Goal: Task Accomplishment & Management: Complete application form

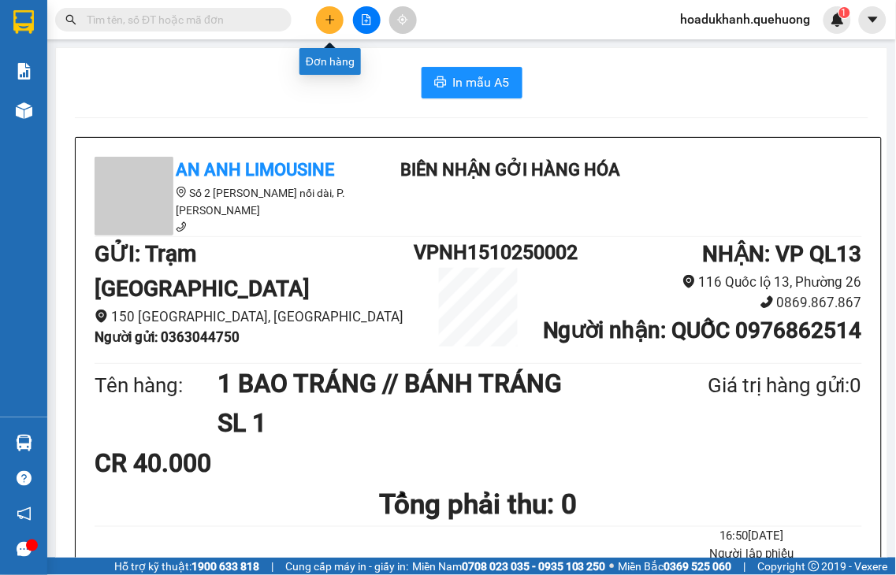
click at [331, 13] on button at bounding box center [330, 20] width 28 height 28
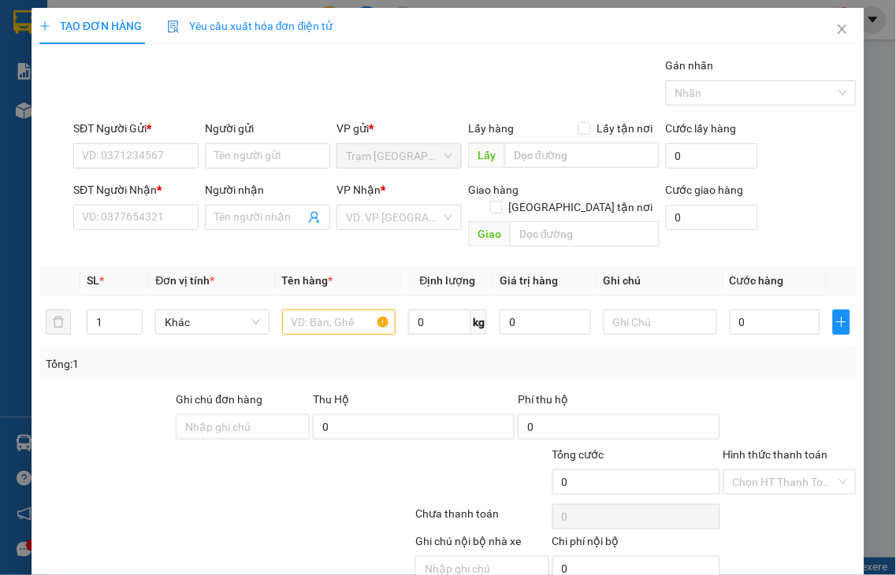
click at [102, 142] on div "SĐT Người Gửi *" at bounding box center [135, 132] width 125 height 24
click at [106, 156] on input "SĐT Người Gửi *" at bounding box center [135, 155] width 125 height 25
type input "0889119071"
click at [162, 215] on input "SĐT Người Nhận *" at bounding box center [135, 217] width 125 height 25
drag, startPoint x: 144, startPoint y: 160, endPoint x: 0, endPoint y: 173, distance: 144.8
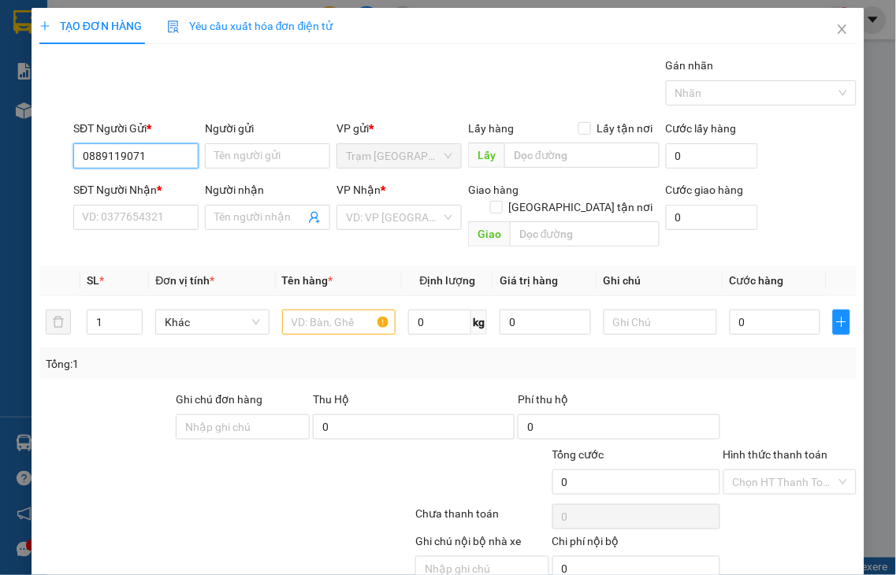
click at [0, 179] on div "TẠO ĐƠN HÀNG Yêu cầu xuất hóa đơn điện tử Transit Pickup Surcharge Ids Transit …" at bounding box center [448, 287] width 896 height 575
type input "0392603596"
drag, startPoint x: 238, startPoint y: 151, endPoint x: 253, endPoint y: 129, distance: 26.0
click at [238, 150] on input "Người gửi" at bounding box center [267, 155] width 125 height 25
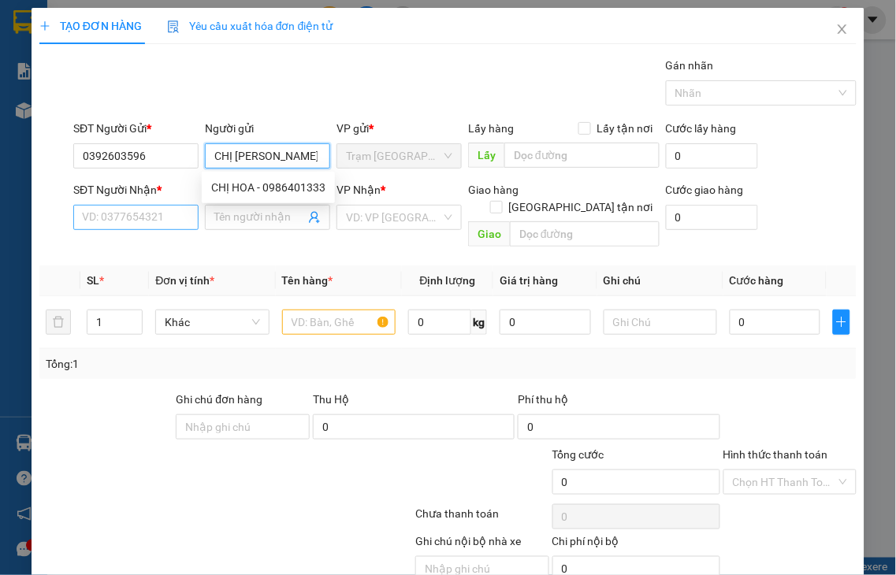
type input "CHỊ [PERSON_NAME]"
click at [121, 221] on input "SĐT Người Nhận *" at bounding box center [135, 217] width 125 height 25
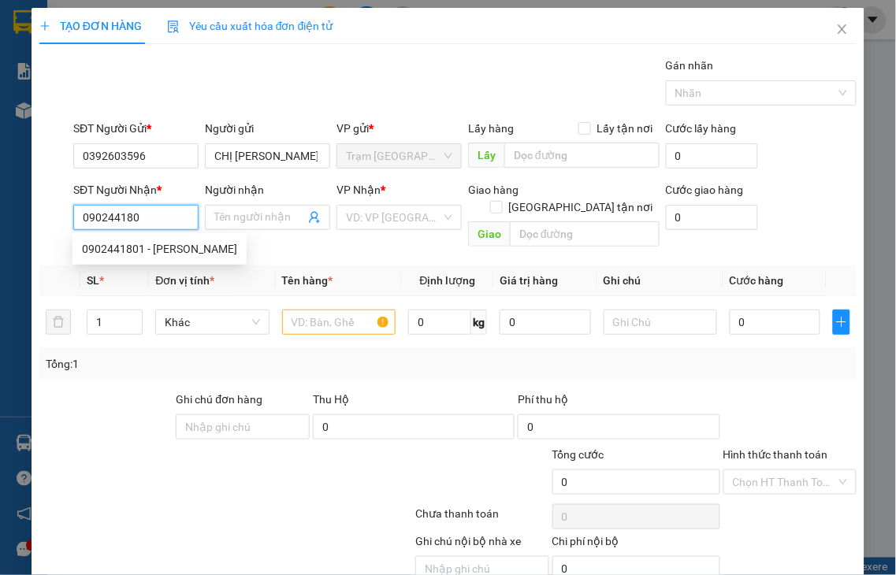
type input "0902441801"
click at [158, 248] on div "0902441801 - [PERSON_NAME]" at bounding box center [159, 248] width 155 height 17
type input "NGỌC"
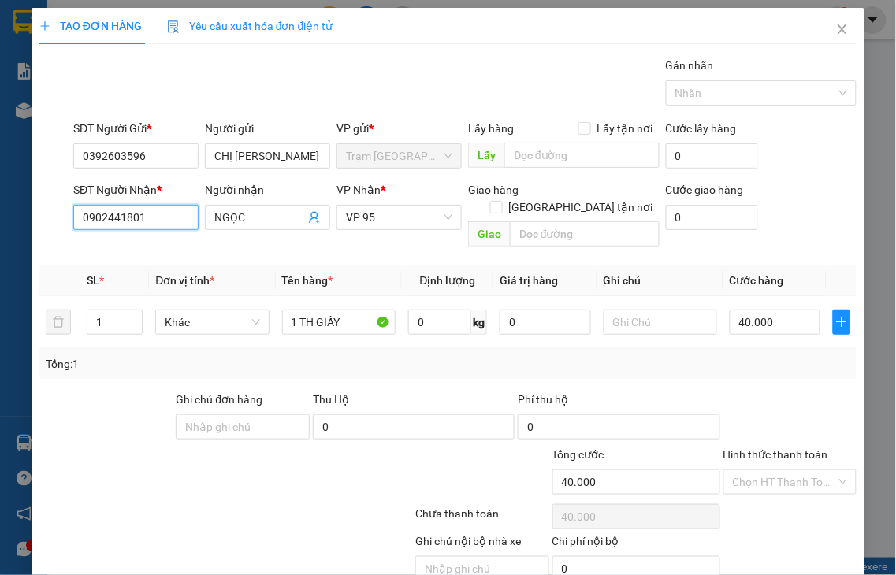
type input "40.000"
type input "0902441801"
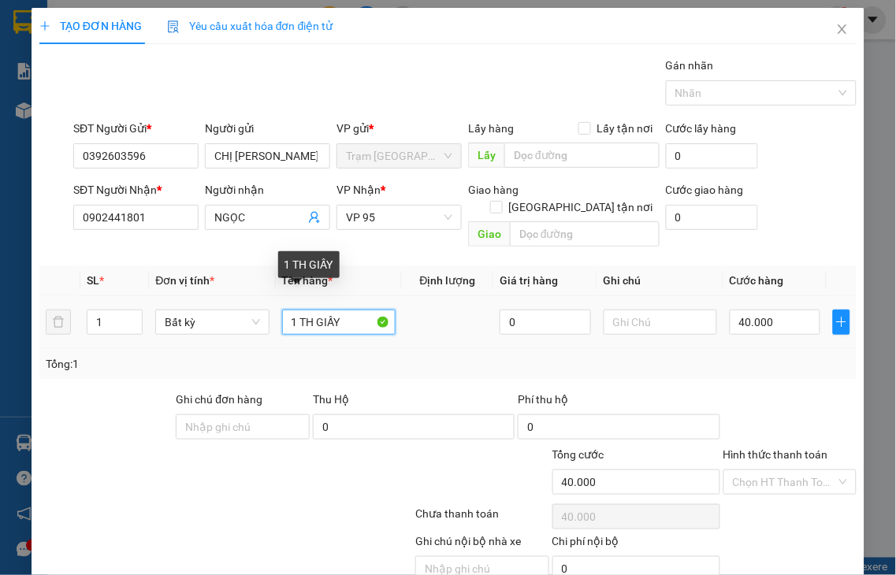
drag, startPoint x: 309, startPoint y: 302, endPoint x: 297, endPoint y: 305, distance: 12.2
click at [297, 310] on input "1 TH GIẤY" at bounding box center [338, 322] width 113 height 25
type input "1 GIẤY"
drag, startPoint x: 761, startPoint y: 441, endPoint x: 762, endPoint y: 408, distance: 33.1
click at [761, 448] on label "Hình thức thanh toán" at bounding box center [775, 454] width 105 height 13
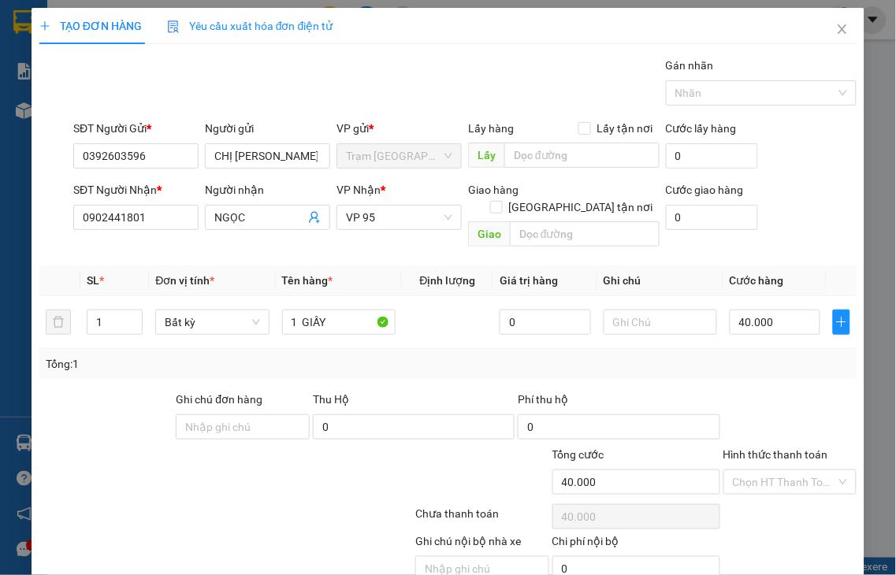
click at [761, 470] on input "Hình thức thanh toán" at bounding box center [785, 482] width 104 height 24
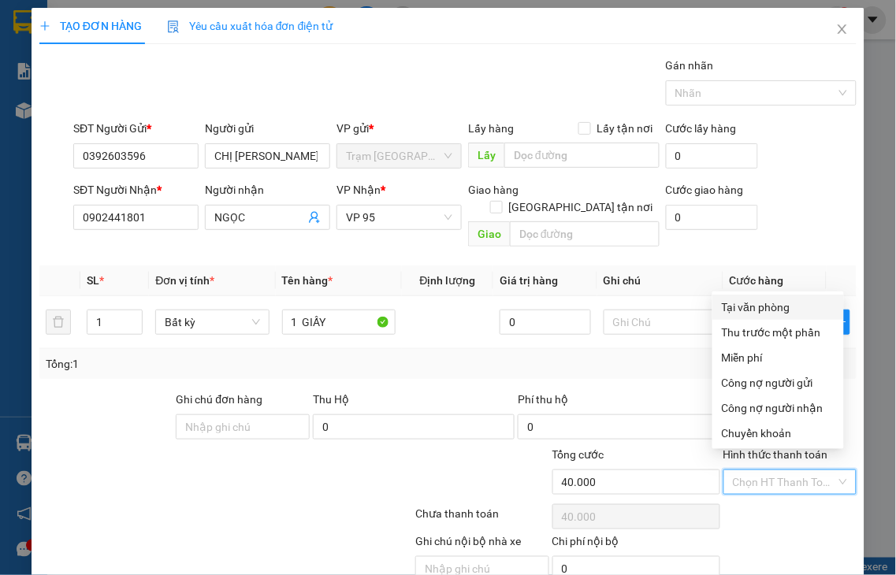
click at [742, 302] on div "Tại văn phòng" at bounding box center [778, 307] width 113 height 17
type input "0"
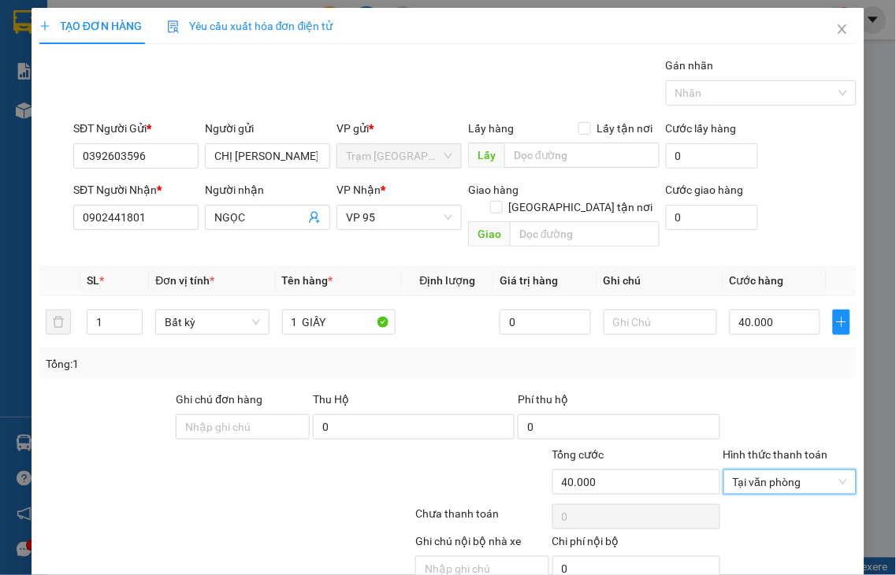
scroll to position [57, 0]
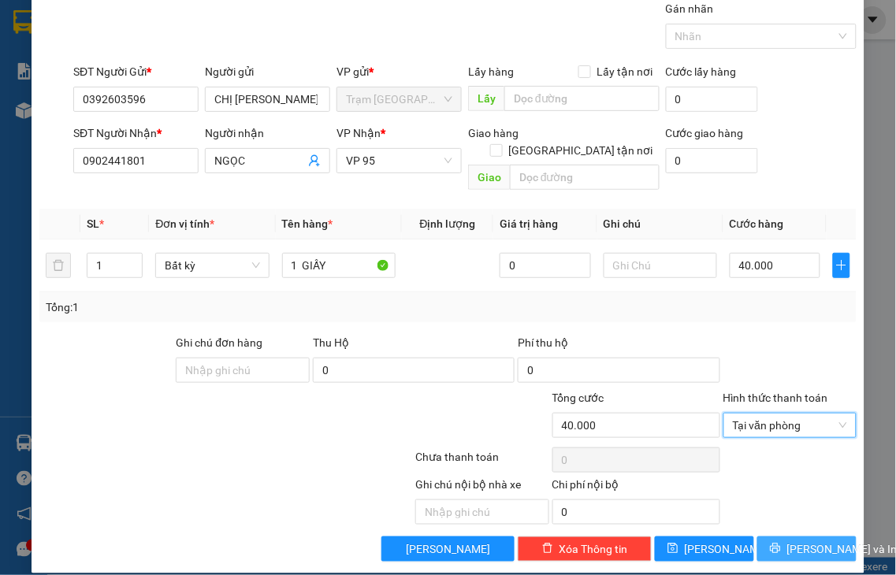
click at [790, 541] on span "[PERSON_NAME] và In" at bounding box center [842, 549] width 110 height 17
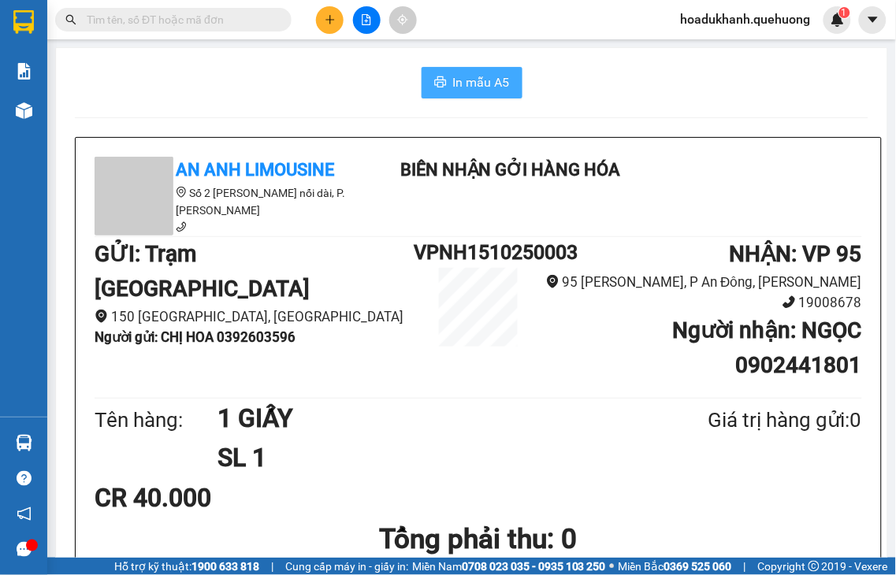
click at [481, 80] on span "In mẫu A5" at bounding box center [481, 83] width 57 height 20
click at [332, 24] on icon "plus" at bounding box center [330, 19] width 11 height 11
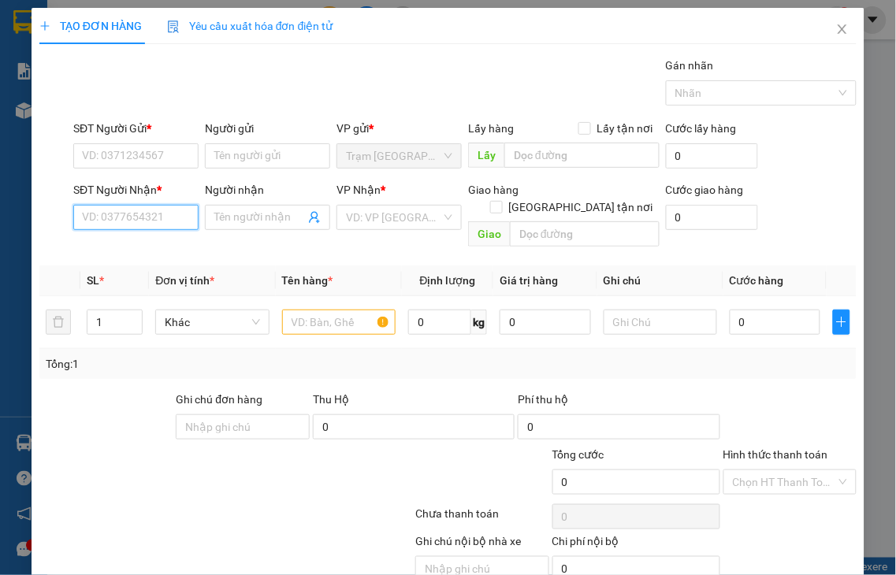
drag, startPoint x: 125, startPoint y: 214, endPoint x: 146, endPoint y: 130, distance: 87.0
click at [125, 210] on input "SĐT Người Nhận *" at bounding box center [135, 217] width 125 height 25
click at [150, 250] on div "0904244431 - ĐÔNG" at bounding box center [134, 248] width 104 height 17
type input "0904244431"
type input "ĐÔNG"
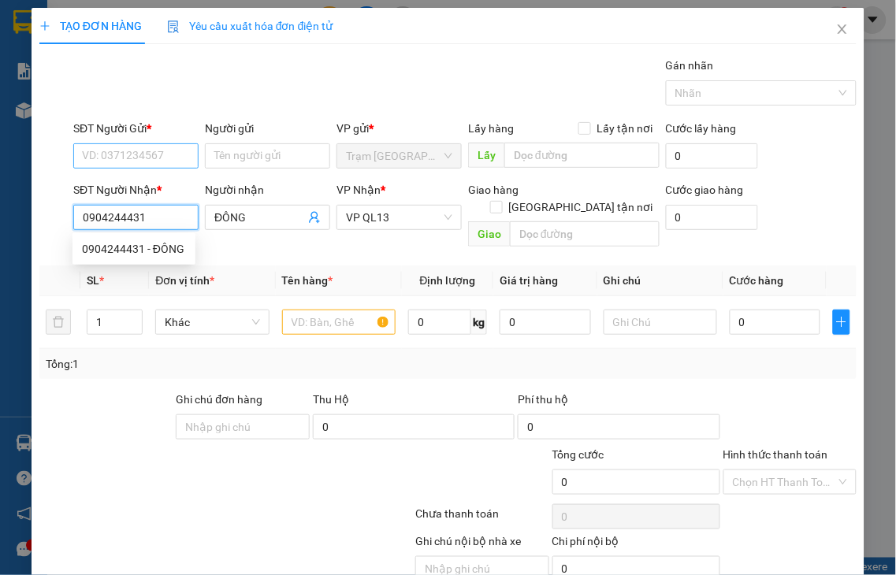
type input "0904244431"
click at [131, 158] on input "SĐT Người Gửi *" at bounding box center [135, 155] width 125 height 25
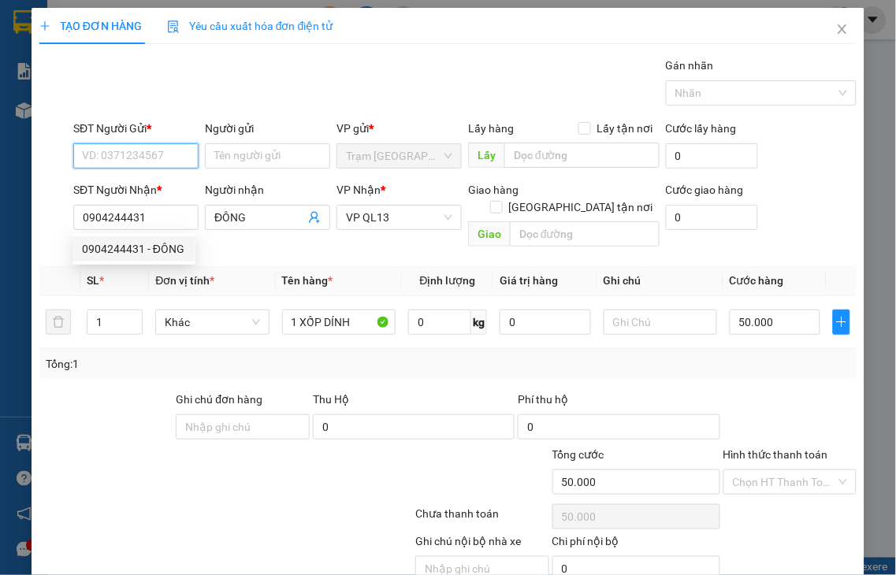
type input "50.000"
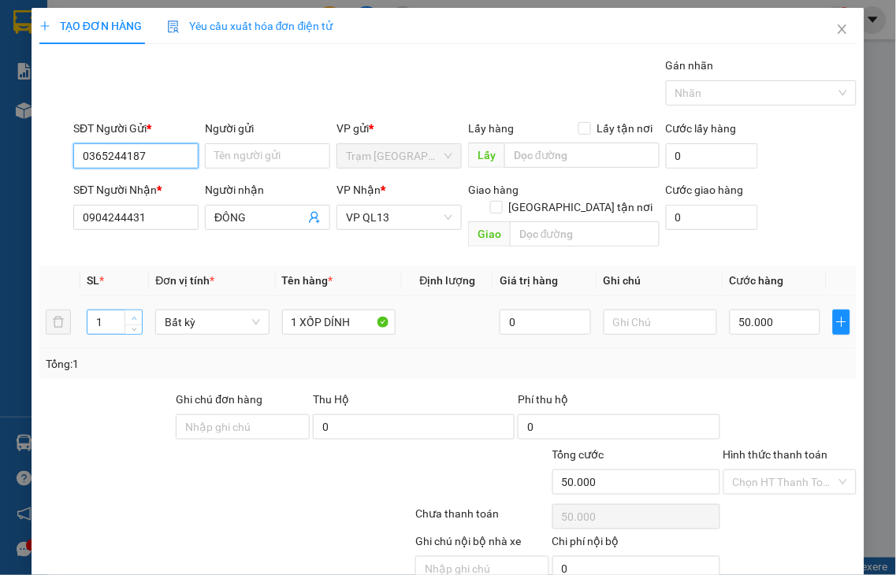
type input "0365244187"
click at [135, 316] on icon "up" at bounding box center [135, 319] width 6 height 6
type input "3"
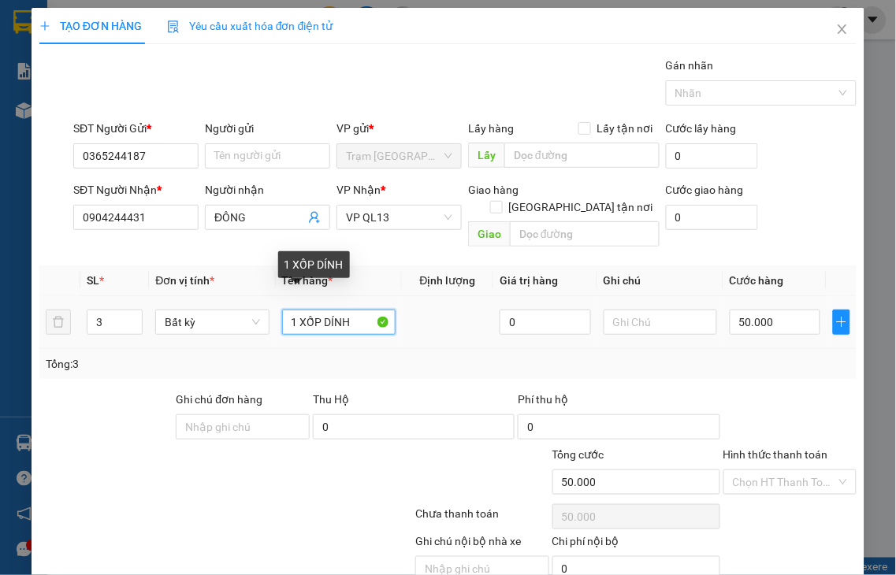
drag, startPoint x: 284, startPoint y: 310, endPoint x: 400, endPoint y: 310, distance: 115.8
click at [400, 310] on tr "3 Bất kỳ 1 XỐP DÍNH 0 50.000" at bounding box center [447, 322] width 817 height 53
type input "3"
type input "0"
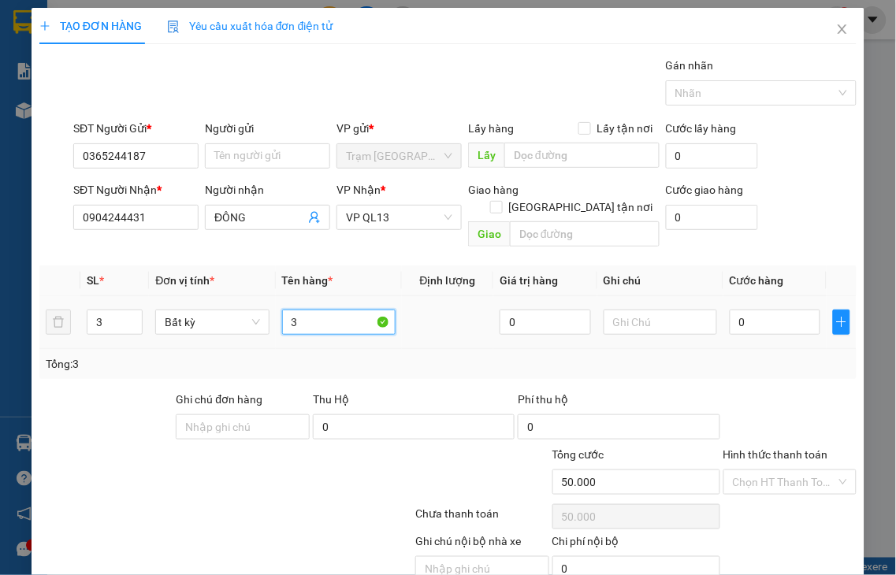
type input "3"
type input "0"
type input "3 XỐP"
click at [743, 310] on input "0" at bounding box center [775, 322] width 91 height 25
type input "1"
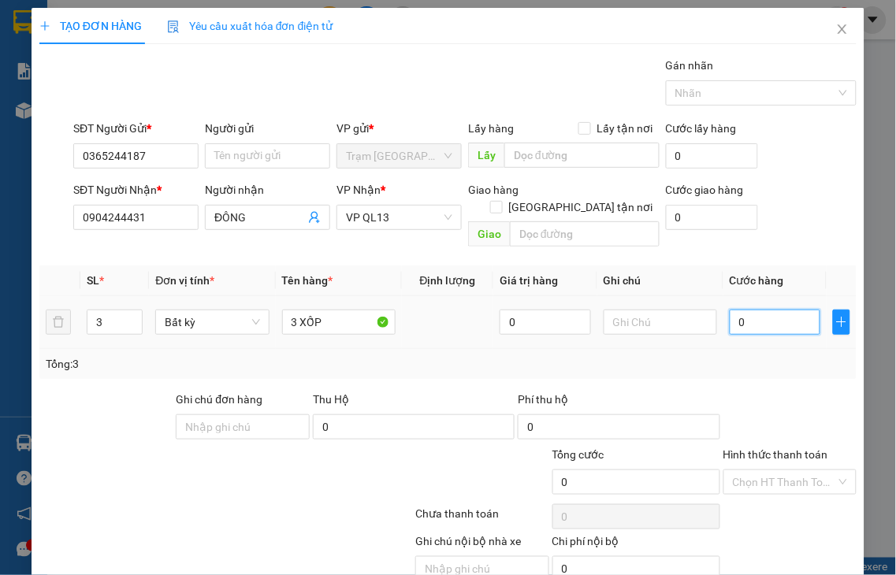
type input "1"
type input "13"
type input "130"
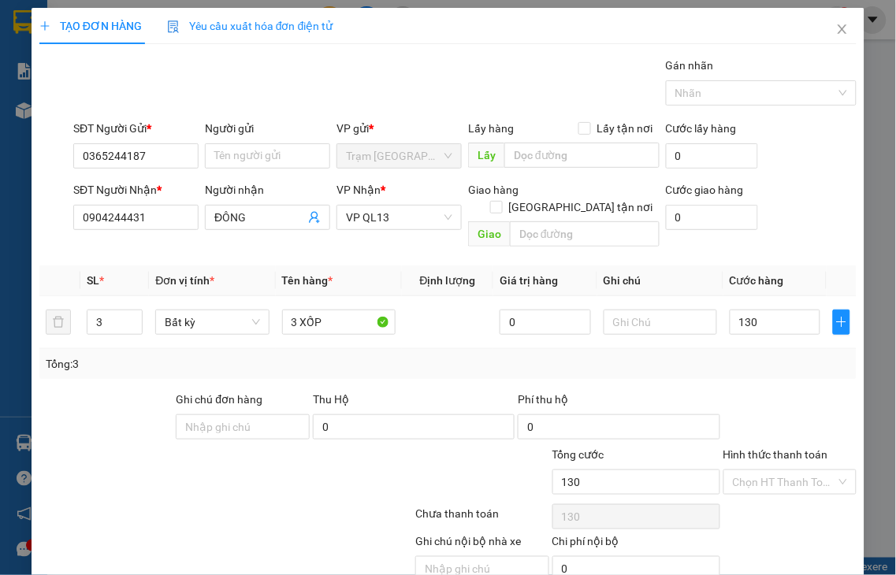
type input "130.000"
click at [790, 448] on label "Hình thức thanh toán" at bounding box center [775, 454] width 105 height 13
click at [790, 470] on input "Hình thức thanh toán" at bounding box center [785, 482] width 104 height 24
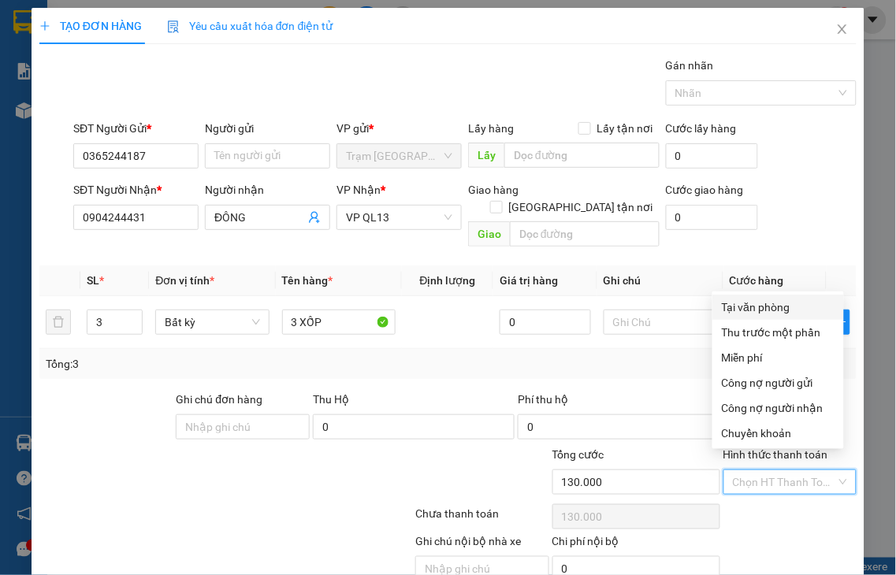
click at [763, 310] on div "Tại văn phòng" at bounding box center [778, 307] width 113 height 17
type input "0"
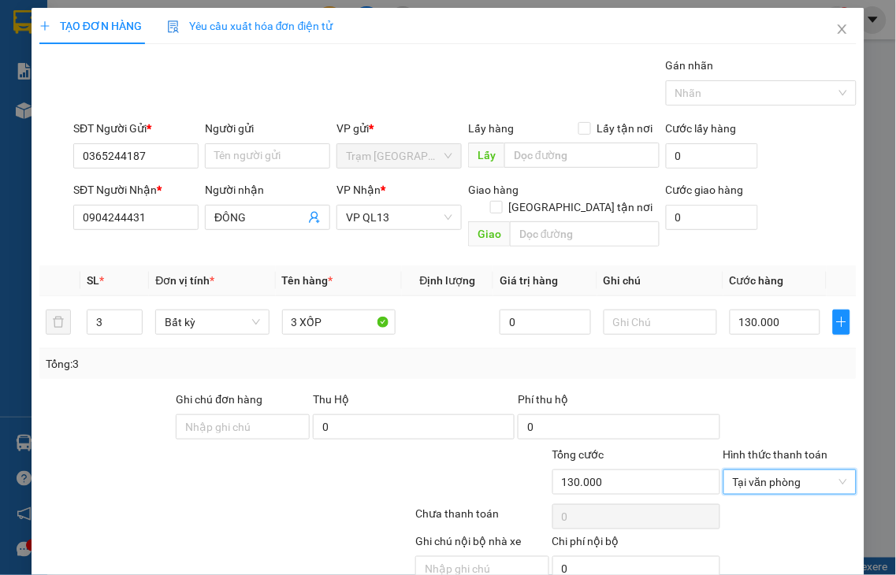
scroll to position [57, 0]
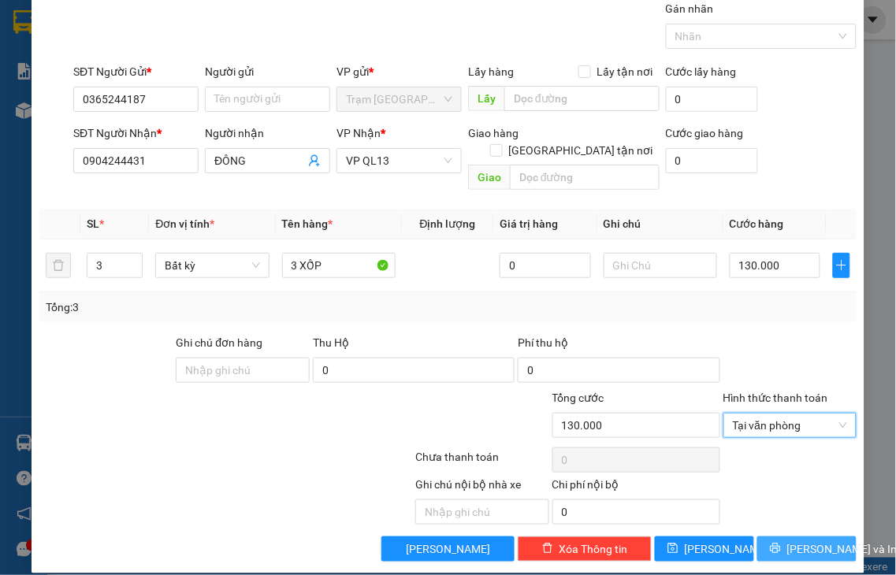
click at [798, 541] on span "[PERSON_NAME] và In" at bounding box center [842, 549] width 110 height 17
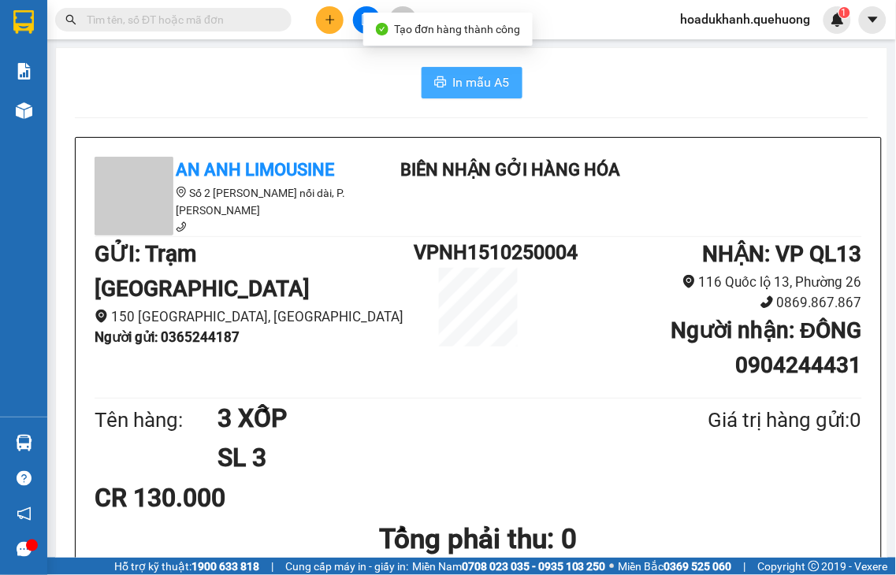
click at [487, 83] on span "In mẫu A5" at bounding box center [481, 83] width 57 height 20
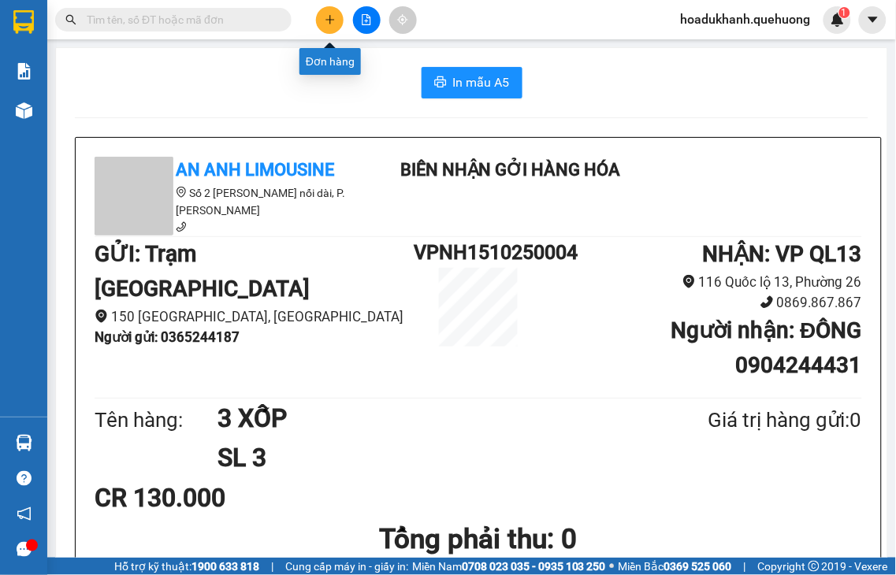
click at [327, 20] on icon "plus" at bounding box center [330, 19] width 11 height 11
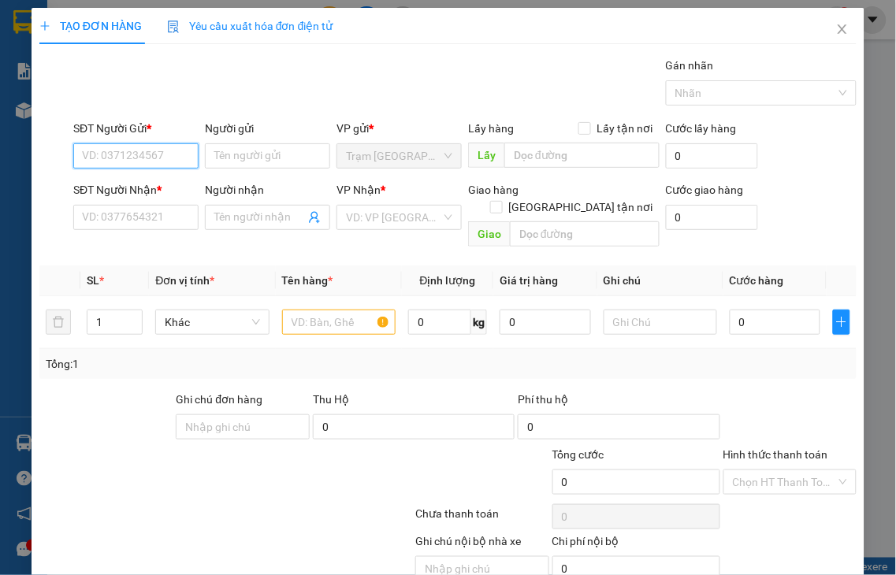
click at [120, 154] on input "SĐT Người Gửi *" at bounding box center [135, 155] width 125 height 25
type input "0889119071"
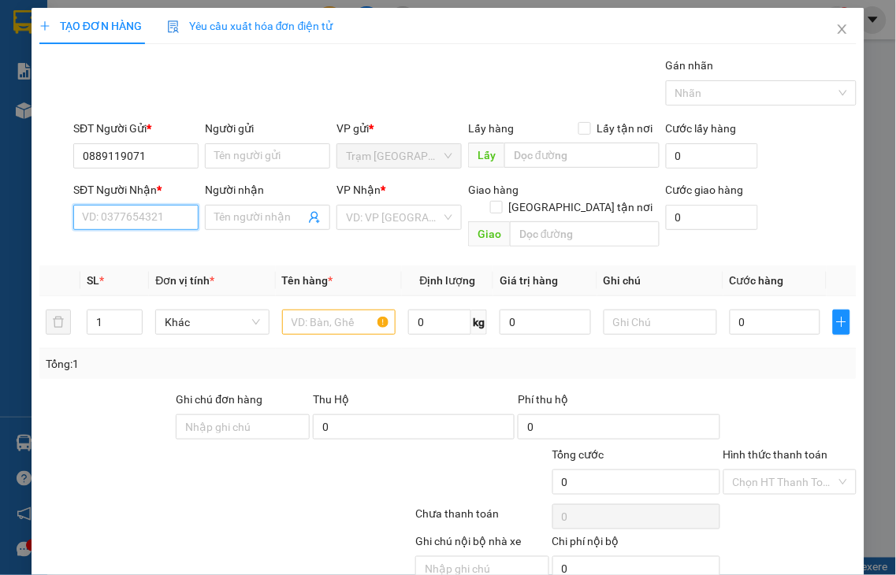
click at [113, 223] on input "SĐT Người Nhận *" at bounding box center [135, 217] width 125 height 25
type input "0889119071"
click at [162, 247] on div "0889119071 - HƯỜNG NGUYỄN" at bounding box center [162, 248] width 160 height 17
type input "HƯỜNG NGUYỄN"
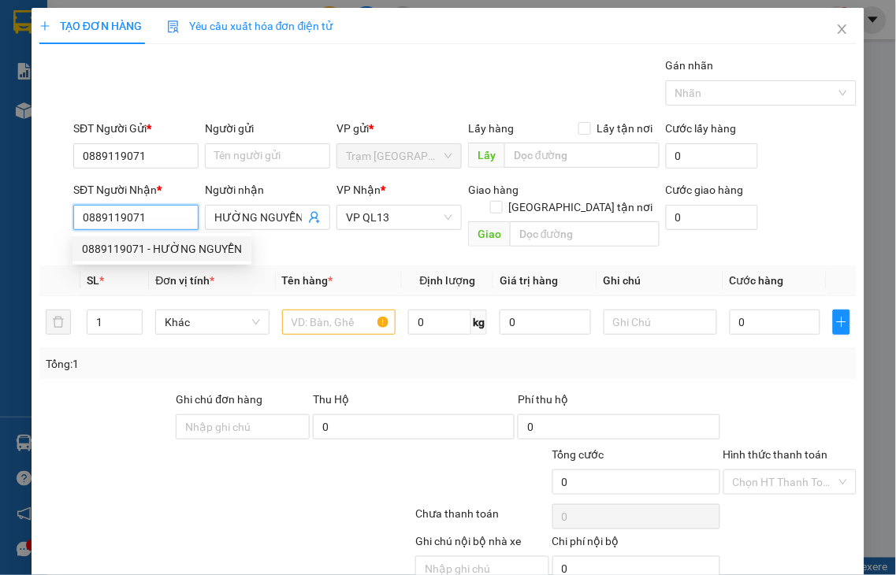
type input "40.000"
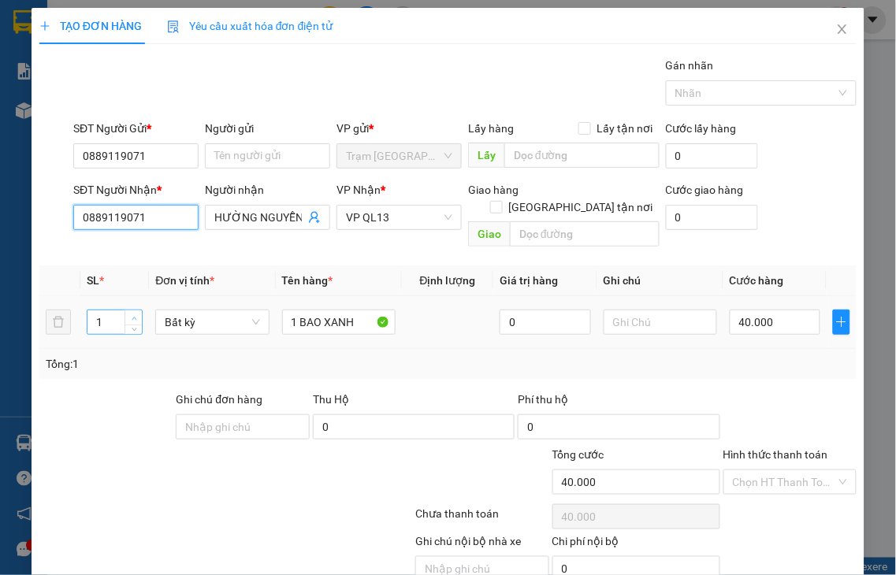
type input "0889119071"
click at [132, 316] on icon "up" at bounding box center [135, 319] width 6 height 6
drag, startPoint x: 101, startPoint y: 303, endPoint x: 0, endPoint y: 323, distance: 102.8
click at [0, 323] on div "TẠO ĐƠN HÀNG Yêu cầu xuất hóa đơn điện tử Transit Pickup Surcharge Ids Transit …" at bounding box center [448, 287] width 896 height 575
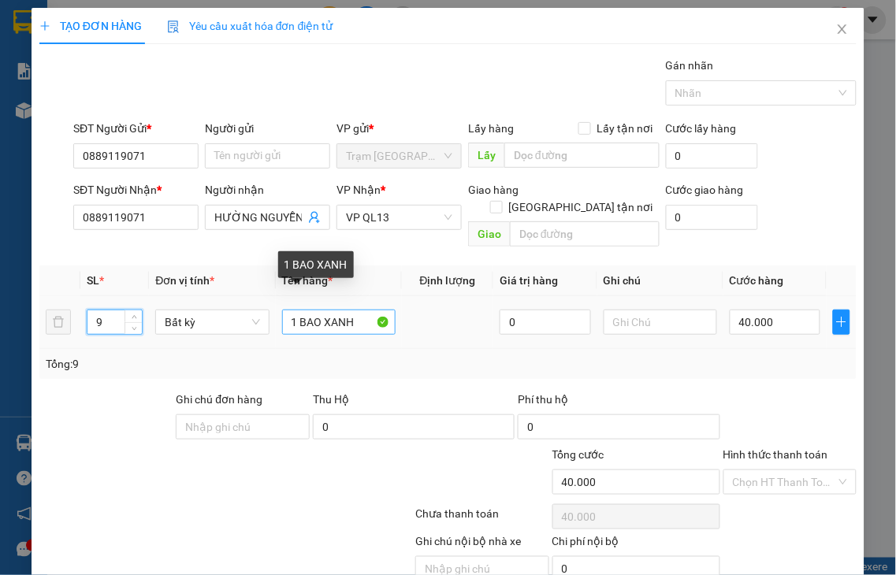
type input "9"
drag, startPoint x: 284, startPoint y: 305, endPoint x: 451, endPoint y: 306, distance: 166.3
click at [451, 306] on tr "9 Bất kỳ 1 BAO XANH 0 40.000" at bounding box center [447, 322] width 817 height 53
type input "9"
type input "0"
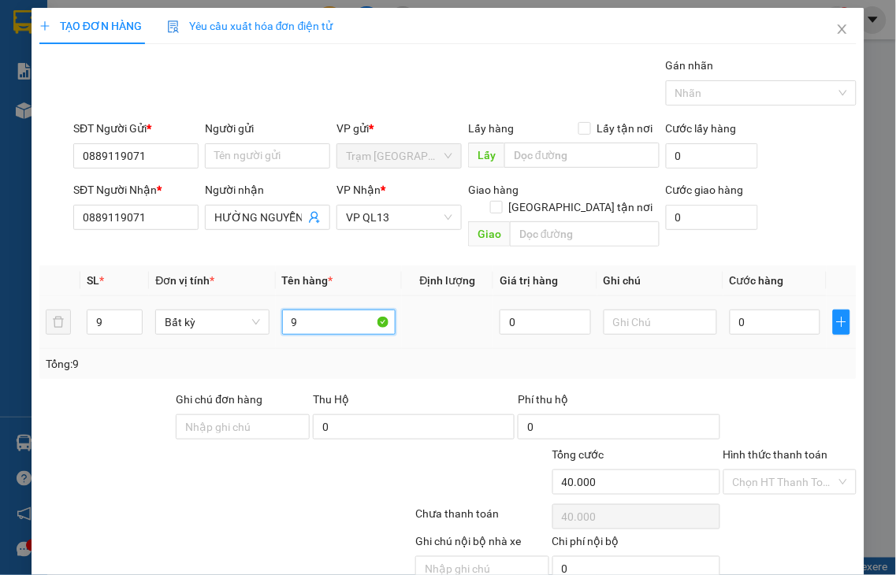
type input "0"
type input "9 GIẤY + 2 BAO TRẮNG BÁNH TRÁNG"
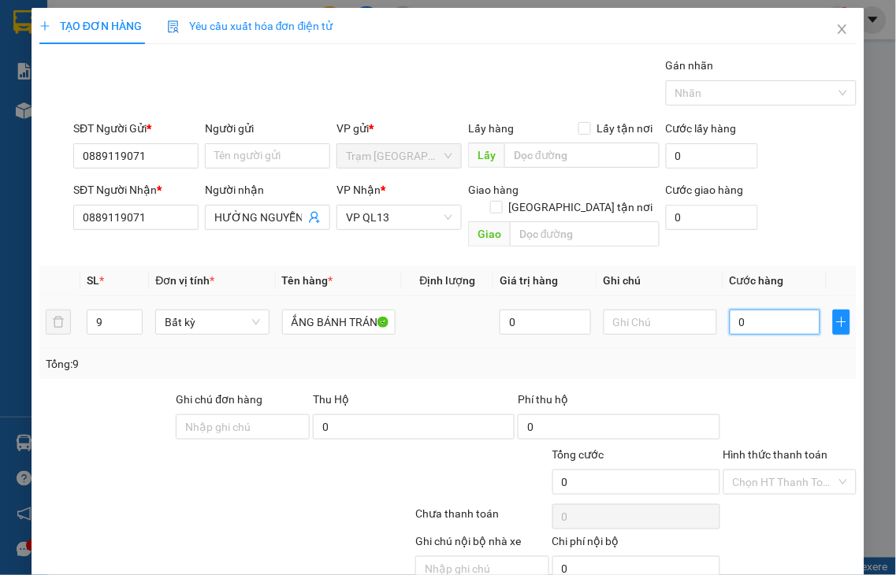
click at [757, 310] on input "0" at bounding box center [775, 322] width 91 height 25
type input "6"
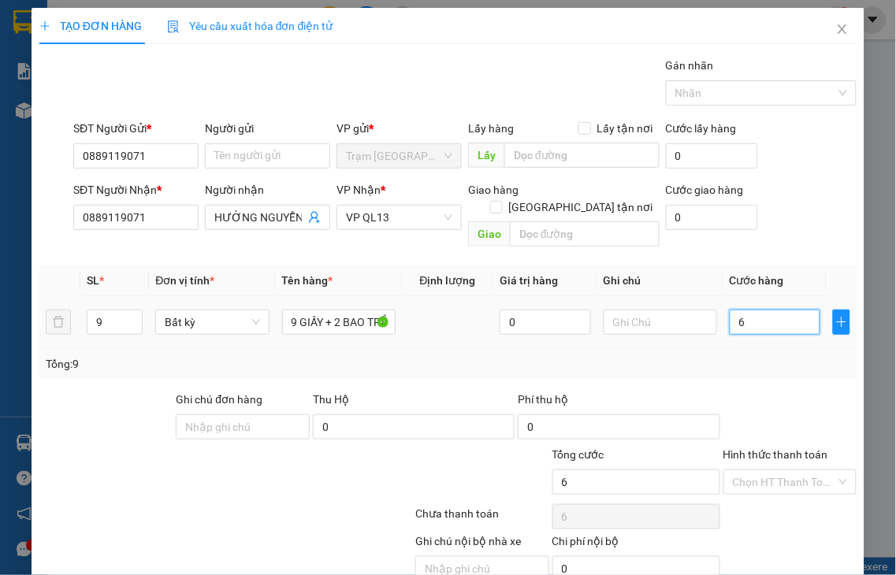
type input "62"
type input "620"
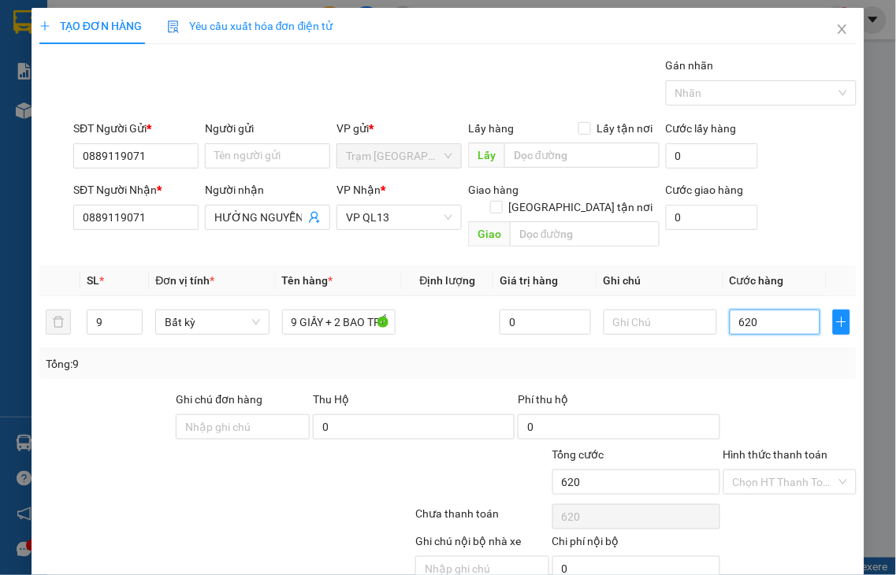
type input "620"
click at [768, 448] on label "Hình thức thanh toán" at bounding box center [775, 454] width 105 height 13
click at [768, 470] on input "Hình thức thanh toán" at bounding box center [785, 482] width 104 height 24
type input "620.000"
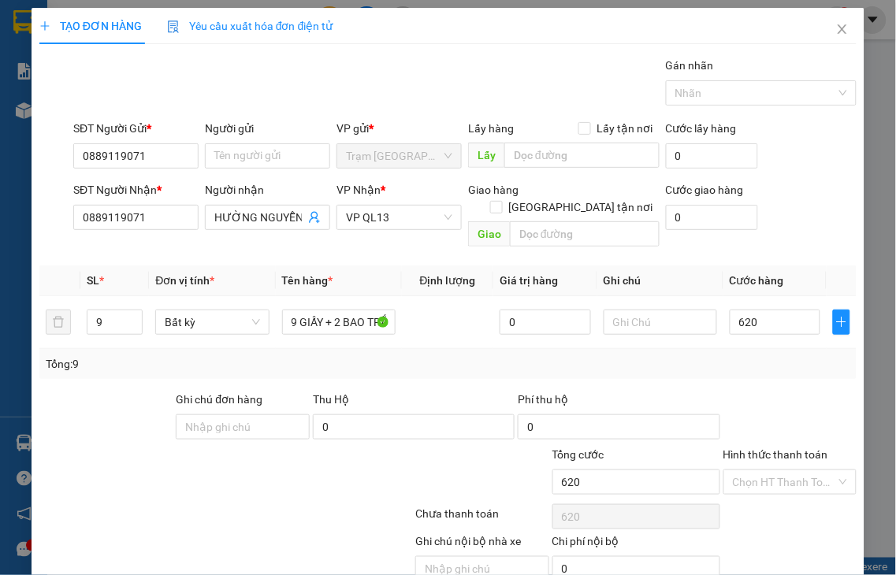
type input "620.000"
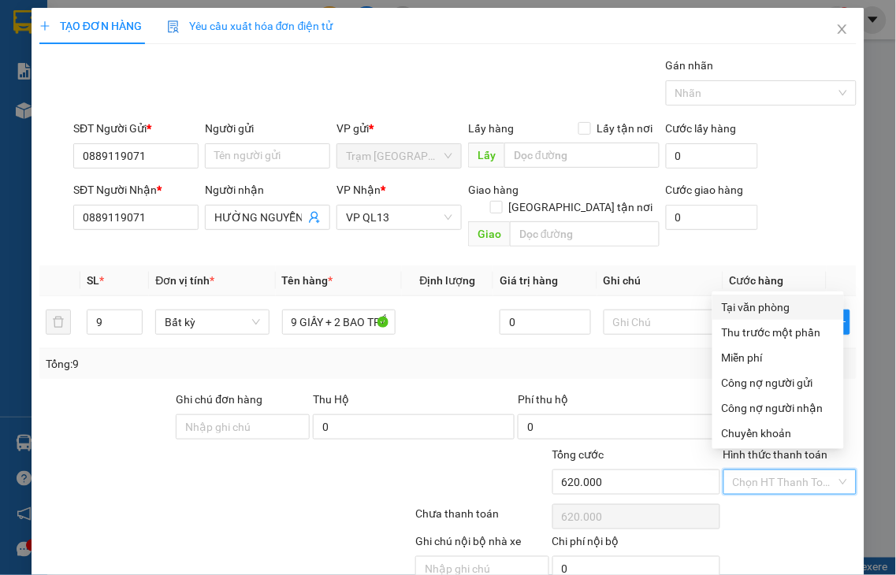
click at [746, 303] on div "Tại văn phòng" at bounding box center [778, 307] width 113 height 17
type input "0"
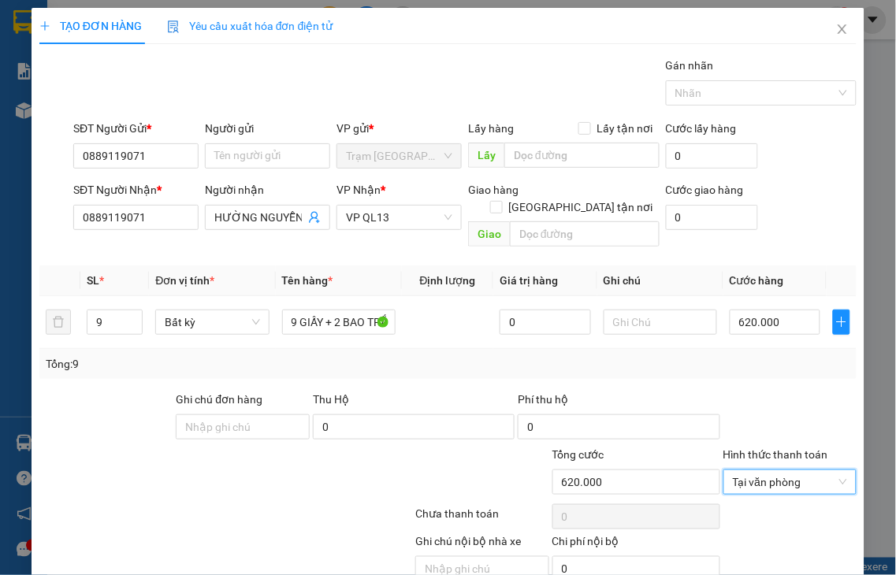
scroll to position [57, 0]
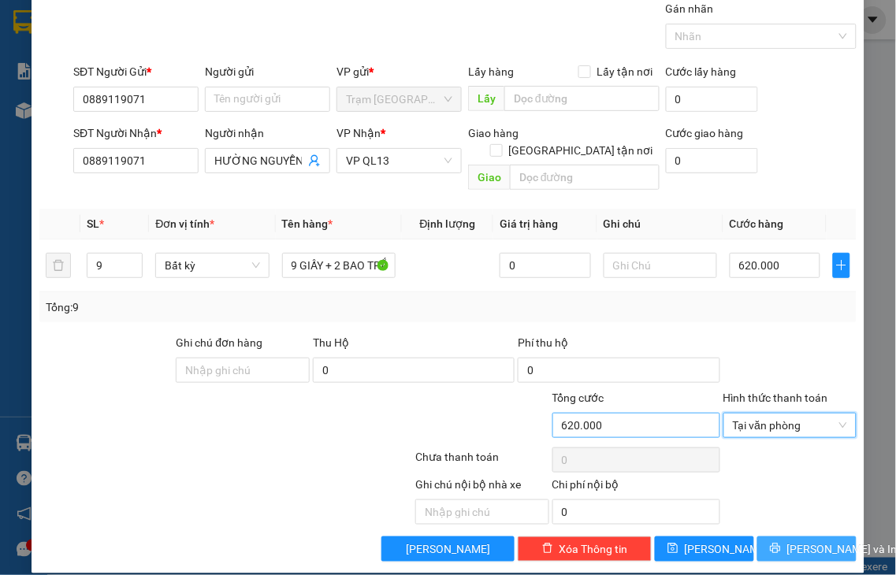
click at [799, 541] on span "[PERSON_NAME] và In" at bounding box center [842, 549] width 110 height 17
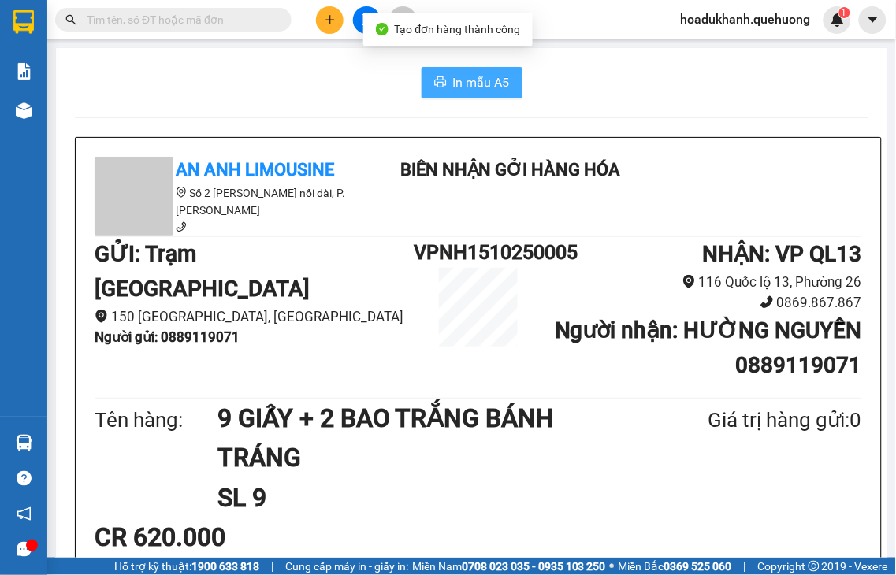
click at [442, 85] on button "In mẫu A5" at bounding box center [472, 83] width 101 height 32
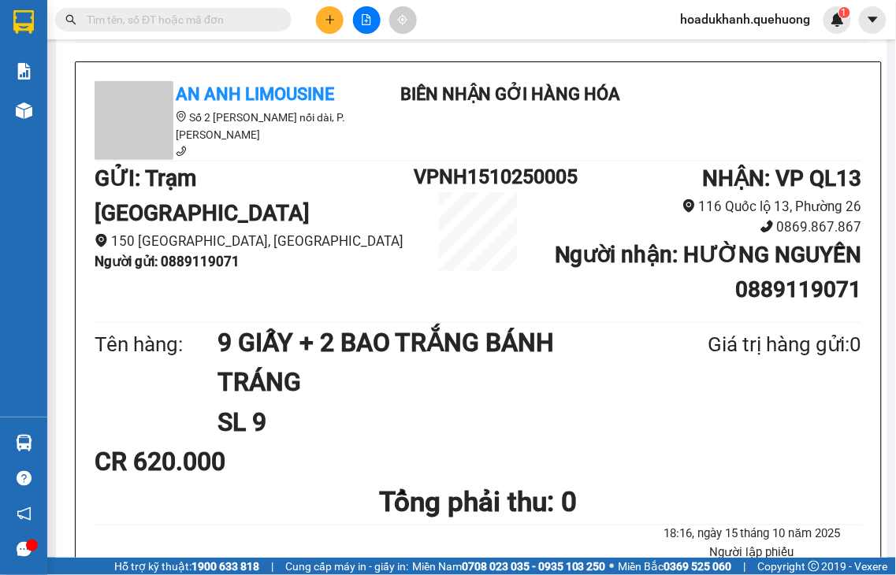
scroll to position [87, 0]
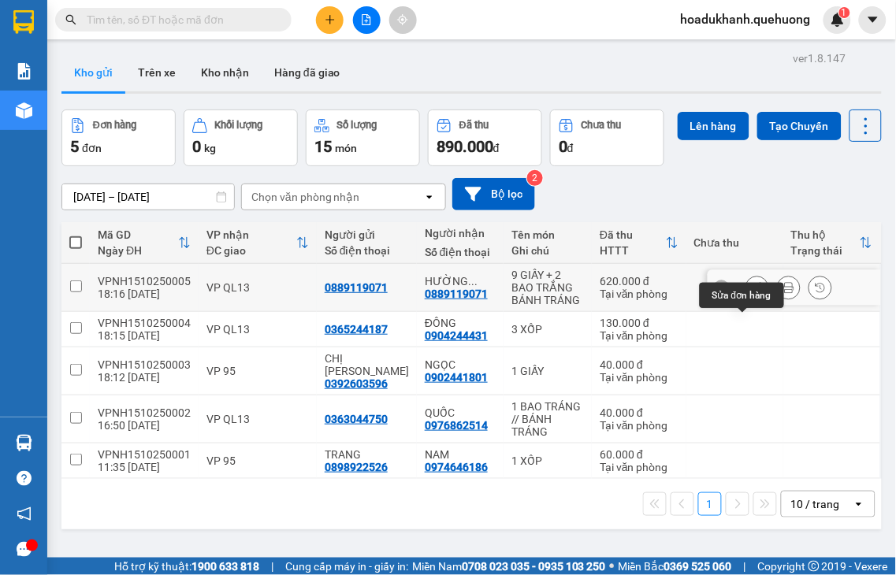
click at [752, 293] on icon at bounding box center [757, 287] width 11 height 11
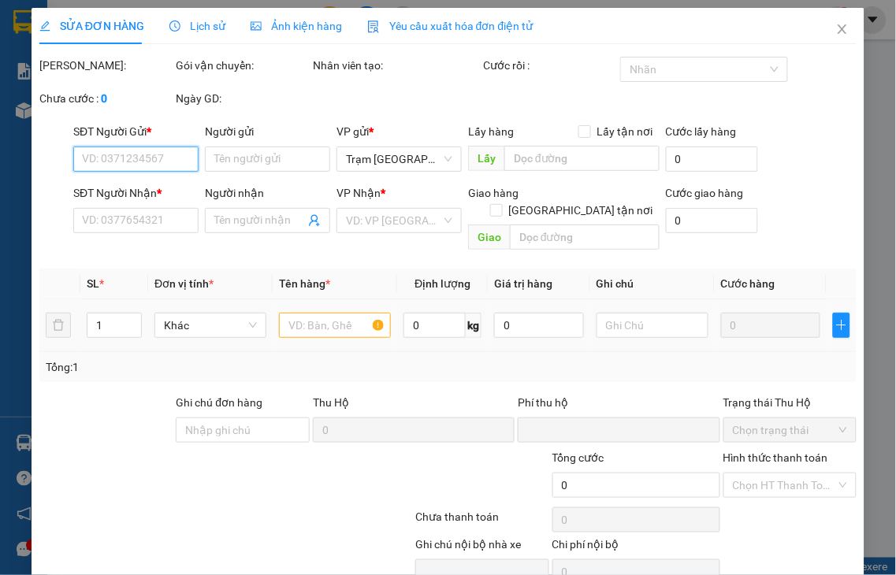
type input "0889119071"
type input "HƯỜNG NGUYỄN"
type input "0"
type input "620.000"
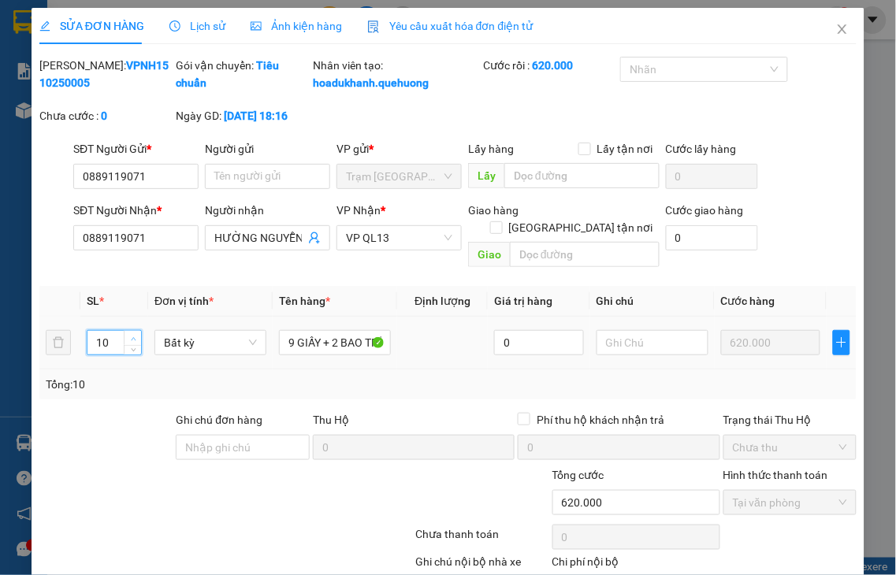
click at [129, 334] on span "up" at bounding box center [132, 338] width 9 height 9
type input "11"
click at [129, 334] on span "up" at bounding box center [132, 338] width 9 height 9
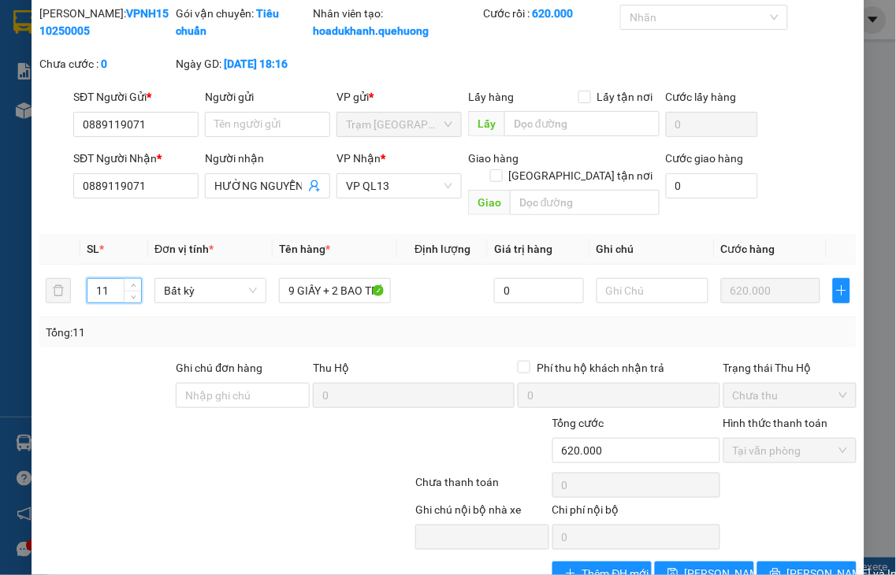
scroll to position [95, 0]
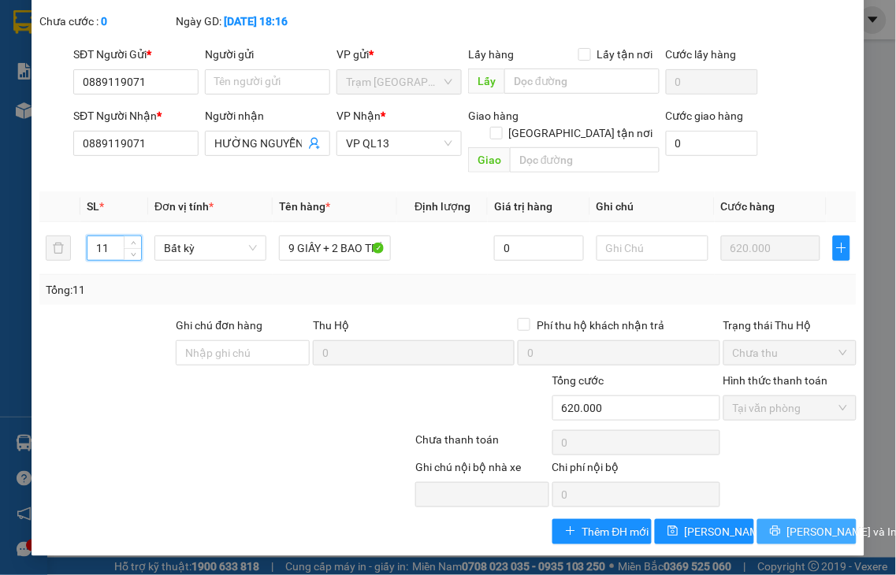
drag, startPoint x: 770, startPoint y: 534, endPoint x: 604, endPoint y: 234, distance: 342.1
click at [770, 534] on icon "printer" at bounding box center [775, 531] width 11 height 11
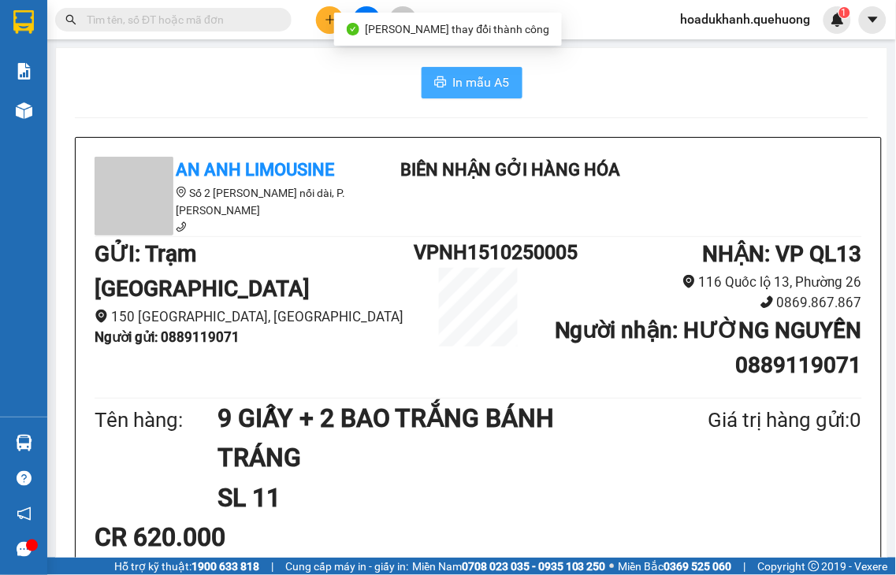
click at [478, 80] on span "In mẫu A5" at bounding box center [481, 83] width 57 height 20
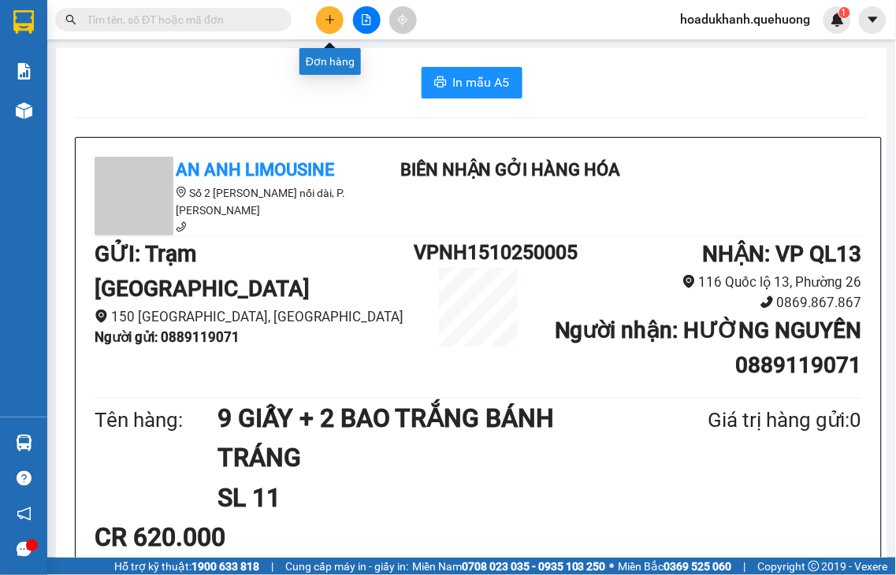
click at [327, 12] on button at bounding box center [330, 20] width 28 height 28
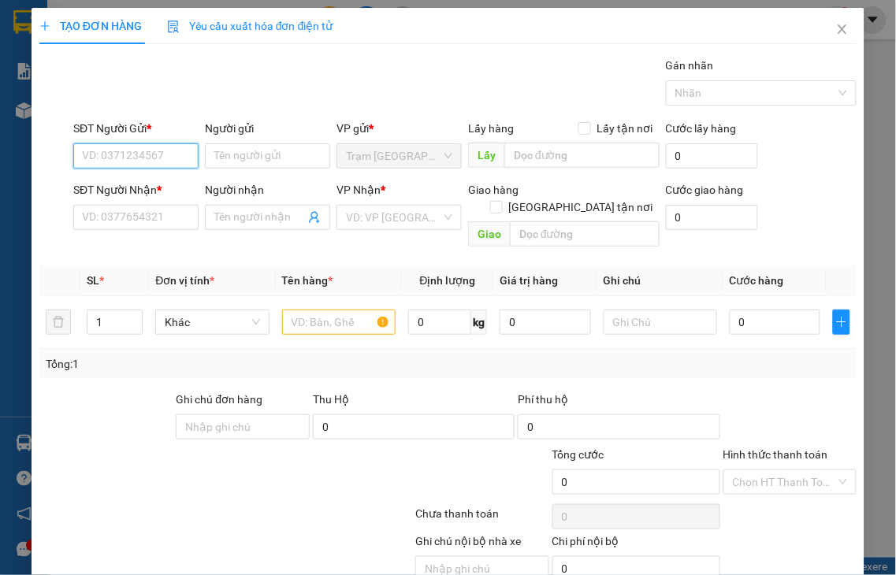
click at [150, 155] on input "SĐT Người Gửi *" at bounding box center [135, 155] width 125 height 25
click at [150, 155] on input "8678" at bounding box center [135, 155] width 125 height 25
click at [139, 182] on div "0909878678 - DUY" at bounding box center [134, 187] width 104 height 17
type input "0909878678"
type input "DUY"
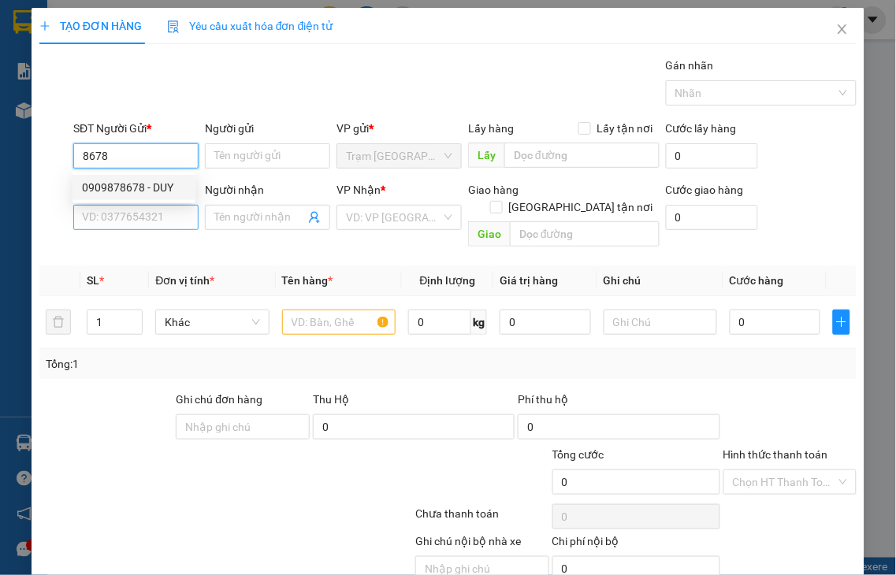
type input "0943336056"
type input "NHI"
type input "50.000"
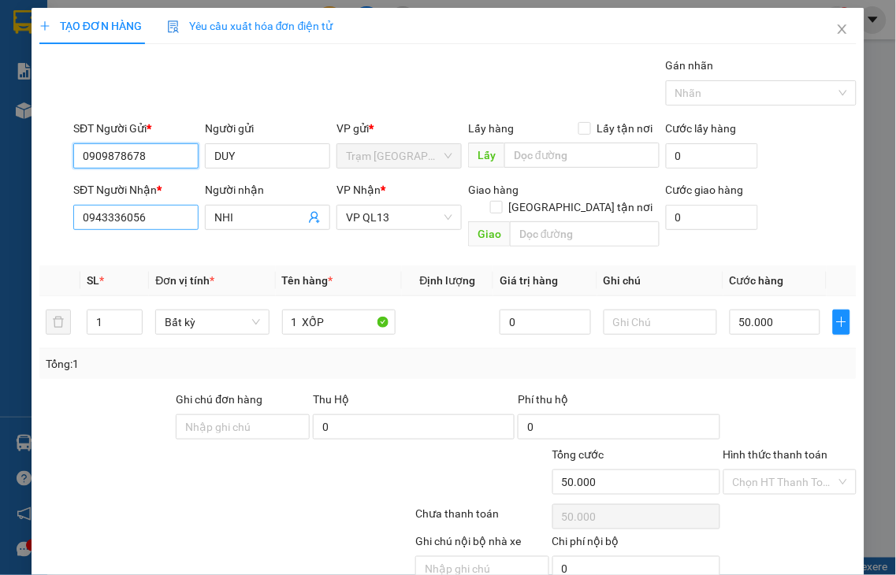
type input "0909878678"
drag, startPoint x: 148, startPoint y: 218, endPoint x: 0, endPoint y: 210, distance: 148.4
click at [0, 210] on div "TẠO ĐƠN HÀNG Yêu cầu xuất hóa đơn điện tử Transit Pickup Surcharge Ids Transit …" at bounding box center [448, 287] width 896 height 575
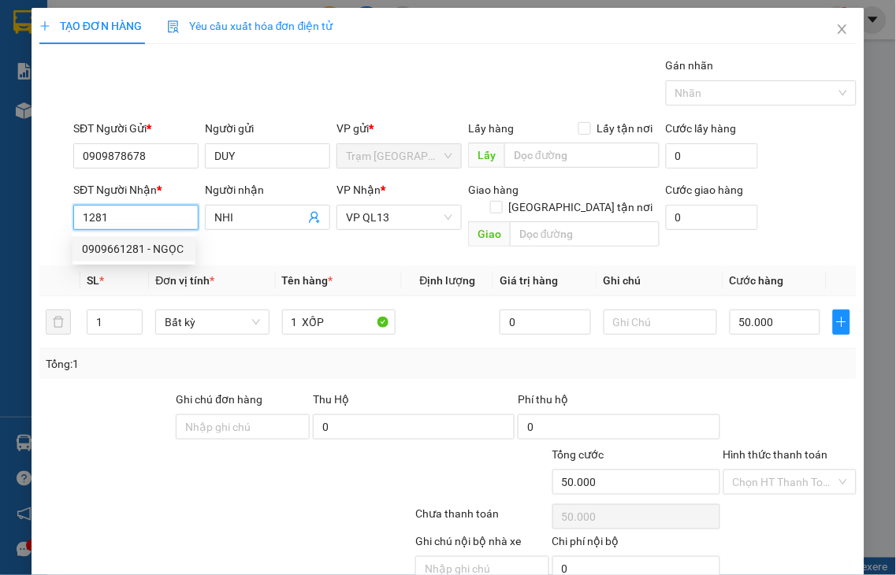
click at [106, 242] on div "0909661281 - NGỌC" at bounding box center [134, 248] width 104 height 17
type input "0909661281"
type input "NGỌC"
type input "NHỜ SHIP SỚM"
type input "70.000"
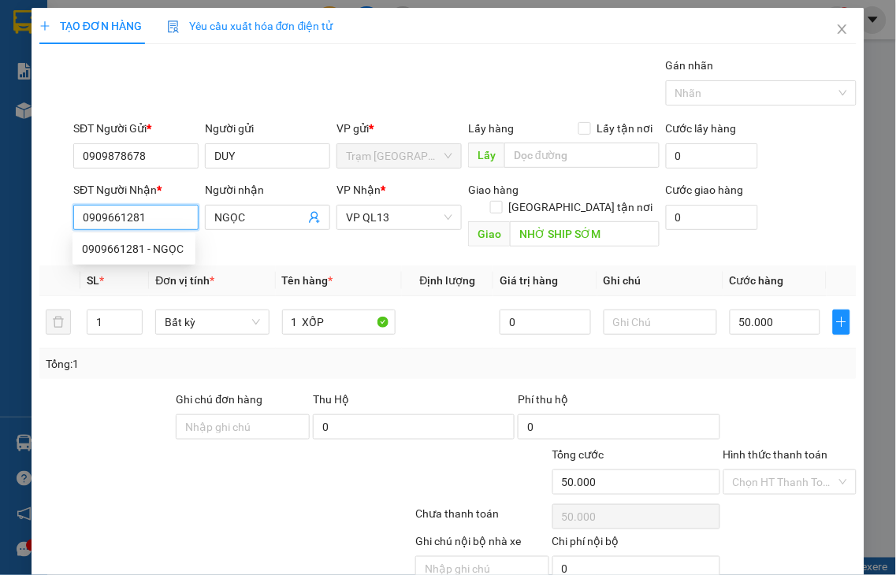
type input "70.000"
type input "0909661281"
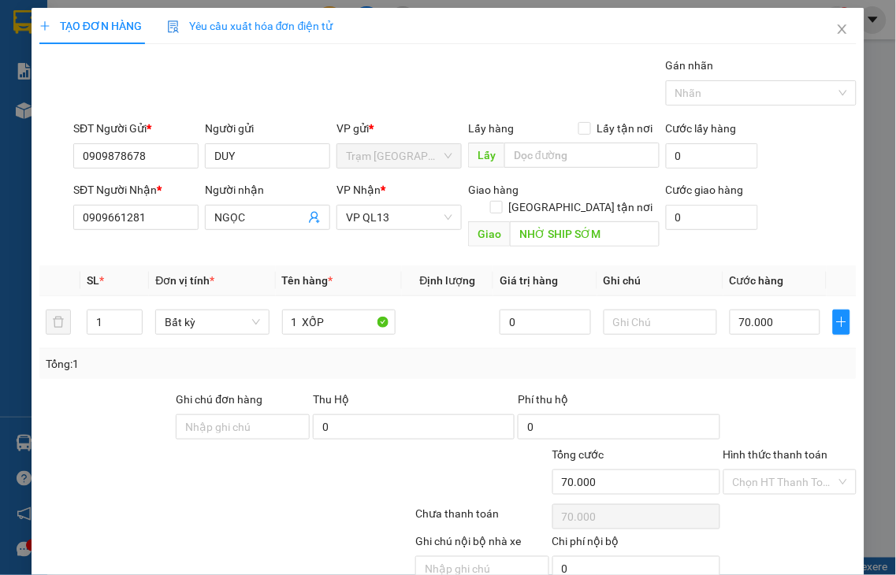
click at [773, 448] on label "Hình thức thanh toán" at bounding box center [775, 454] width 105 height 13
click at [773, 470] on input "Hình thức thanh toán" at bounding box center [785, 482] width 104 height 24
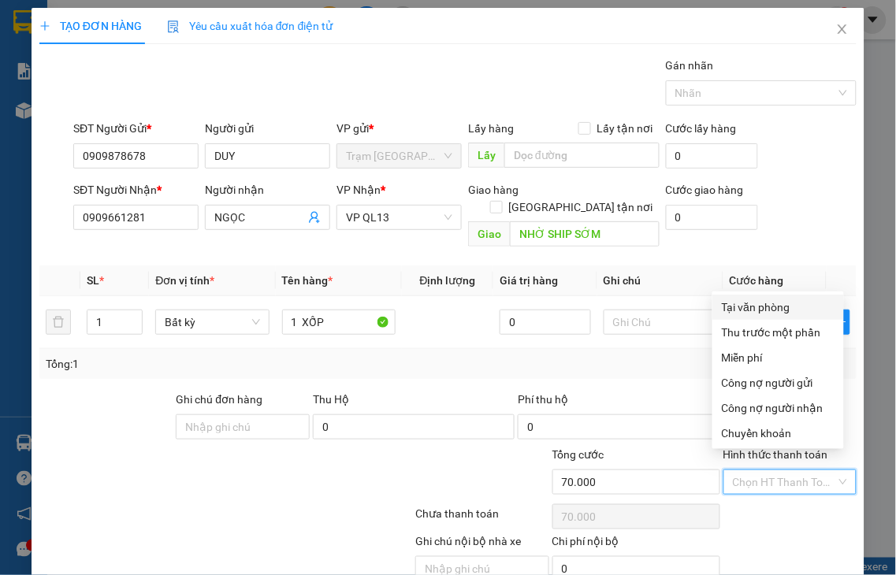
click at [735, 314] on div "Tại văn phòng" at bounding box center [778, 307] width 113 height 17
type input "0"
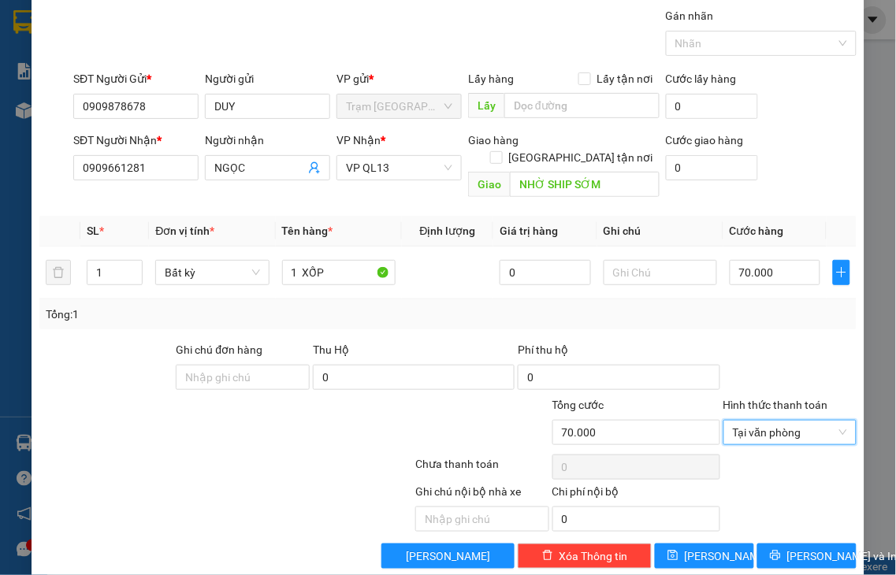
scroll to position [57, 0]
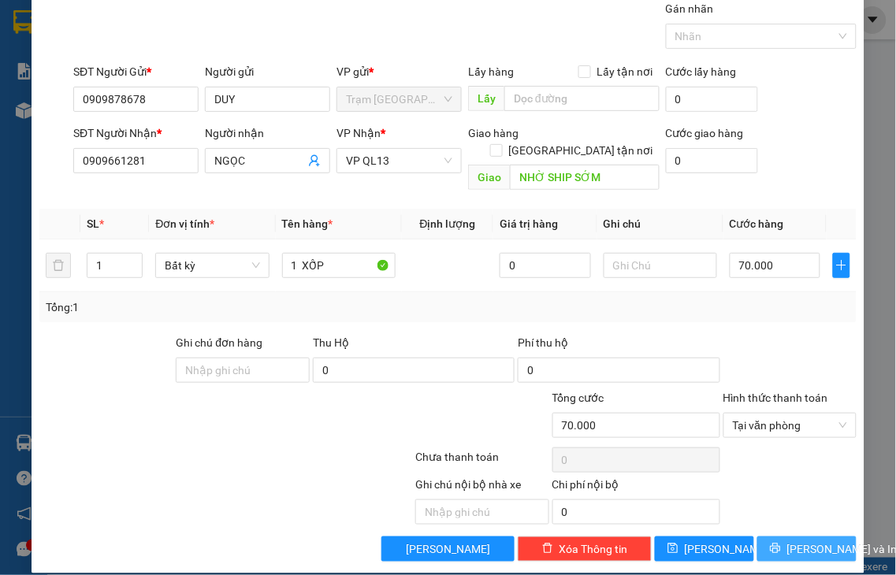
click at [787, 535] on span "[PERSON_NAME] và In" at bounding box center [842, 549] width 110 height 17
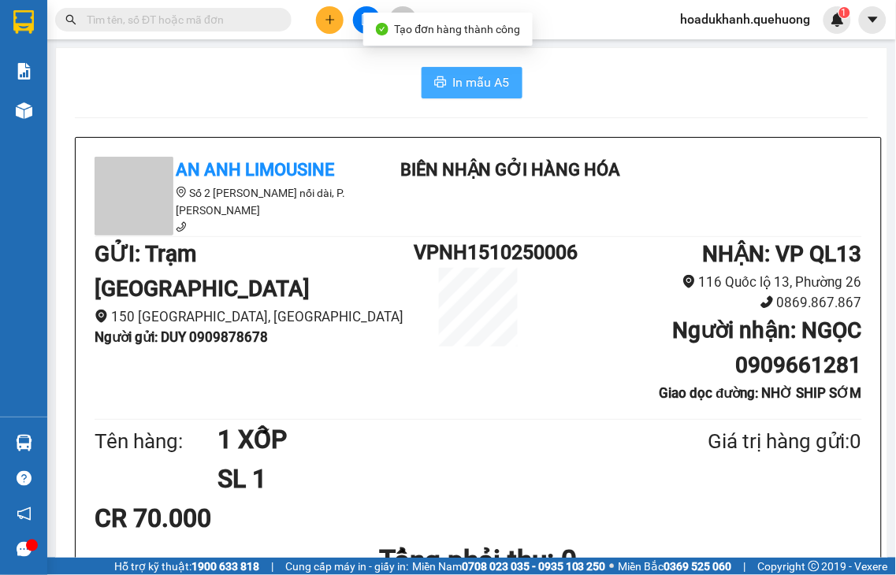
click at [453, 80] on span "In mẫu A5" at bounding box center [481, 83] width 57 height 20
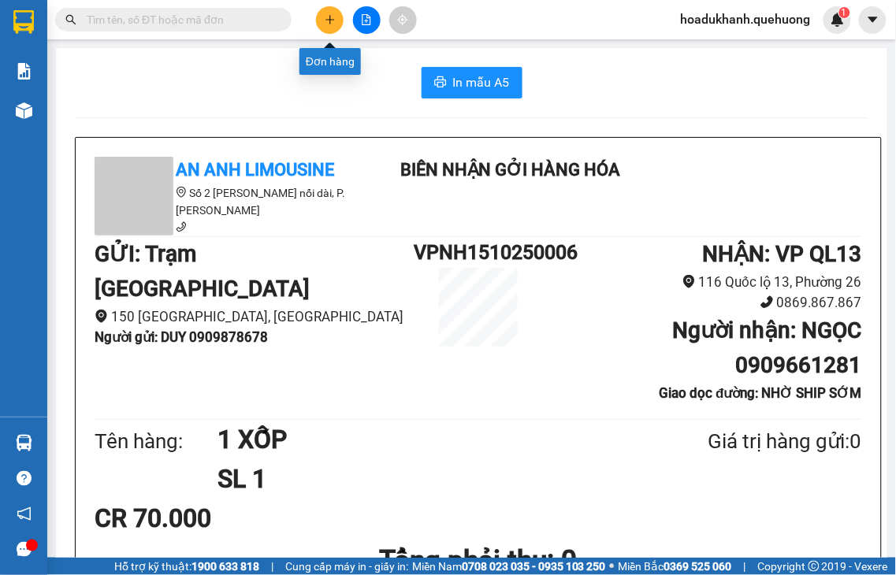
click at [332, 24] on icon "plus" at bounding box center [330, 19] width 11 height 11
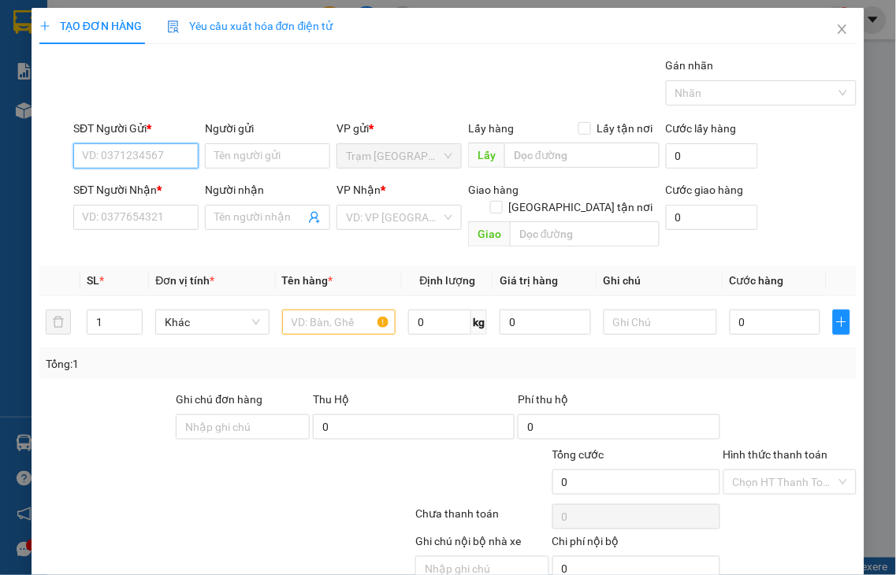
click at [99, 154] on input "SĐT Người Gửi *" at bounding box center [135, 155] width 125 height 25
type input "3"
type input "0357500957"
click at [233, 156] on input "Người gửi" at bounding box center [267, 155] width 125 height 25
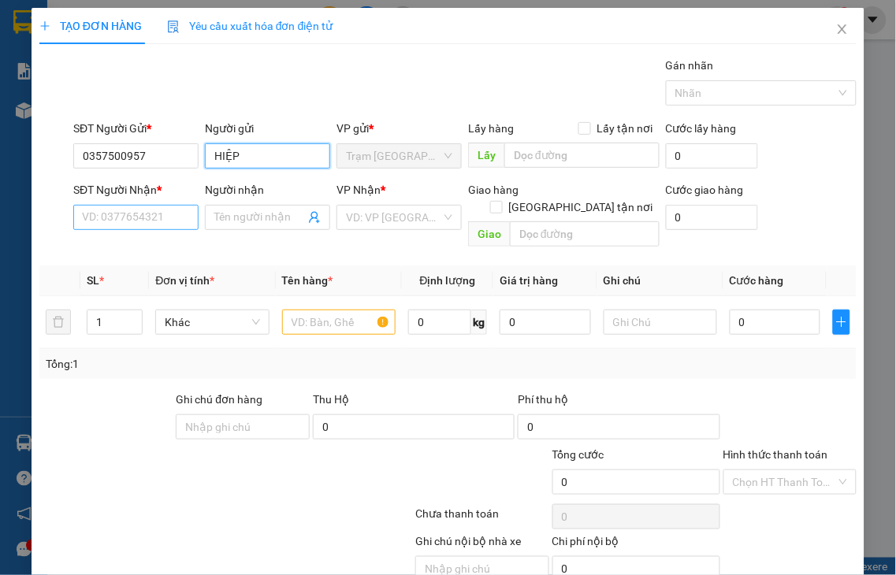
type input "HIỆP"
click at [135, 219] on input "SĐT Người Nhận *" at bounding box center [135, 217] width 125 height 25
click at [135, 221] on input "3515" at bounding box center [135, 217] width 125 height 25
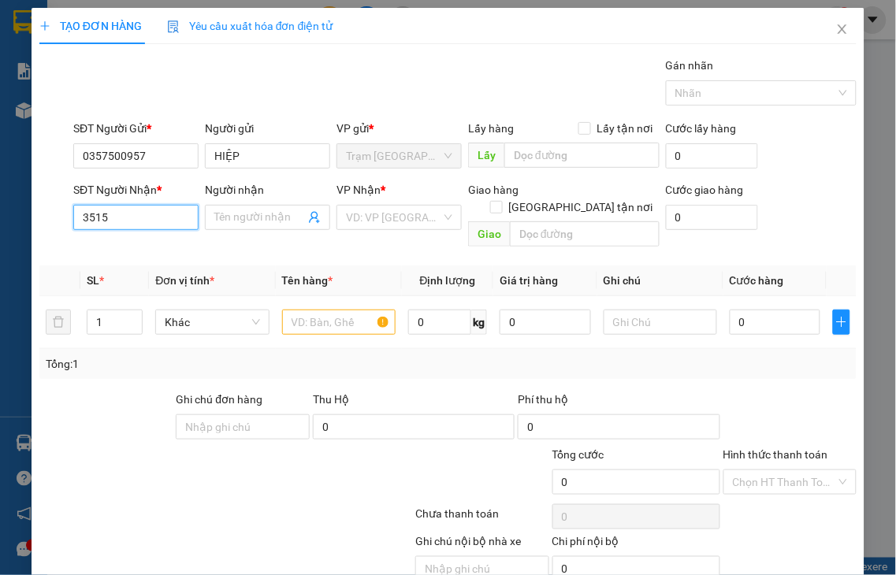
click at [135, 221] on input "3515" at bounding box center [135, 217] width 125 height 25
type input "0987173515"
click at [154, 219] on input "0987173515" at bounding box center [135, 217] width 125 height 25
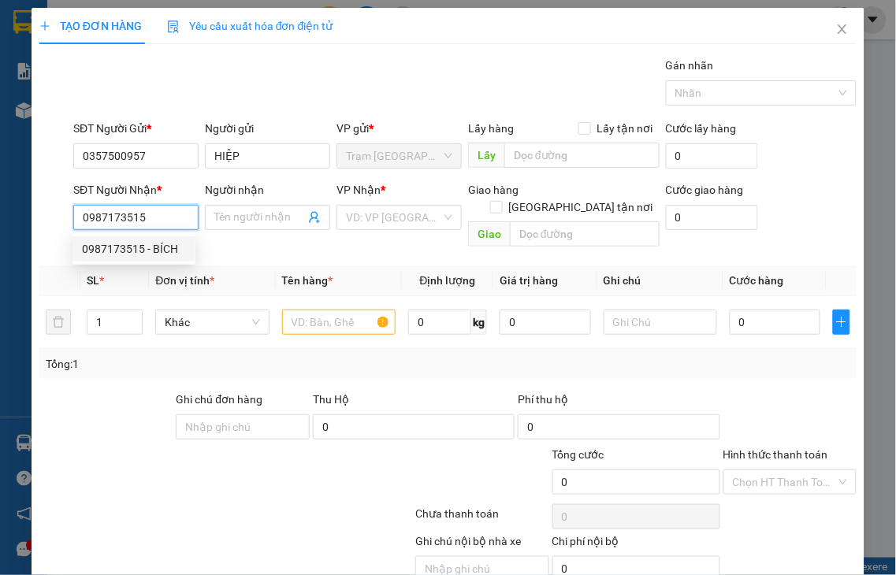
click at [152, 240] on div "0987173515 - BÍCH" at bounding box center [134, 248] width 104 height 17
type input "BÍCH"
type input "50.000"
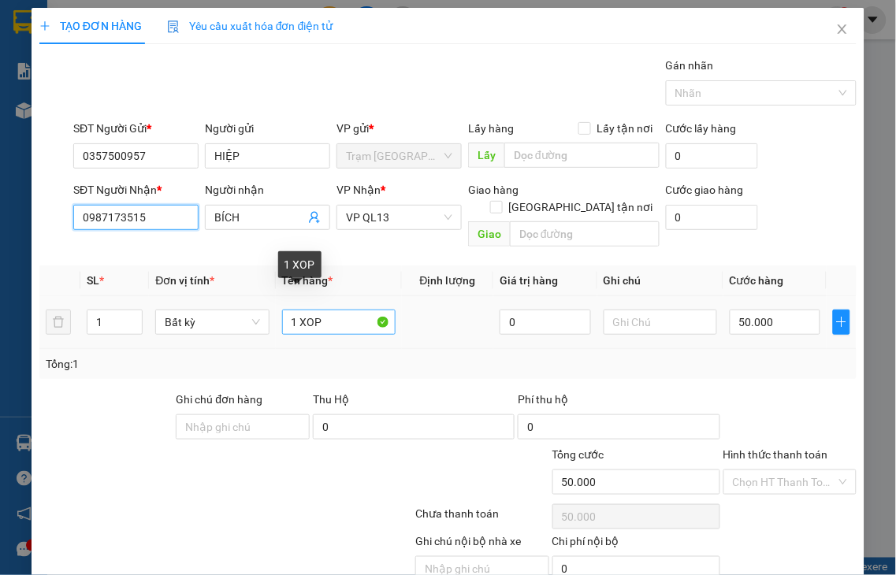
type input "0987173515"
drag, startPoint x: 298, startPoint y: 305, endPoint x: 344, endPoint y: 305, distance: 46.5
click at [344, 310] on input "1 XOP" at bounding box center [338, 322] width 113 height 25
type input "1 GIẤY"
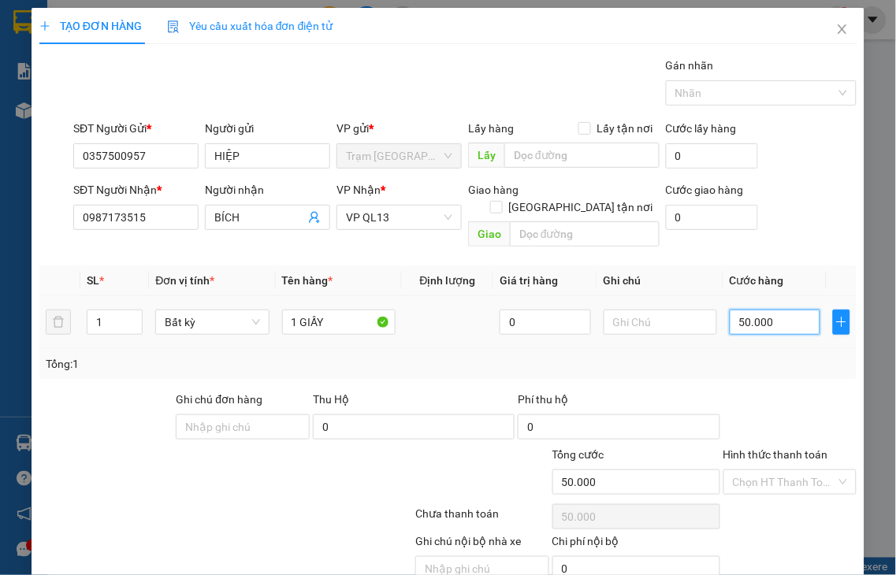
click at [750, 310] on input "50.000" at bounding box center [775, 322] width 91 height 25
type input "3"
type input "30"
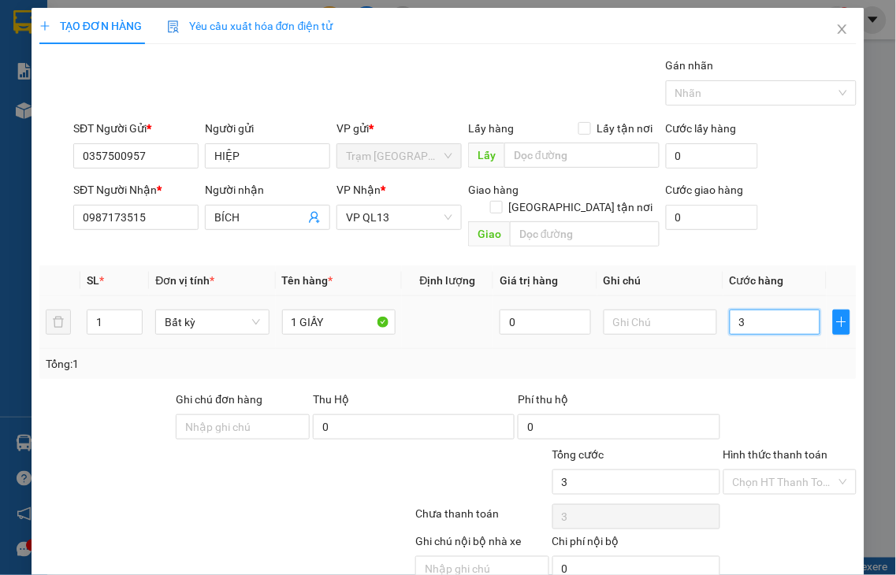
type input "30"
click at [752, 448] on label "Hình thức thanh toán" at bounding box center [775, 454] width 105 height 13
click at [752, 470] on input "Hình thức thanh toán" at bounding box center [785, 482] width 104 height 24
type input "30.000"
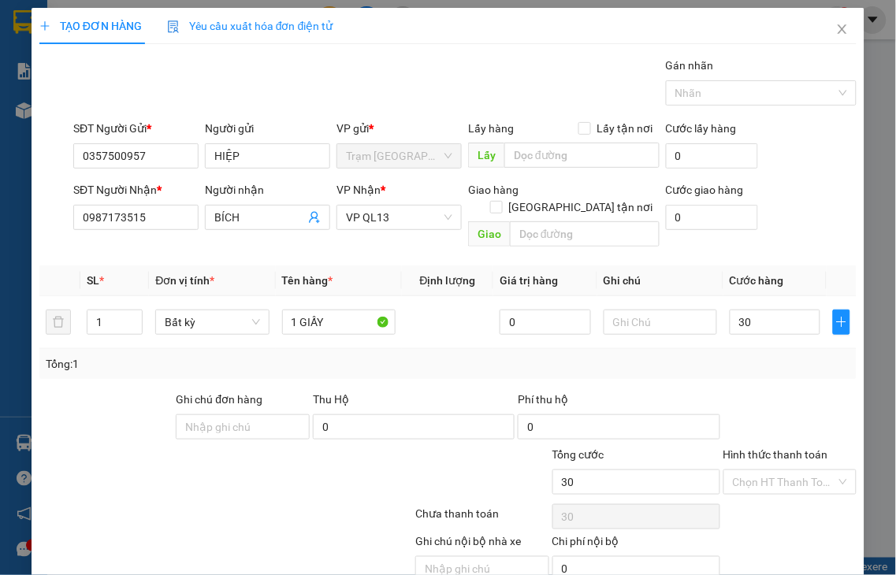
type input "30.000"
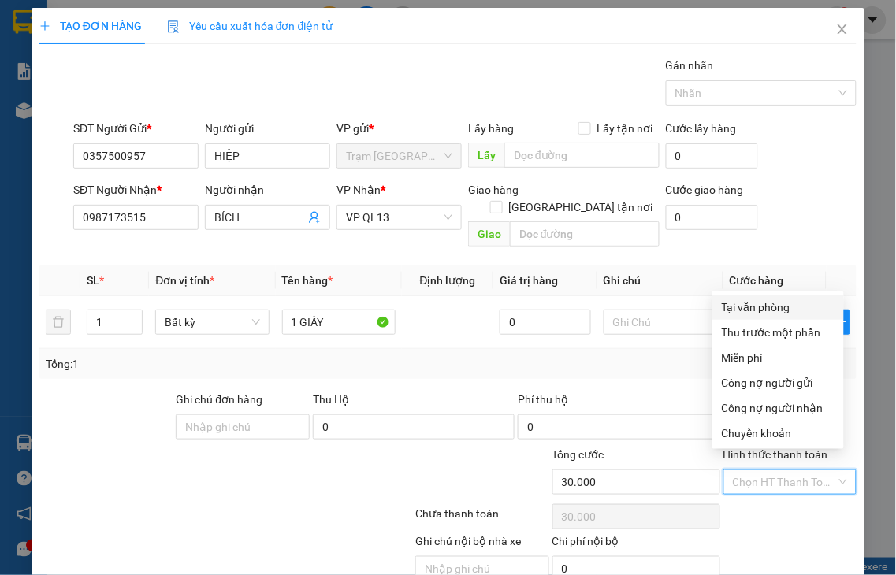
click at [760, 316] on div "Tại văn phòng" at bounding box center [778, 307] width 132 height 25
type input "0"
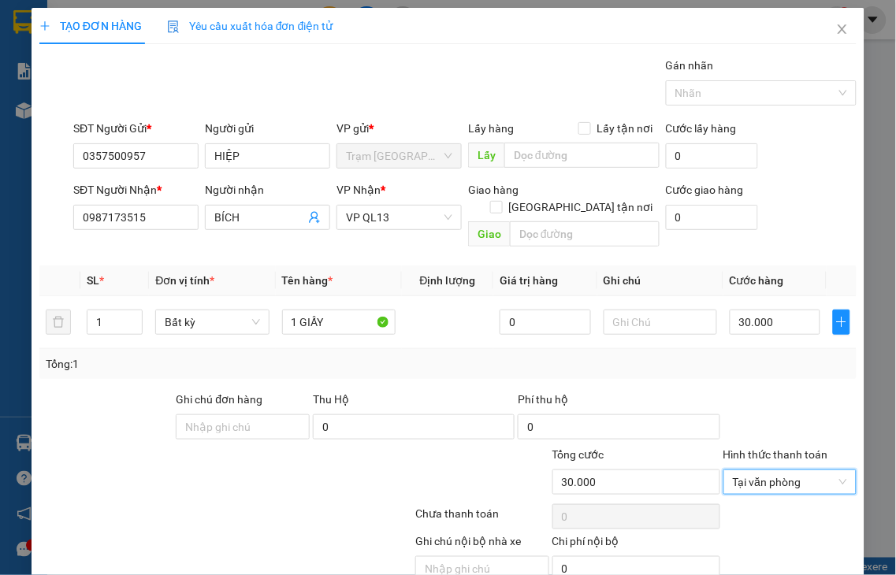
scroll to position [57, 0]
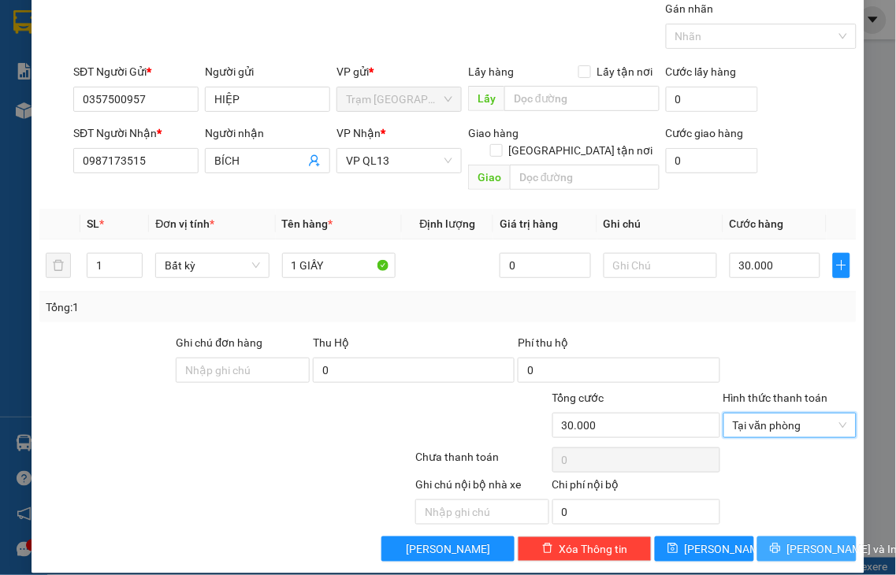
drag, startPoint x: 809, startPoint y: 532, endPoint x: 805, endPoint y: 523, distance: 9.2
click at [808, 535] on span "[PERSON_NAME] và In" at bounding box center [842, 549] width 110 height 17
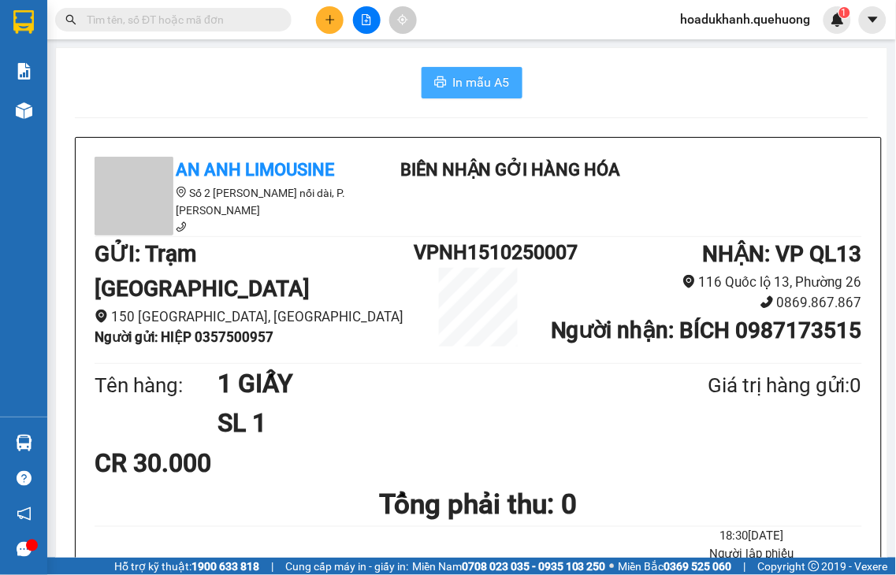
click at [492, 87] on span "In mẫu A5" at bounding box center [481, 83] width 57 height 20
click at [327, 24] on icon "plus" at bounding box center [330, 19] width 11 height 11
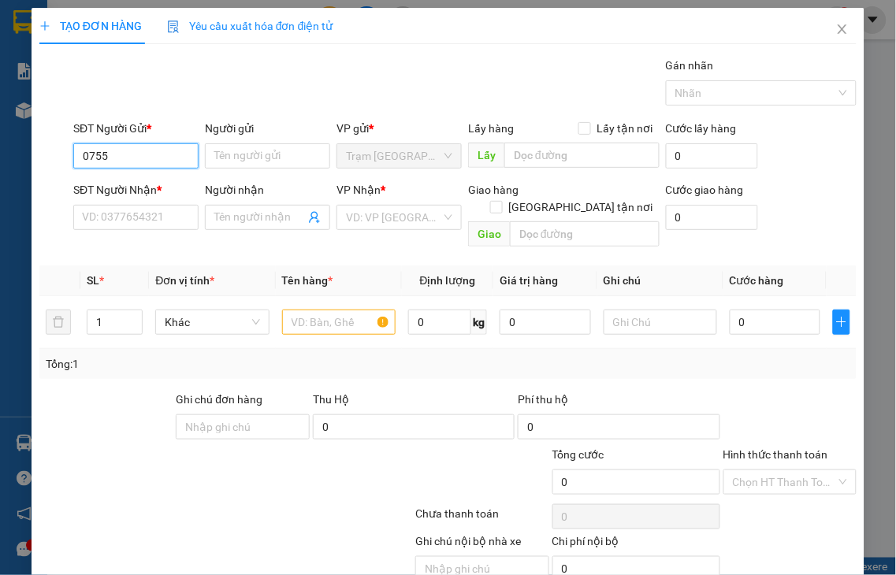
click at [122, 161] on input "0755" at bounding box center [135, 155] width 125 height 25
click at [127, 187] on div "0764970755" at bounding box center [134, 187] width 104 height 17
type input "0764970755"
type input "0967144361"
type input "NAM"
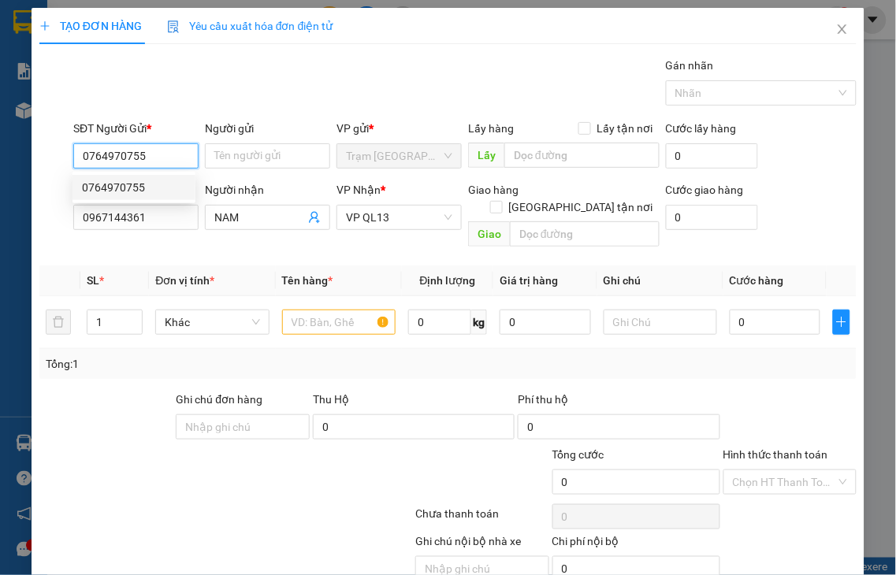
type input "70.000"
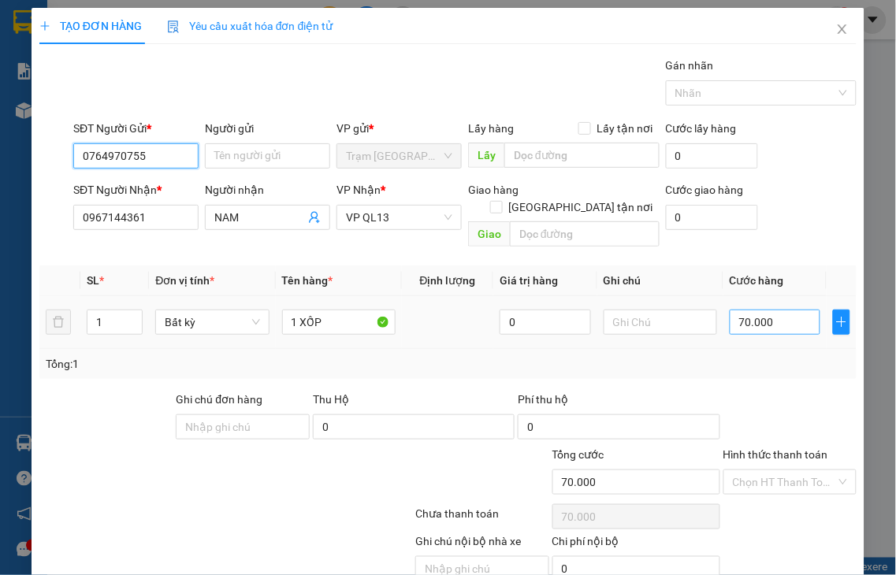
type input "0764970755"
click at [780, 310] on input "70.000" at bounding box center [775, 322] width 91 height 25
type input "5"
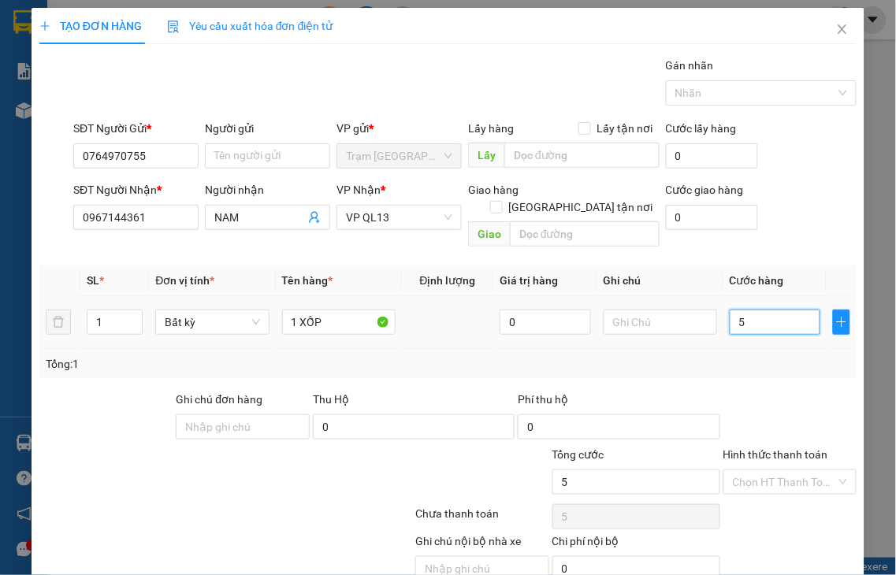
type input "50"
type input "50.000"
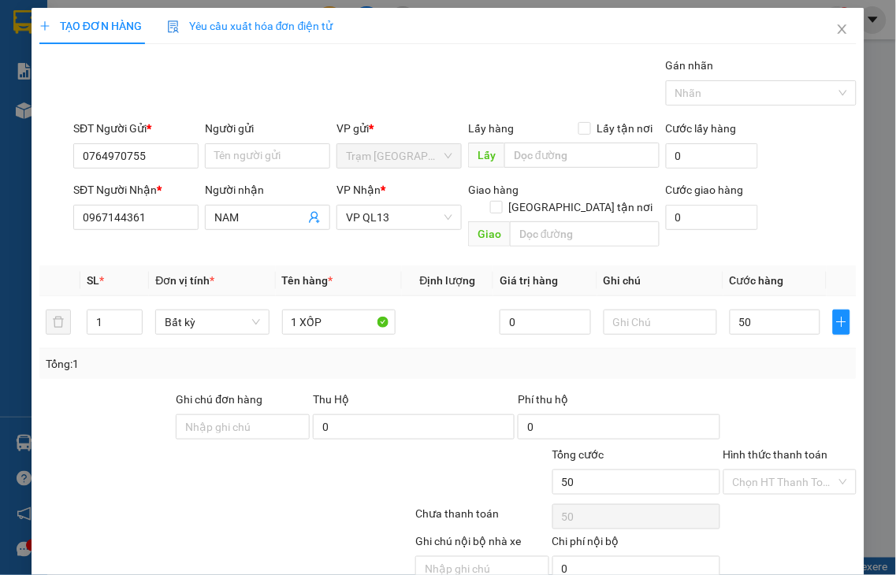
type input "50.000"
click at [794, 448] on label "Hình thức thanh toán" at bounding box center [775, 454] width 105 height 13
click at [794, 470] on input "Hình thức thanh toán" at bounding box center [785, 482] width 104 height 24
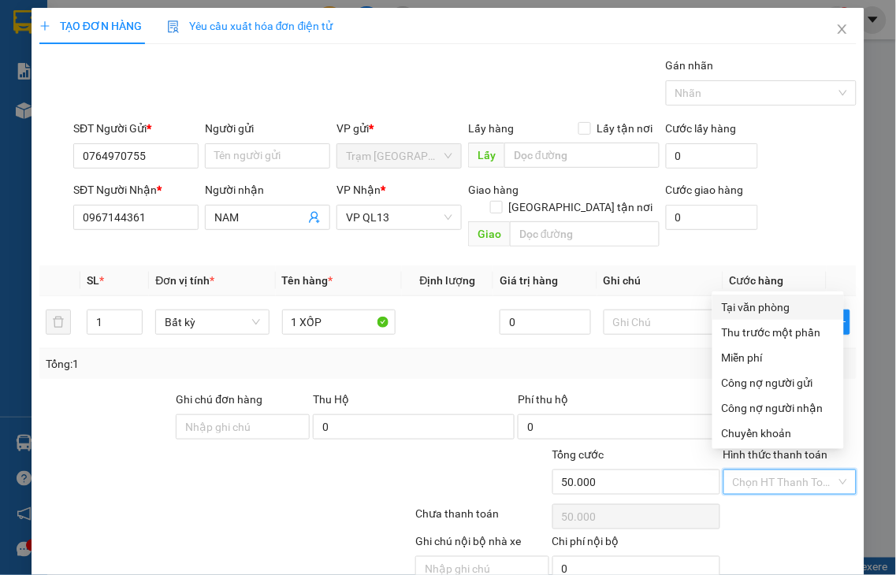
click at [753, 311] on div "Tại văn phòng" at bounding box center [778, 307] width 113 height 17
type input "0"
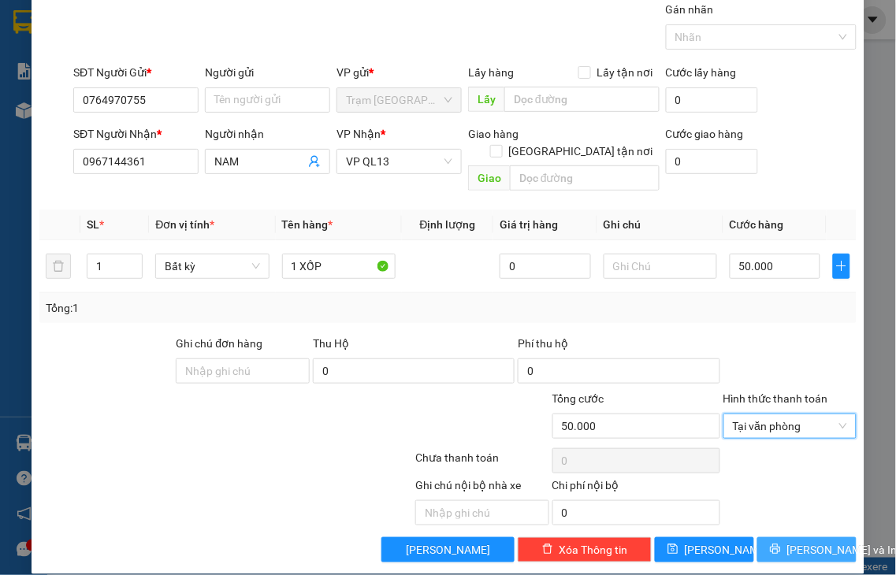
scroll to position [57, 0]
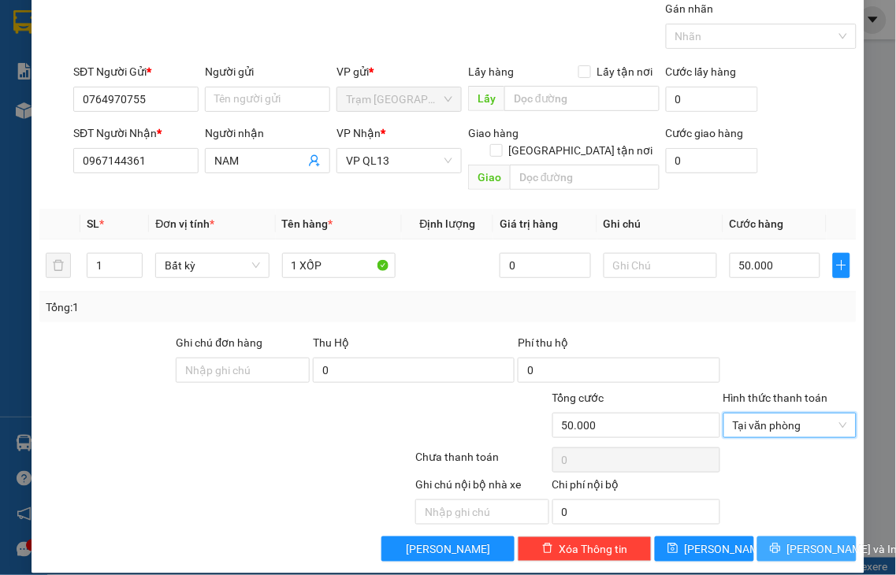
click at [791, 535] on span "[PERSON_NAME] và In" at bounding box center [842, 549] width 110 height 17
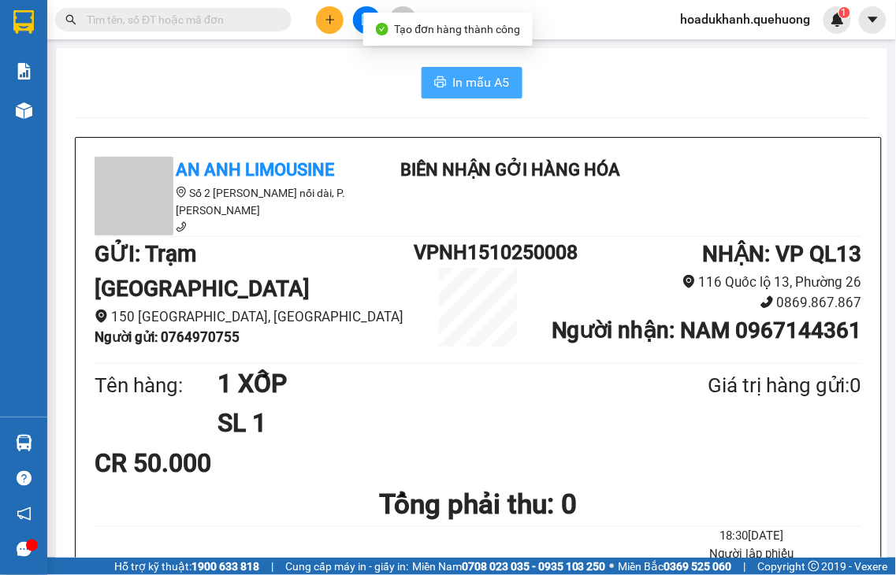
click at [490, 84] on span "In mẫu A5" at bounding box center [481, 83] width 57 height 20
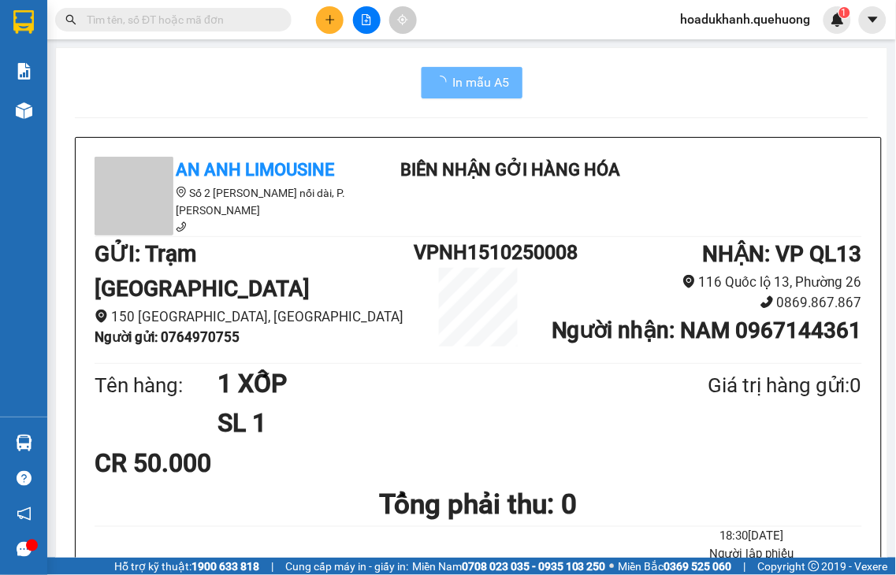
click at [329, 20] on icon "plus" at bounding box center [329, 19] width 1 height 9
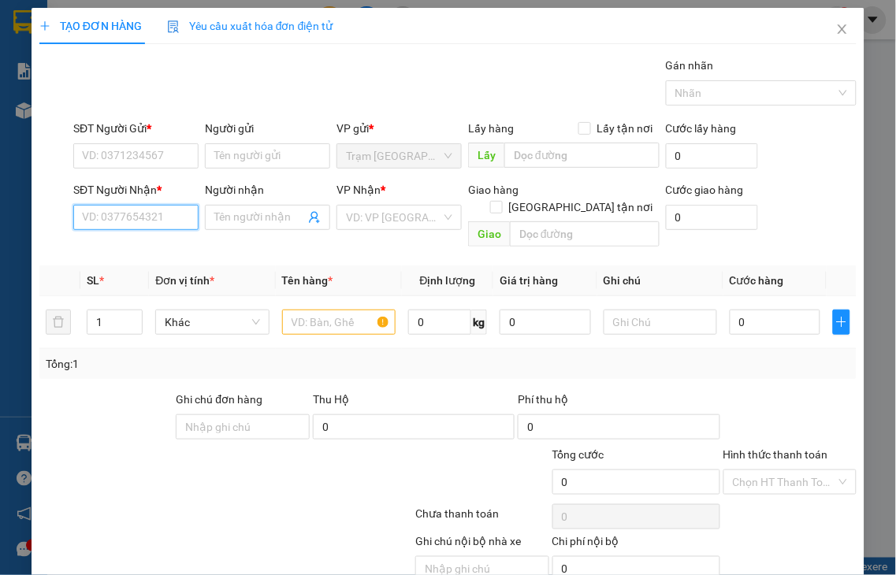
click at [127, 221] on input "SĐT Người Nhận *" at bounding box center [135, 217] width 125 height 25
click at [127, 221] on input "9230" at bounding box center [135, 217] width 125 height 25
click at [139, 250] on div "0338779230 - MINH" at bounding box center [134, 248] width 104 height 17
type input "0338779230"
type input "MINH"
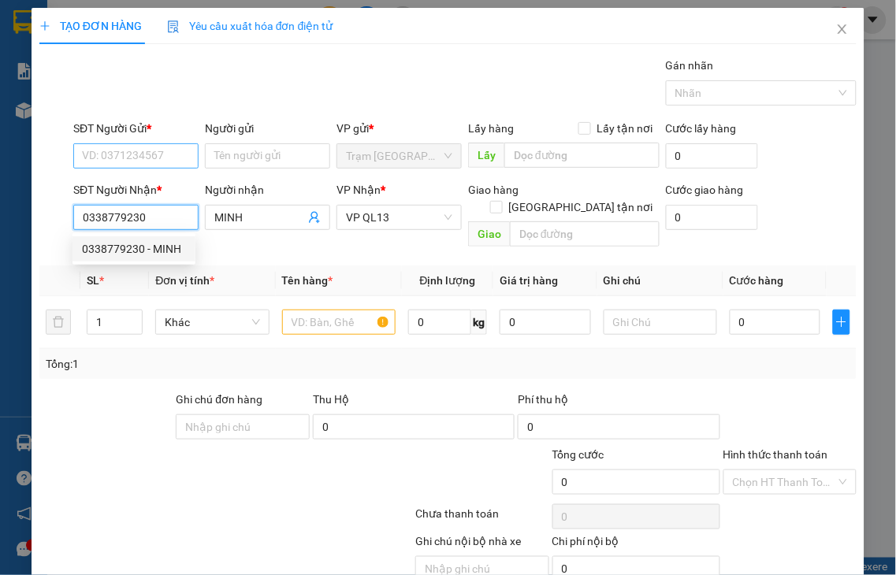
type input "0338779230"
click at [140, 160] on input "SĐT Người Gửi *" at bounding box center [135, 155] width 125 height 25
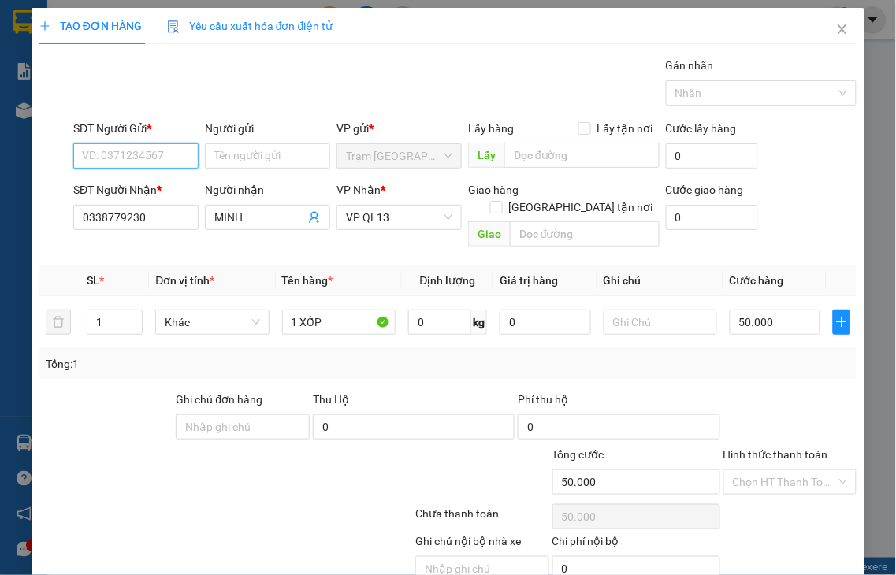
type input "50.000"
click at [140, 160] on input "9550" at bounding box center [135, 155] width 125 height 25
click at [146, 191] on div "0344899550 - TÀI" at bounding box center [134, 187] width 104 height 17
type input "0344899550"
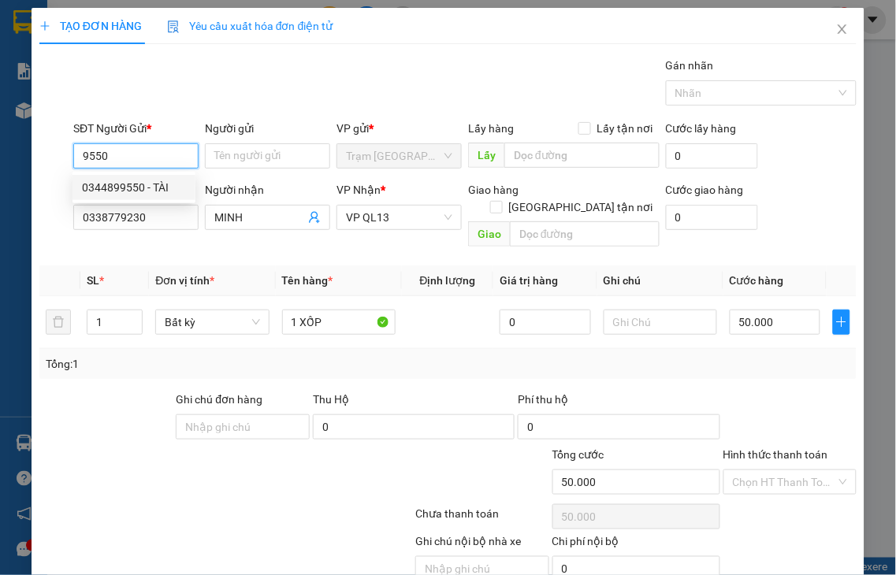
type input "TÀI"
type input "0344899550"
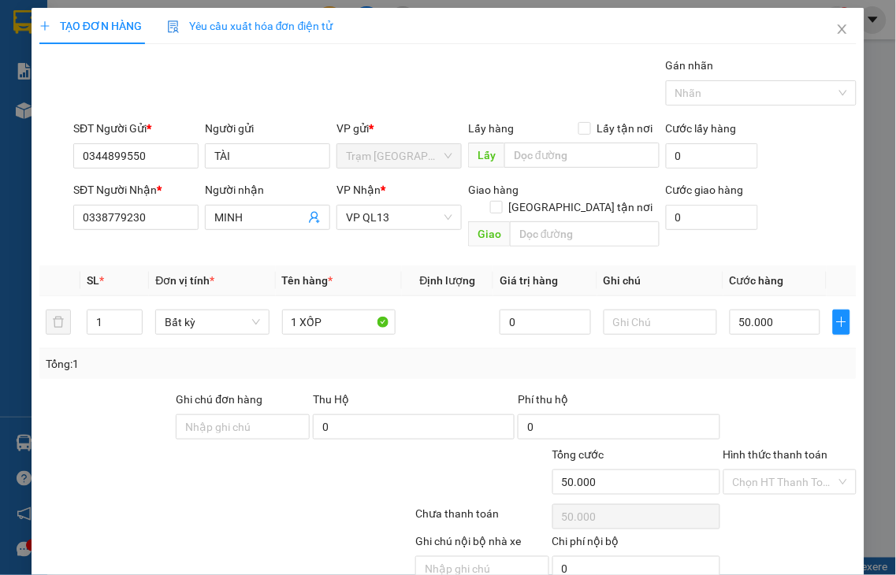
click at [764, 426] on div at bounding box center [790, 418] width 137 height 55
drag, startPoint x: 782, startPoint y: 439, endPoint x: 769, endPoint y: 415, distance: 26.8
click at [781, 448] on label "Hình thức thanh toán" at bounding box center [775, 454] width 105 height 13
click at [781, 470] on input "Hình thức thanh toán" at bounding box center [785, 482] width 104 height 24
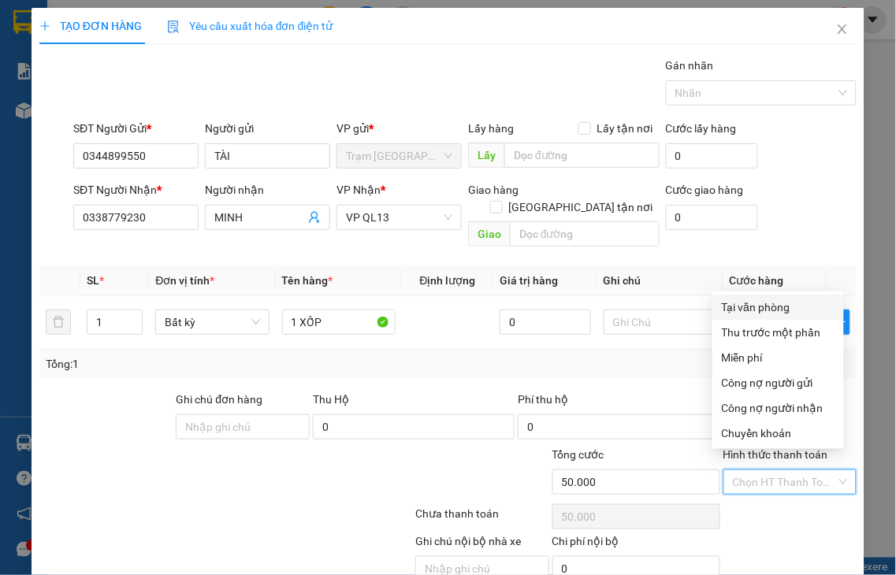
click at [768, 310] on div "Tại văn phòng" at bounding box center [778, 307] width 113 height 17
type input "0"
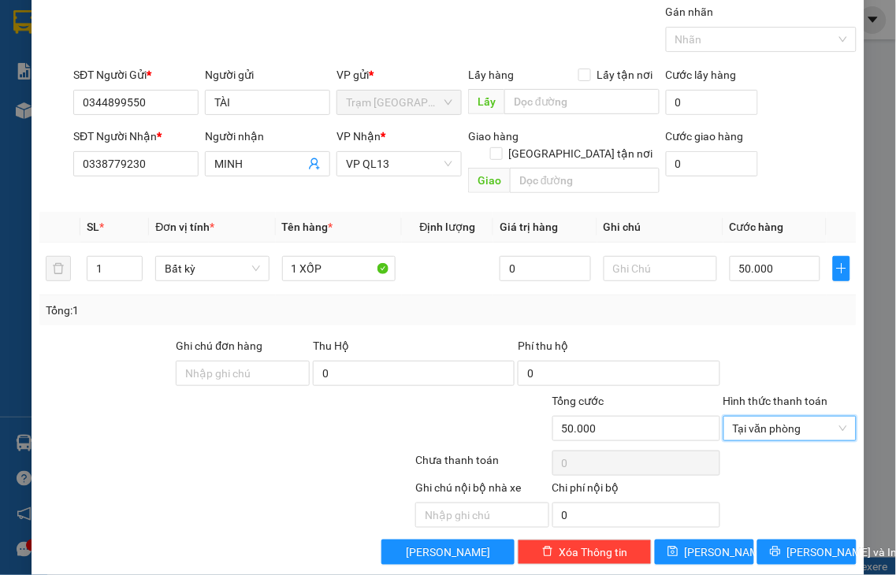
scroll to position [57, 0]
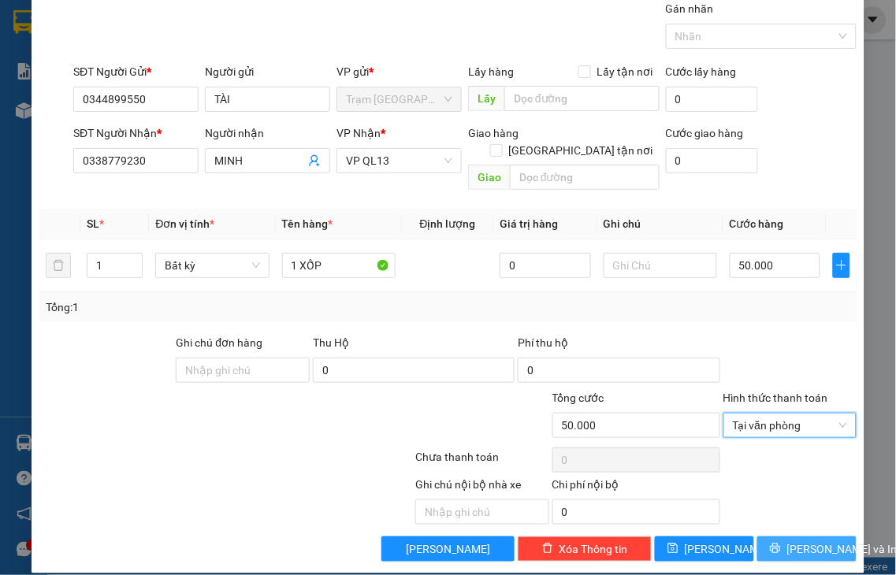
click at [787, 535] on span "[PERSON_NAME] và In" at bounding box center [842, 549] width 110 height 17
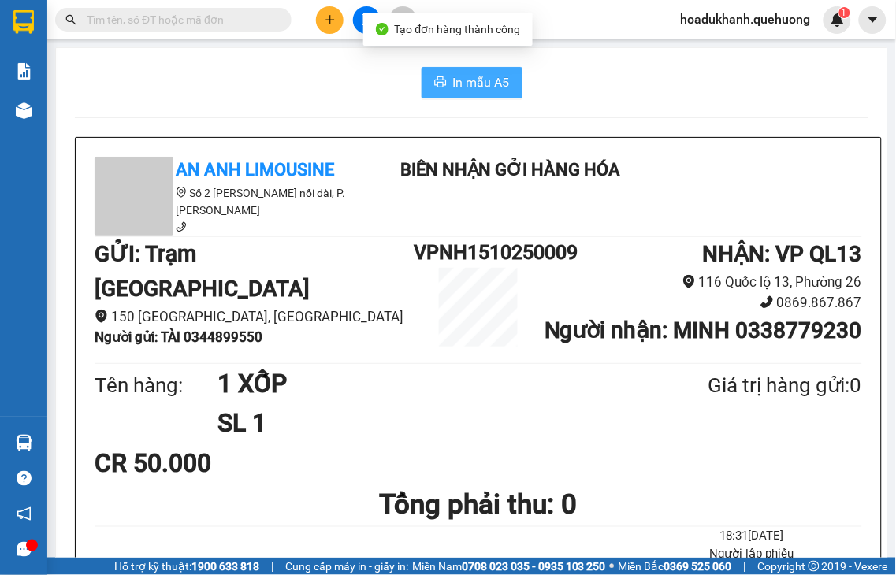
click at [455, 85] on span "In mẫu A5" at bounding box center [481, 83] width 57 height 20
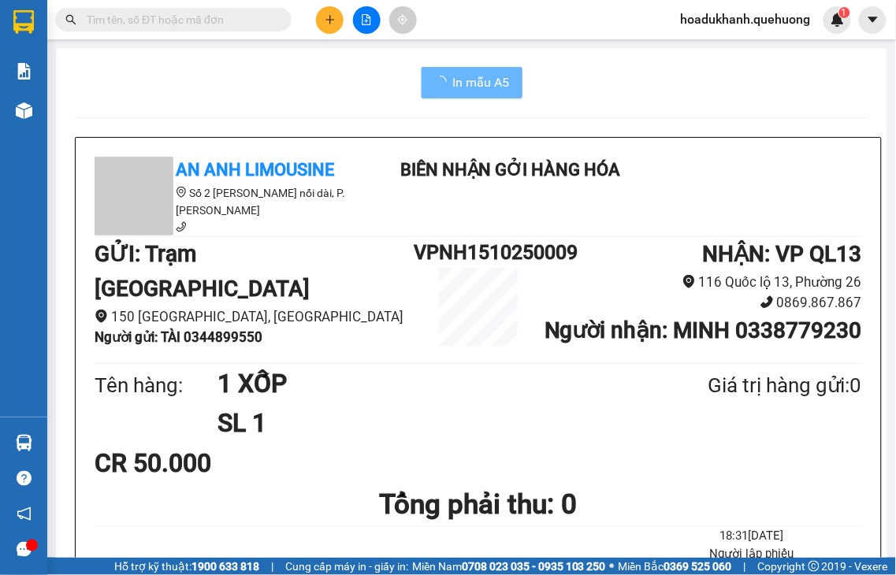
click at [332, 24] on icon "plus" at bounding box center [330, 19] width 11 height 11
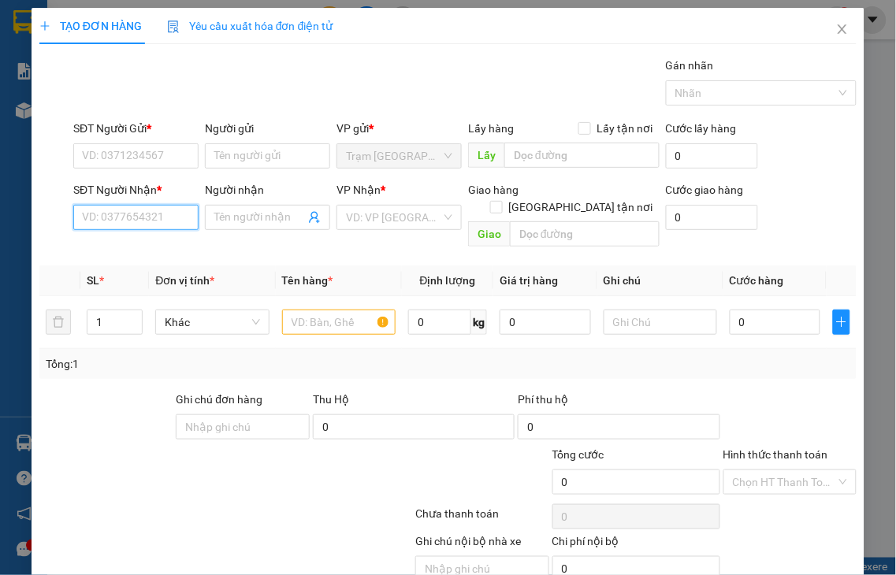
click at [134, 221] on input "SĐT Người Nhận *" at bounding box center [135, 217] width 125 height 25
click at [136, 221] on input "0721" at bounding box center [135, 217] width 125 height 25
click at [136, 242] on div "0903350721 - NHIỄU" at bounding box center [134, 248] width 104 height 17
type input "0903350721"
type input "NHIỄU"
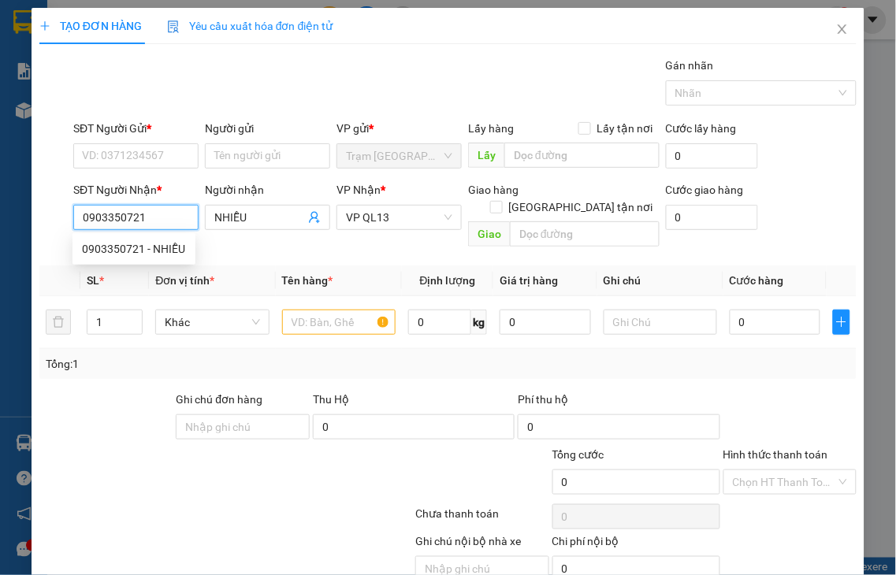
type input "70.000"
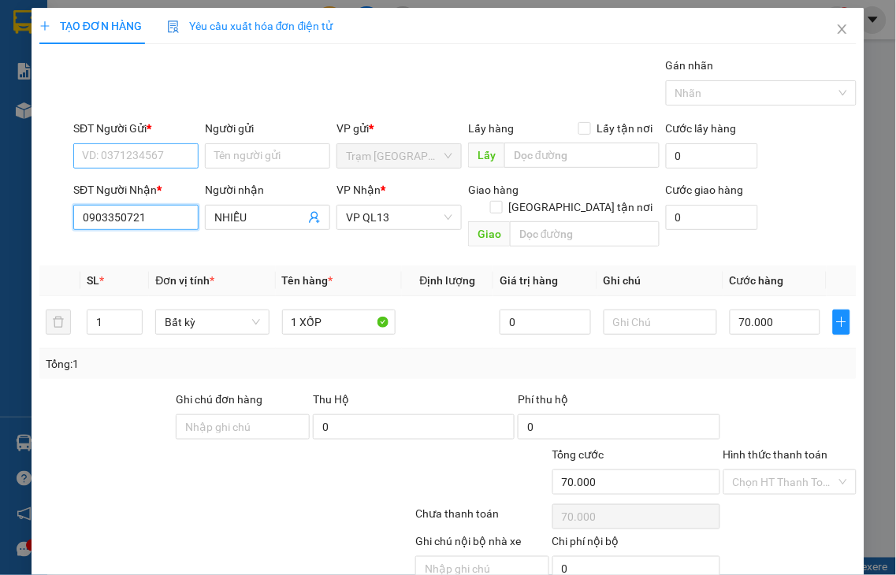
type input "0903350721"
click at [137, 148] on input "SĐT Người Gửi *" at bounding box center [135, 155] width 125 height 25
click at [136, 183] on div "0865146251 - KIỀU" at bounding box center [134, 187] width 104 height 17
type input "0865146251"
type input "KIỀU"
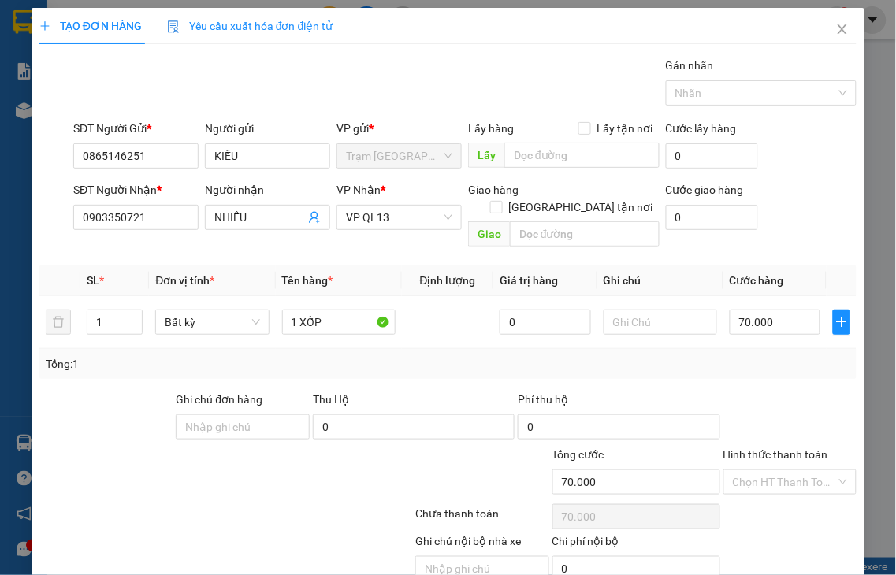
click at [766, 448] on label "Hình thức thanh toán" at bounding box center [775, 454] width 105 height 13
click at [766, 470] on input "Hình thức thanh toán" at bounding box center [785, 482] width 104 height 24
click at [749, 310] on div "Tại văn phòng" at bounding box center [778, 307] width 113 height 17
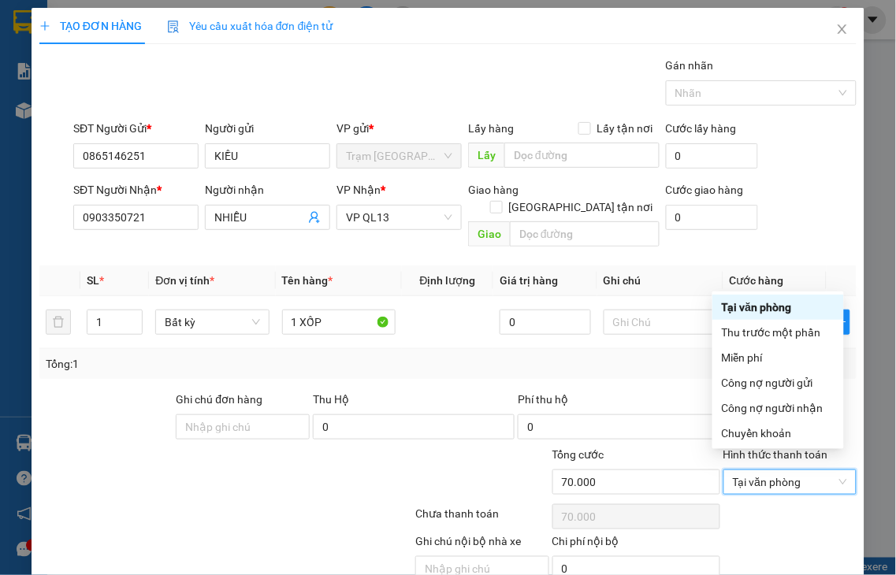
type input "0"
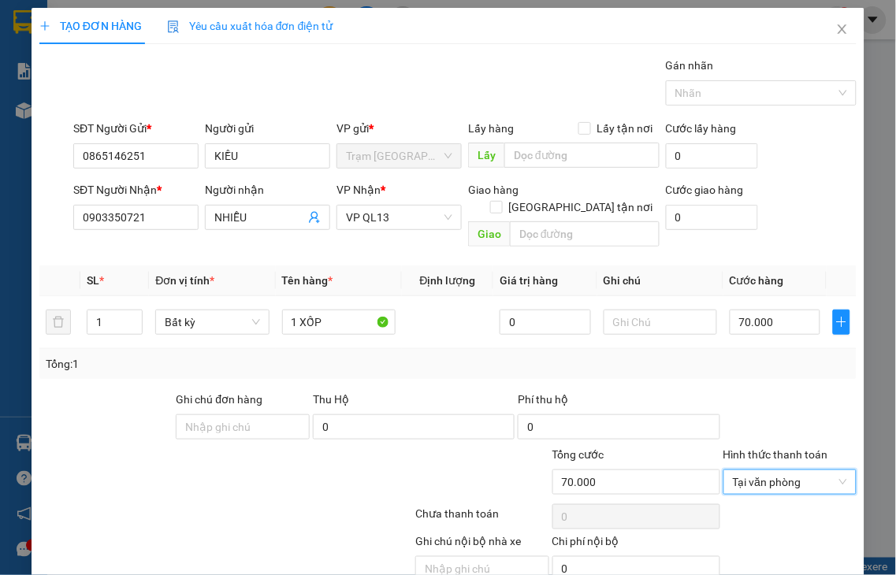
scroll to position [57, 0]
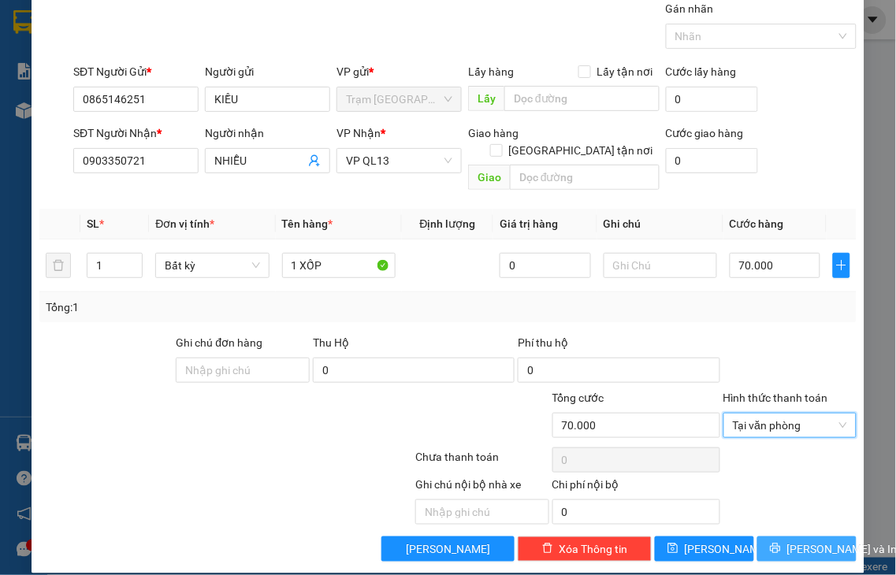
drag, startPoint x: 797, startPoint y: 532, endPoint x: 538, endPoint y: 278, distance: 362.2
click at [796, 535] on span "[PERSON_NAME] và In" at bounding box center [842, 549] width 110 height 17
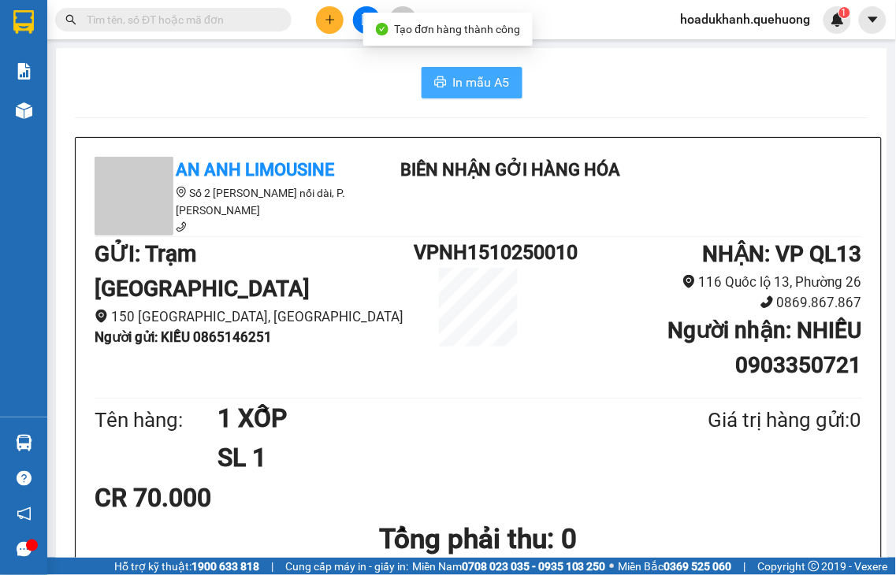
click at [489, 83] on span "In mẫu A5" at bounding box center [481, 83] width 57 height 20
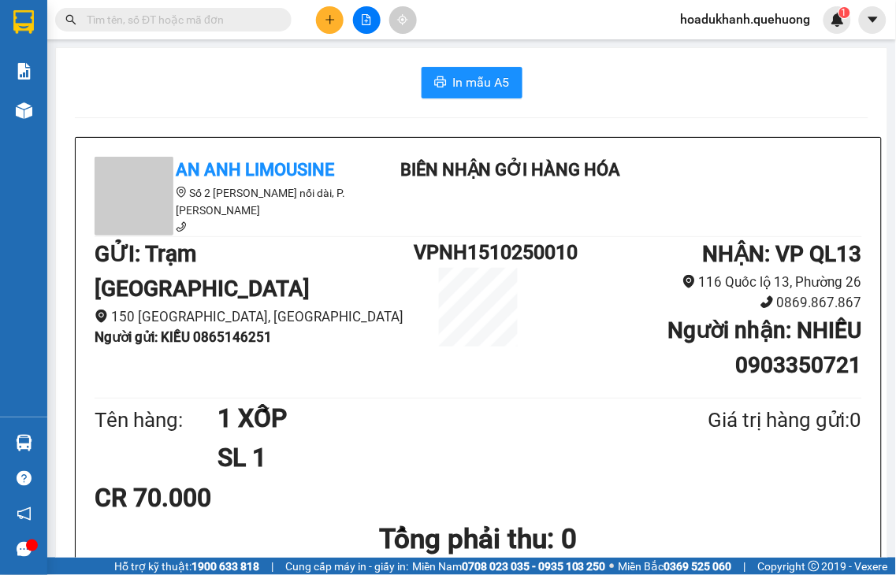
click at [323, 26] on button at bounding box center [330, 20] width 28 height 28
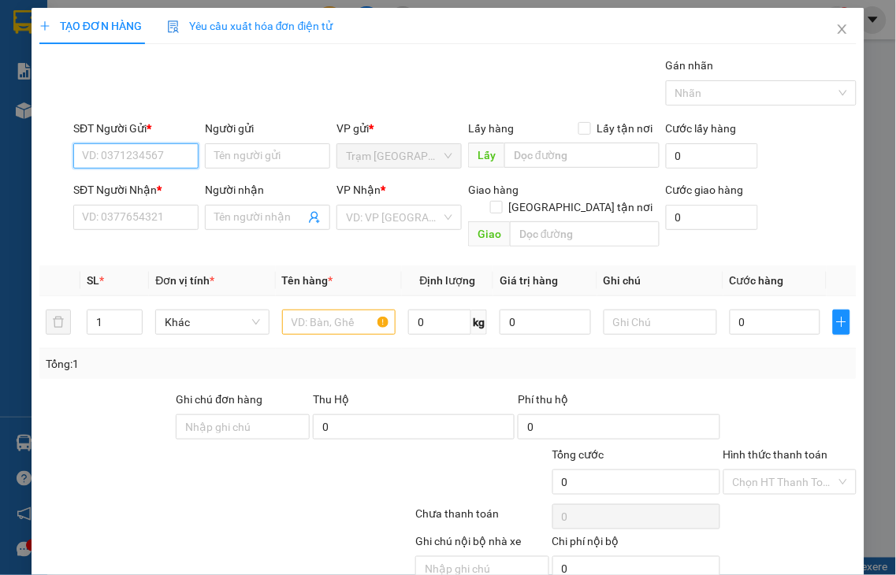
click at [154, 154] on input "SĐT Người Gửi *" at bounding box center [135, 155] width 125 height 25
type input "0347312521"
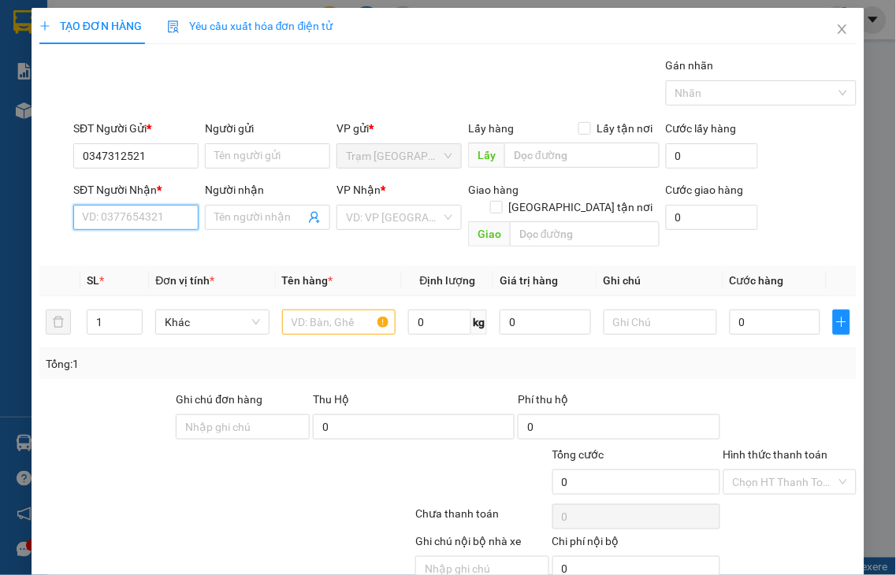
click at [147, 219] on input "SĐT Người Nhận *" at bounding box center [135, 217] width 125 height 25
click at [142, 249] on div "0852957205 - HÂN" at bounding box center [134, 248] width 104 height 17
type input "0852957205"
type input "HÂN"
type input "80.000"
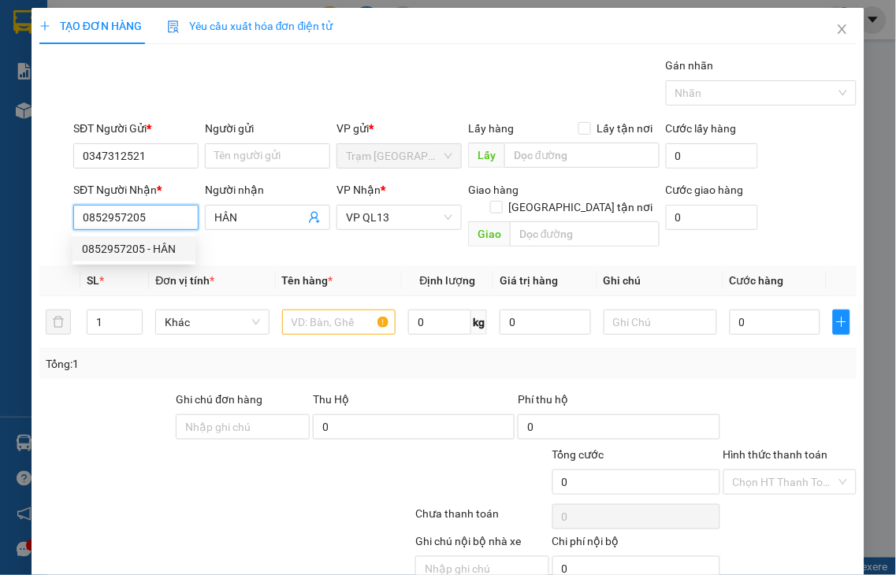
type input "80.000"
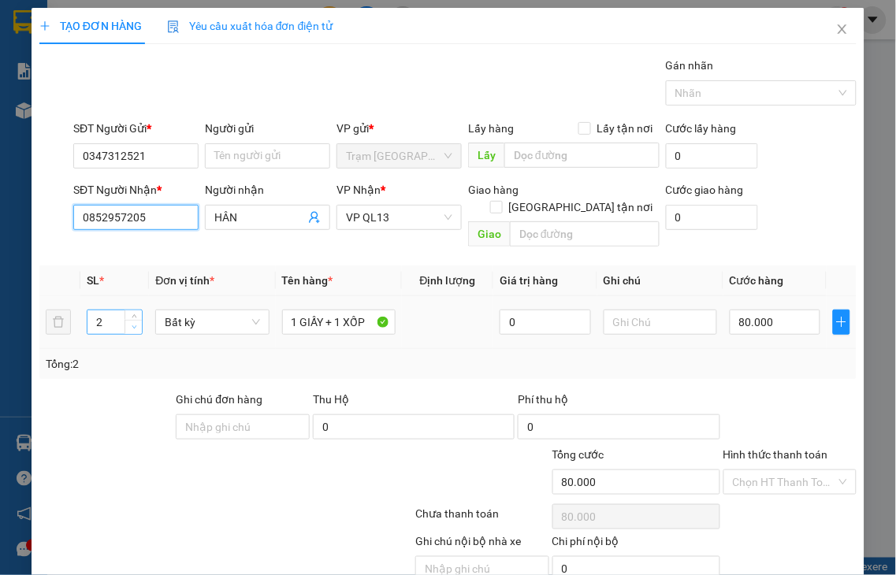
type input "0852957205"
click at [132, 325] on icon "down" at bounding box center [135, 328] width 6 height 6
type input "1"
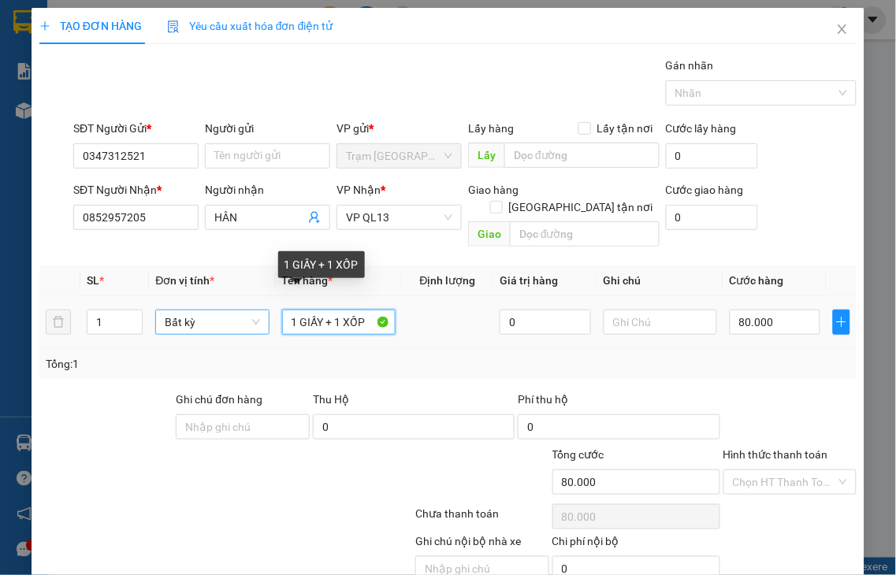
drag, startPoint x: 328, startPoint y: 303, endPoint x: 221, endPoint y: 313, distance: 107.7
click at [221, 313] on tr "1 Bất kỳ 1 GIẤY + 1 XỐP 0 80.000" at bounding box center [447, 322] width 817 height 53
type input "1 XỐP"
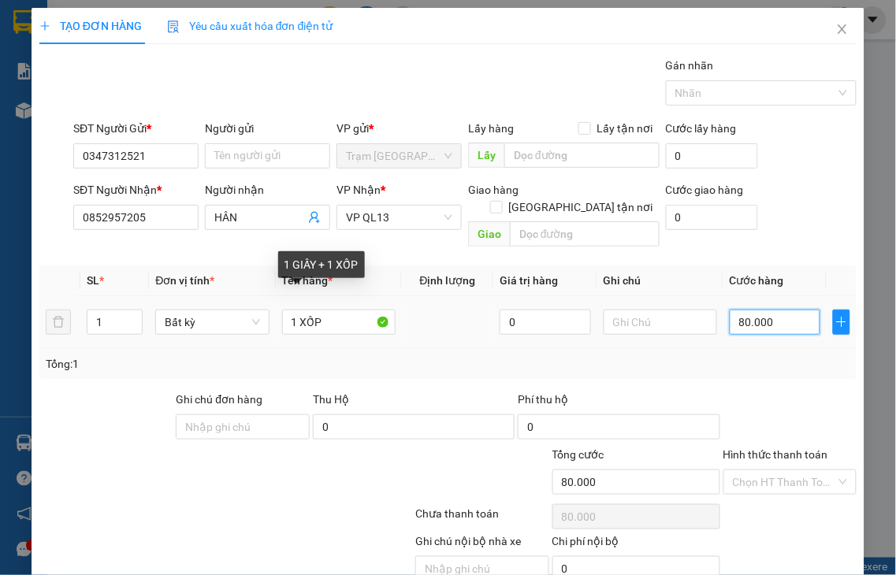
click at [782, 313] on input "80.000" at bounding box center [775, 322] width 91 height 25
type input "0"
type input "7"
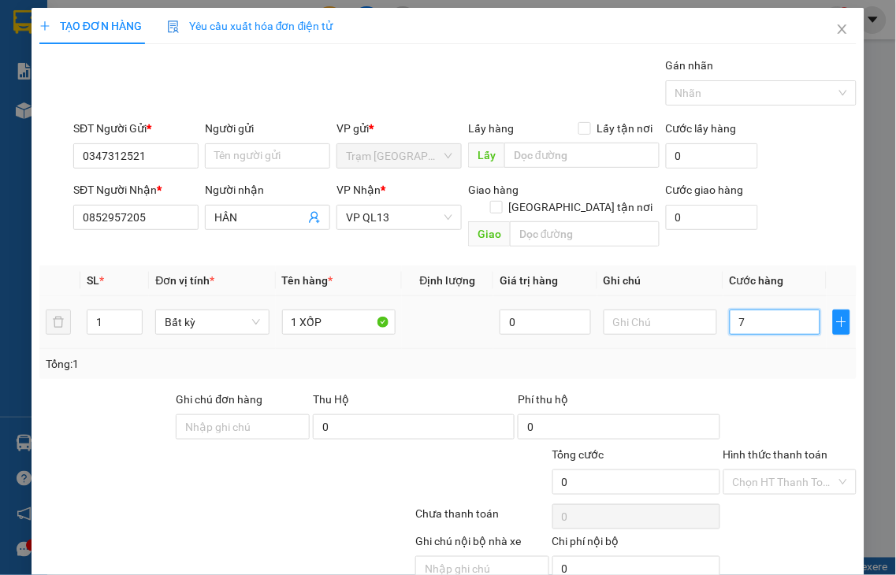
type input "7"
type input "70"
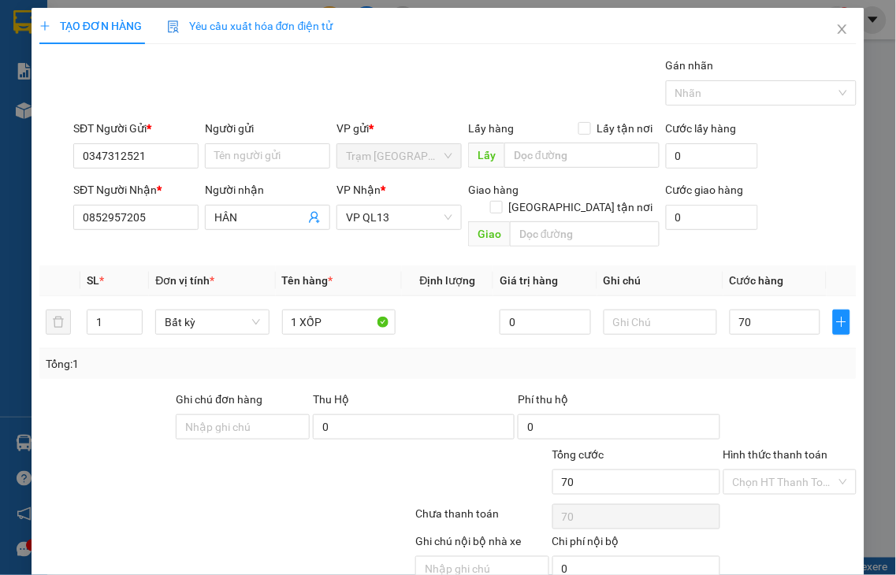
click at [771, 448] on label "Hình thức thanh toán" at bounding box center [775, 454] width 105 height 13
click at [771, 470] on input "Hình thức thanh toán" at bounding box center [785, 482] width 104 height 24
type input "70.000"
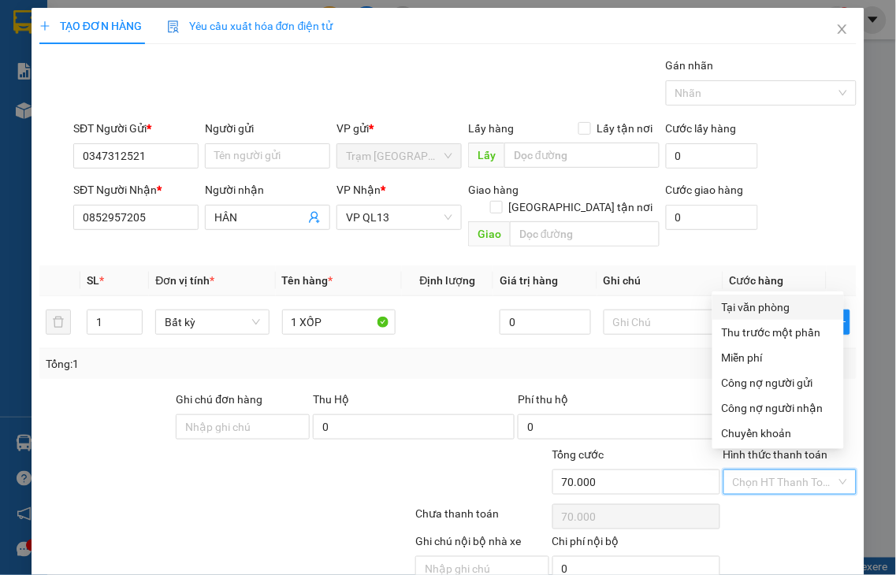
click at [759, 304] on div "Tại văn phòng" at bounding box center [778, 307] width 113 height 17
type input "0"
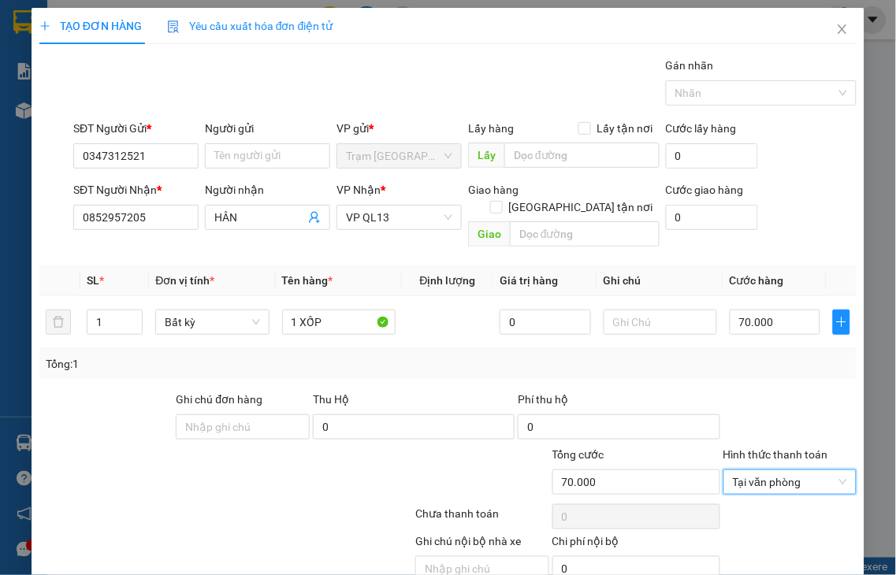
scroll to position [57, 0]
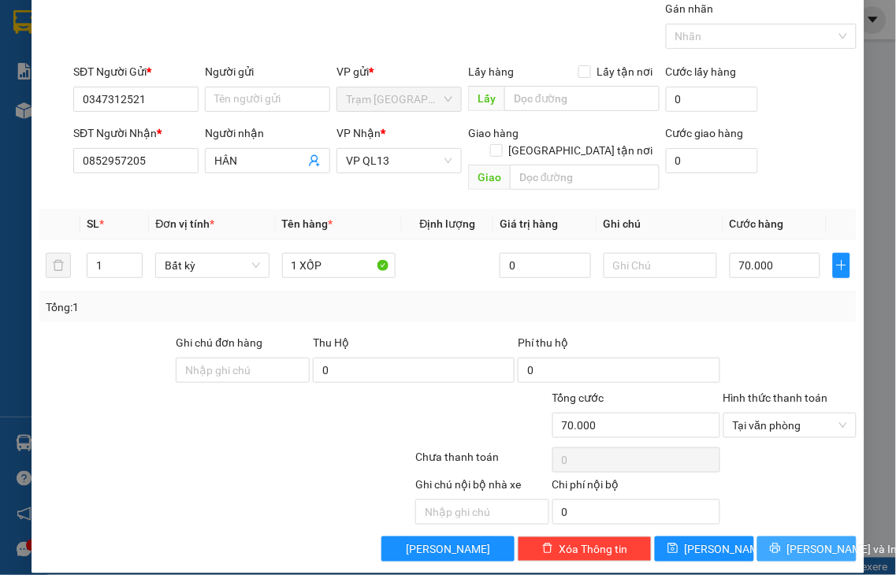
click at [791, 535] on span "[PERSON_NAME] và In" at bounding box center [842, 549] width 110 height 17
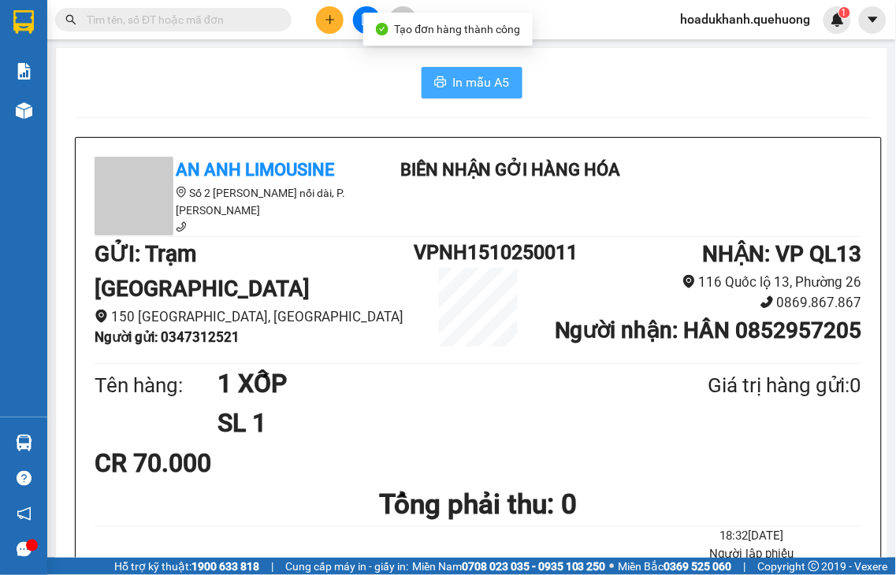
click at [455, 81] on span "In mẫu A5" at bounding box center [481, 83] width 57 height 20
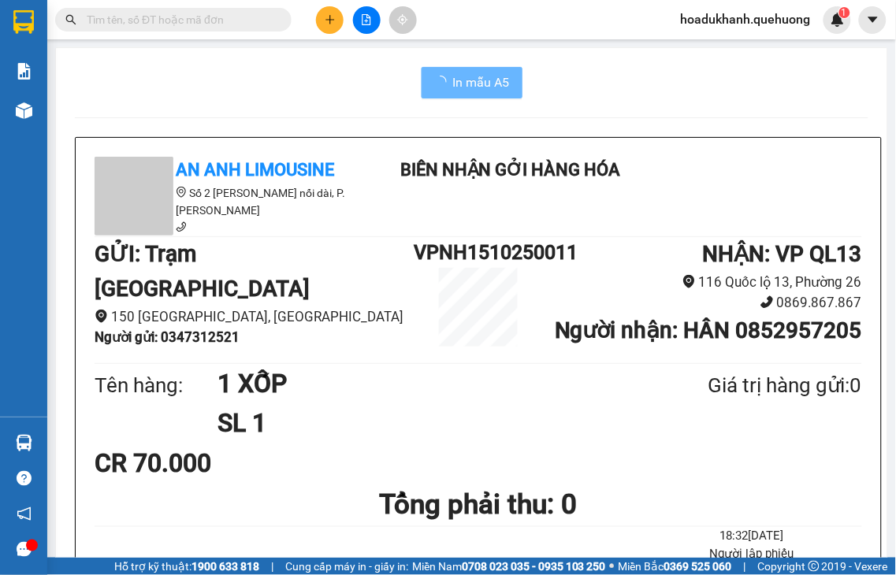
click at [329, 25] on button at bounding box center [330, 20] width 28 height 28
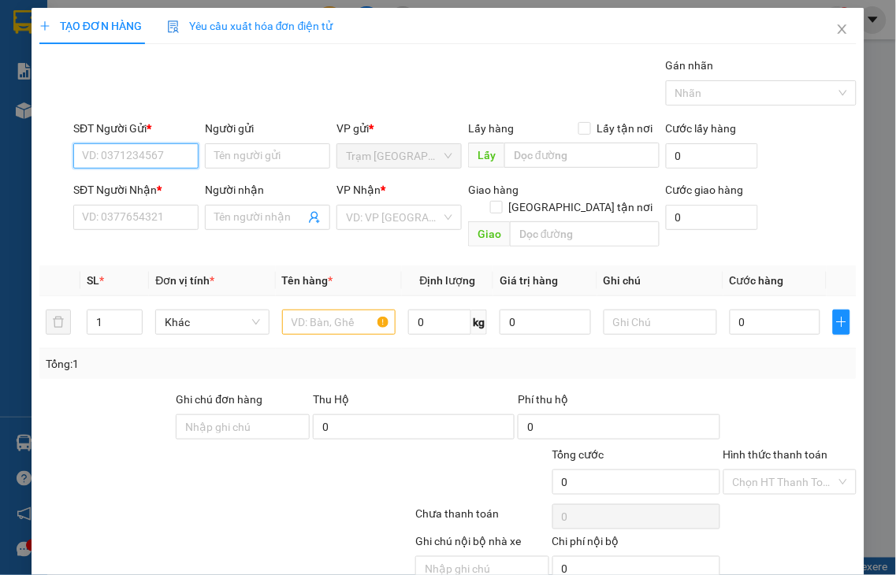
click at [148, 151] on input "SĐT Người Gửi *" at bounding box center [135, 155] width 125 height 25
type input "0984736988"
click at [152, 190] on div "0984736988 - TUYẾT" at bounding box center [134, 187] width 104 height 17
type input "TUYẾT"
type input "0786585997"
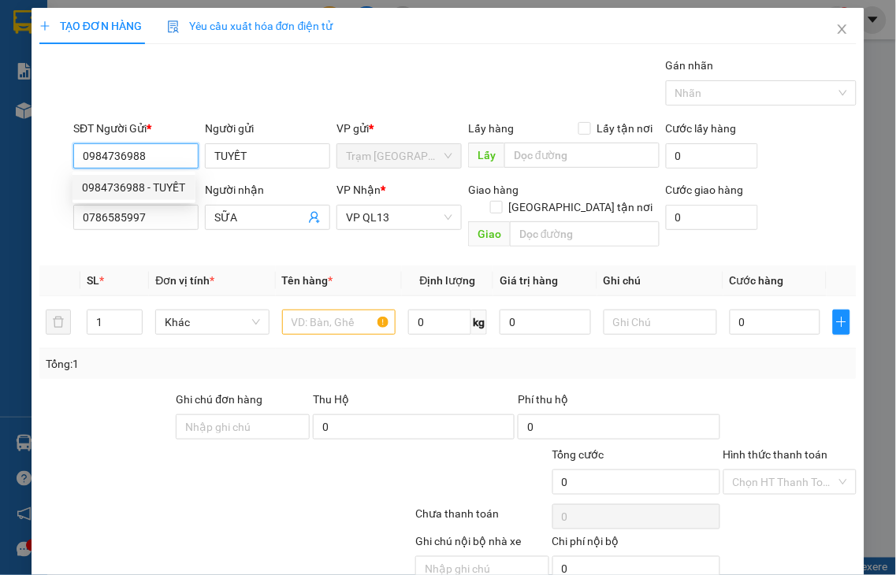
type input "SỮA"
type input "50.000"
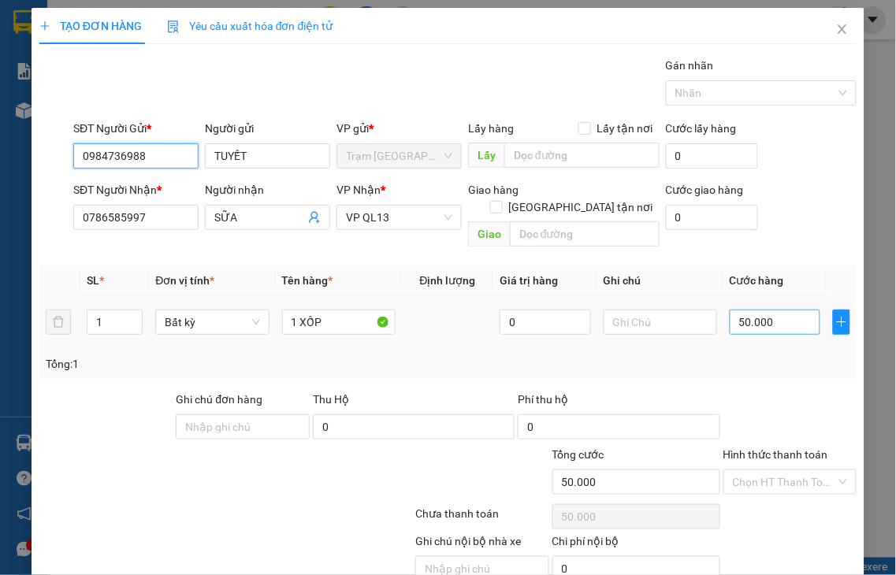
type input "0984736988"
click at [783, 310] on input "50.000" at bounding box center [775, 322] width 91 height 25
type input "3"
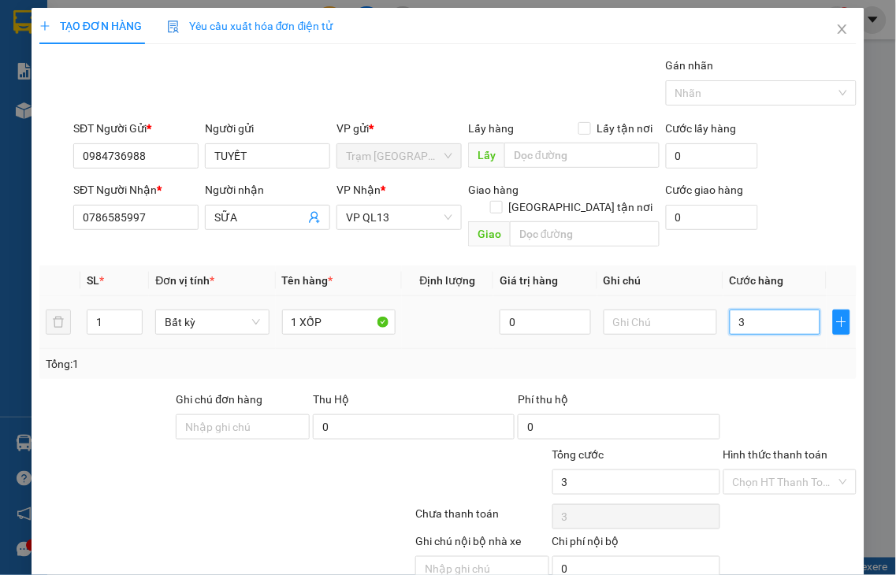
type input "30"
type input "30.000"
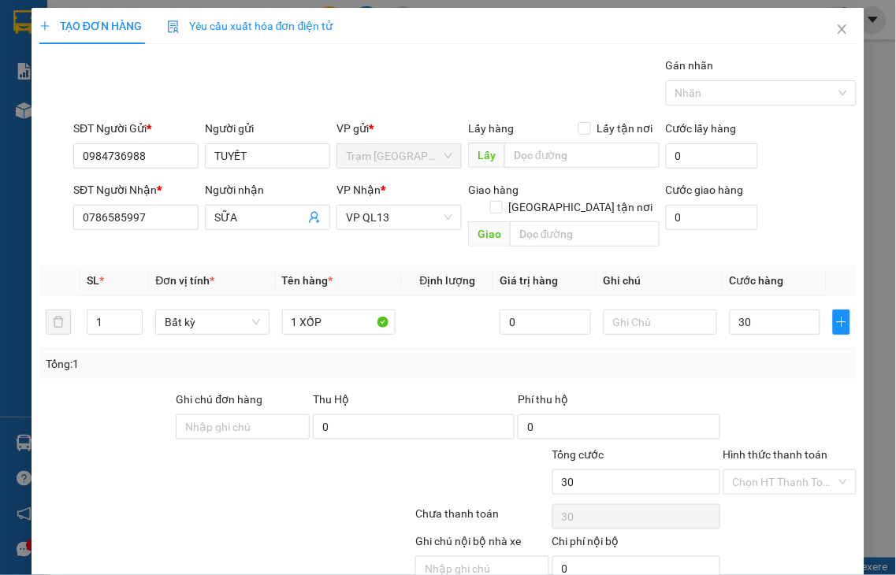
type input "30.000"
click at [767, 448] on label "Hình thức thanh toán" at bounding box center [775, 454] width 105 height 13
click at [767, 470] on input "Hình thức thanh toán" at bounding box center [785, 482] width 104 height 24
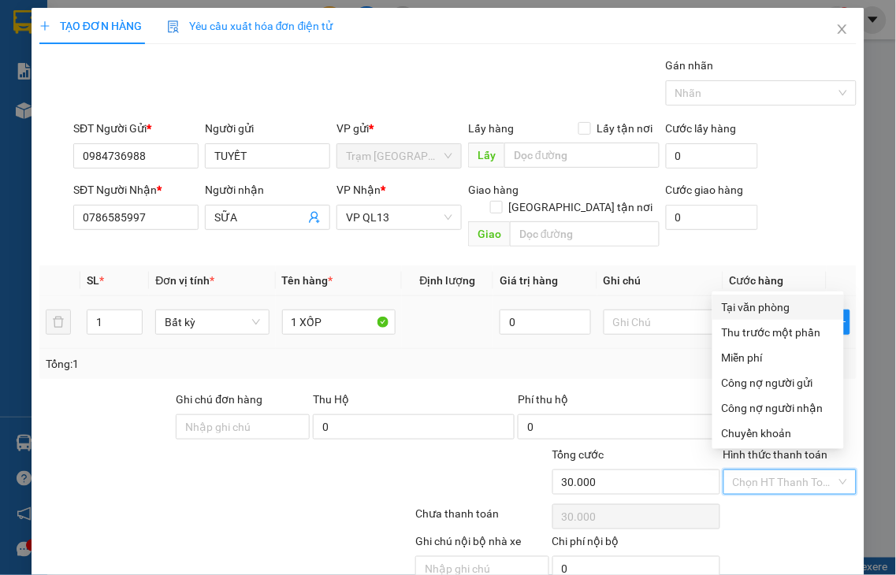
drag, startPoint x: 750, startPoint y: 312, endPoint x: 790, endPoint y: 292, distance: 44.1
click at [749, 312] on div "Tại văn phòng" at bounding box center [778, 307] width 113 height 17
type input "0"
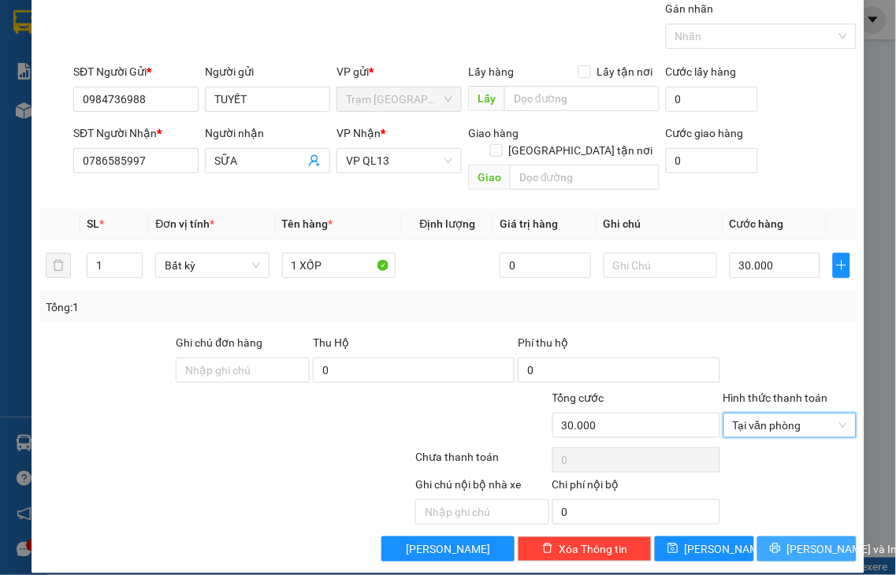
click at [792, 535] on span "[PERSON_NAME] và In" at bounding box center [842, 549] width 110 height 17
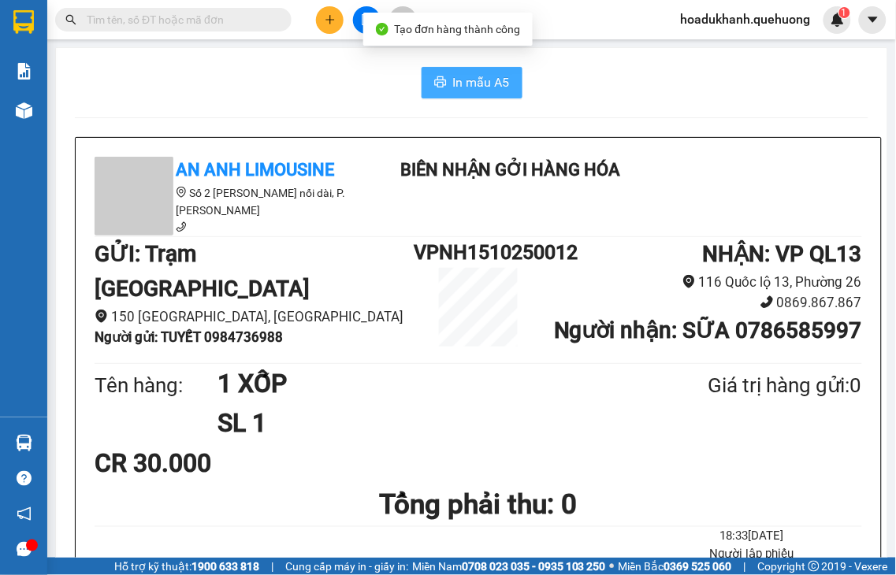
click at [453, 88] on span "In mẫu A5" at bounding box center [481, 83] width 57 height 20
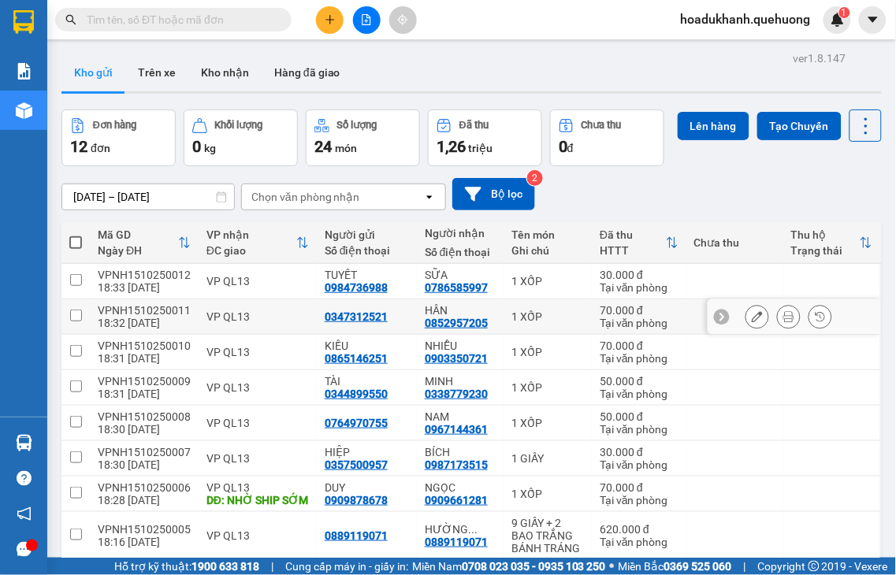
click at [752, 322] on icon at bounding box center [757, 316] width 11 height 11
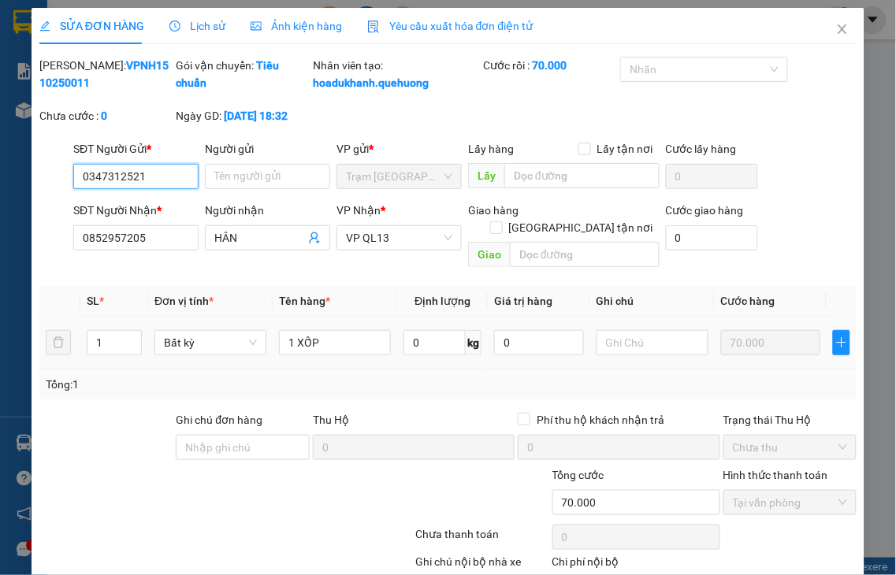
type input "0347312521"
type input "0852957205"
type input "HÂN"
type input "0"
type input "70.000"
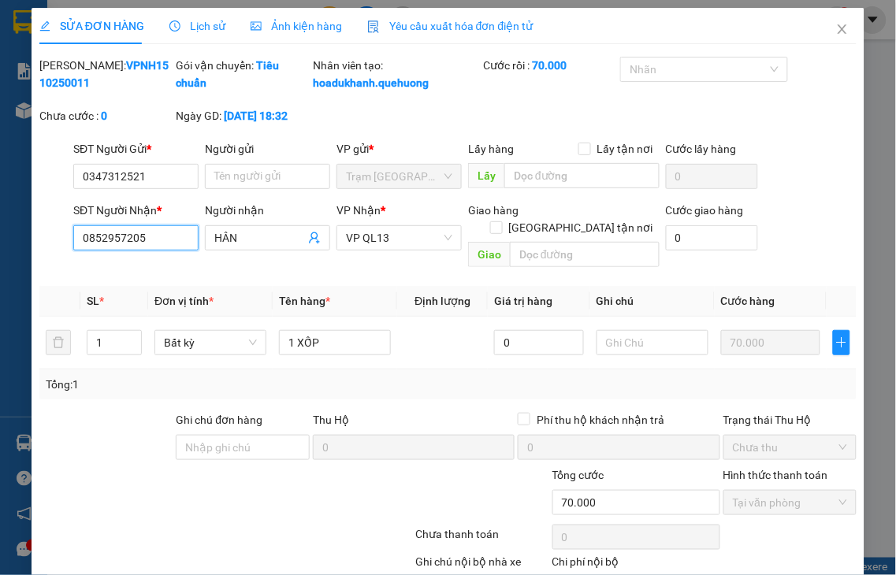
drag, startPoint x: 161, startPoint y: 258, endPoint x: 12, endPoint y: 256, distance: 149.0
click at [12, 256] on div "SỬA ĐƠN HÀNG Lịch sử Ảnh kiện hàng Yêu cầu xuất hóa đơn điện tử Total Paid Fee …" at bounding box center [448, 287] width 896 height 575
click at [140, 251] on input "0852" at bounding box center [135, 237] width 125 height 25
click at [142, 251] on input "0852" at bounding box center [135, 237] width 125 height 25
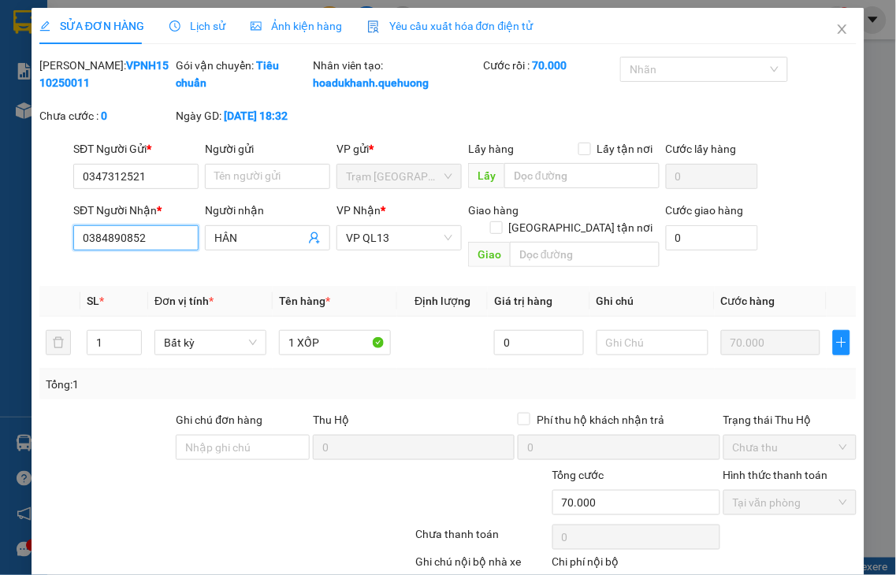
type input "0384890852"
click at [167, 266] on div "SĐT Người Nhận * 0384890852 Người nhận HÂN HÂN VP Nhận * VP QL13 Giao hàng Giao…" at bounding box center [465, 238] width 790 height 73
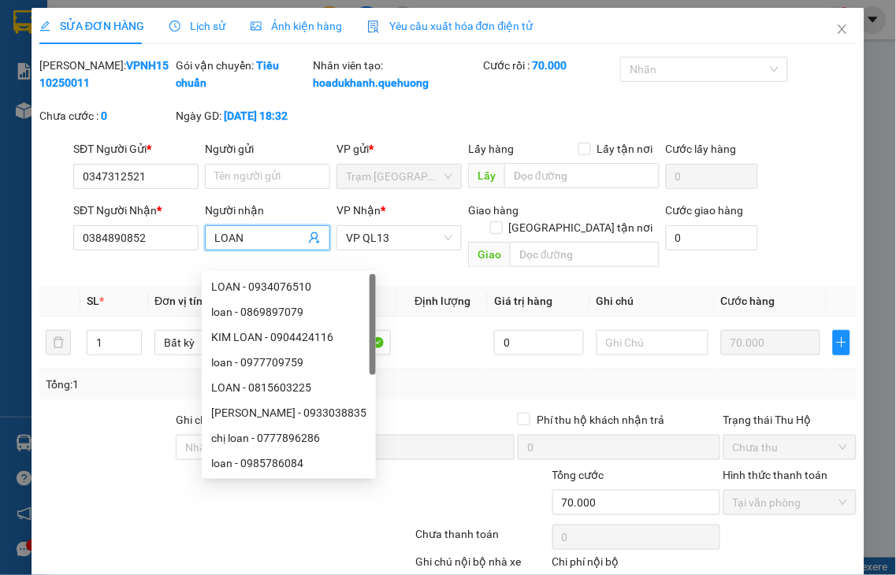
scroll to position [95, 0]
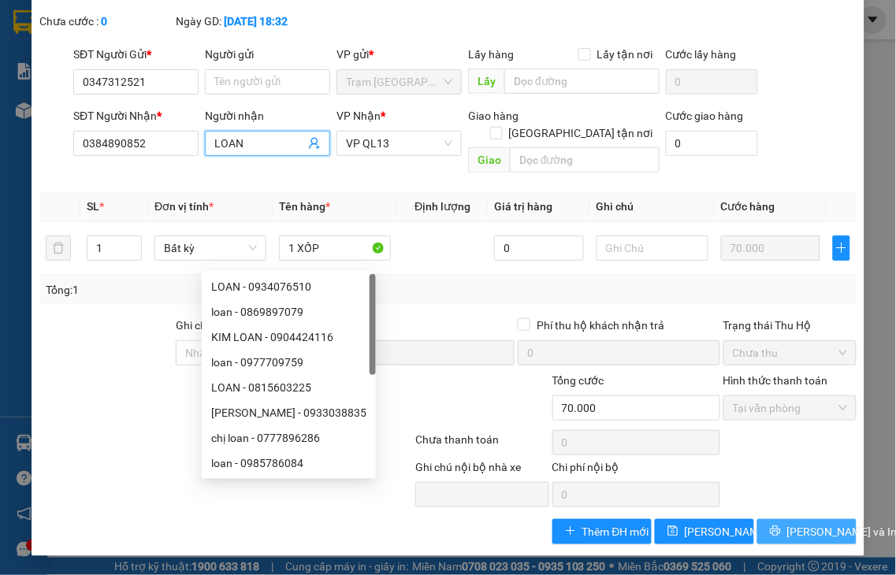
type input "LOAN"
click at [789, 526] on span "[PERSON_NAME] và In" at bounding box center [842, 531] width 110 height 17
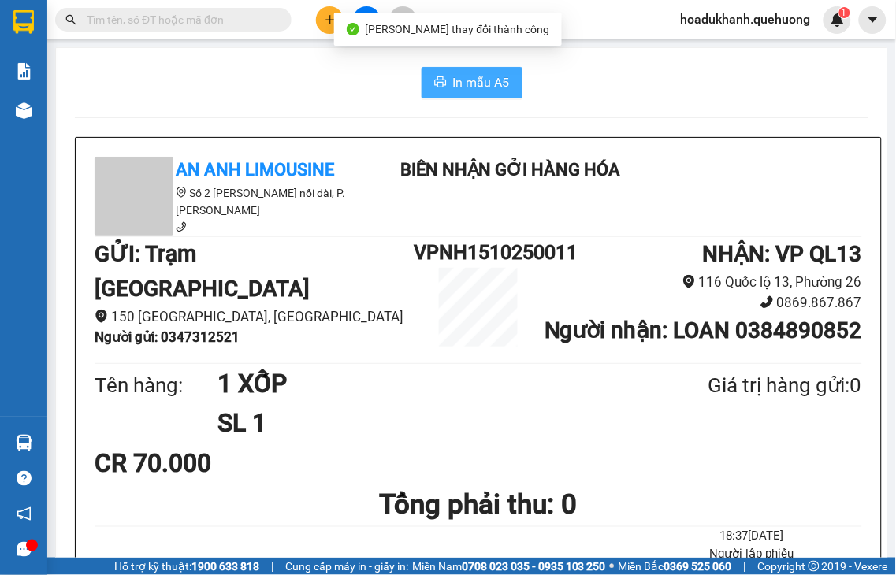
click at [485, 81] on span "In mẫu A5" at bounding box center [481, 83] width 57 height 20
drag, startPoint x: 483, startPoint y: 82, endPoint x: 487, endPoint y: 91, distance: 9.5
click at [484, 82] on span "In mẫu A5" at bounding box center [481, 83] width 57 height 20
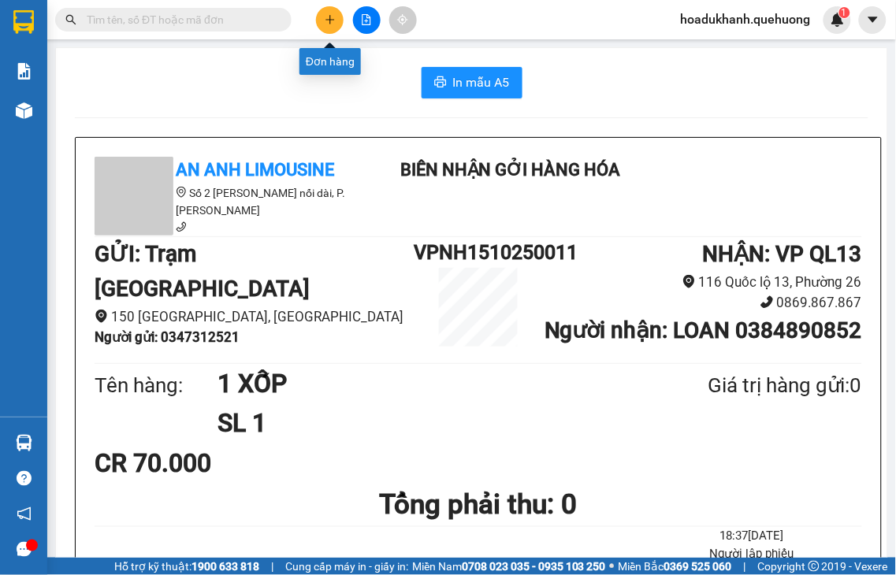
click at [333, 27] on button at bounding box center [330, 20] width 28 height 28
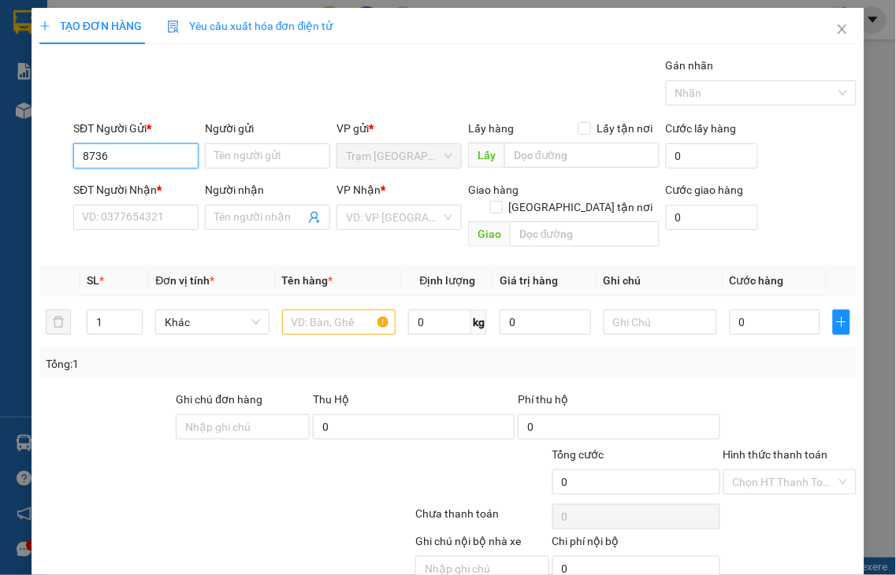
click at [132, 155] on input "8736" at bounding box center [135, 155] width 125 height 25
click at [140, 186] on div "0918128736 - NGỌC XE ÔM" at bounding box center [150, 187] width 137 height 17
type input "0918128736"
type input "NGỌC XE ÔM"
type input "0918128736"
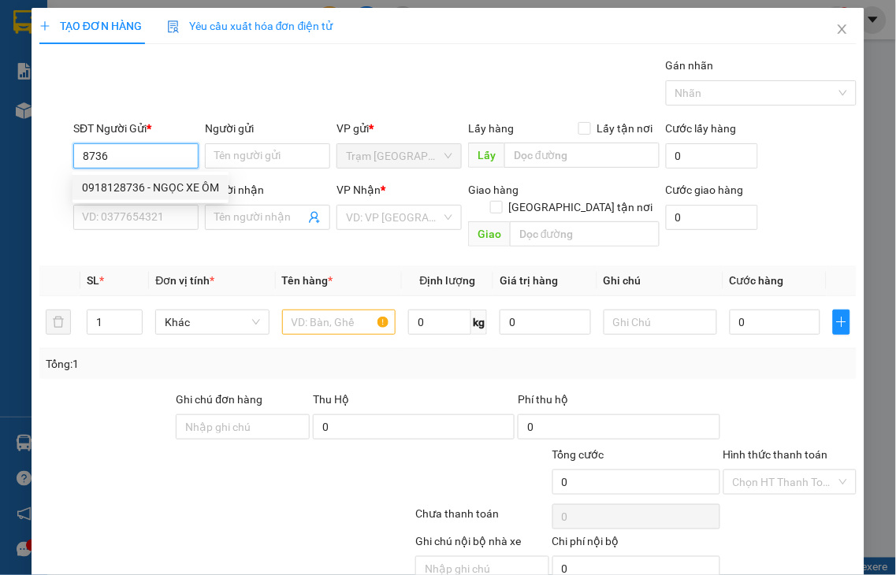
type input "NGỌC XE ÔM"
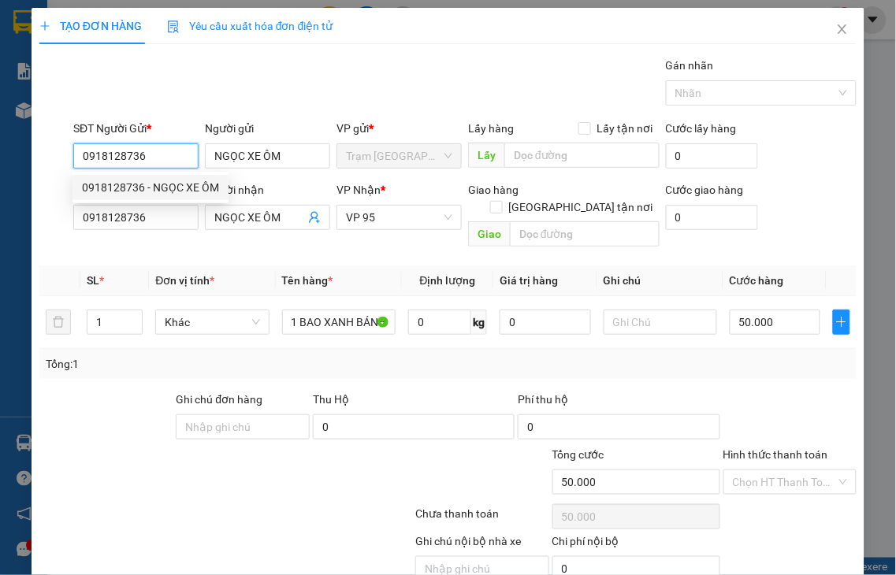
type input "50.000"
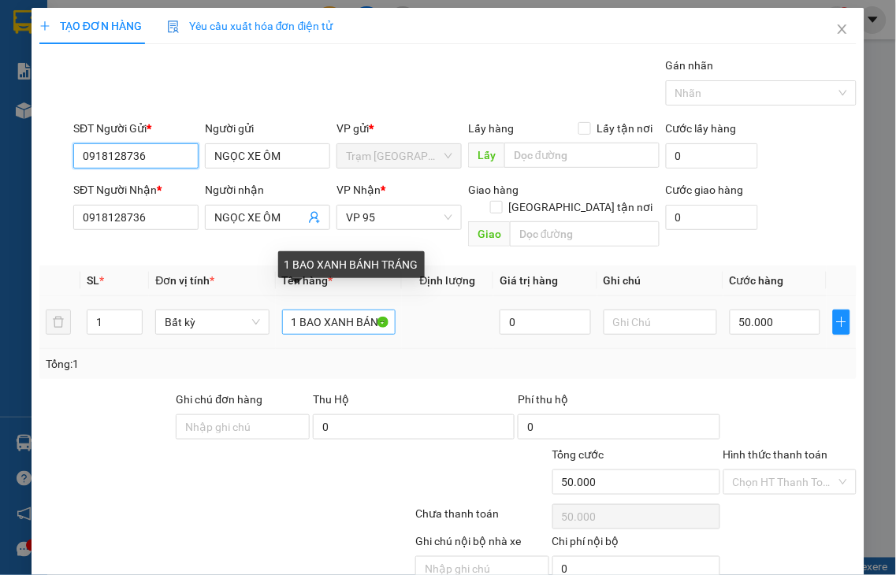
type input "0918128736"
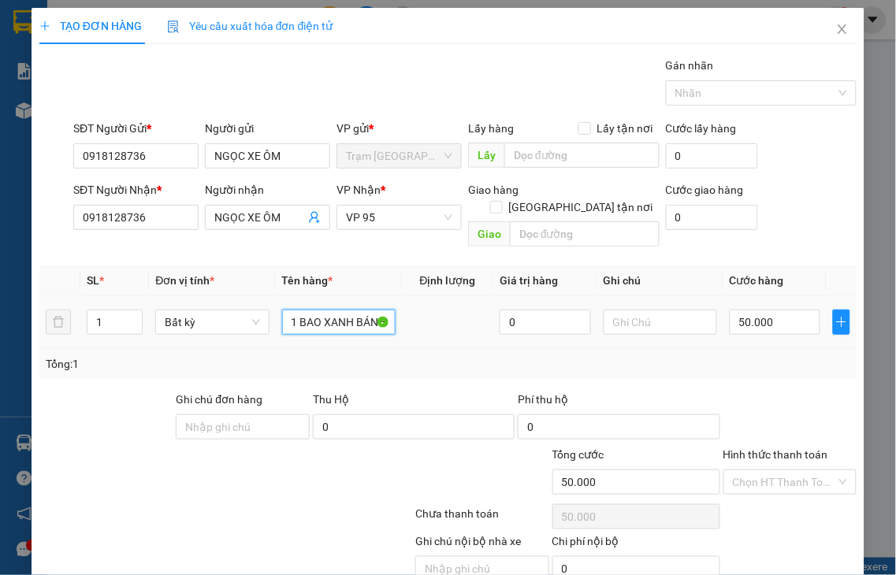
drag, startPoint x: 297, startPoint y: 305, endPoint x: 440, endPoint y: 305, distance: 142.6
click at [440, 305] on tr "1 Bất kỳ 1 BAO XANH BÁNH TRÁNG 0 50.000" at bounding box center [447, 322] width 817 height 53
type input "1 XỐP"
click at [754, 310] on input "50.000" at bounding box center [775, 322] width 91 height 25
type input "4"
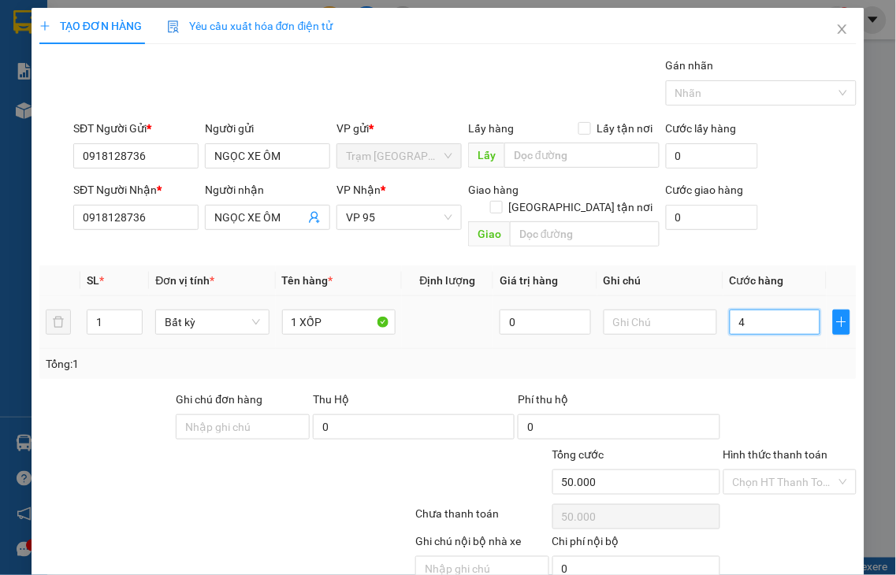
type input "4"
type input "40"
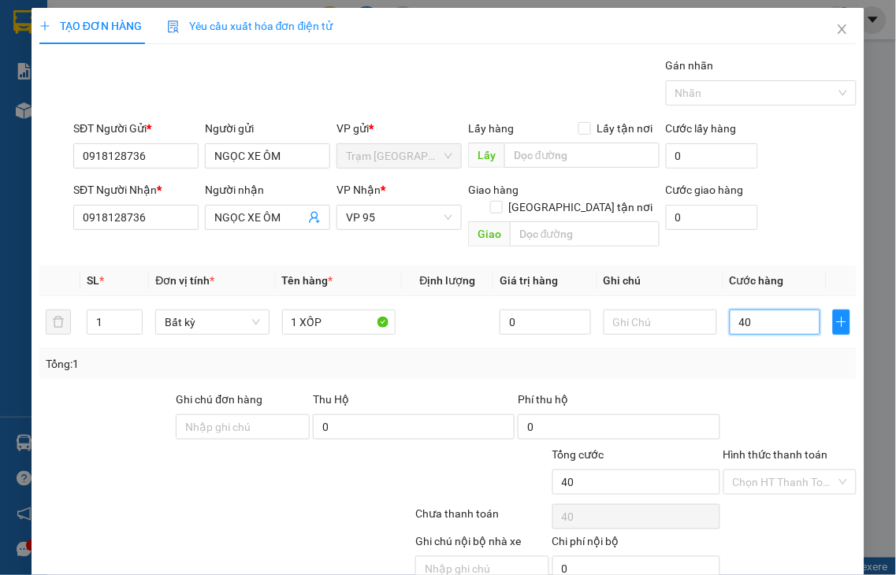
type input "40"
click at [791, 448] on label "Hình thức thanh toán" at bounding box center [775, 454] width 105 height 13
click at [791, 470] on input "Hình thức thanh toán" at bounding box center [785, 482] width 104 height 24
type input "40.000"
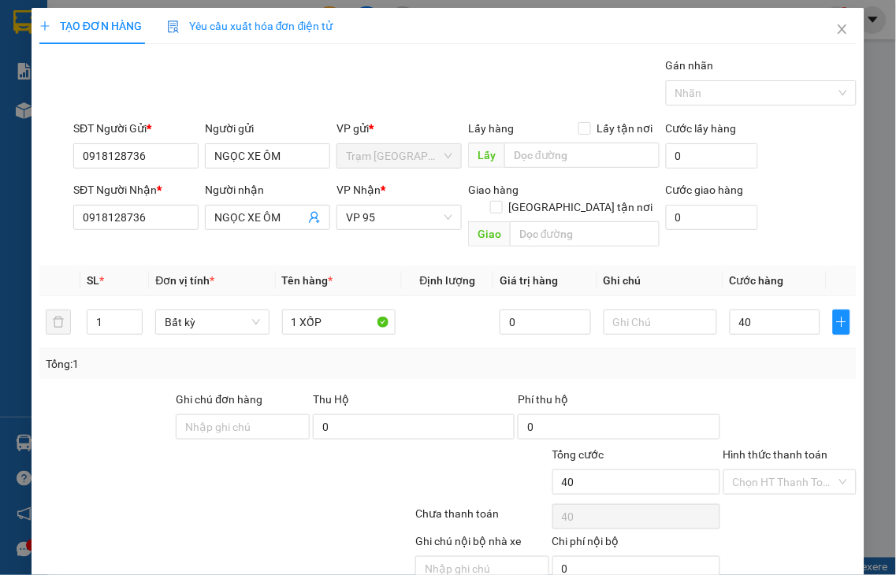
type input "40.000"
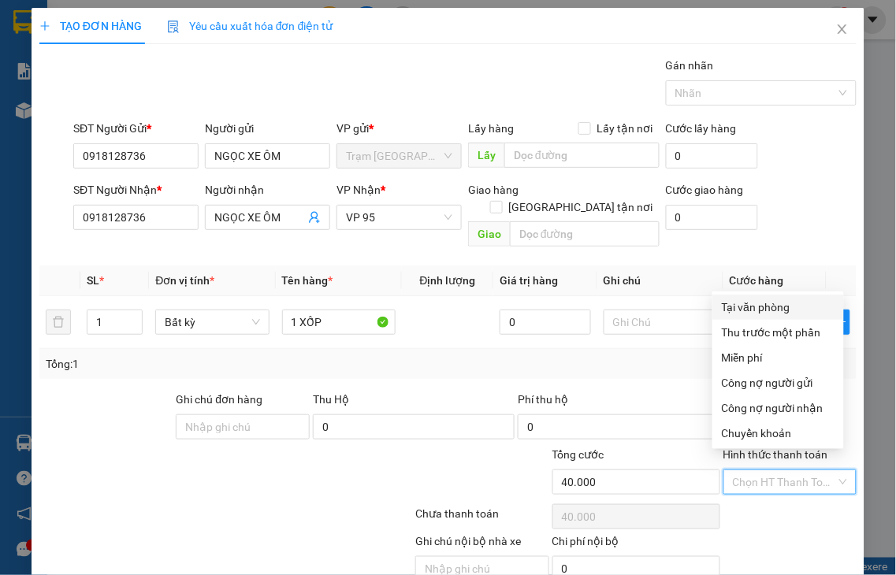
click at [757, 311] on div "Tại văn phòng" at bounding box center [778, 307] width 113 height 17
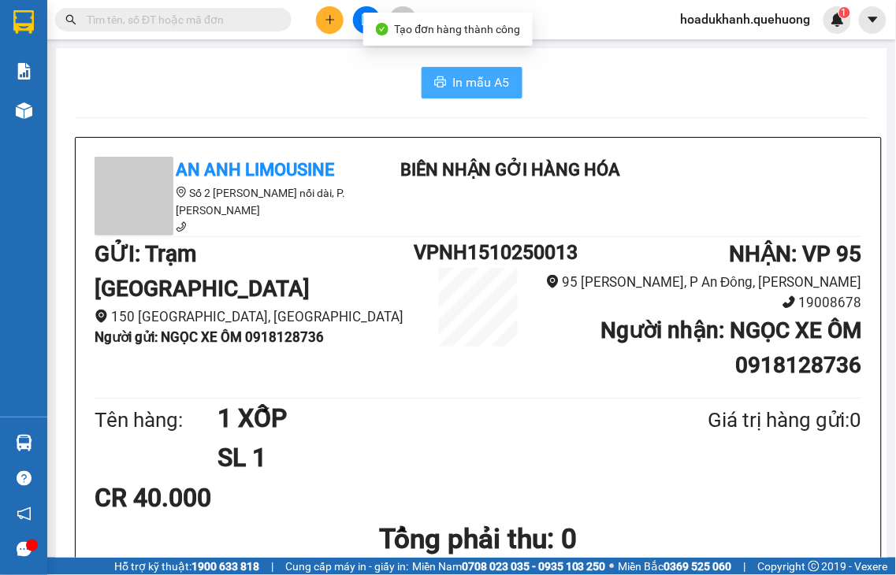
click at [422, 87] on button "In mẫu A5" at bounding box center [472, 83] width 101 height 32
click at [470, 82] on span "In mẫu A5" at bounding box center [481, 83] width 57 height 20
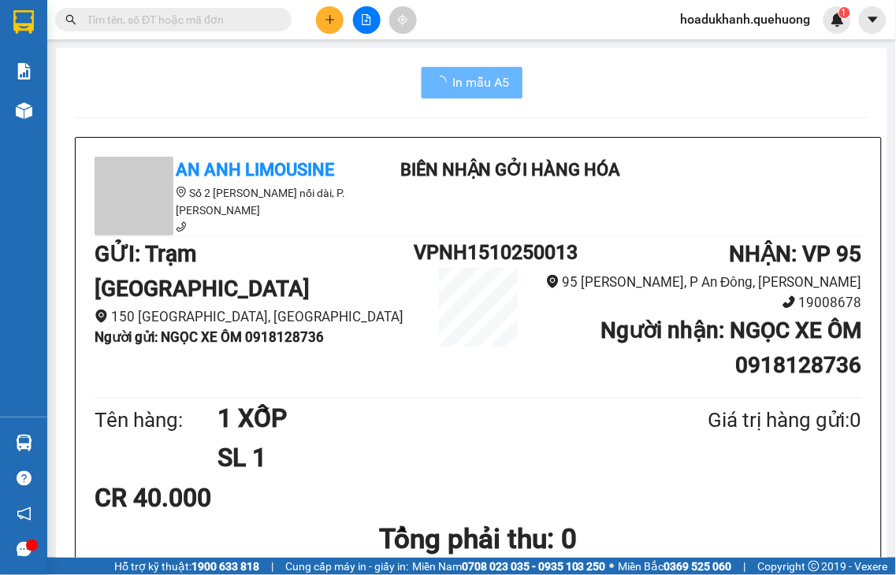
click at [339, 17] on button at bounding box center [330, 20] width 28 height 28
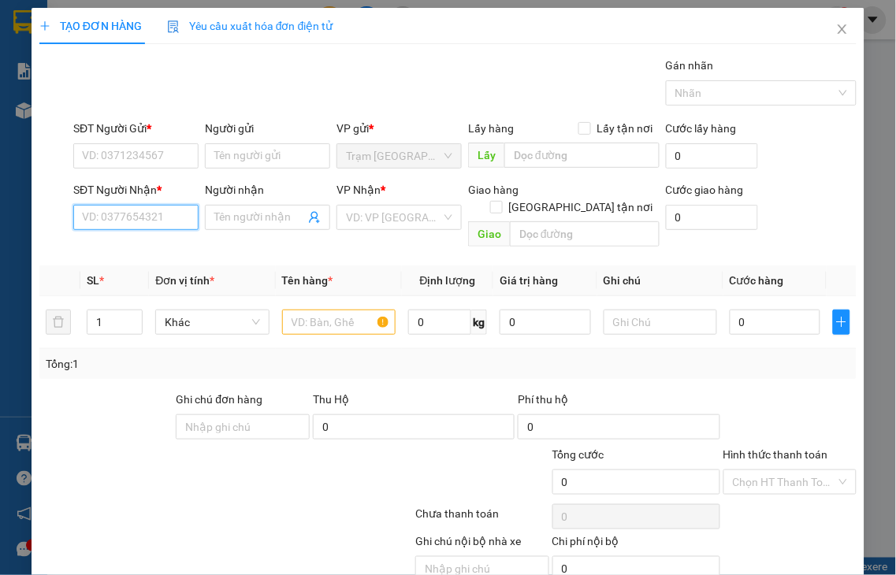
drag, startPoint x: 110, startPoint y: 218, endPoint x: 128, endPoint y: 194, distance: 29.3
click at [113, 215] on input "SĐT Người Nhận *" at bounding box center [135, 217] width 125 height 25
click at [136, 215] on input "0776" at bounding box center [135, 217] width 125 height 25
click at [135, 250] on div "0776745787 - THANH" at bounding box center [159, 248] width 155 height 17
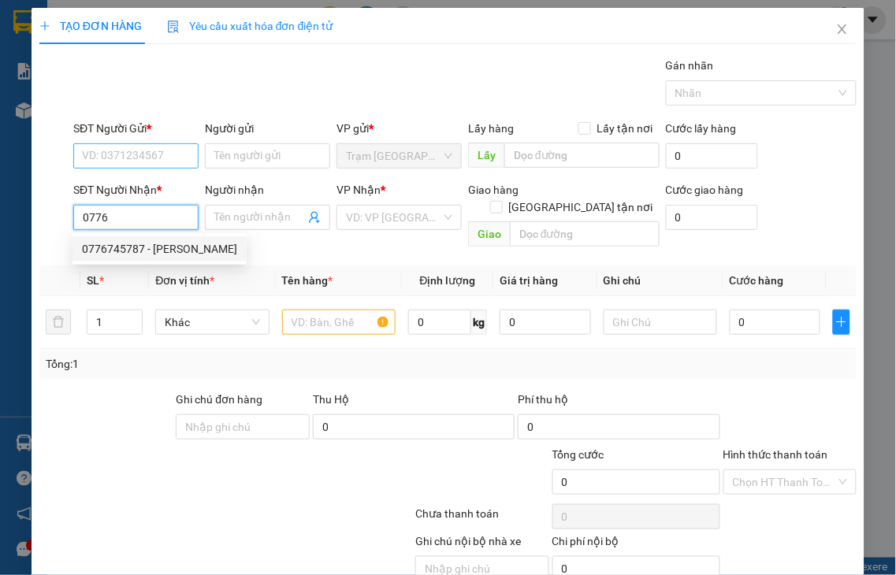
type input "0776745787"
type input "THANH"
type input "0776745787"
click at [123, 154] on input "SĐT Người Gửi *" at bounding box center [135, 155] width 125 height 25
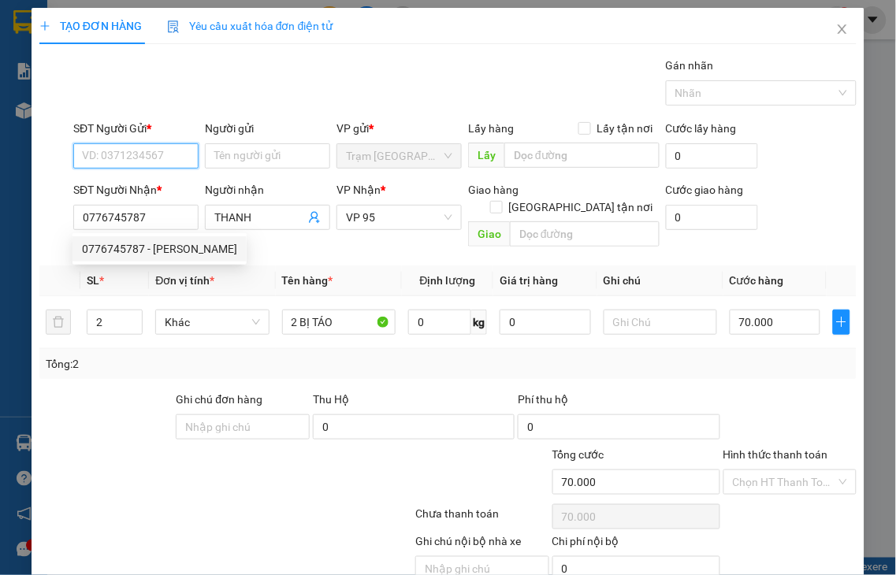
type input "70.000"
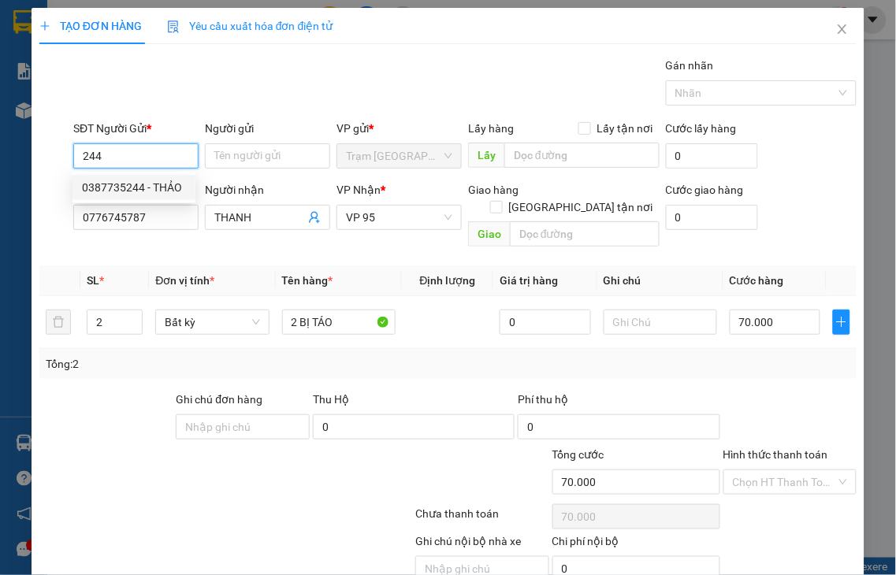
click at [113, 191] on div "0387735244 - THẢO" at bounding box center [134, 187] width 104 height 17
type input "0387735244"
type input "THẢO"
type input "0387735244"
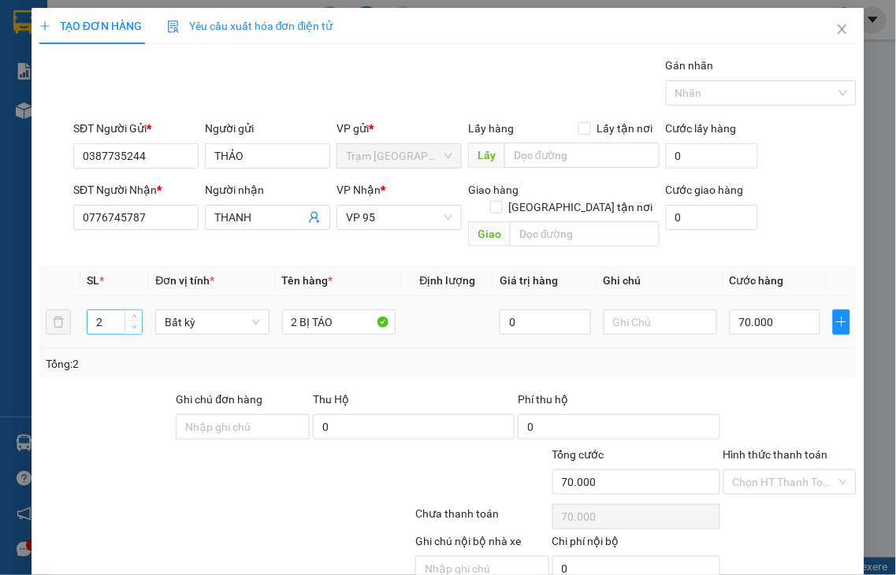
type input "1"
click at [129, 323] on span "down" at bounding box center [133, 327] width 9 height 9
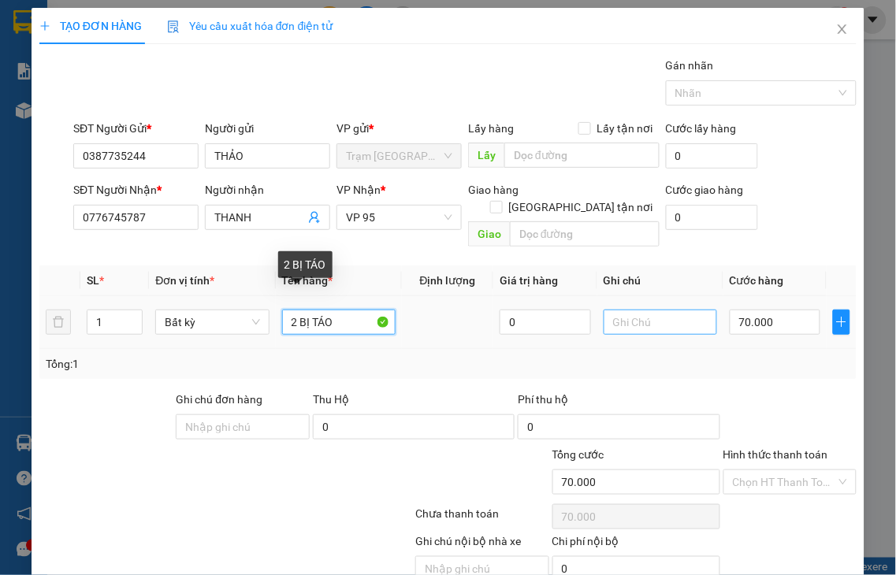
drag, startPoint x: 282, startPoint y: 301, endPoint x: 620, endPoint y: 293, distance: 338.2
click at [620, 296] on tr "1 Bất kỳ 2 BỊ TÁO 0 70.000" at bounding box center [447, 322] width 817 height 53
type input "1 XỐP"
type input "0"
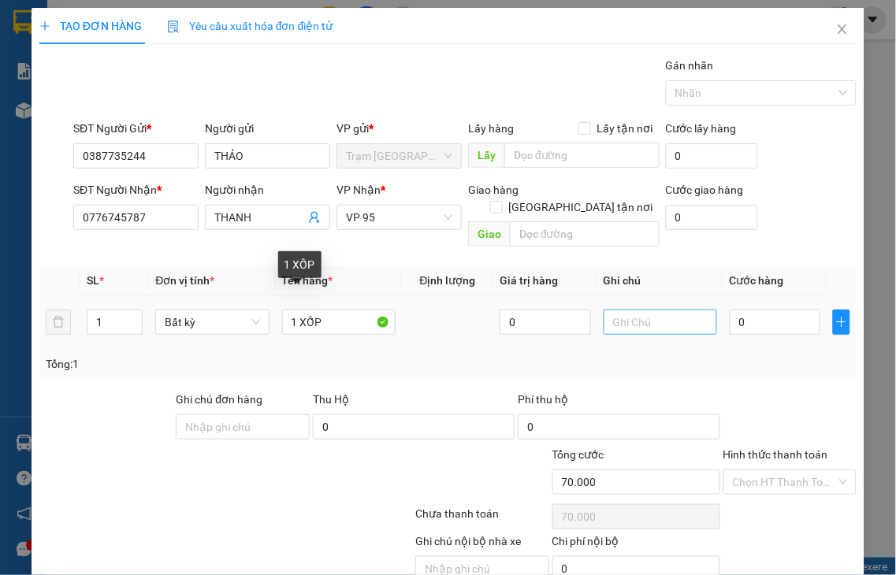
type input "0"
drag, startPoint x: 620, startPoint y: 293, endPoint x: 812, endPoint y: 378, distance: 209.6
click at [812, 391] on div at bounding box center [790, 418] width 137 height 55
click at [762, 310] on input "0" at bounding box center [775, 322] width 91 height 25
type input "5"
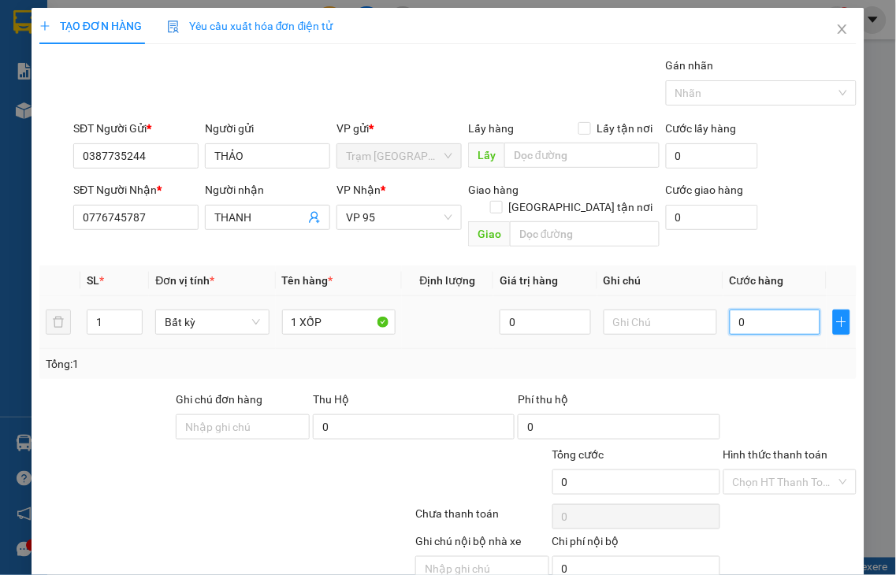
type input "5"
type input "50"
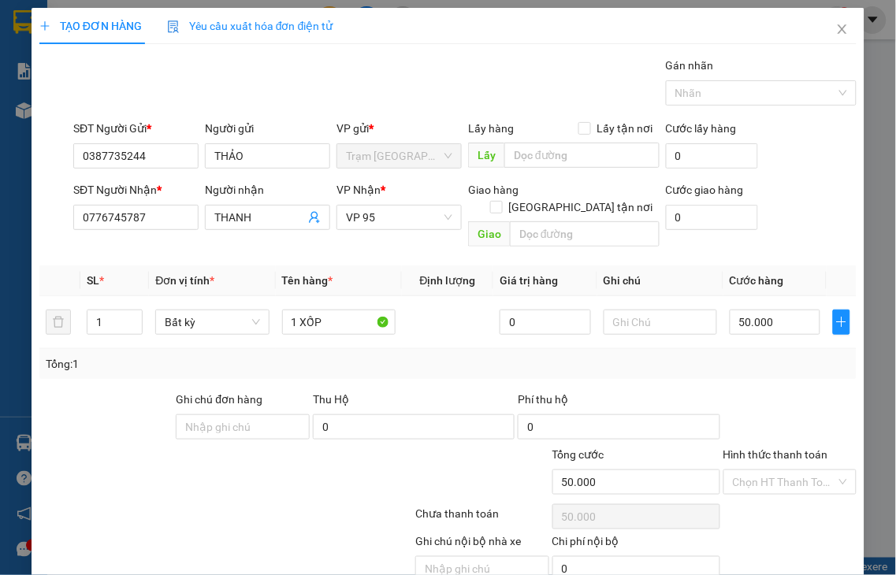
click at [764, 448] on label "Hình thức thanh toán" at bounding box center [775, 454] width 105 height 13
click at [764, 470] on input "Hình thức thanh toán" at bounding box center [785, 482] width 104 height 24
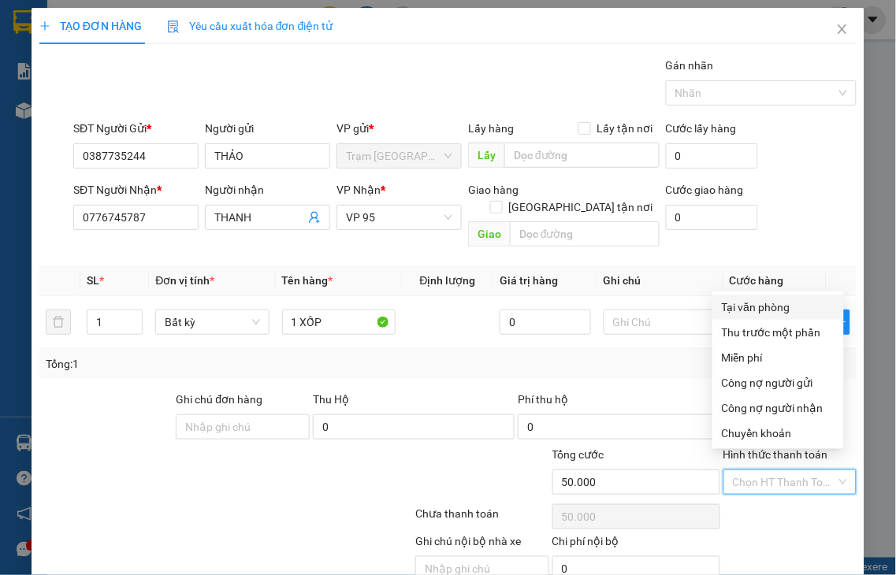
click at [749, 303] on div "Tại văn phòng" at bounding box center [778, 307] width 113 height 17
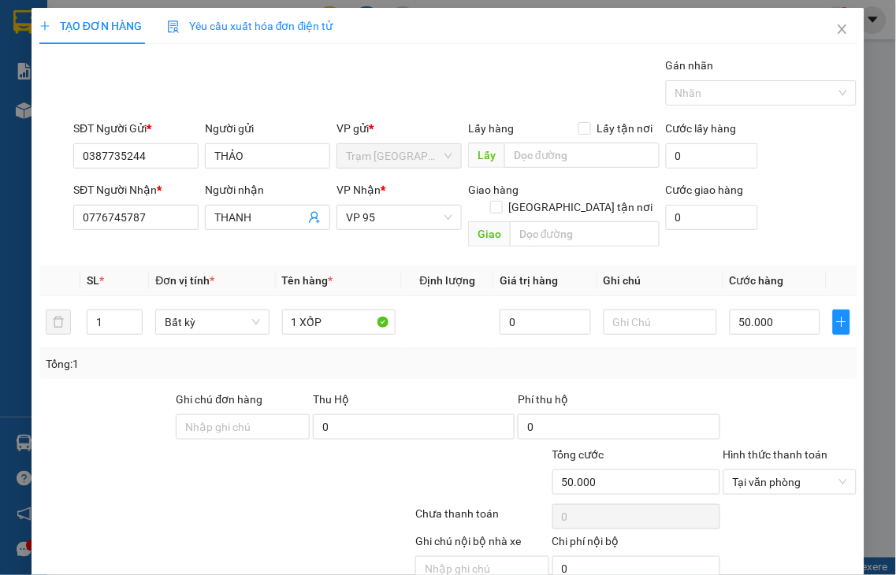
drag, startPoint x: 793, startPoint y: 539, endPoint x: 705, endPoint y: 387, distance: 175.9
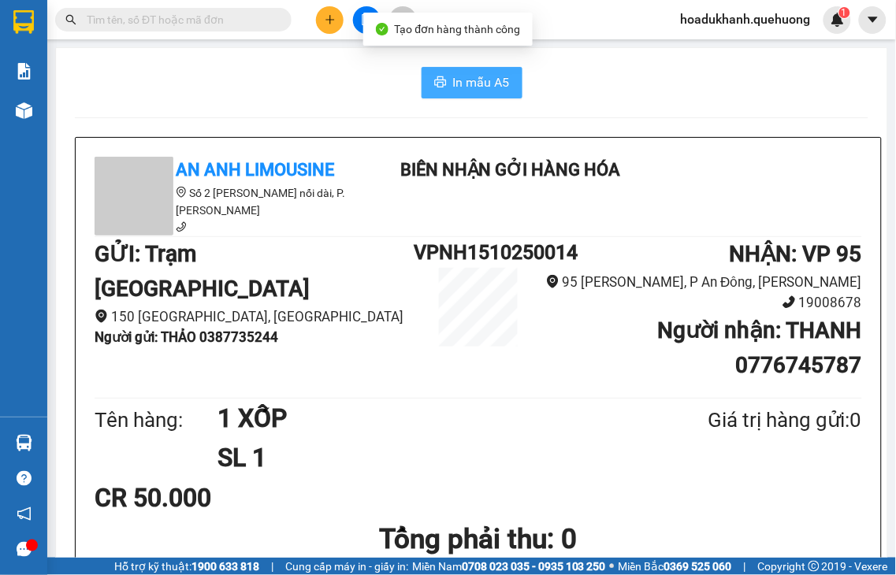
click at [467, 84] on span "In mẫu A5" at bounding box center [481, 83] width 57 height 20
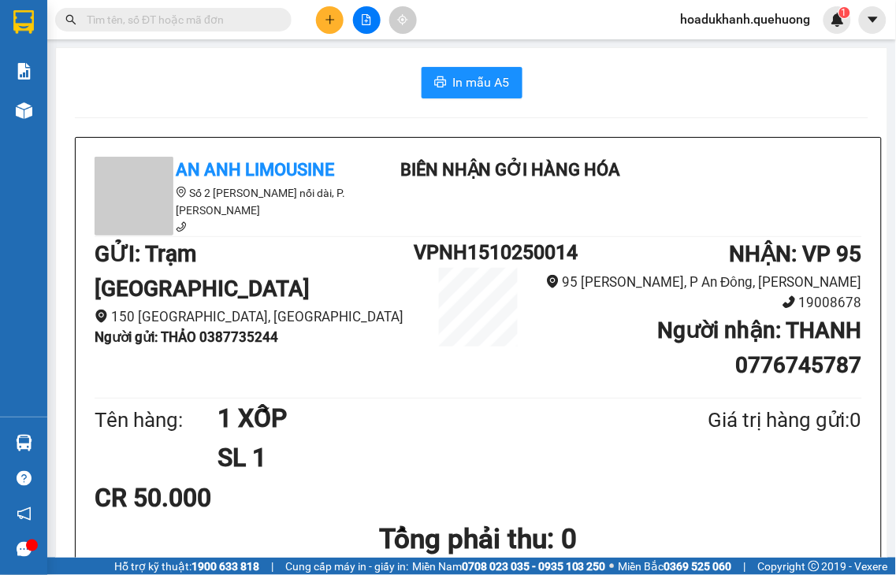
click at [323, 24] on button at bounding box center [330, 20] width 28 height 28
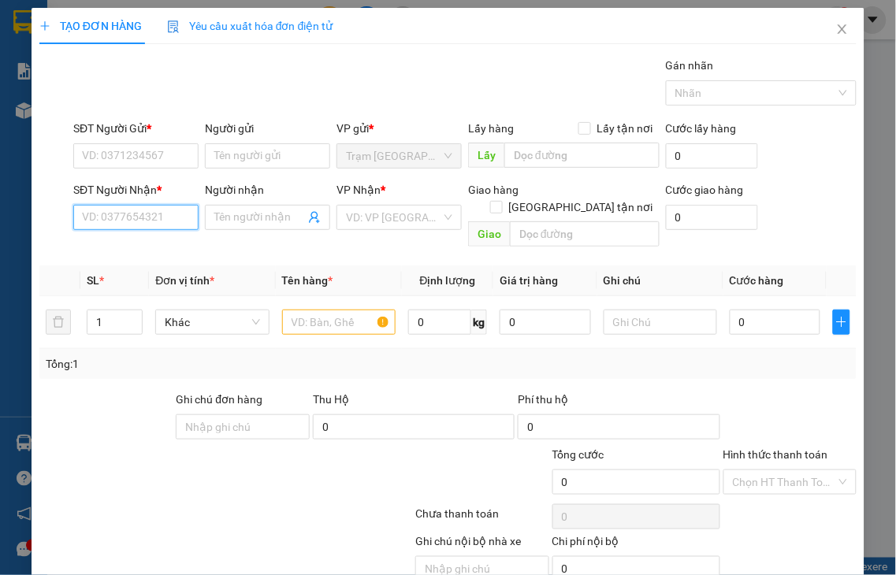
drag, startPoint x: 95, startPoint y: 214, endPoint x: 106, endPoint y: 202, distance: 16.8
click at [99, 208] on input "SĐT Người Nhận *" at bounding box center [135, 217] width 125 height 25
click at [127, 219] on input "048" at bounding box center [135, 217] width 125 height 25
click at [122, 254] on div "0969862048 - XUÂN" at bounding box center [134, 248] width 104 height 17
type input "0969862048"
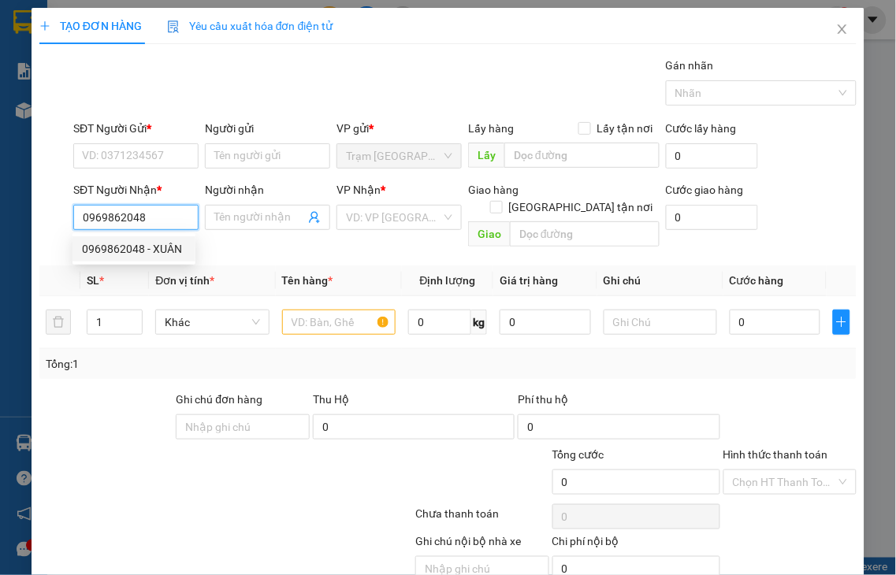
type input "XUÂN"
type input "0969862048"
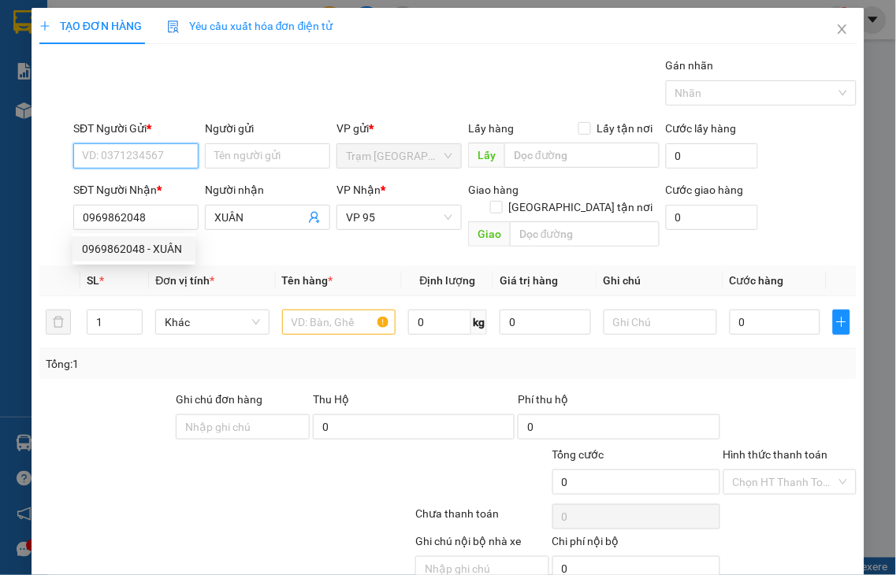
click at [98, 156] on input "SĐT Người Gửi *" at bounding box center [135, 155] width 125 height 25
type input "40.000"
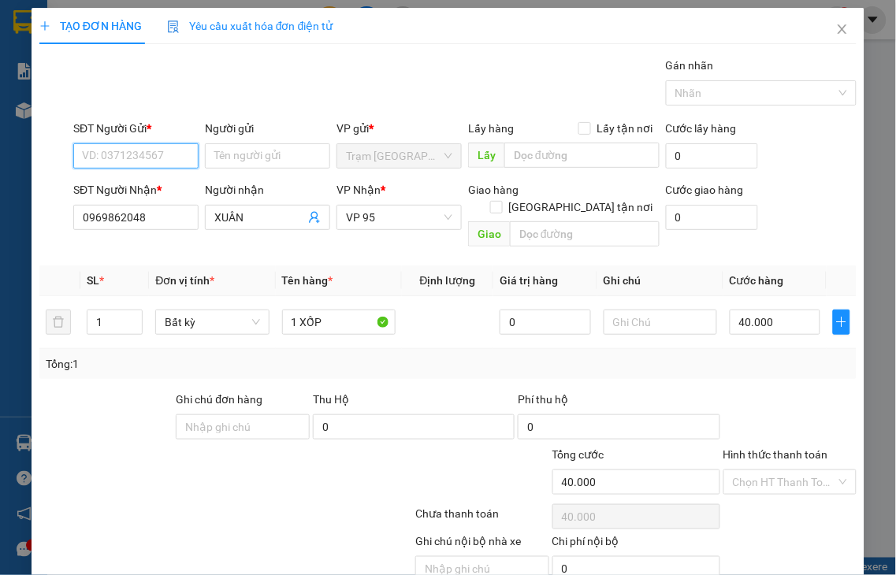
click at [98, 156] on input "SĐT Người Gửi *" at bounding box center [135, 155] width 125 height 25
click at [113, 189] on div "0931549493 - THỦY" at bounding box center [134, 187] width 104 height 17
type input "0931549493"
type input "THỦY"
click at [773, 448] on label "Hình thức thanh toán" at bounding box center [775, 454] width 105 height 13
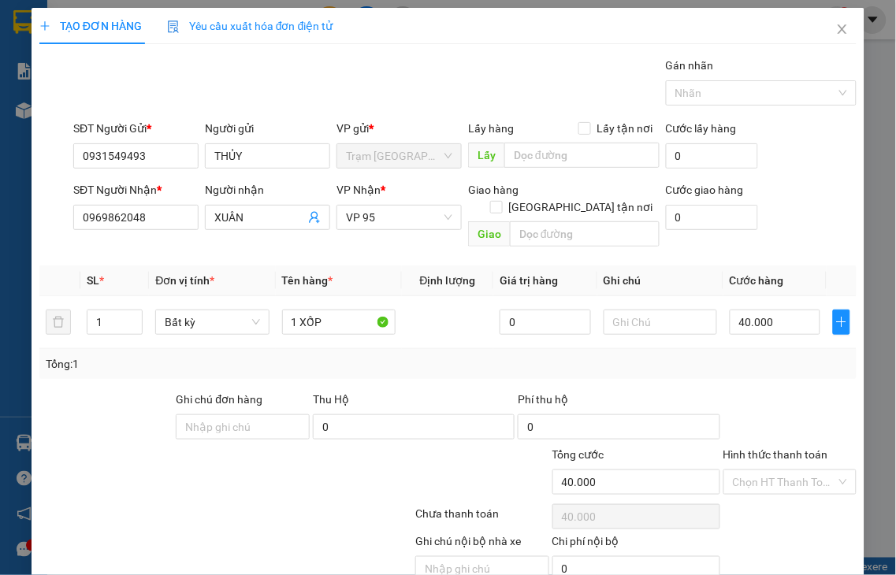
click at [773, 470] on input "Hình thức thanh toán" at bounding box center [785, 482] width 104 height 24
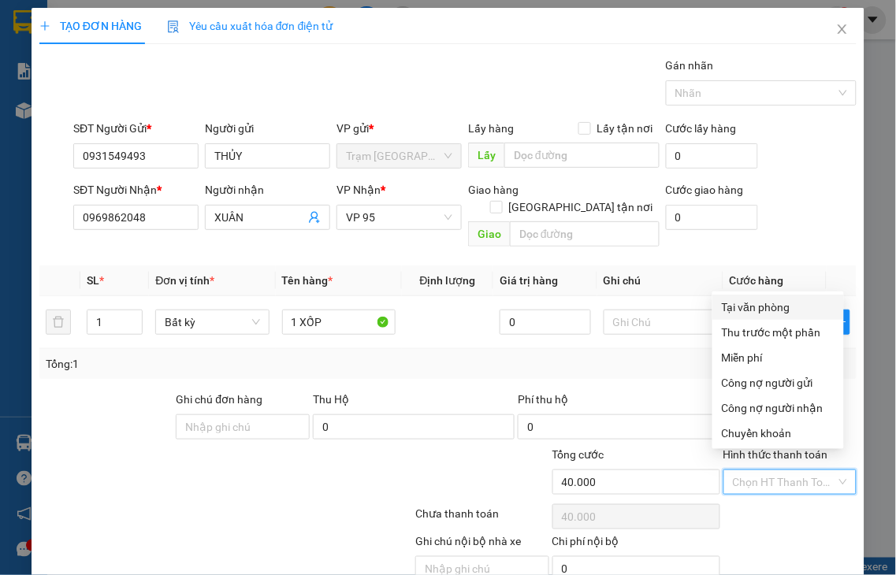
click at [739, 309] on div "Tại văn phòng" at bounding box center [778, 307] width 113 height 17
type input "0"
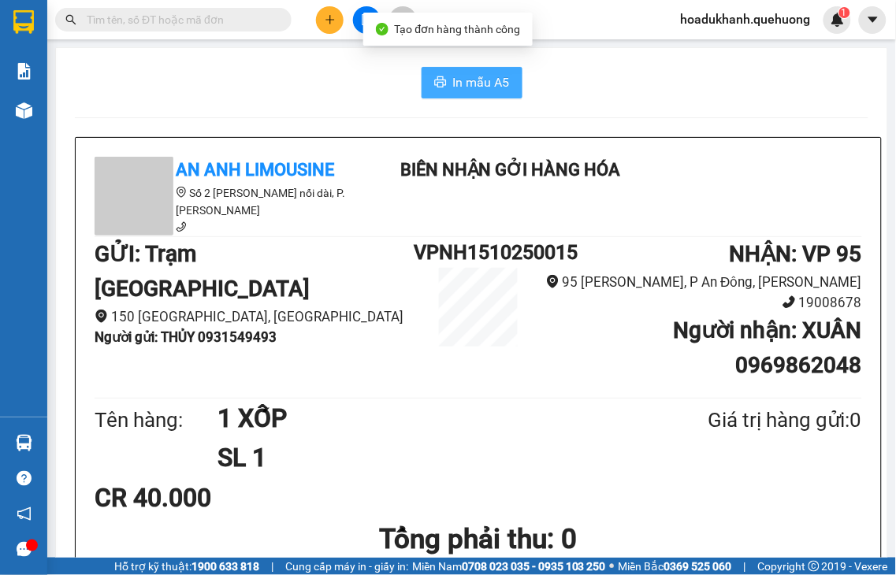
click at [443, 80] on button "In mẫu A5" at bounding box center [472, 83] width 101 height 32
click at [329, 17] on icon "plus" at bounding box center [330, 19] width 11 height 11
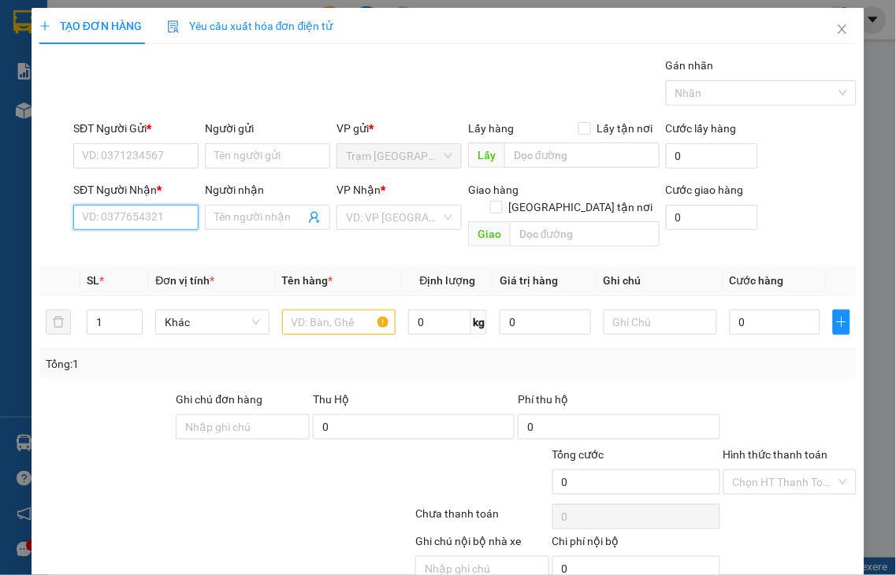
drag, startPoint x: 137, startPoint y: 214, endPoint x: 144, endPoint y: 205, distance: 11.8
click at [140, 207] on input "SĐT Người Nhận *" at bounding box center [135, 217] width 125 height 25
click at [148, 221] on input "5890" at bounding box center [135, 217] width 125 height 25
click at [152, 250] on div "0903305890 - TRIỀU" at bounding box center [134, 248] width 104 height 17
type input "0903305890"
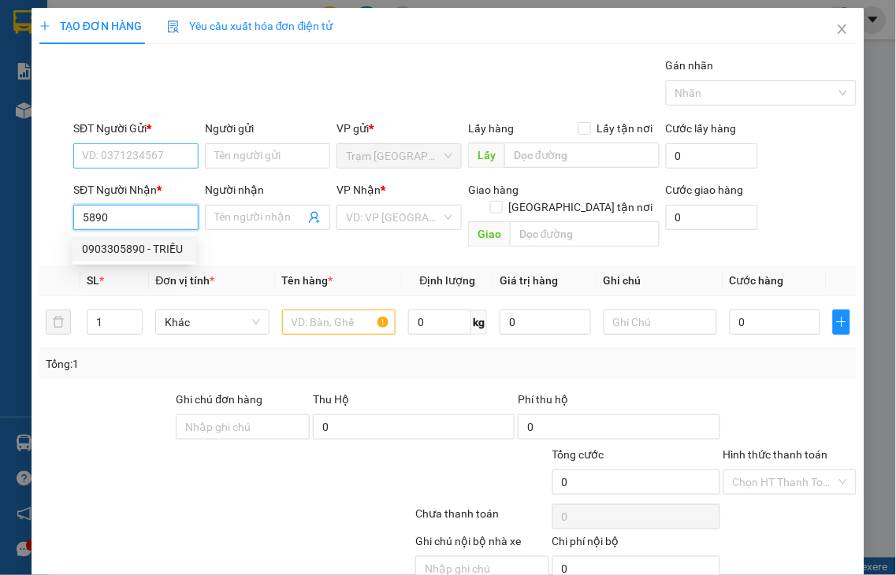
type input "TRIỀU"
type input "0903305890"
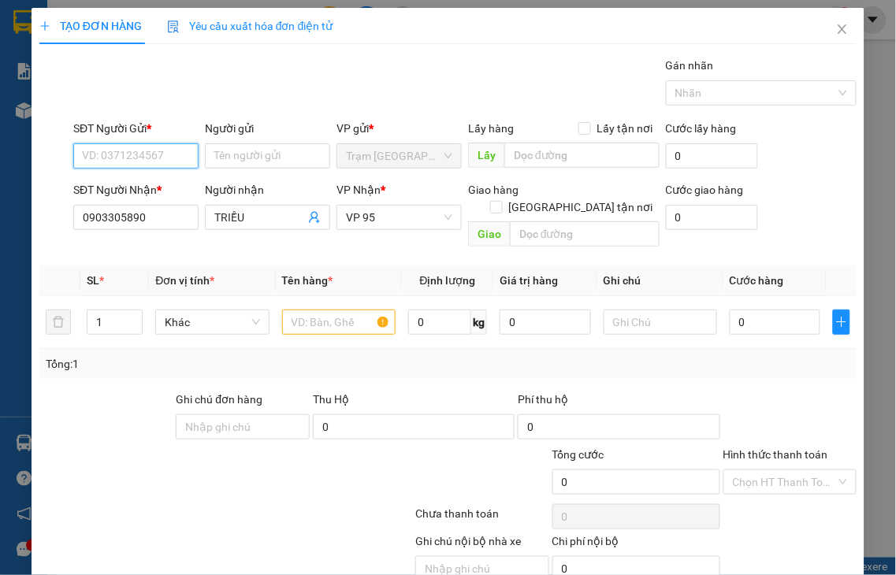
click at [128, 147] on input "SĐT Người Gửi *" at bounding box center [135, 155] width 125 height 25
type input "70.000"
click at [128, 152] on input "SĐT Người Gửi *" at bounding box center [135, 155] width 125 height 25
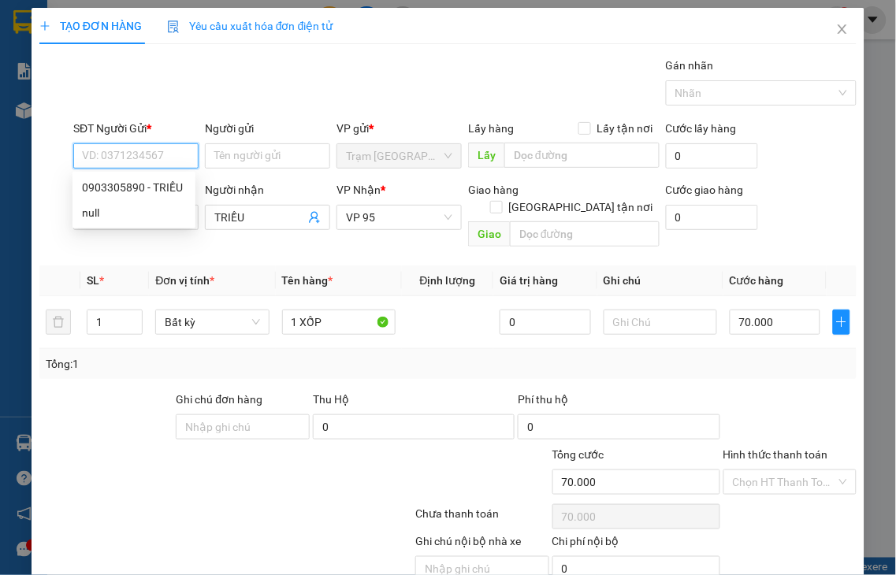
click at [128, 152] on input "SĐT Người Gửi *" at bounding box center [135, 155] width 125 height 25
click at [132, 186] on div "0903305890 - TRIỀU" at bounding box center [134, 187] width 104 height 17
type input "0903305890"
type input "TRIỀU"
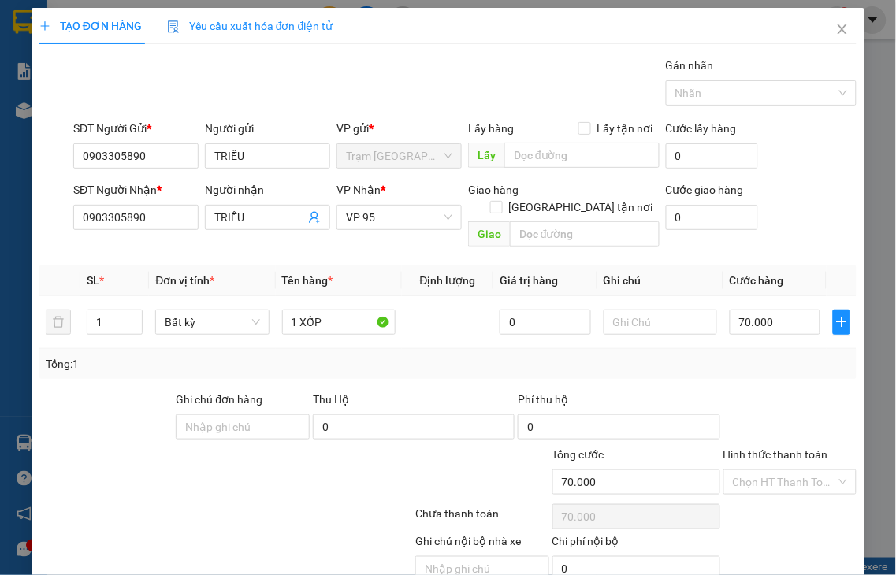
click at [757, 448] on label "Hình thức thanh toán" at bounding box center [775, 454] width 105 height 13
click at [757, 470] on input "Hình thức thanh toán" at bounding box center [785, 482] width 104 height 24
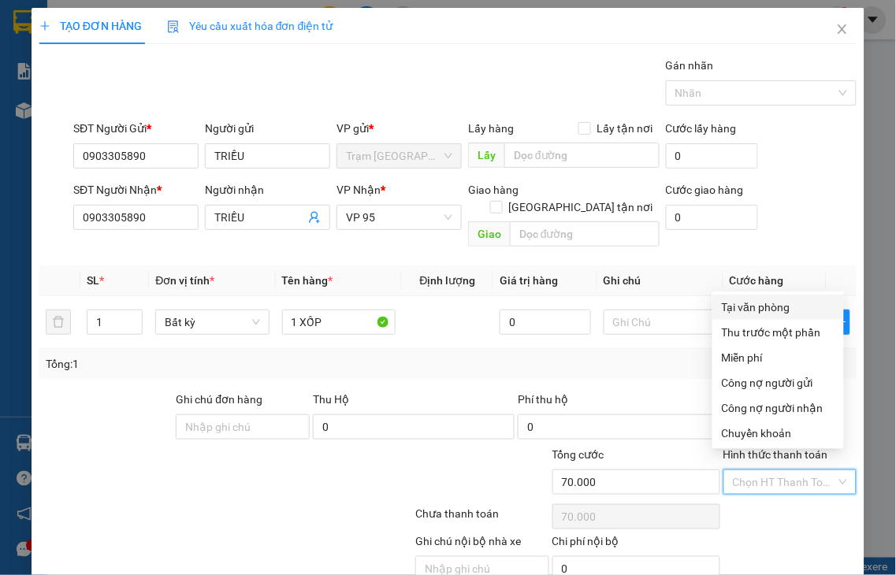
click at [749, 306] on div "Tại văn phòng" at bounding box center [778, 307] width 113 height 17
type input "0"
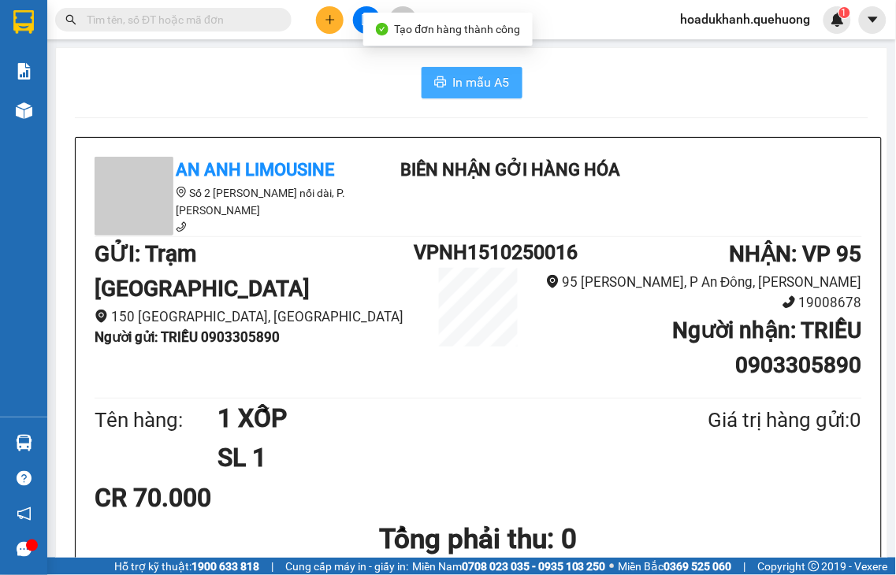
drag, startPoint x: 492, startPoint y: 85, endPoint x: 553, endPoint y: 84, distance: 61.5
click at [492, 84] on span "In mẫu A5" at bounding box center [481, 83] width 57 height 20
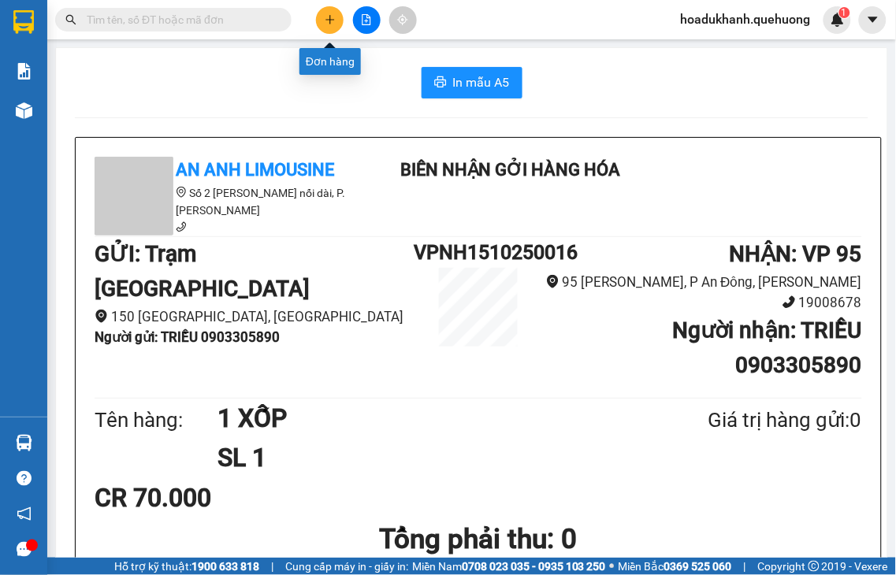
click at [325, 17] on icon "plus" at bounding box center [330, 19] width 11 height 11
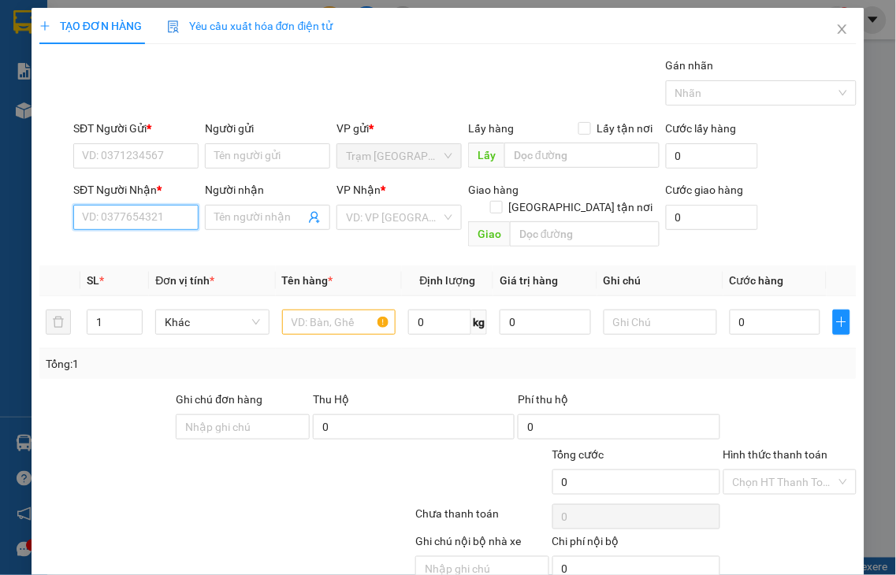
click at [112, 210] on input "SĐT Người Nhận *" at bounding box center [135, 217] width 125 height 25
click at [154, 219] on input "8865" at bounding box center [135, 217] width 125 height 25
click at [144, 248] on div "0988098865 - SỸ" at bounding box center [134, 248] width 104 height 17
type input "0988098865"
type input "SỸ"
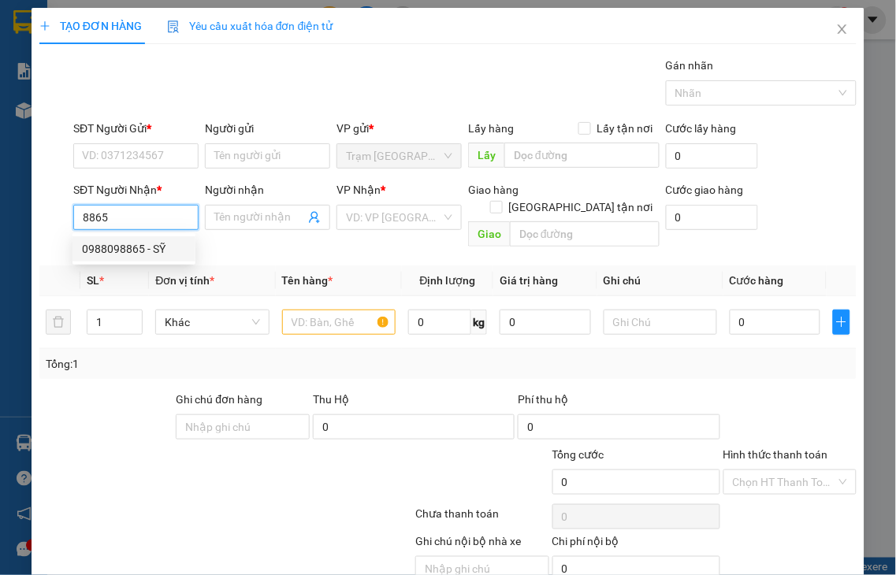
type input "ADV"
type input "100.000"
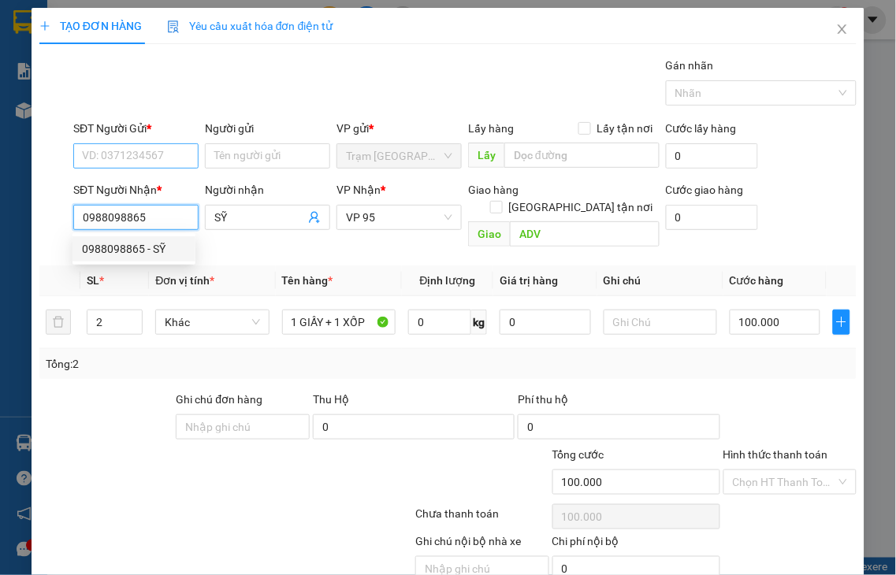
type input "0988098865"
click at [147, 156] on input "SĐT Người Gửi *" at bounding box center [135, 155] width 125 height 25
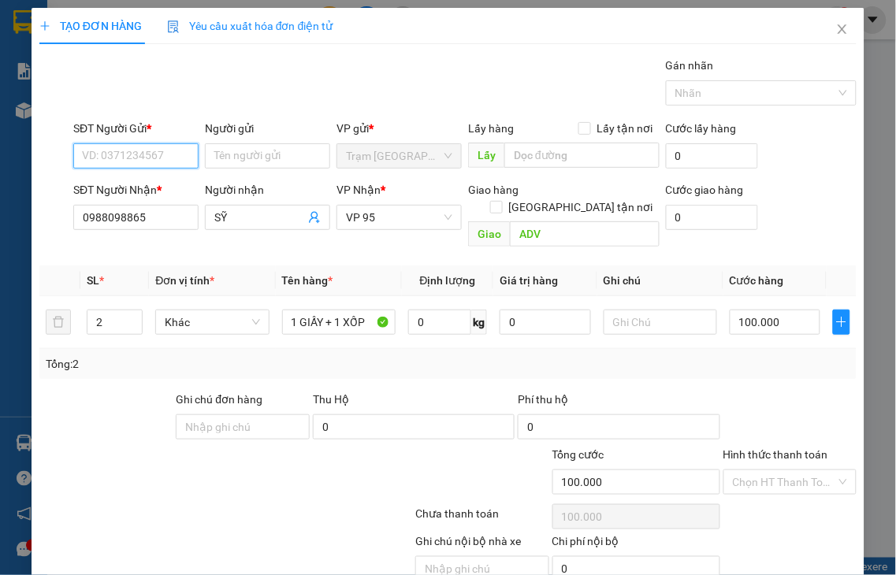
click at [147, 156] on input "SĐT Người Gửi *" at bounding box center [135, 155] width 125 height 25
click at [136, 189] on div "0839577761 - VŨ" at bounding box center [134, 187] width 104 height 17
type input "0839577761"
type input "VŨ"
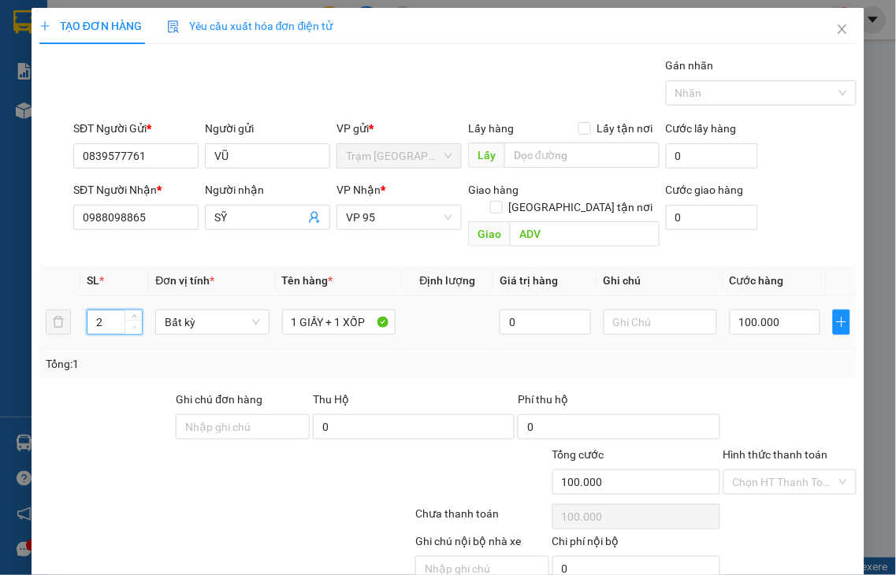
type input "1"
click at [132, 325] on icon "down" at bounding box center [135, 328] width 6 height 6
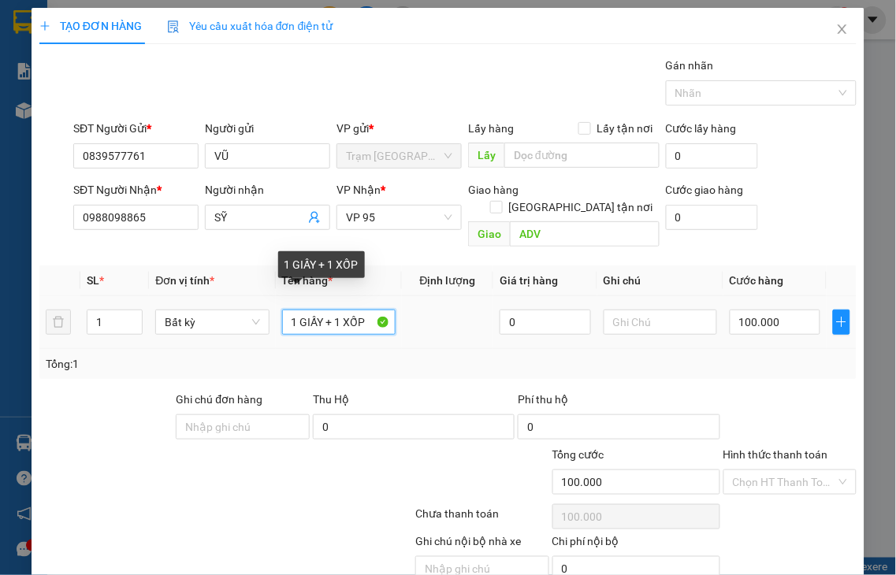
drag, startPoint x: 333, startPoint y: 303, endPoint x: 74, endPoint y: 308, distance: 259.3
click at [102, 308] on tr "1 Bất kỳ 1 GIẤY + 1 XỐP 0 100.000" at bounding box center [447, 322] width 817 height 53
type input "0"
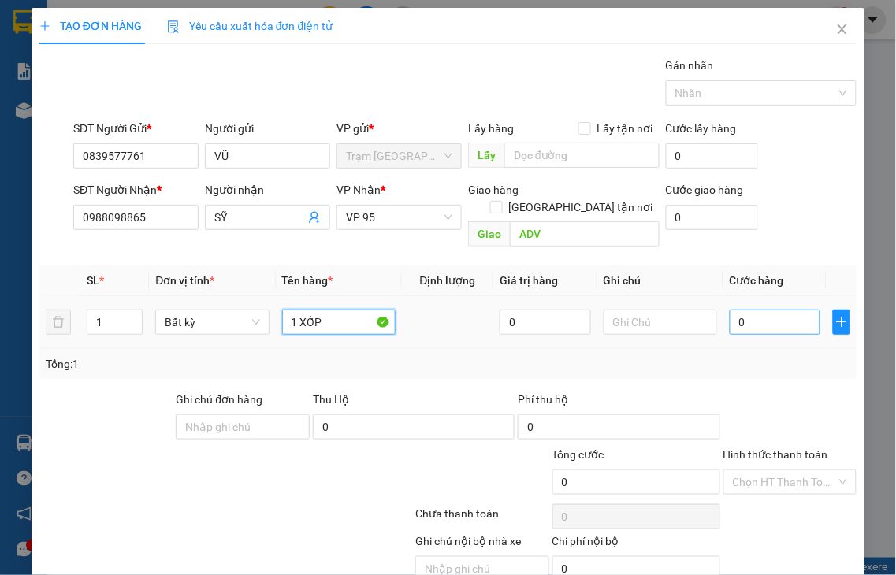
type input "1 XỐP"
click at [746, 311] on input "0" at bounding box center [775, 322] width 91 height 25
click at [761, 448] on label "Hình thức thanh toán" at bounding box center [775, 454] width 105 height 13
click at [761, 470] on input "Hình thức thanh toán" at bounding box center [785, 482] width 104 height 24
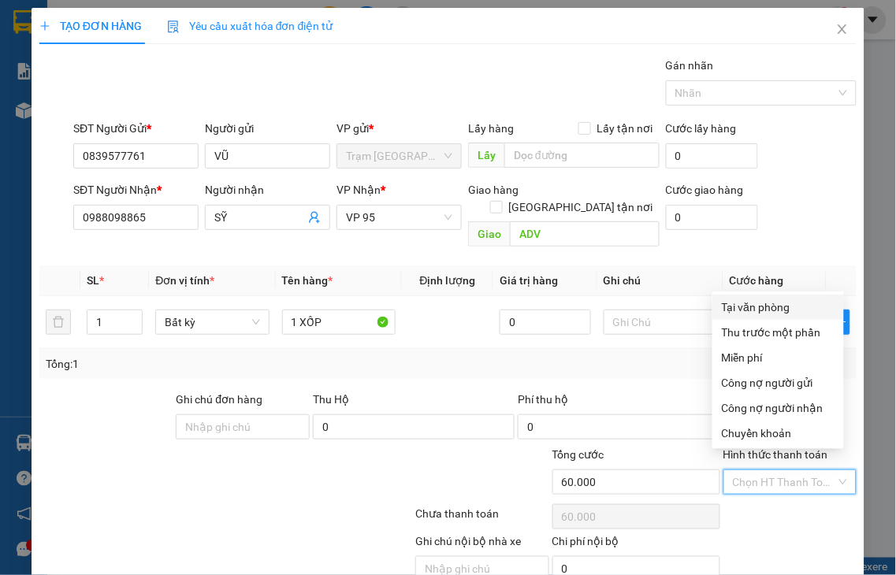
click at [768, 311] on div "Tại văn phòng" at bounding box center [778, 307] width 113 height 17
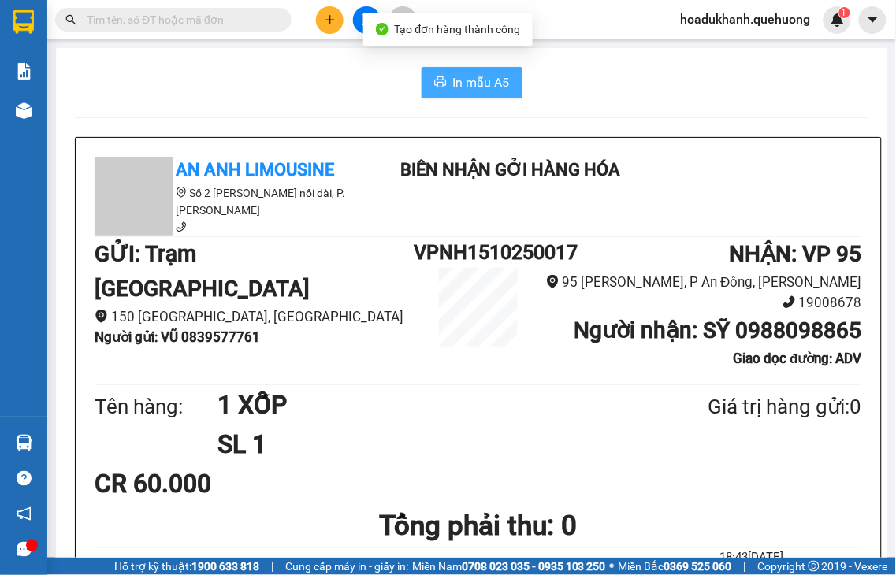
click at [453, 91] on span "In mẫu A5" at bounding box center [481, 83] width 57 height 20
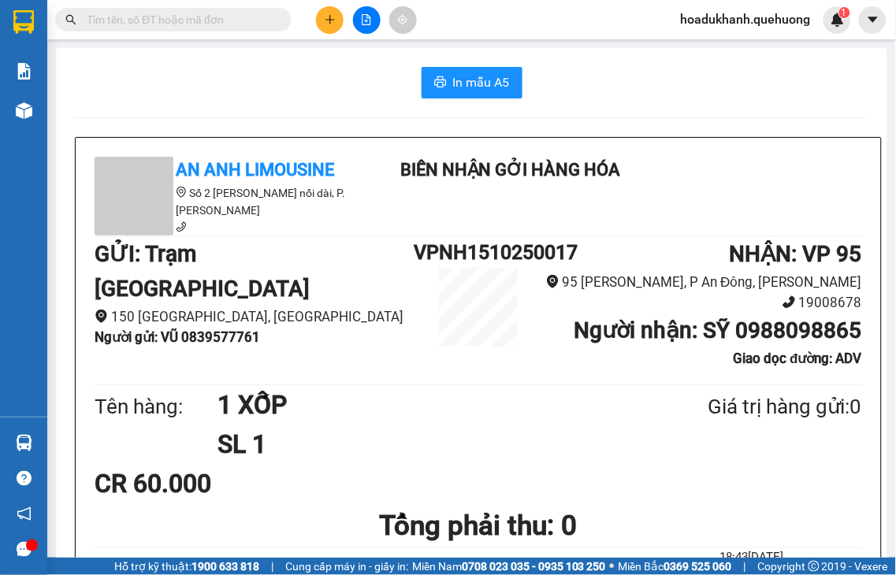
click at [323, 20] on button at bounding box center [330, 20] width 28 height 28
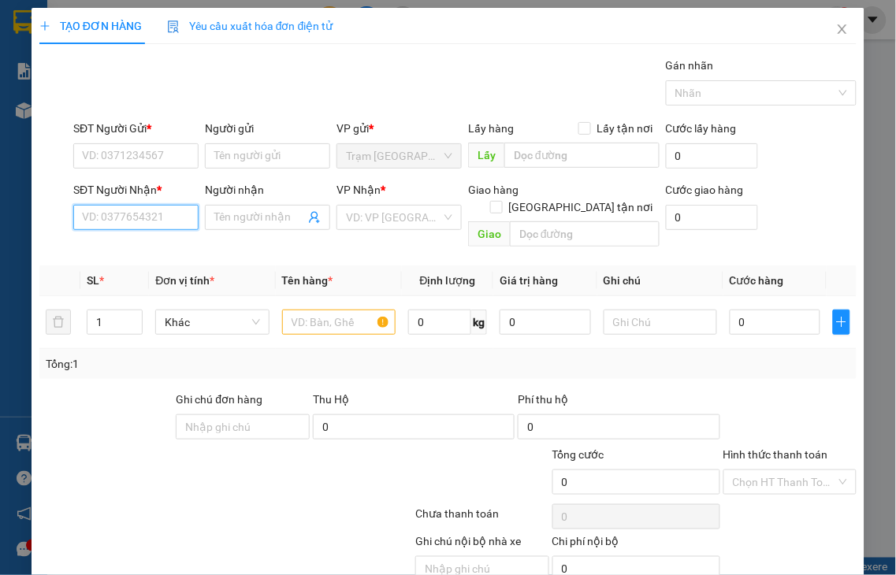
drag, startPoint x: 143, startPoint y: 222, endPoint x: 146, endPoint y: 209, distance: 13.8
click at [146, 209] on input "SĐT Người Nhận *" at bounding box center [135, 217] width 125 height 25
click at [151, 218] on input "8978" at bounding box center [135, 217] width 125 height 25
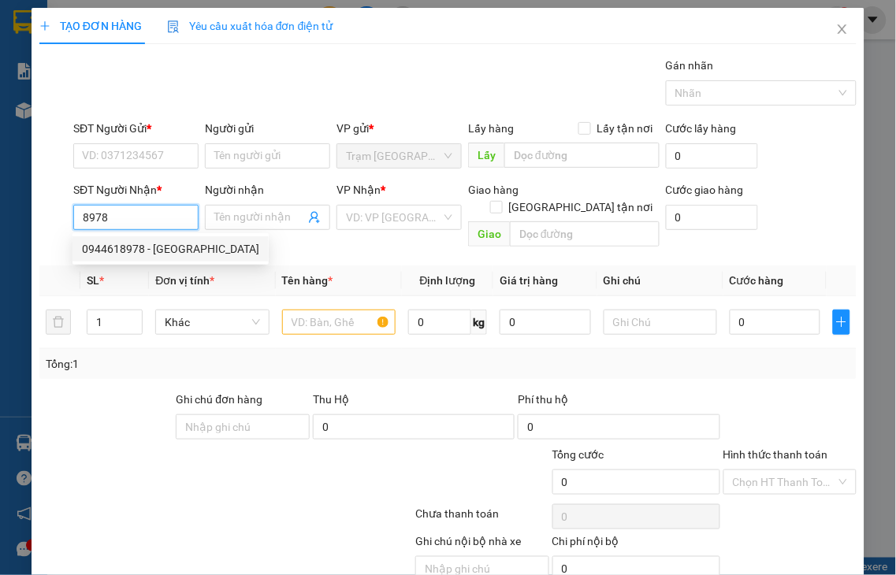
drag, startPoint x: 139, startPoint y: 219, endPoint x: 24, endPoint y: 225, distance: 115.2
click at [24, 225] on div "TẠO ĐƠN HÀNG Yêu cầu xuất hóa đơn điện tử Transit Pickup Surcharge Ids Transit …" at bounding box center [448, 287] width 896 height 575
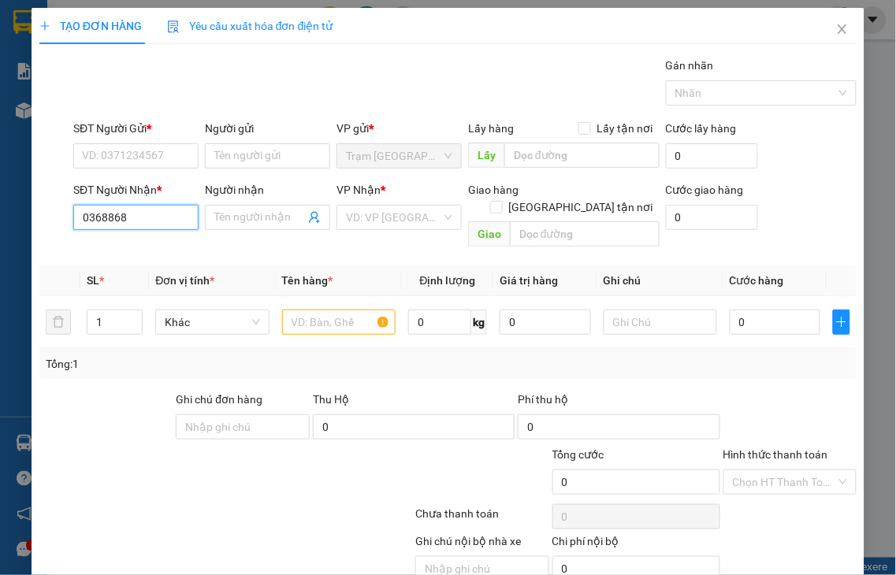
type input "03688689"
drag, startPoint x: 159, startPoint y: 221, endPoint x: 0, endPoint y: 238, distance: 160.1
click at [0, 238] on div "TẠO ĐƠN HÀNG Yêu cầu xuất hóa đơn điện tử Transit Pickup Surcharge Ids Transit …" at bounding box center [448, 287] width 896 height 575
click at [115, 217] on input "SĐT Người Nhận *" at bounding box center [135, 217] width 125 height 25
click at [162, 214] on input "1478" at bounding box center [135, 217] width 125 height 25
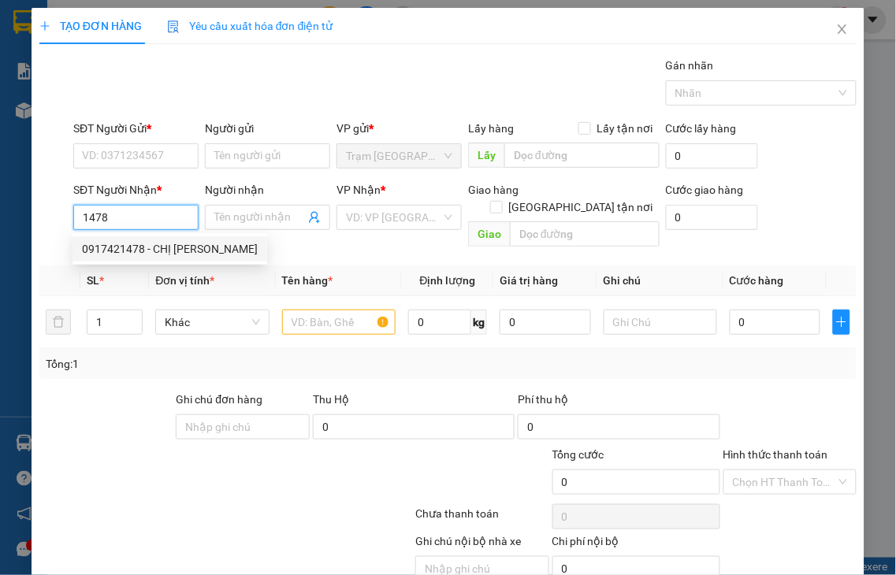
click at [158, 254] on div "0917421478 - CHỊ THẢO" at bounding box center [170, 248] width 176 height 17
type input "0917421478"
type input "CHỊ THẢO"
type input "ADV"
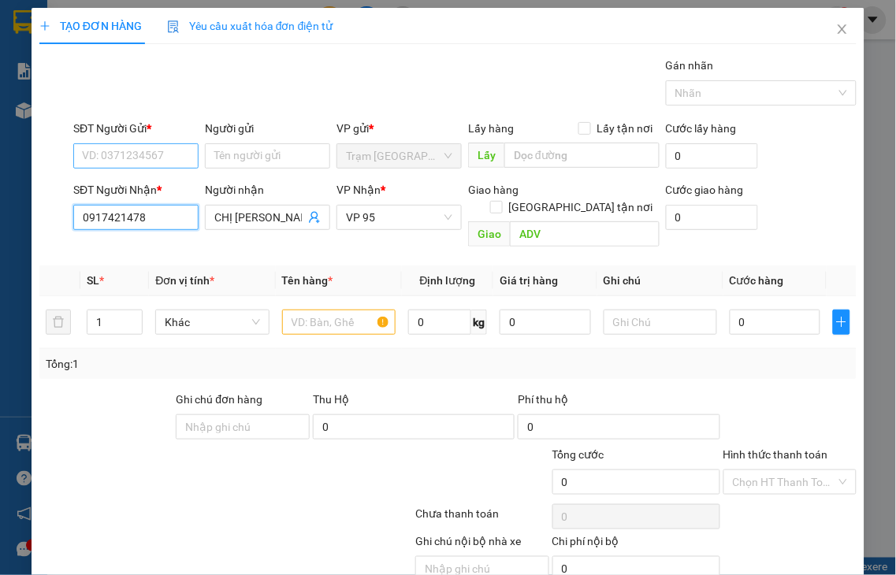
type input "0917421478"
click at [132, 161] on input "SĐT Người Gửi *" at bounding box center [135, 155] width 125 height 25
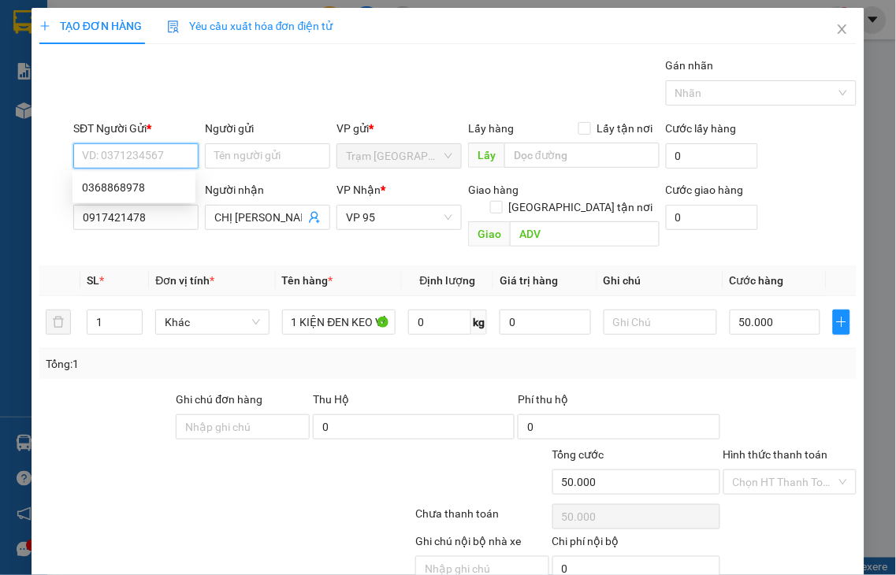
type input "50.000"
click at [132, 161] on input "SĐT Người Gửi *" at bounding box center [135, 155] width 125 height 25
click at [128, 184] on div "0368868978" at bounding box center [134, 187] width 104 height 17
type input "0368868978"
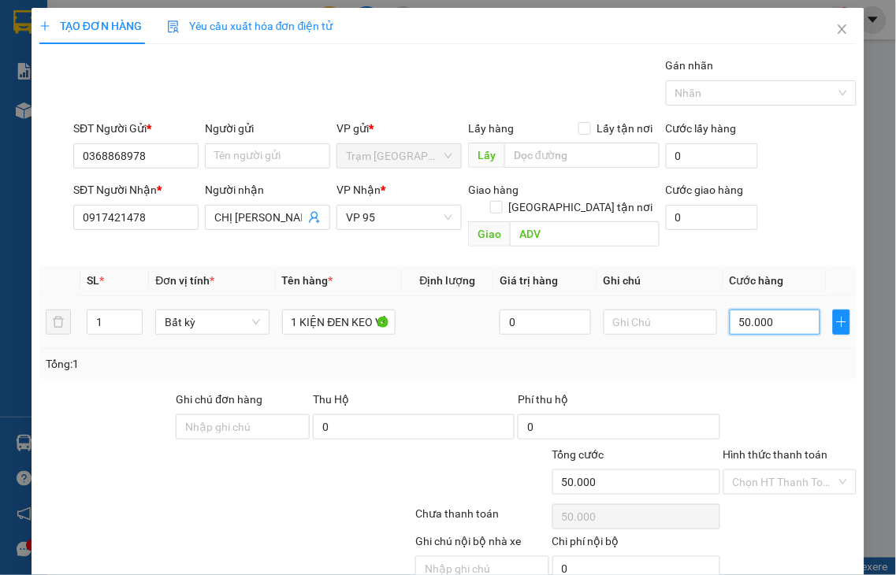
click at [773, 310] on input "50.000" at bounding box center [775, 322] width 91 height 25
type input "3"
type input "30"
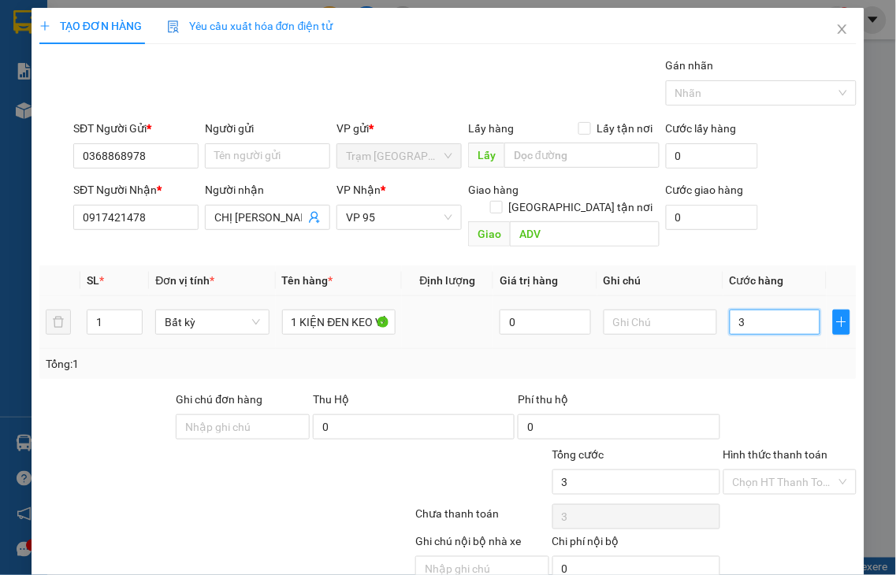
type input "30"
click at [789, 448] on label "Hình thức thanh toán" at bounding box center [775, 454] width 105 height 13
click at [789, 470] on input "Hình thức thanh toán" at bounding box center [785, 482] width 104 height 24
type input "30.000"
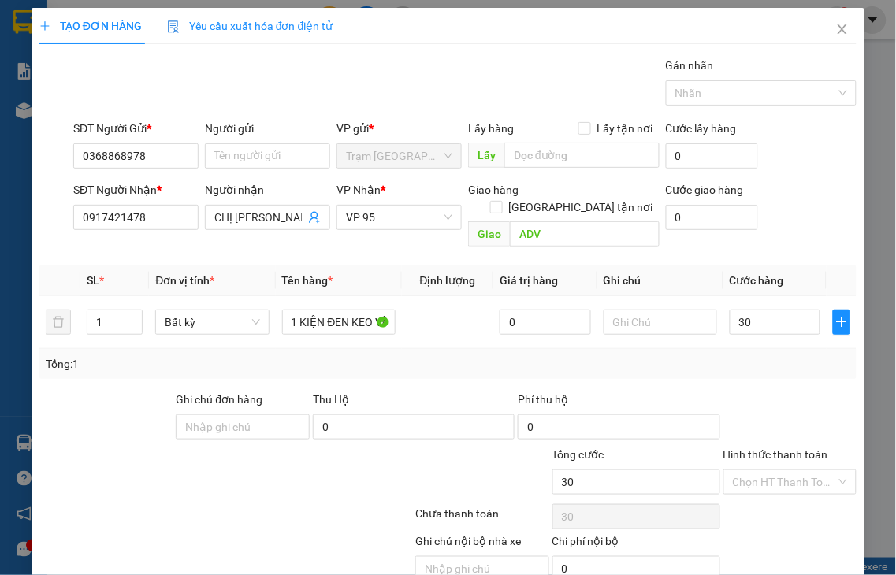
type input "30.000"
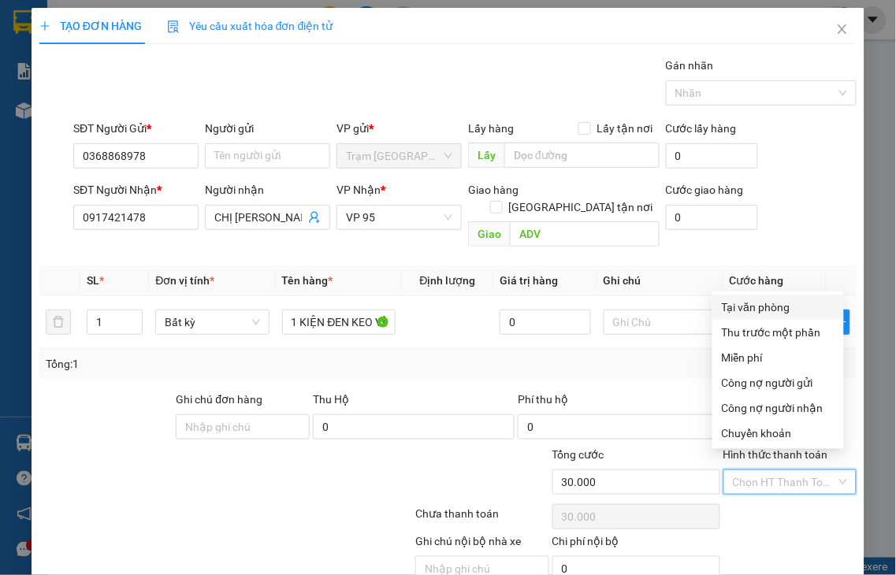
click at [749, 312] on div "Tại văn phòng" at bounding box center [778, 307] width 113 height 17
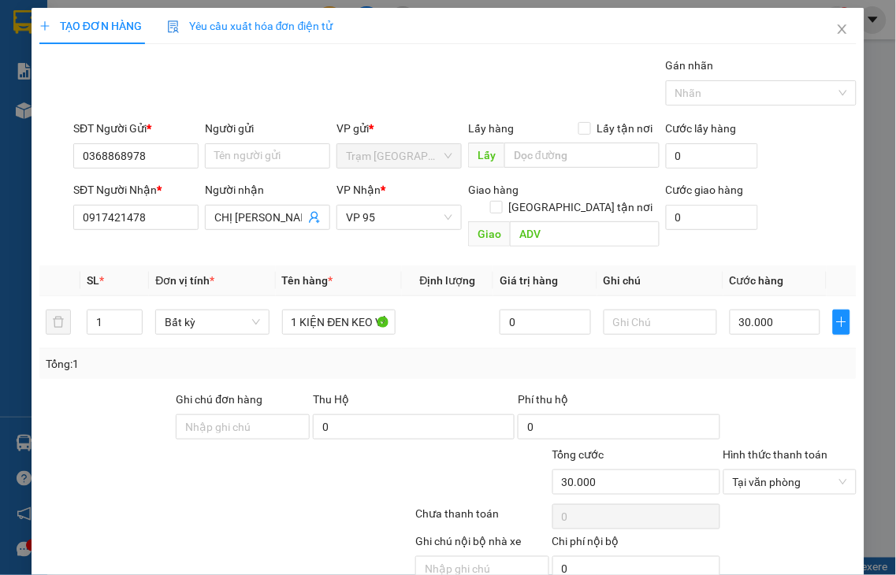
drag, startPoint x: 786, startPoint y: 528, endPoint x: 658, endPoint y: 297, distance: 263.8
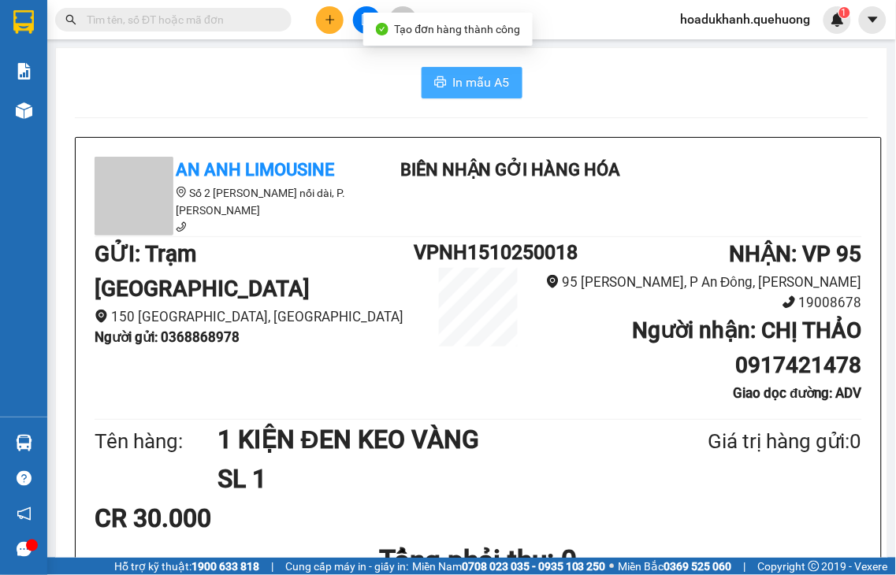
drag, startPoint x: 454, startPoint y: 76, endPoint x: 514, endPoint y: 77, distance: 59.9
click at [453, 76] on span "In mẫu A5" at bounding box center [481, 83] width 57 height 20
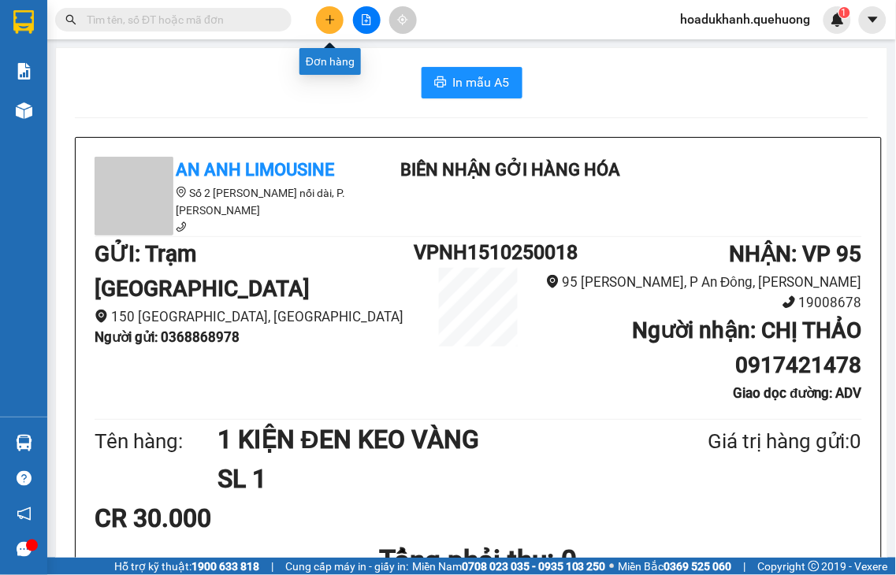
click at [335, 20] on icon "plus" at bounding box center [330, 19] width 11 height 11
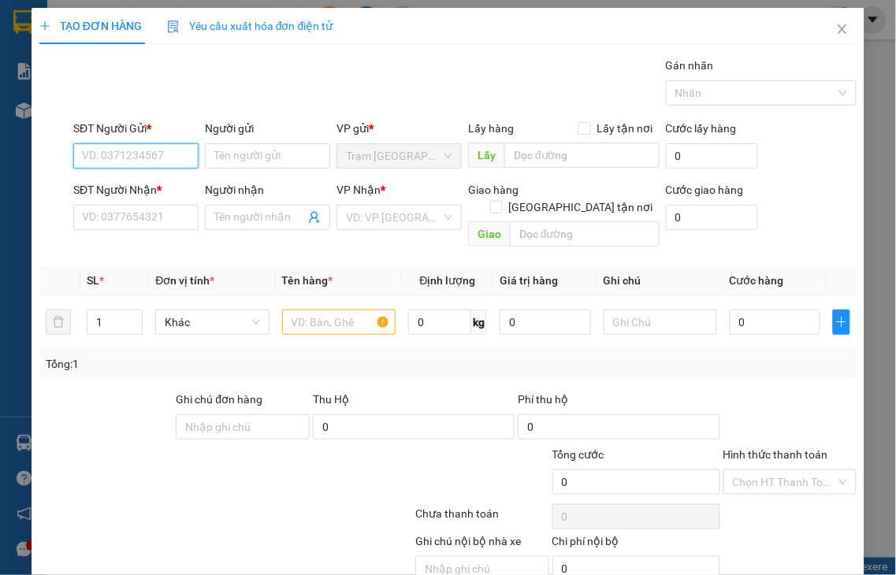
click at [106, 158] on input "SĐT Người Gửi *" at bounding box center [135, 155] width 125 height 25
click at [113, 158] on input "0715" at bounding box center [135, 155] width 125 height 25
click at [121, 184] on div "0985300715 - LINH" at bounding box center [134, 187] width 104 height 17
type input "0985300715"
type input "LINH"
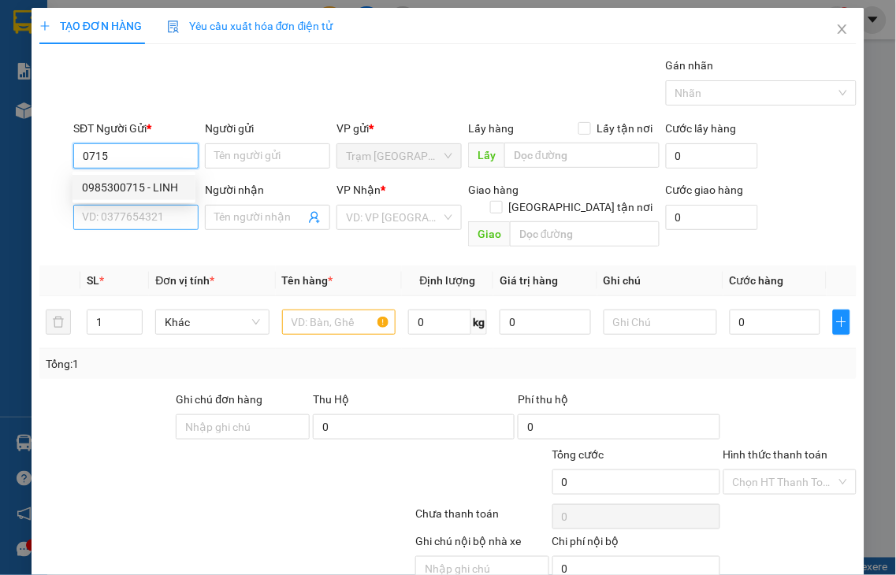
type input "0798259368"
type input "THU HÀ"
type input "0985300715"
click at [57, 215] on div "SĐT Người Nhận * 0798259368 Người nhận THU HÀ VP Nhận * VP QL13 Giao hàng Giao …" at bounding box center [448, 217] width 820 height 73
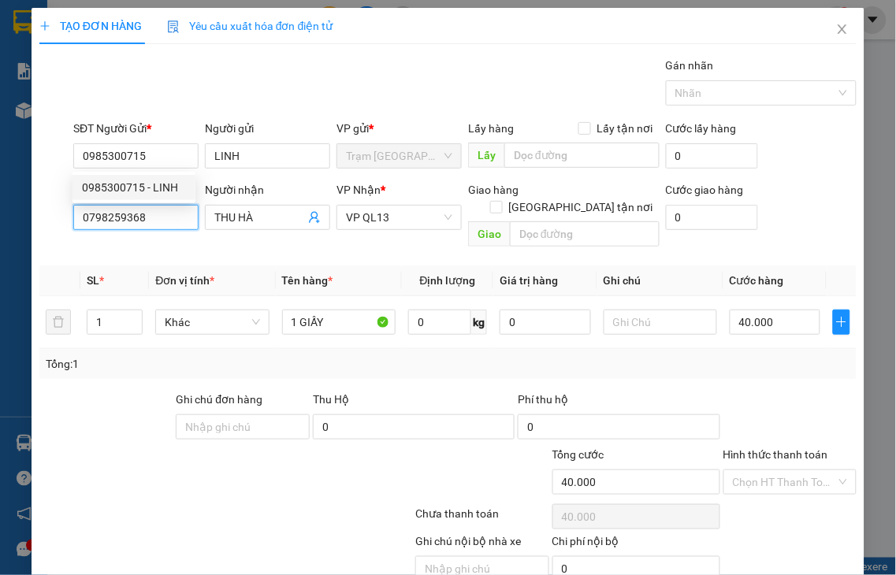
type input "40.000"
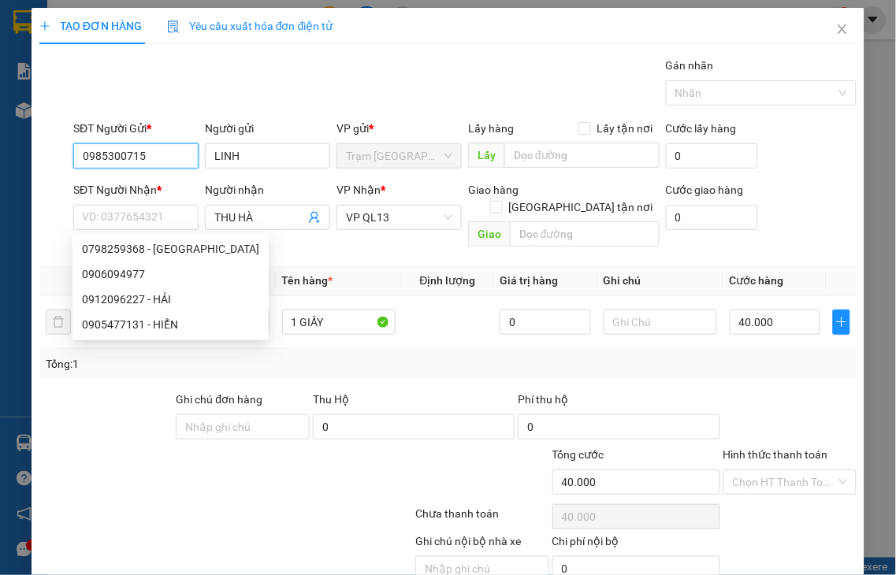
drag, startPoint x: 121, startPoint y: 151, endPoint x: 8, endPoint y: 160, distance: 113.8
click at [9, 160] on div "TẠO ĐƠN HÀNG Yêu cầu xuất hóa đơn điện tử Transit Pickup Surcharge Ids Transit …" at bounding box center [448, 287] width 896 height 575
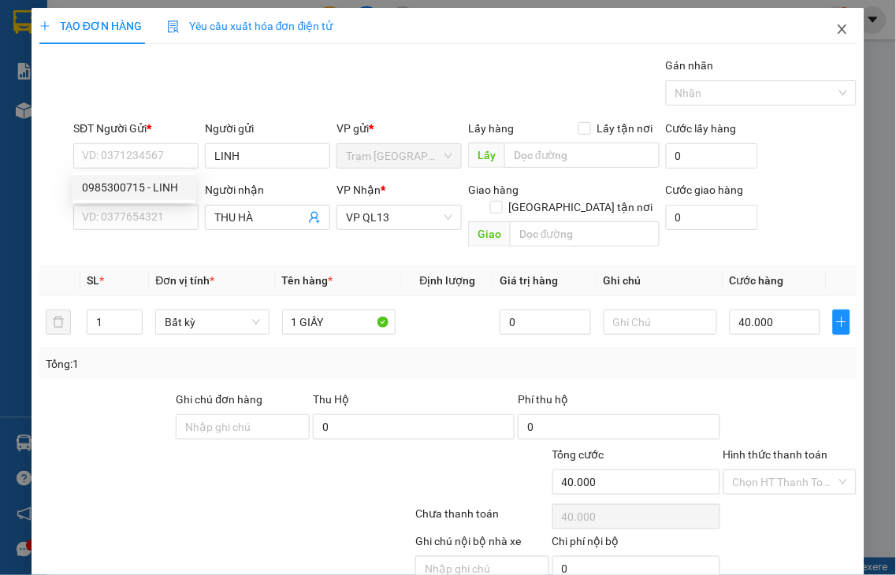
click at [836, 32] on icon "close" at bounding box center [842, 29] width 13 height 13
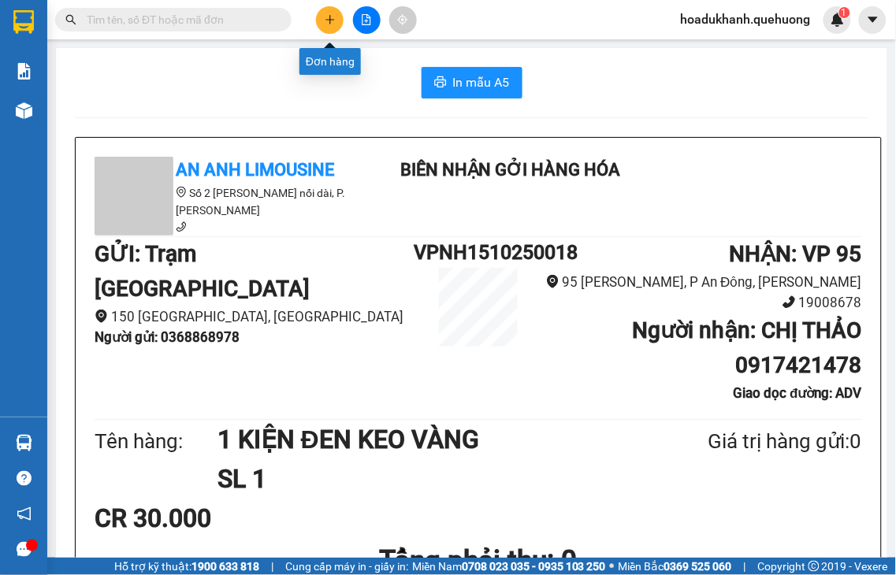
click at [327, 17] on icon "plus" at bounding box center [330, 19] width 11 height 11
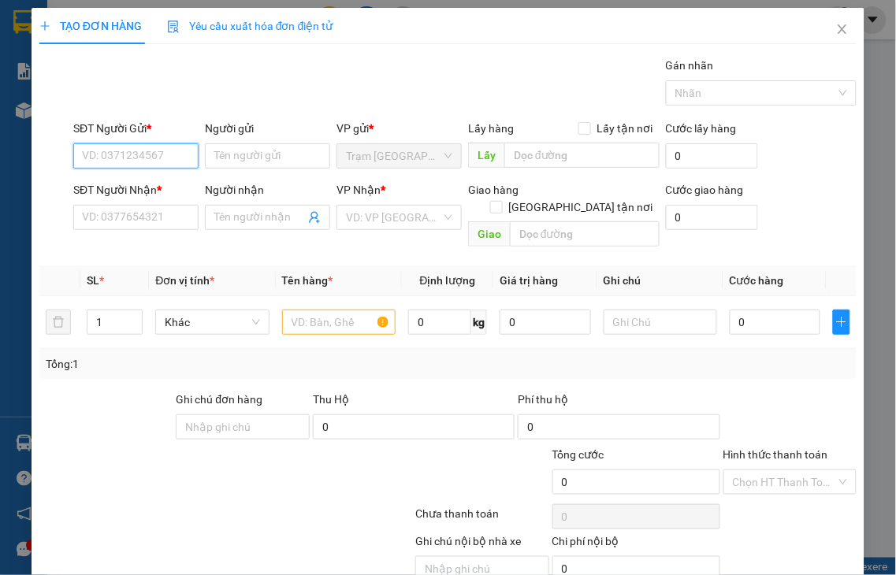
click at [117, 154] on input "SĐT Người Gửi *" at bounding box center [135, 155] width 125 height 25
type input "0355216523"
click at [123, 184] on div "0355216523" at bounding box center [134, 187] width 104 height 17
type input "0976862514"
type input "QUỐC"
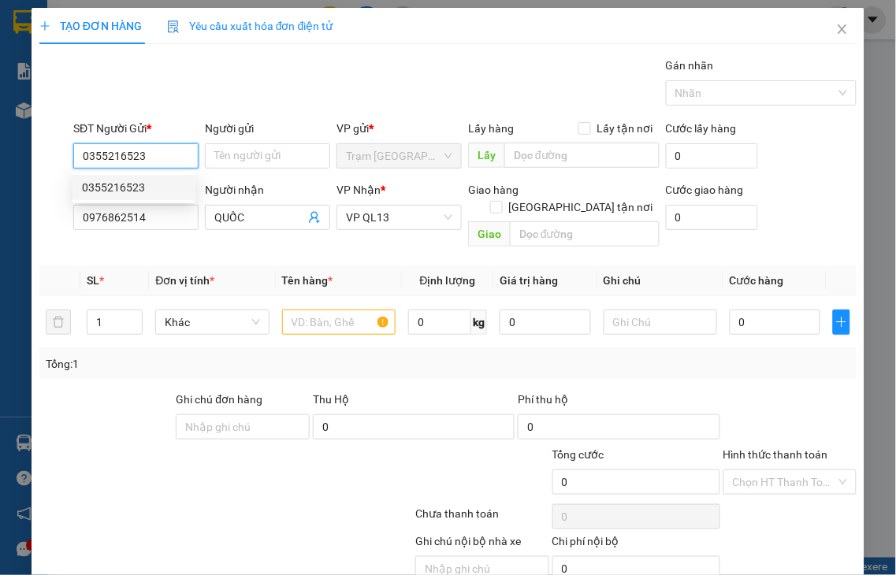
type input "40.000"
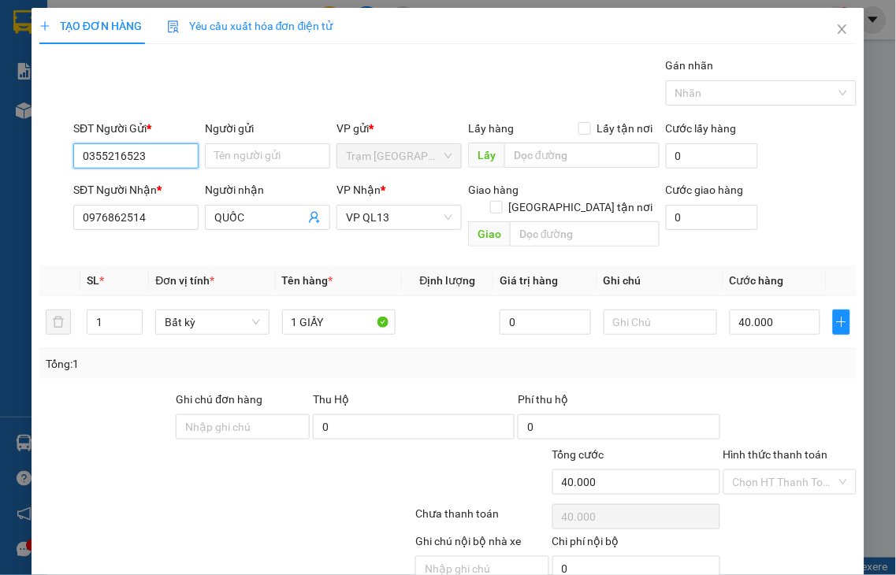
type input "0355216523"
click at [759, 448] on label "Hình thức thanh toán" at bounding box center [775, 454] width 105 height 13
click at [759, 470] on input "Hình thức thanh toán" at bounding box center [785, 482] width 104 height 24
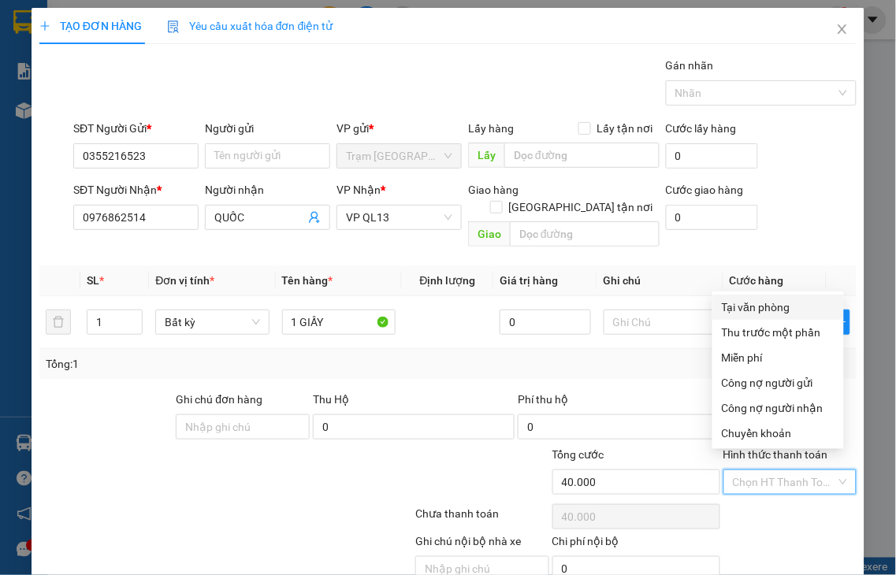
click at [766, 306] on div "Tại văn phòng" at bounding box center [778, 307] width 113 height 17
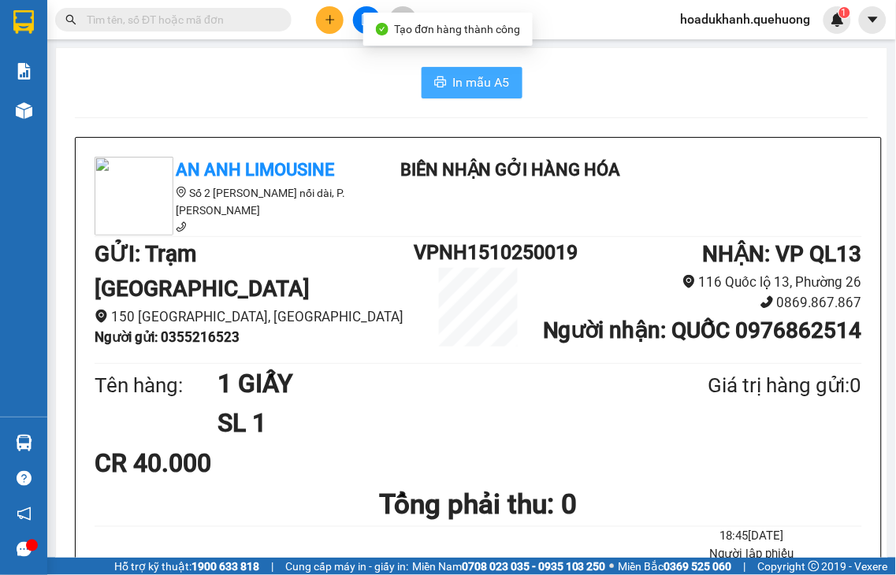
click at [434, 80] on icon "printer" at bounding box center [440, 81] width 12 height 11
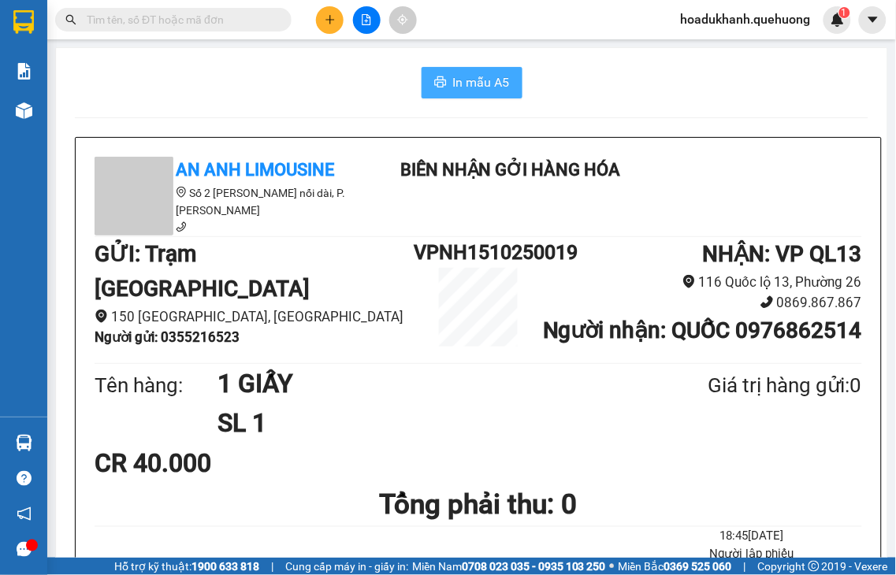
click at [329, 17] on icon "plus" at bounding box center [329, 19] width 1 height 9
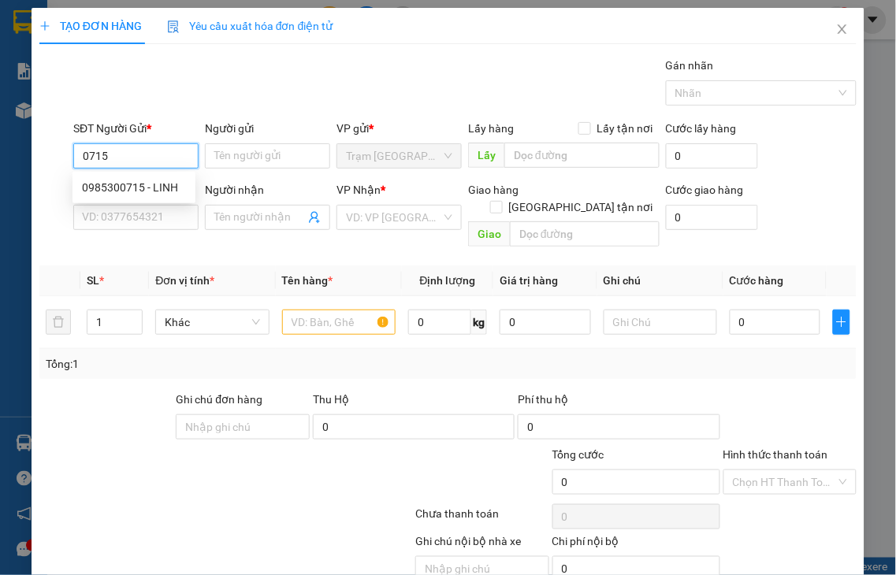
click at [135, 152] on input "0715" at bounding box center [135, 155] width 125 height 25
click at [144, 188] on div "0985300715 - LINH" at bounding box center [134, 187] width 104 height 17
type input "0985300715"
type input "LINH"
type input "0798259368"
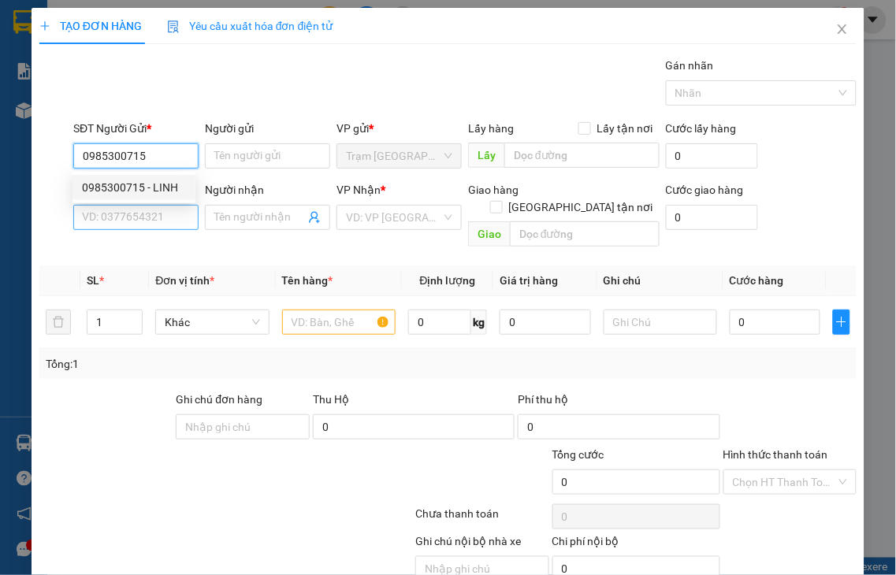
type input "THU HÀ"
type input "0985300715"
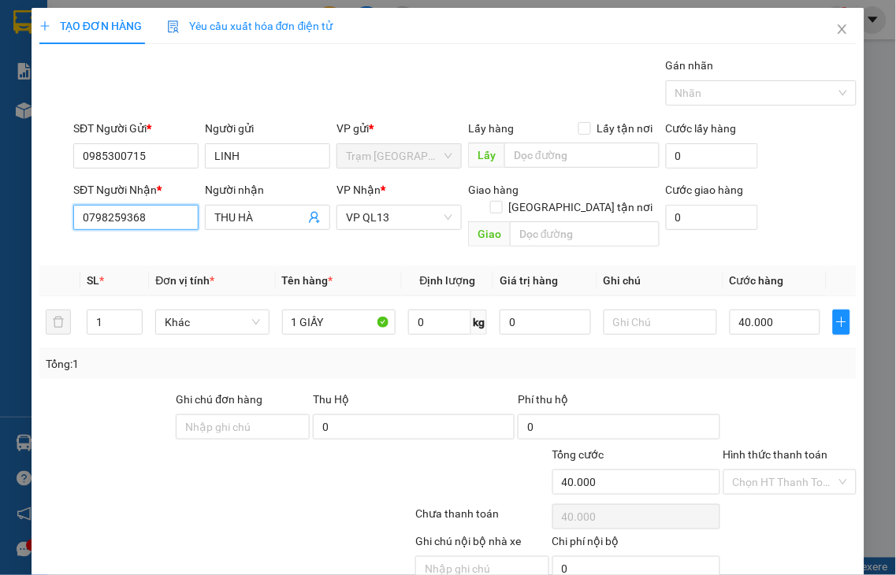
type input "40.000"
drag, startPoint x: 87, startPoint y: 211, endPoint x: 80, endPoint y: 213, distance: 8.0
click at [82, 213] on input "0798259368" at bounding box center [135, 217] width 125 height 25
type input "0973938554"
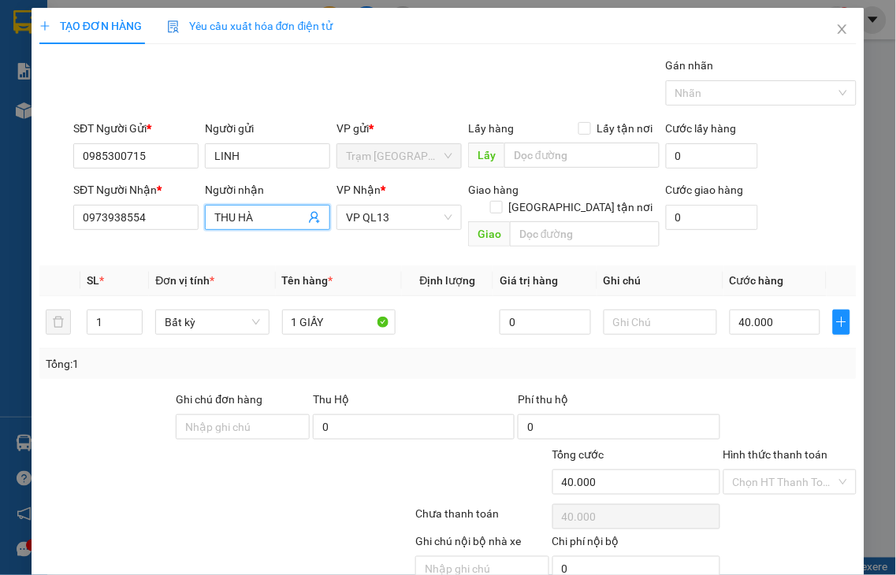
drag, startPoint x: 236, startPoint y: 218, endPoint x: 287, endPoint y: 218, distance: 50.4
click at [287, 218] on span "THU HÀ" at bounding box center [267, 217] width 125 height 25
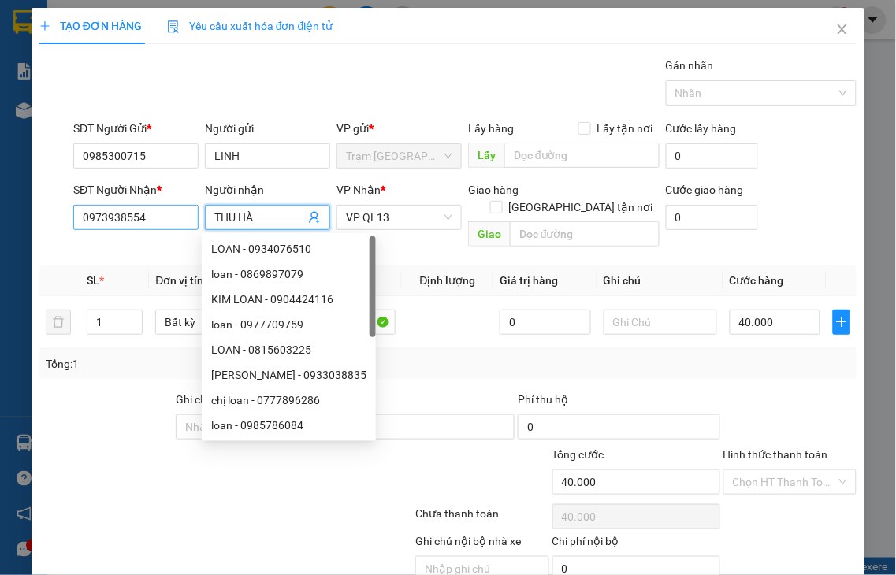
drag, startPoint x: 258, startPoint y: 218, endPoint x: 183, endPoint y: 218, distance: 74.9
click at [191, 218] on div "SĐT Người Nhận * 0973938554 Người nhận THU HÀ VP Nhận * VP QL13 Giao hàng Giao …" at bounding box center [465, 217] width 790 height 73
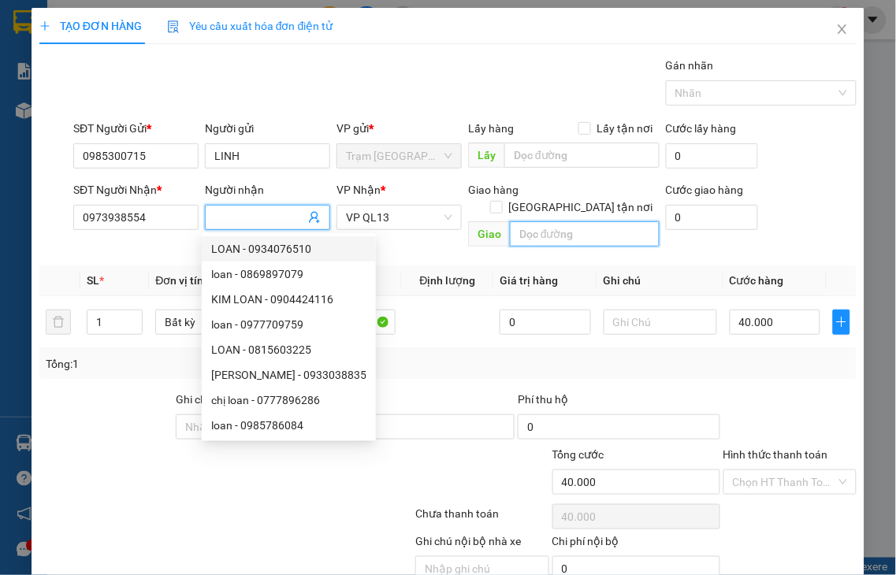
click at [571, 221] on input "text" at bounding box center [585, 233] width 150 height 25
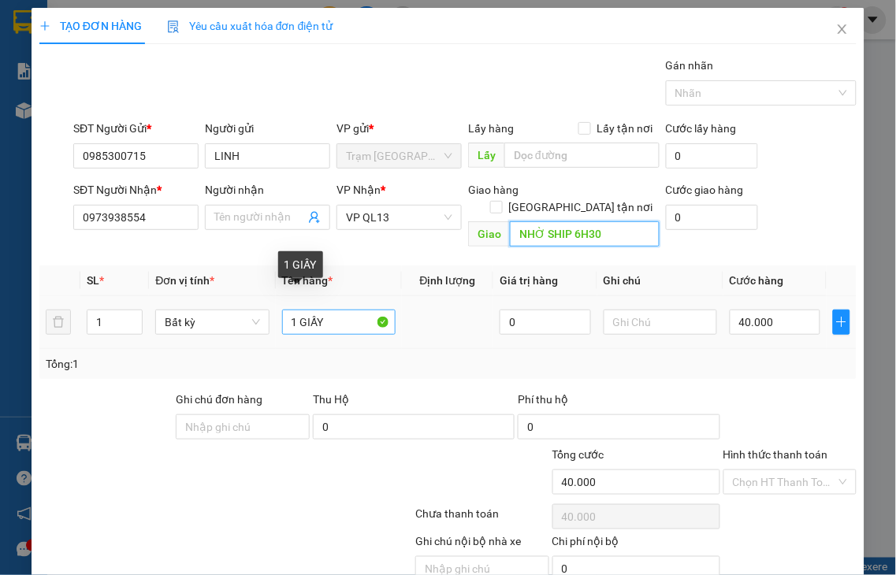
type input "NHỜ SHIP 6H30"
drag, startPoint x: 294, startPoint y: 300, endPoint x: 455, endPoint y: 298, distance: 160.8
click at [455, 298] on tr "1 Bất kỳ 1 GIẤY 0 40.000" at bounding box center [447, 322] width 817 height 53
type input "1 XỐP"
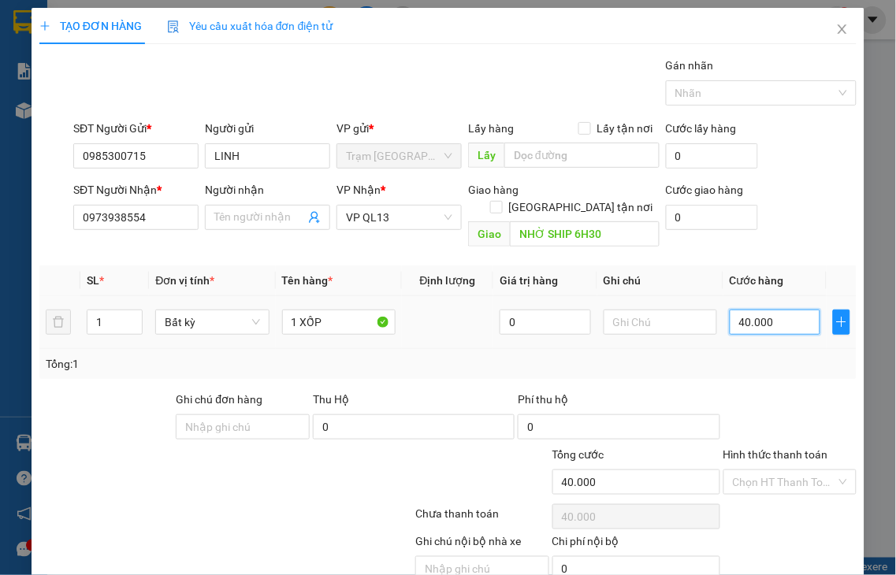
click at [774, 310] on input "40.000" at bounding box center [775, 322] width 91 height 25
type input "1"
type input "10"
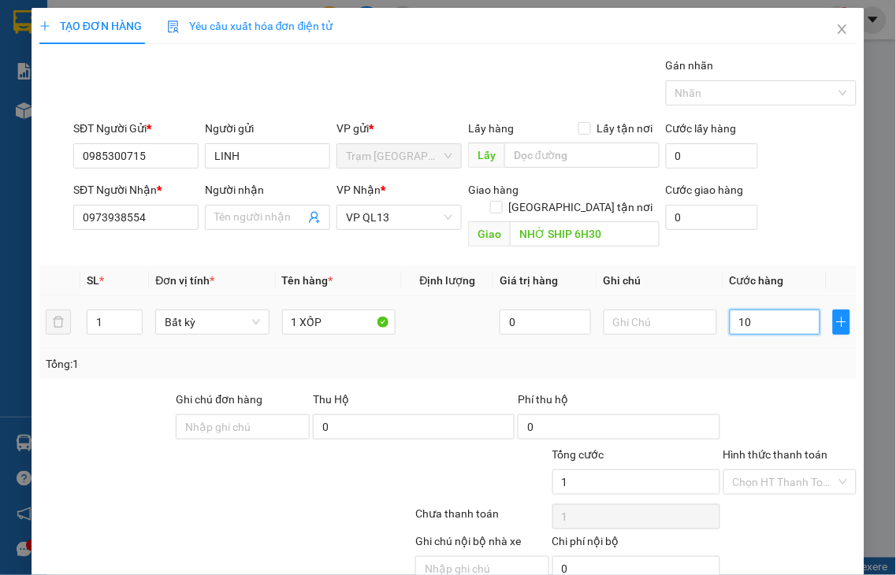
type input "10"
type input "100"
click at [764, 448] on label "Hình thức thanh toán" at bounding box center [775, 454] width 105 height 13
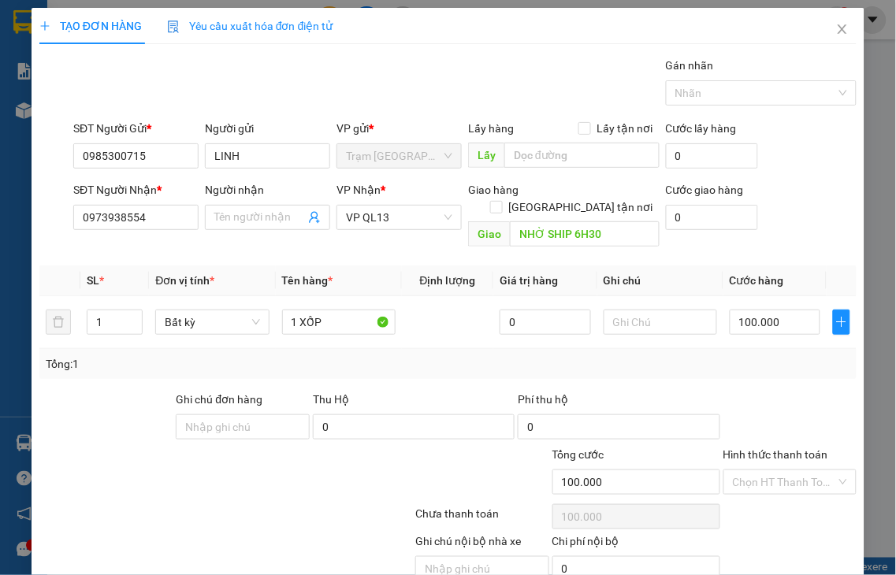
click at [764, 470] on input "Hình thức thanh toán" at bounding box center [785, 482] width 104 height 24
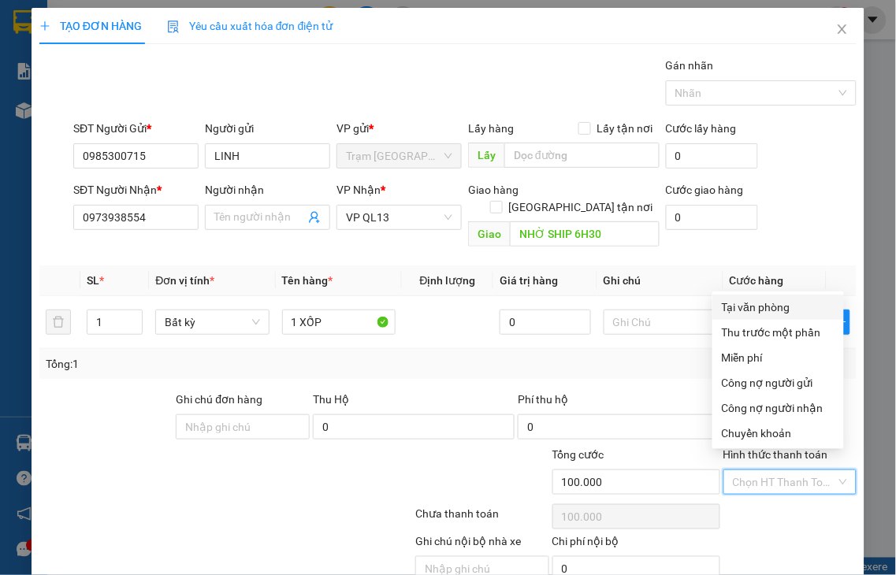
click at [747, 308] on div "Tại văn phòng" at bounding box center [778, 307] width 113 height 17
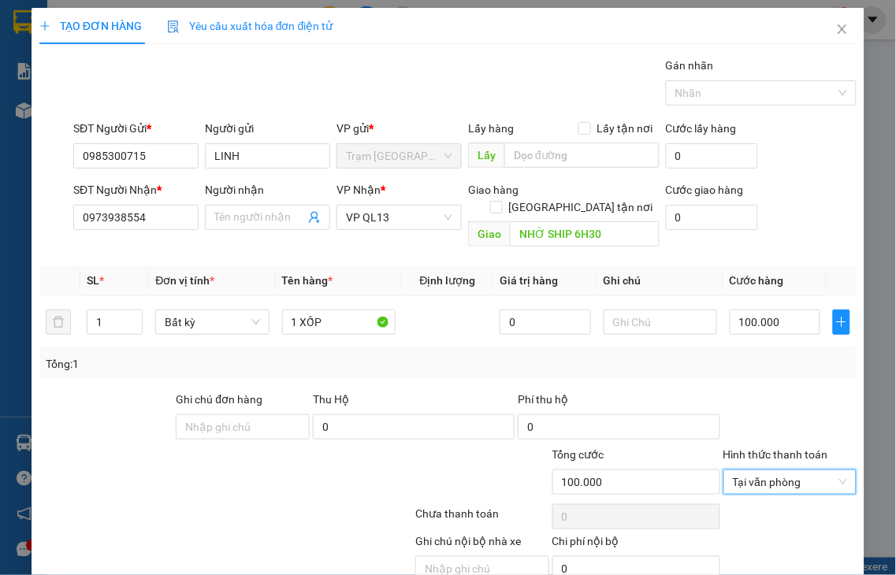
drag, startPoint x: 783, startPoint y: 532, endPoint x: 675, endPoint y: 281, distance: 272.9
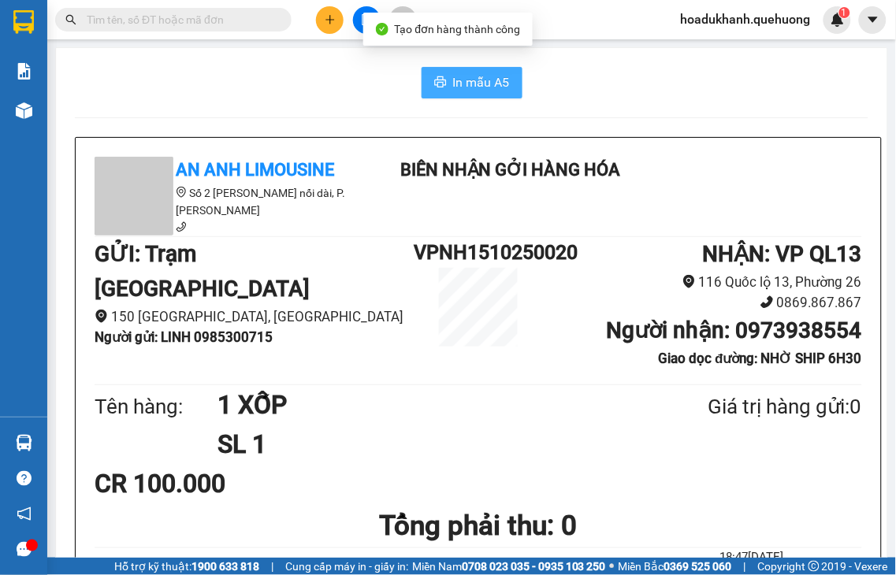
click at [478, 80] on span "In mẫu A5" at bounding box center [481, 83] width 57 height 20
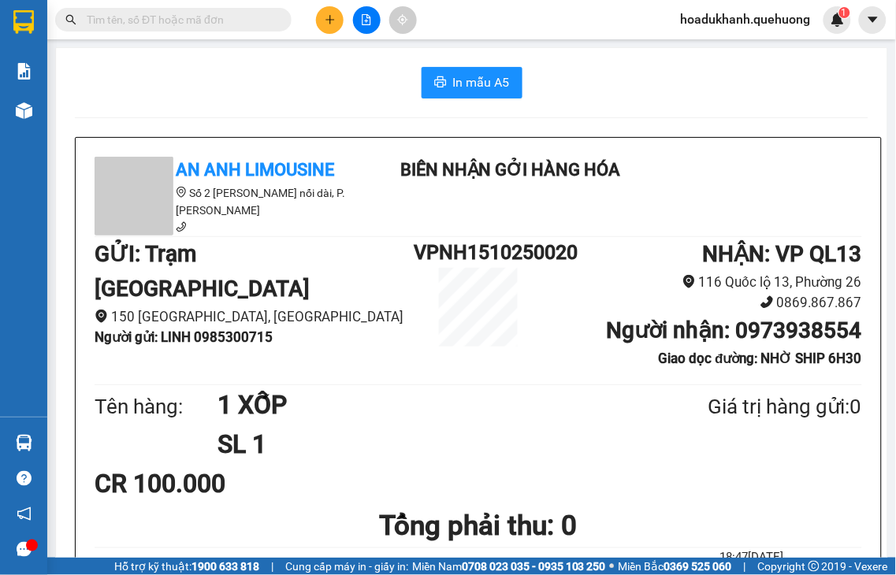
click at [340, 24] on button at bounding box center [330, 20] width 28 height 28
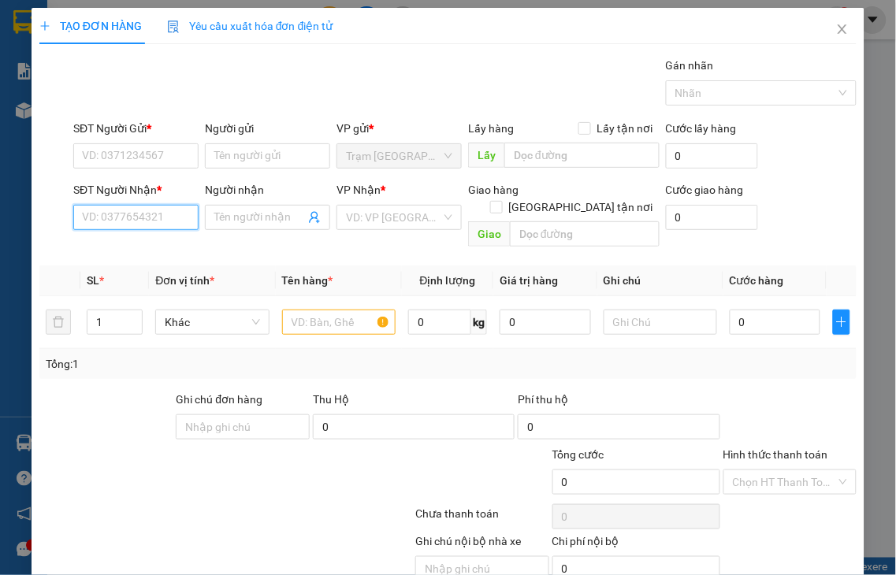
click at [126, 217] on input "SĐT Người Nhận *" at bounding box center [135, 217] width 125 height 25
click at [126, 217] on input "2343" at bounding box center [135, 217] width 125 height 25
drag, startPoint x: 124, startPoint y: 253, endPoint x: 110, endPoint y: 193, distance: 61.4
click at [124, 252] on div "0966642343 - DIỆU" at bounding box center [134, 248] width 104 height 17
type input "0966642343"
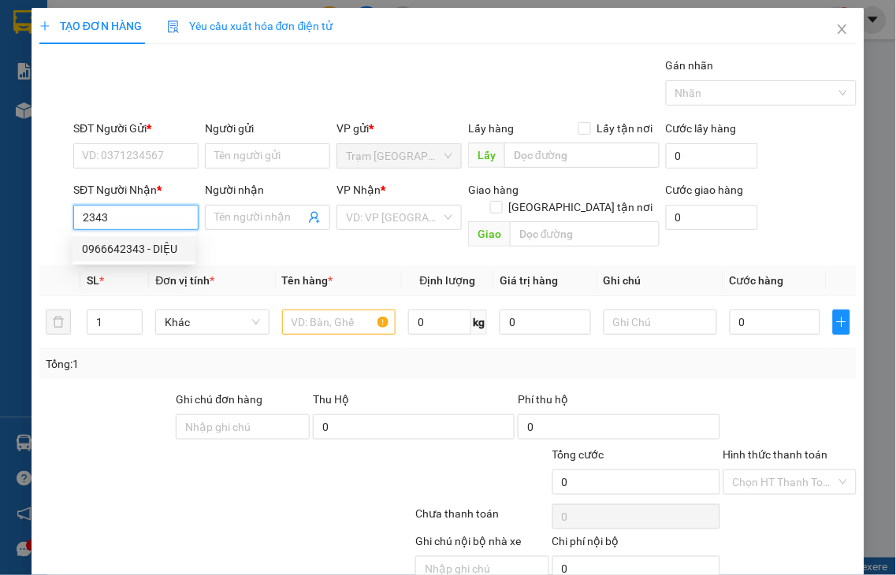
type input "DIỆU"
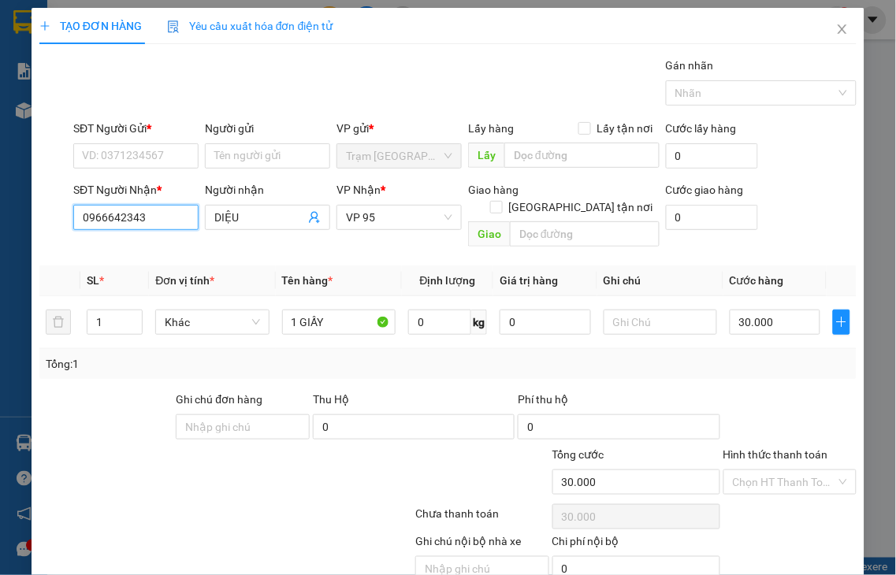
type input "30.000"
type input "0966642343"
click at [106, 154] on input "SĐT Người Gửi *" at bounding box center [135, 155] width 125 height 25
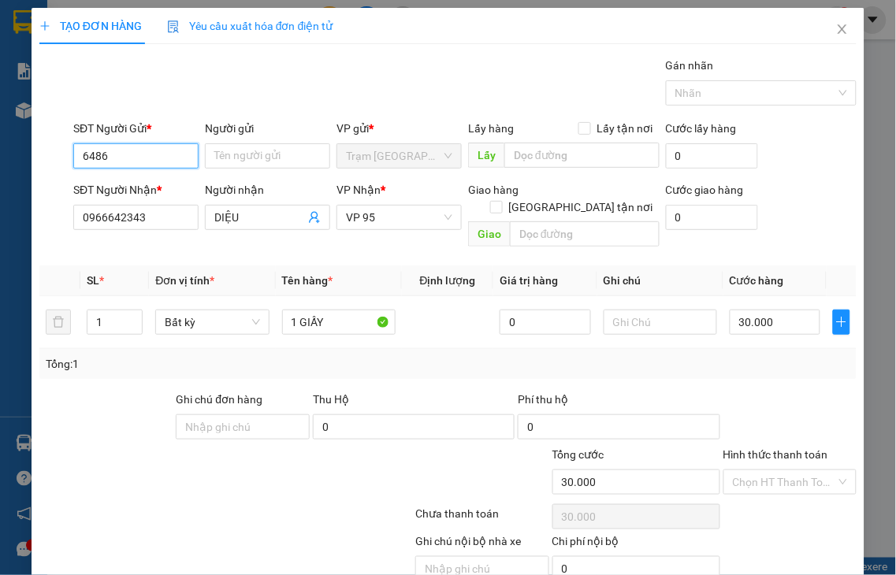
click at [137, 158] on input "6486" at bounding box center [135, 155] width 125 height 25
click at [136, 184] on div "0918186486 - NGA" at bounding box center [134, 187] width 104 height 17
type input "0918186486"
type input "NGA"
type input "0918186486"
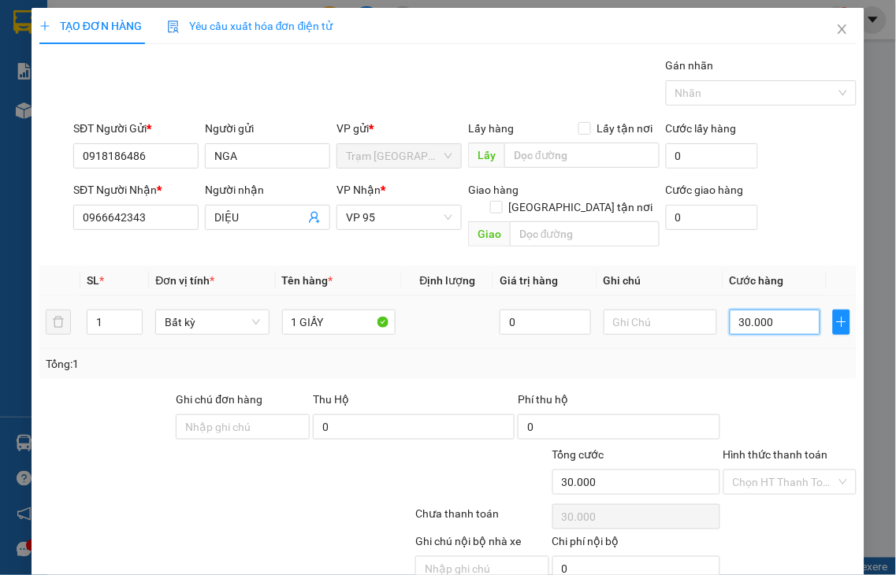
click at [730, 310] on input "30.000" at bounding box center [775, 322] width 91 height 25
type input "4"
type input "40"
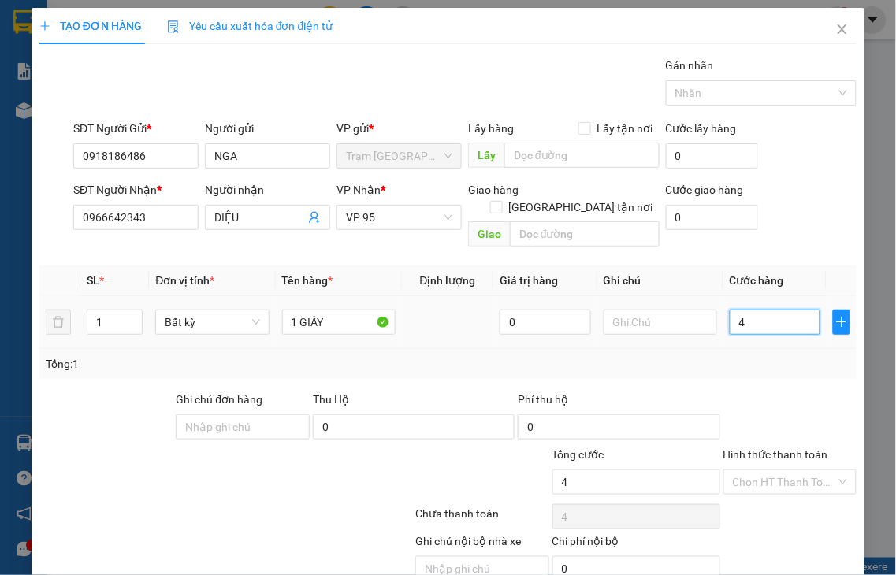
type input "40"
type input "40.000"
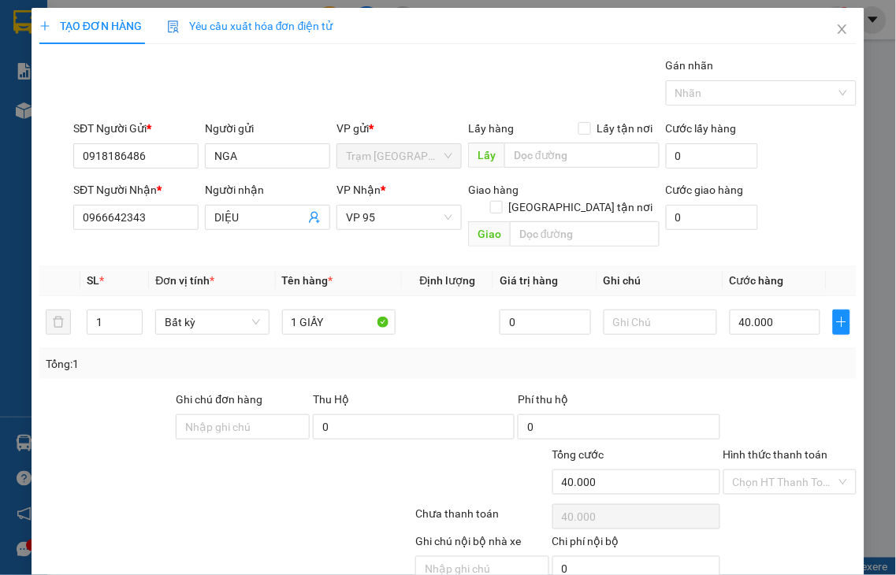
click at [768, 448] on label "Hình thức thanh toán" at bounding box center [775, 454] width 105 height 13
click at [768, 470] on input "Hình thức thanh toán" at bounding box center [785, 482] width 104 height 24
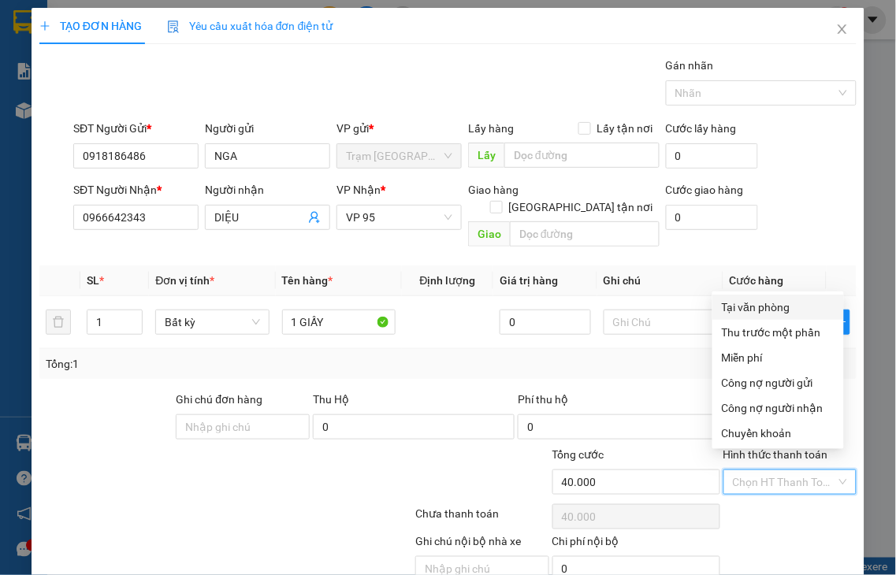
click at [754, 307] on div "Tại văn phòng" at bounding box center [778, 307] width 113 height 17
type input "0"
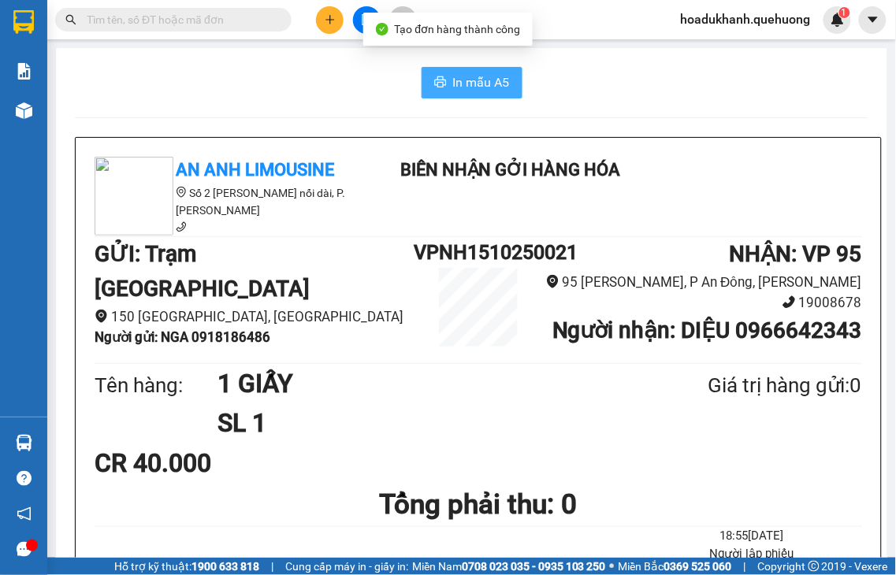
click at [453, 79] on span "In mẫu A5" at bounding box center [481, 83] width 57 height 20
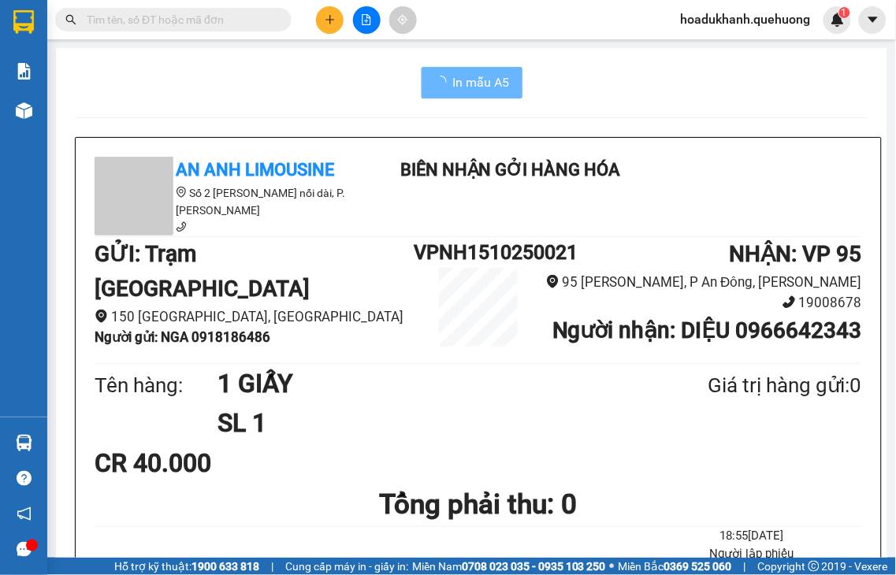
click at [319, 12] on button at bounding box center [330, 20] width 28 height 28
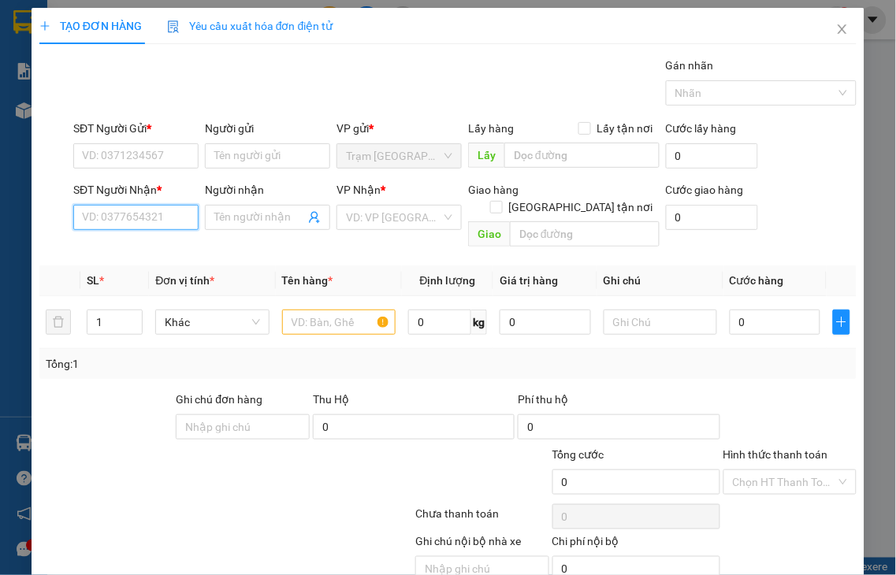
click at [134, 221] on input "SĐT Người Nhận *" at bounding box center [135, 217] width 125 height 25
click at [137, 218] on input "3963" at bounding box center [135, 217] width 125 height 25
click at [143, 244] on div "0949933963 - MẾN" at bounding box center [134, 248] width 104 height 17
type input "0949933963"
type input "MẾN"
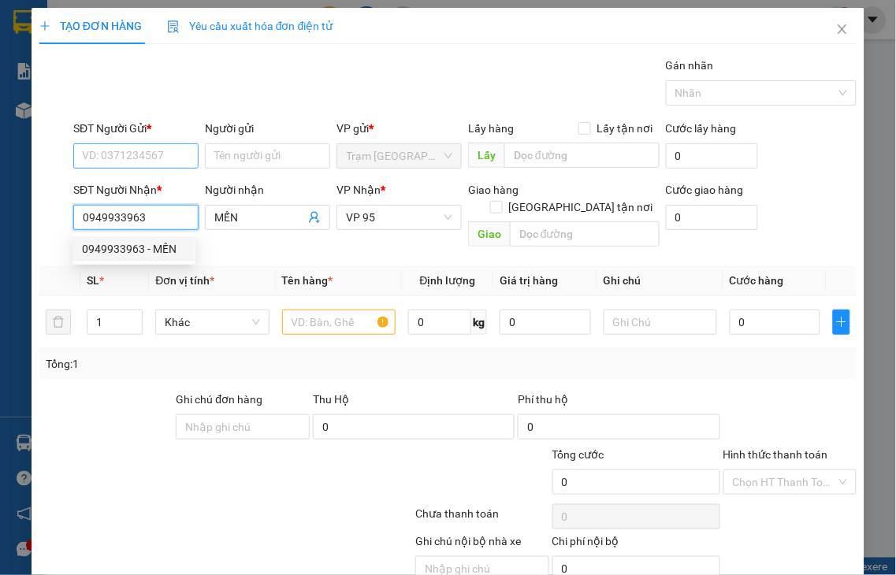
type input "0949933963"
click at [118, 162] on input "SĐT Người Gửi *" at bounding box center [135, 155] width 125 height 25
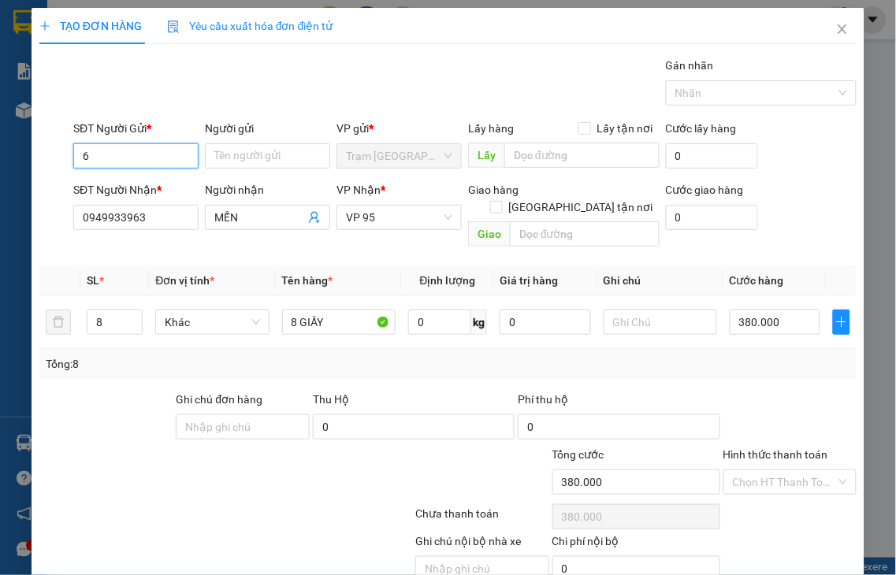
type input "64"
type input "380.000"
click at [118, 162] on input "6486" at bounding box center [135, 155] width 125 height 25
type input "0918186486"
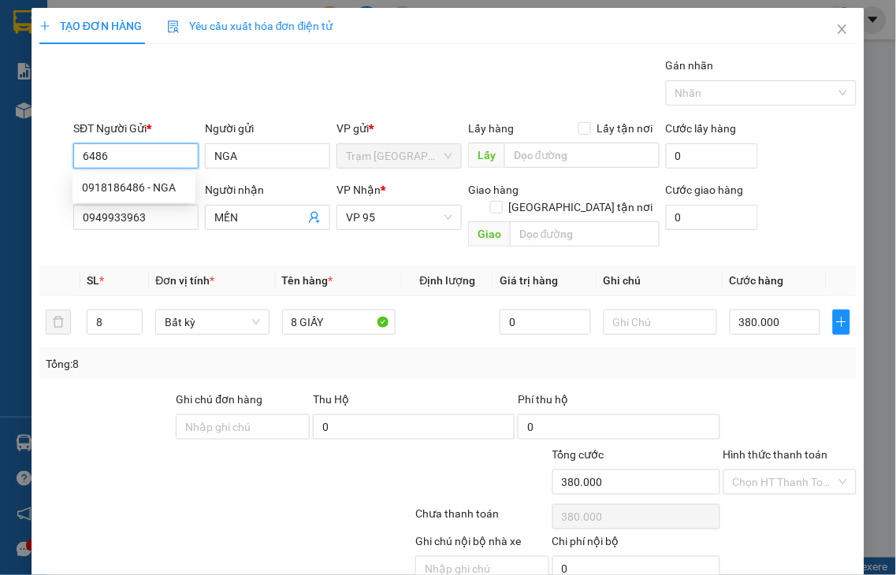
type input "NGA"
type input "40.000"
type input "0918186486"
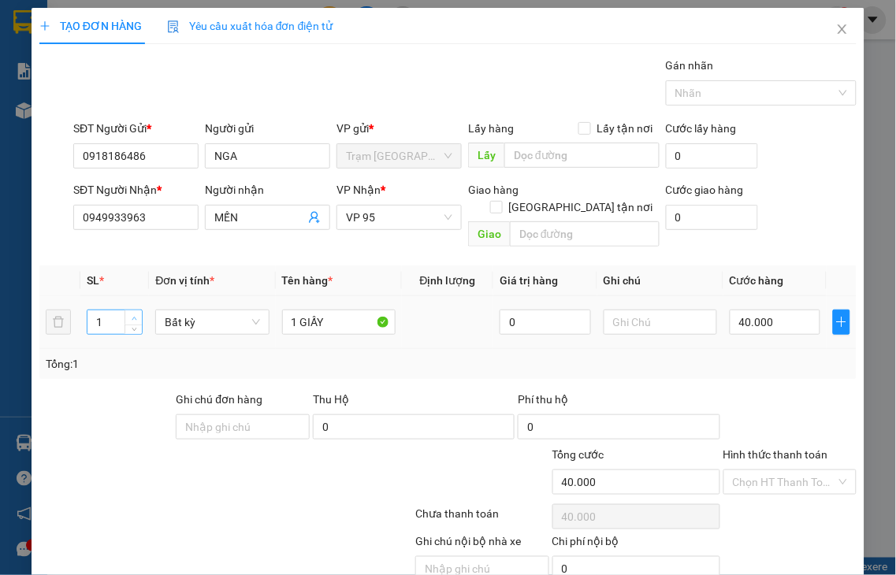
click at [135, 316] on icon "up" at bounding box center [135, 319] width 6 height 6
drag, startPoint x: 109, startPoint y: 306, endPoint x: 13, endPoint y: 310, distance: 95.4
click at [13, 310] on div "TẠO ĐƠN HÀNG Yêu cầu xuất hóa đơn điện tử Transit Pickup Surcharge Ids Transit …" at bounding box center [448, 287] width 896 height 575
type input "8"
drag, startPoint x: 292, startPoint y: 306, endPoint x: 185, endPoint y: 331, distance: 109.3
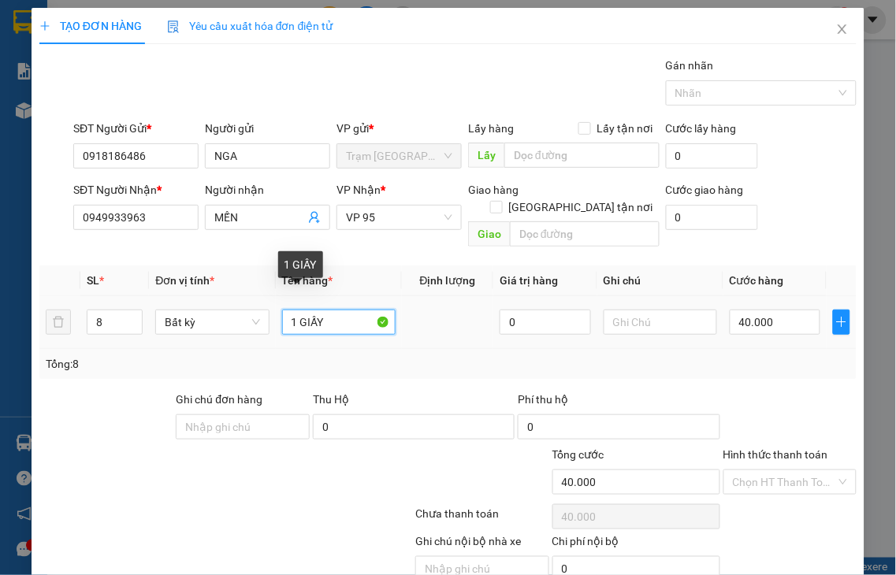
click at [191, 331] on tr "8 Bất kỳ 1 GIẤY 0 40.000" at bounding box center [447, 322] width 817 height 53
type input "8 GIẤY"
click at [766, 310] on input "40.000" at bounding box center [775, 322] width 91 height 25
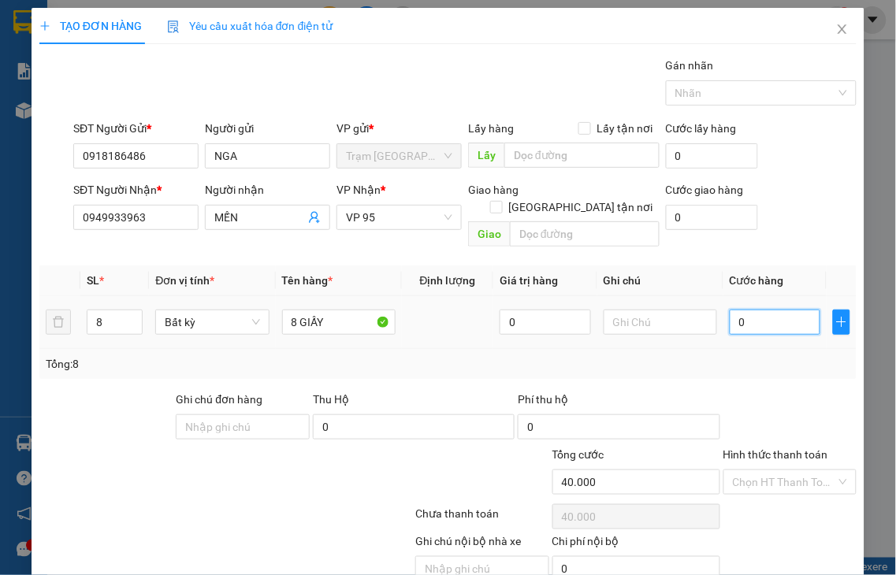
type input "0"
type input "3"
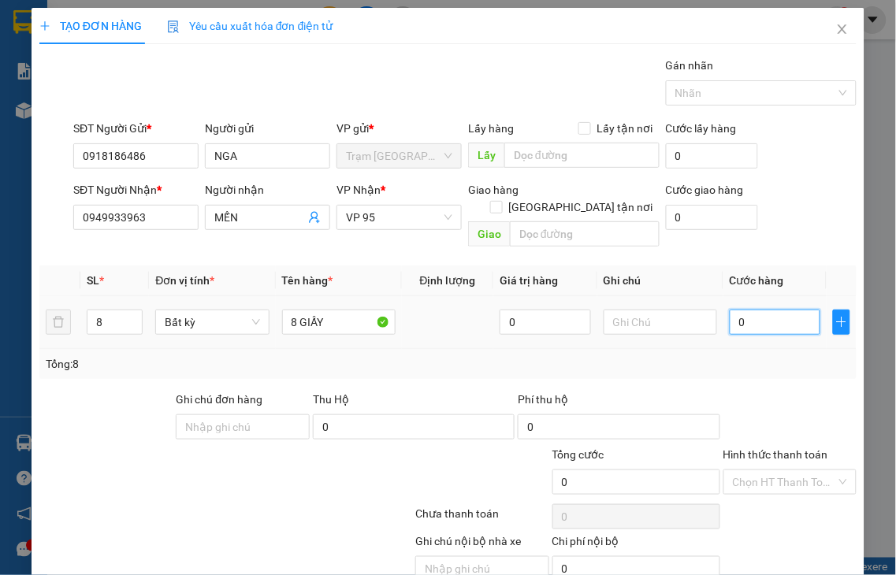
type input "3"
type input "37"
type input "370"
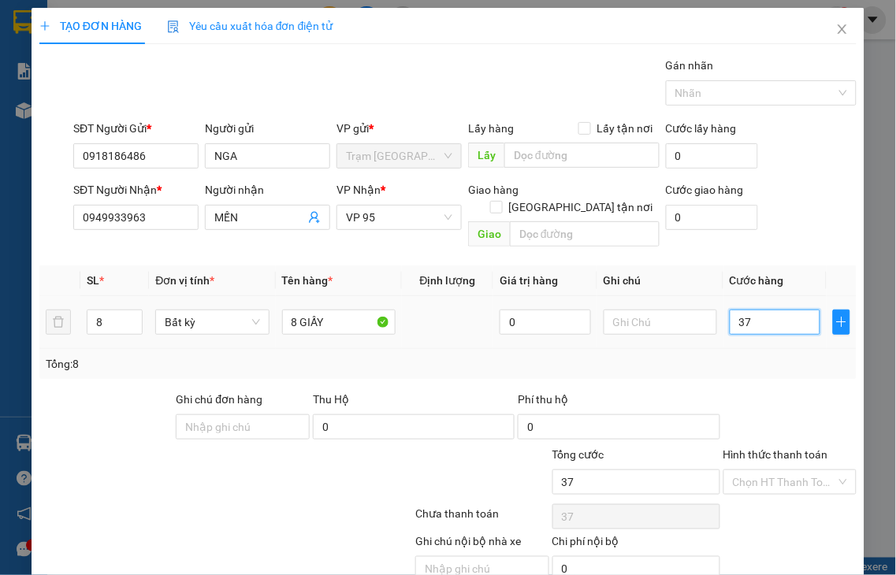
type input "370"
type input "370.000"
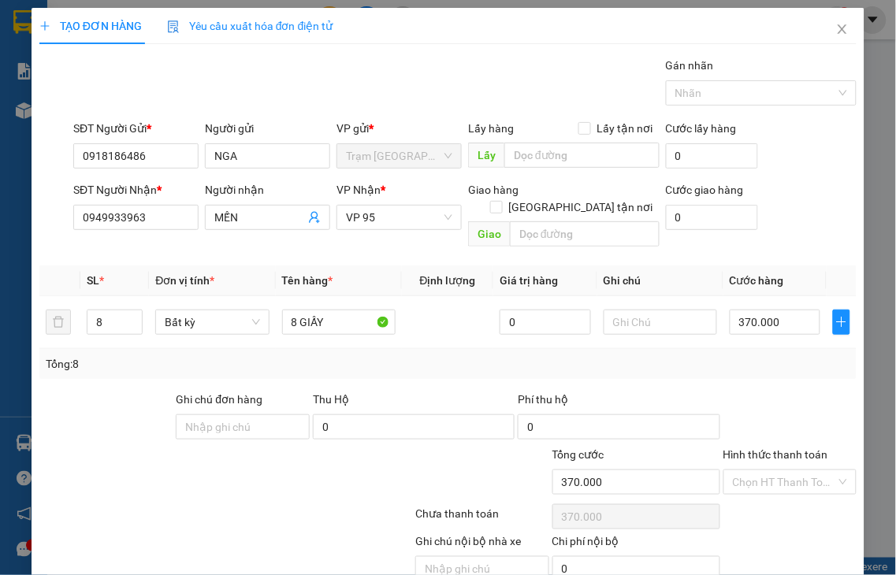
click at [779, 448] on label "Hình thức thanh toán" at bounding box center [775, 454] width 105 height 13
click at [779, 470] on input "Hình thức thanh toán" at bounding box center [785, 482] width 104 height 24
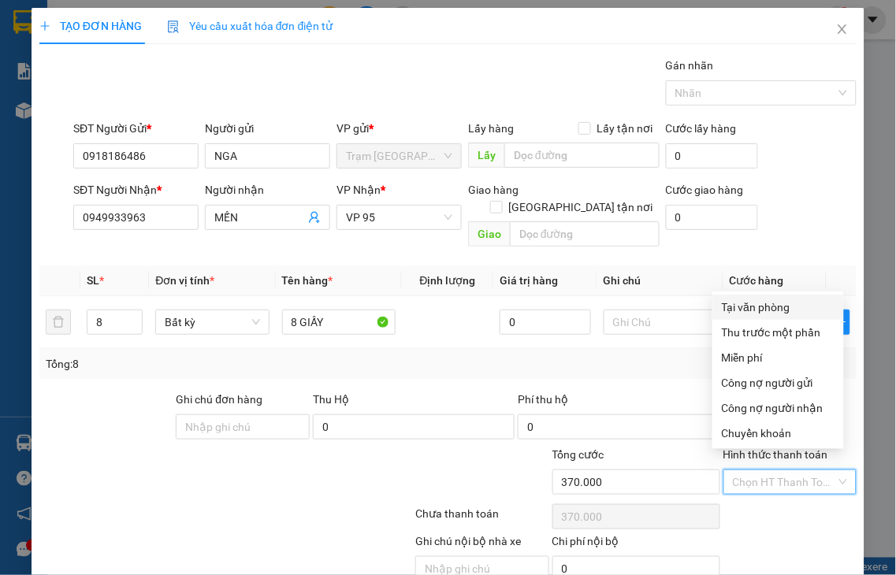
click at [749, 306] on div "Tại văn phòng" at bounding box center [778, 307] width 113 height 17
type input "0"
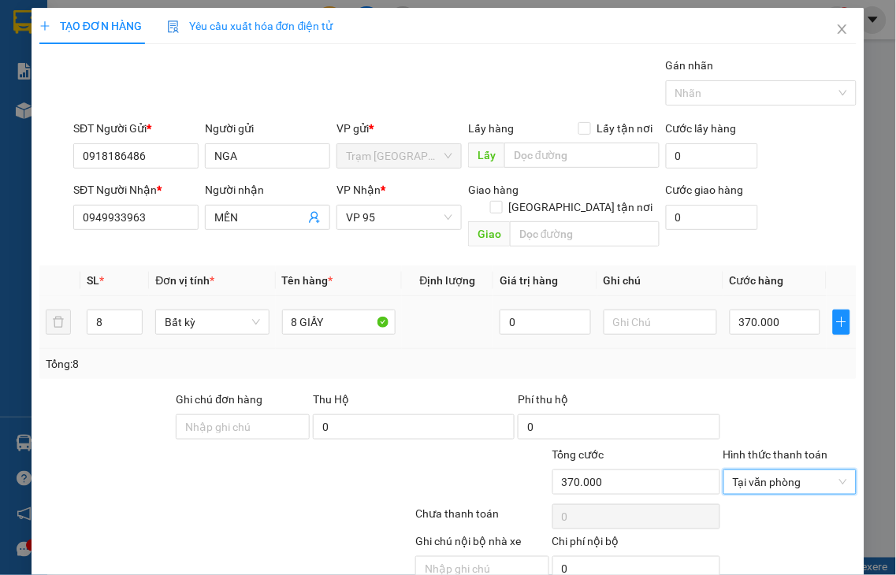
drag, startPoint x: 801, startPoint y: 531, endPoint x: 617, endPoint y: 226, distance: 356.0
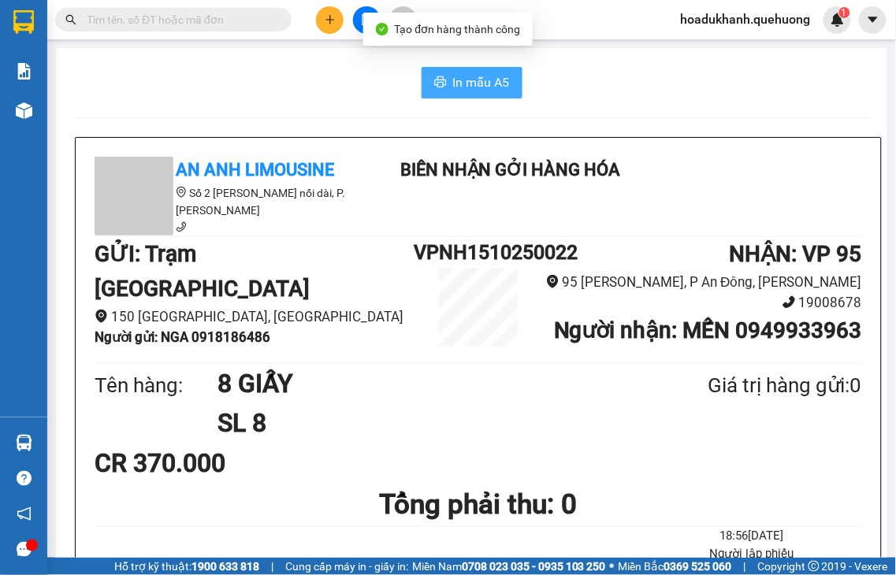
click at [475, 87] on span "In mẫu A5" at bounding box center [481, 83] width 57 height 20
click at [477, 81] on span "In mẫu A5" at bounding box center [481, 83] width 57 height 20
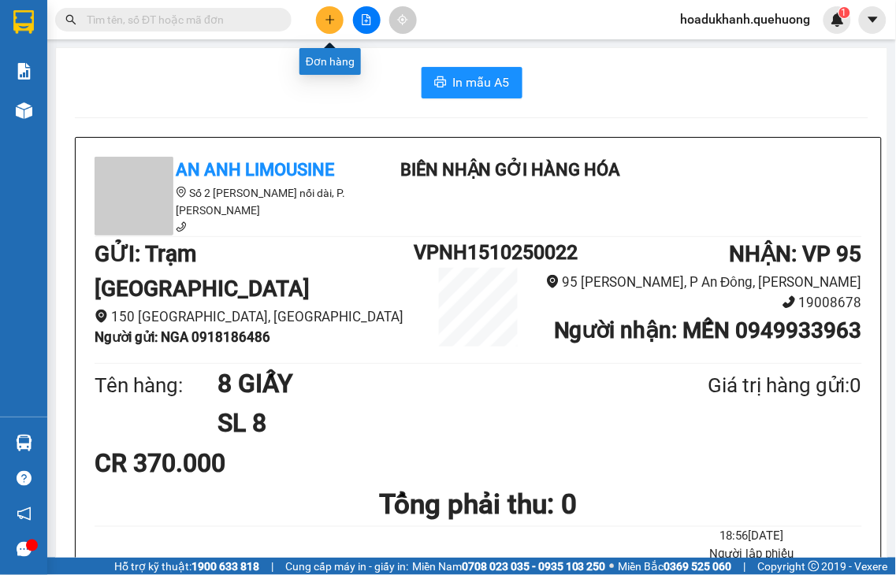
click at [329, 16] on icon "plus" at bounding box center [329, 19] width 1 height 9
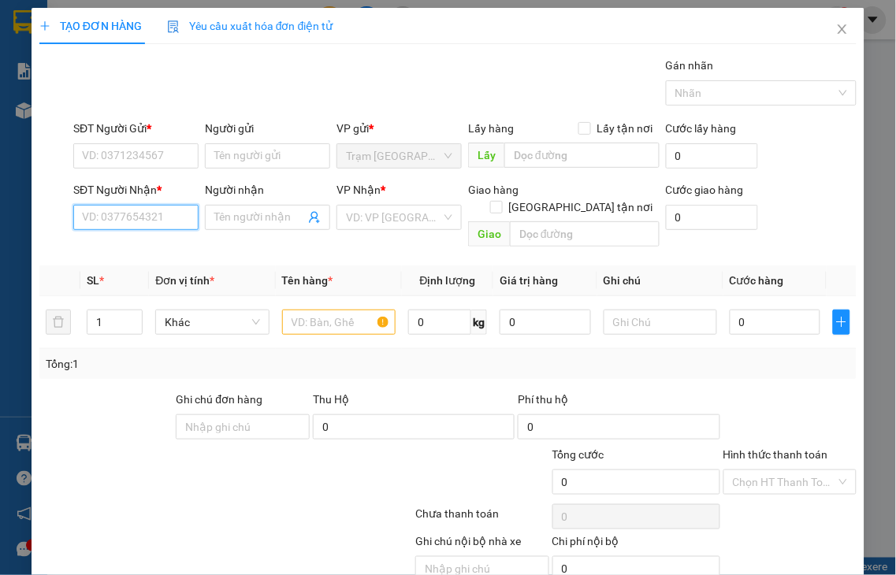
click at [159, 217] on input "SĐT Người Nhận *" at bounding box center [135, 217] width 125 height 25
click at [151, 216] on input "9188" at bounding box center [135, 217] width 125 height 25
drag, startPoint x: 151, startPoint y: 216, endPoint x: 99, endPoint y: 214, distance: 51.2
click at [99, 214] on input "9188" at bounding box center [135, 217] width 125 height 25
click at [160, 249] on div "0375809188 - CHỊ HẠNH" at bounding box center [143, 248] width 122 height 17
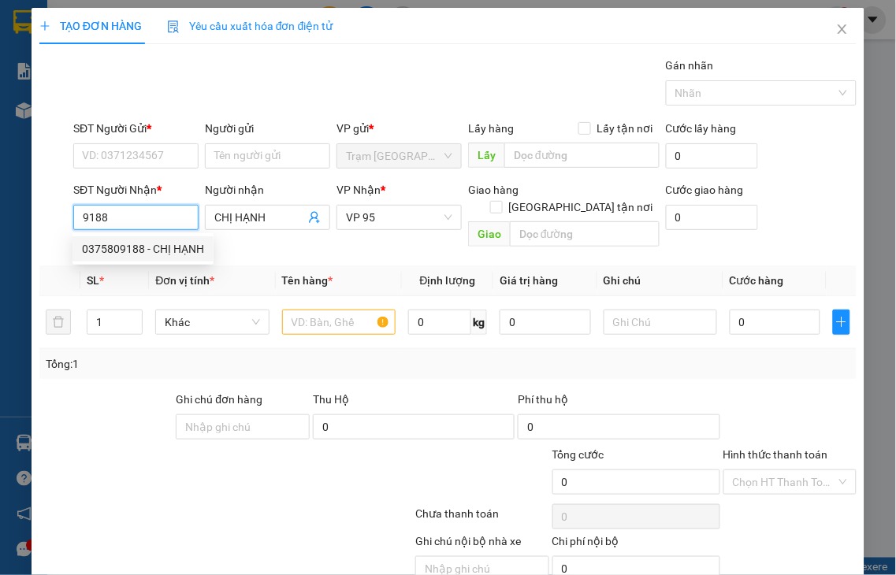
type input "0375809188"
type input "CHỊ HẠNH"
type input "0375809188"
click at [131, 158] on input "SĐT Người Gửi *" at bounding box center [135, 155] width 125 height 25
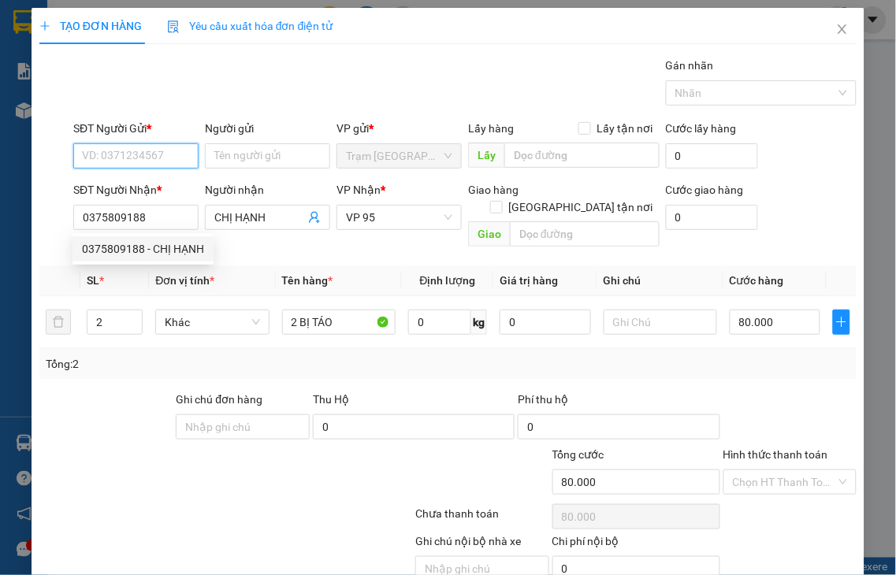
type input "80.000"
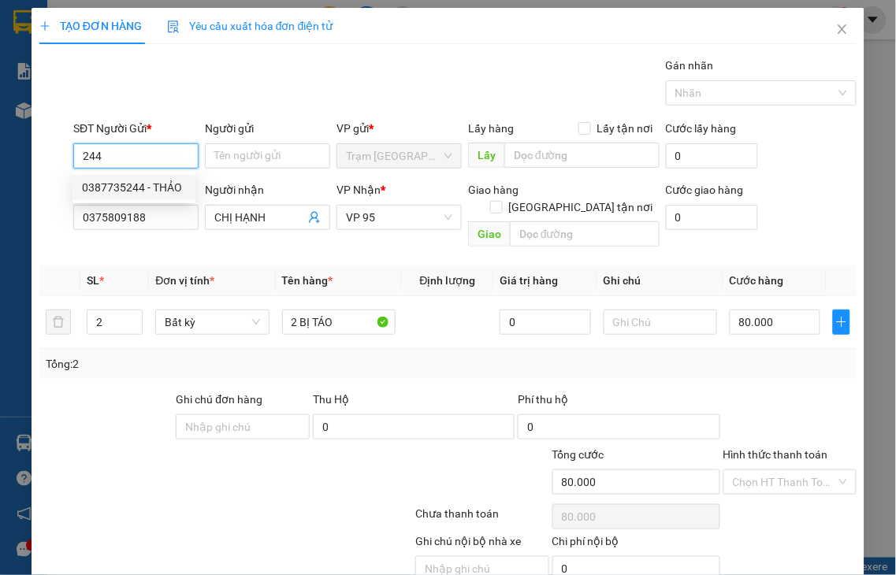
drag, startPoint x: 121, startPoint y: 184, endPoint x: 135, endPoint y: 171, distance: 18.9
click at [121, 184] on div "0387735244 - THẢO" at bounding box center [134, 187] width 104 height 17
type input "0387735244"
type input "THẢO"
type input "50.000"
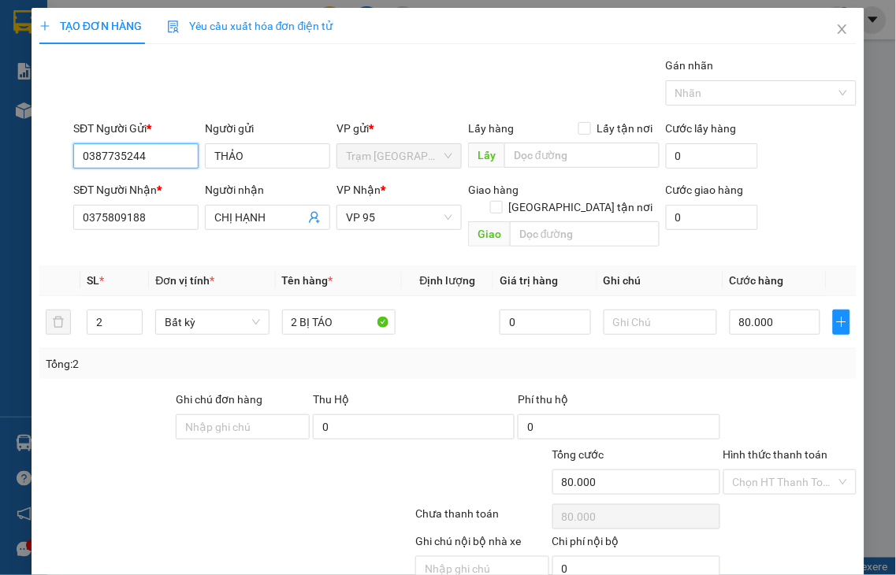
type input "50.000"
type input "0387735244"
click at [134, 316] on icon "up" at bounding box center [135, 319] width 6 height 6
type input "2"
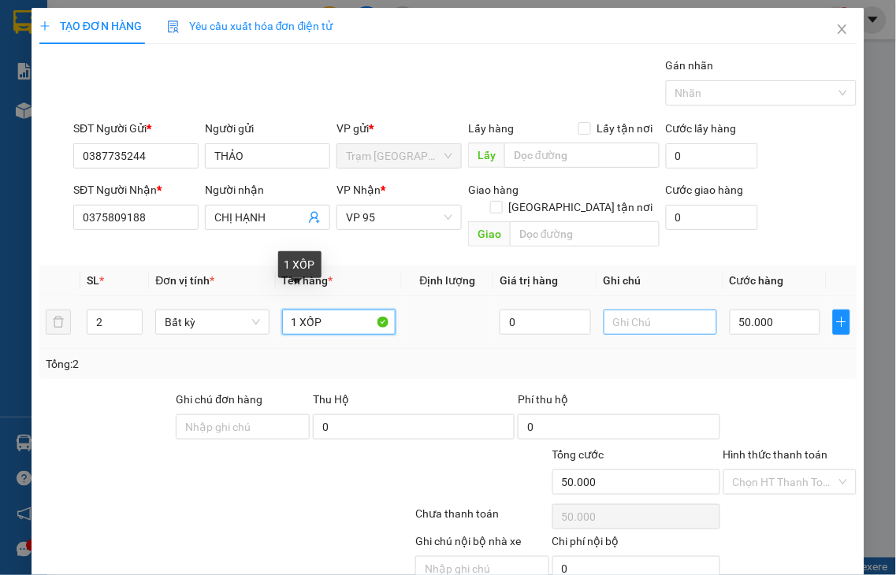
drag, startPoint x: 282, startPoint y: 303, endPoint x: 660, endPoint y: 302, distance: 378.3
click at [660, 302] on tr "2 Bất kỳ 1 XỐP 0 50.000" at bounding box center [447, 322] width 817 height 53
type input "2 B"
type input "0"
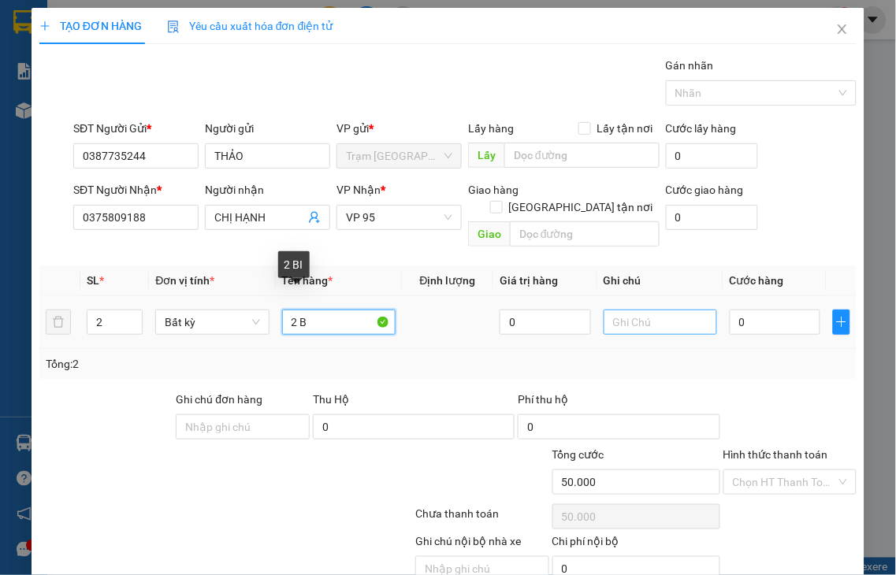
type input "2 BI"
type input "0"
type input "2 BỊ TÁO"
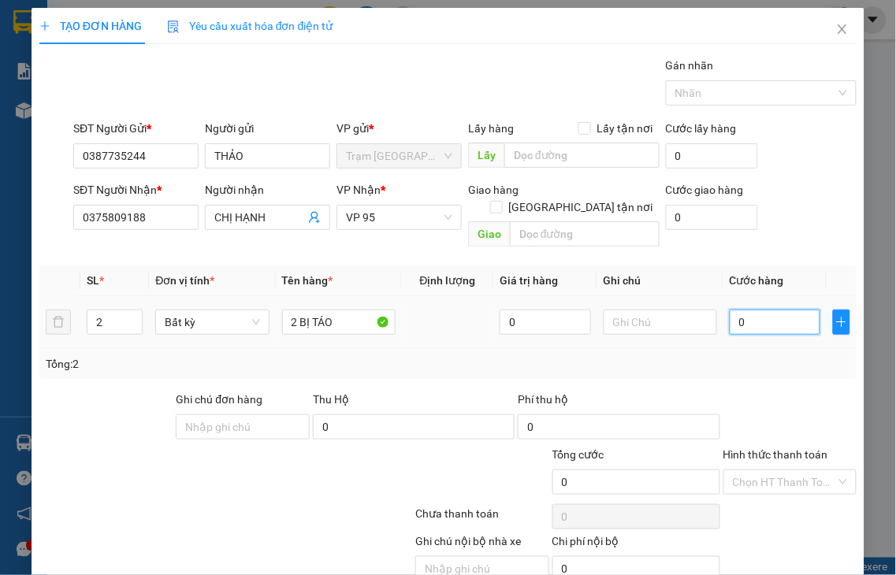
click at [779, 315] on input "0" at bounding box center [775, 322] width 91 height 25
type input "8"
type input "80"
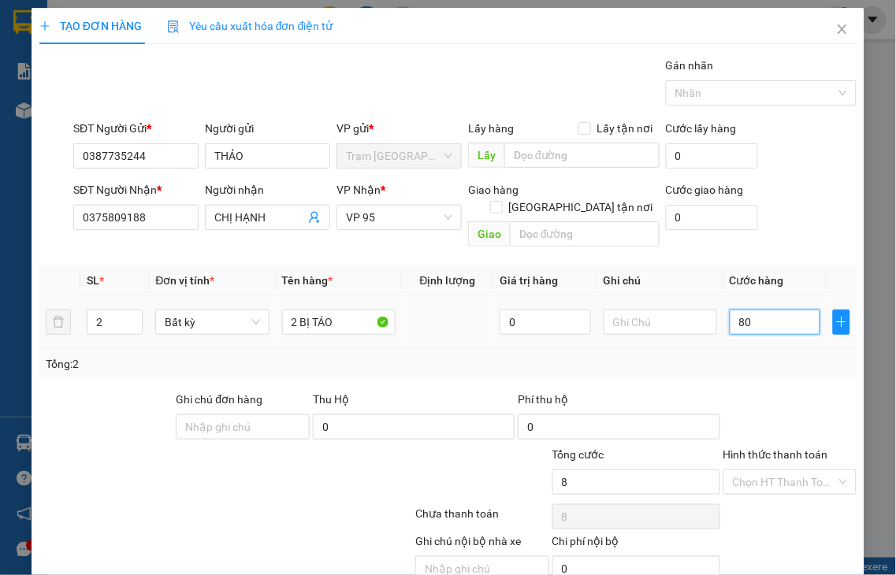
type input "80"
type input "80.000"
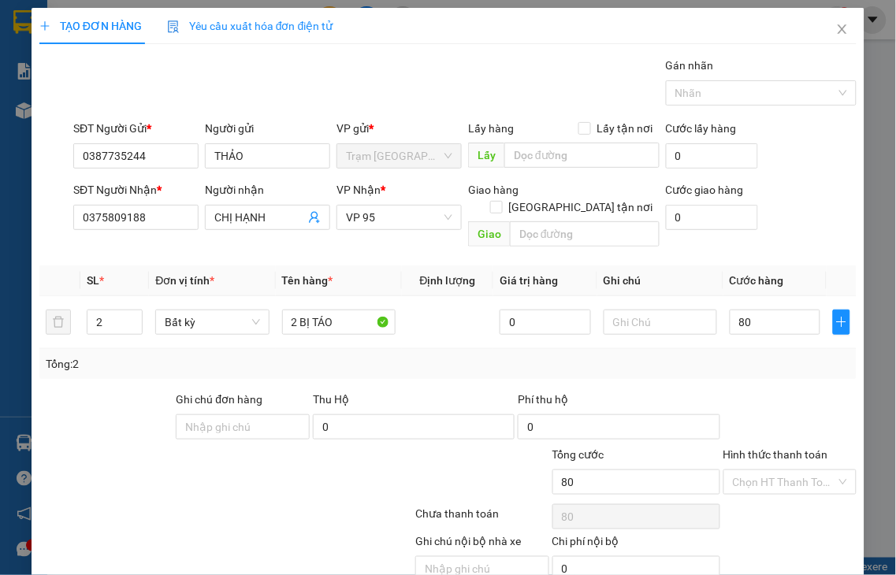
type input "80.000"
click at [769, 448] on label "Hình thức thanh toán" at bounding box center [775, 454] width 105 height 13
click at [769, 470] on input "Hình thức thanh toán" at bounding box center [785, 482] width 104 height 24
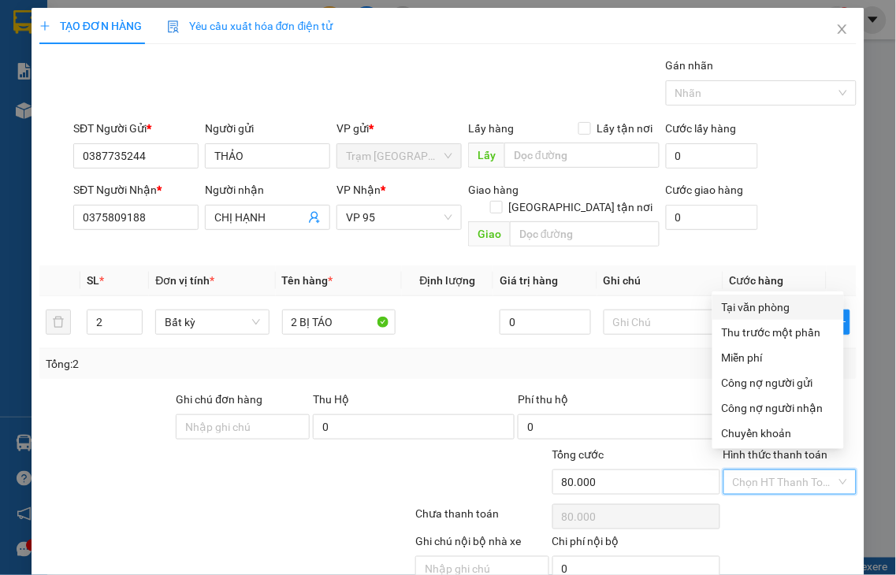
click at [743, 311] on div "Tại văn phòng" at bounding box center [778, 307] width 113 height 17
type input "0"
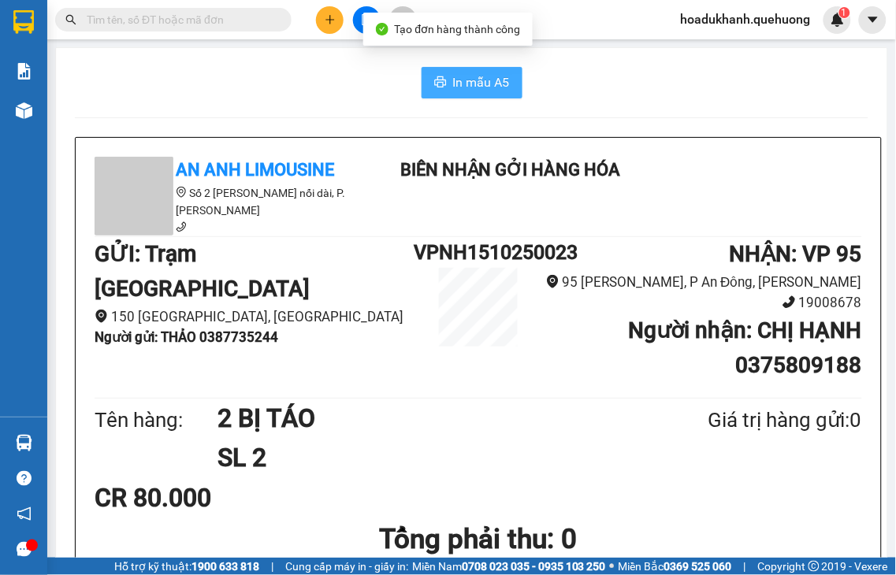
click at [478, 79] on span "In mẫu A5" at bounding box center [481, 83] width 57 height 20
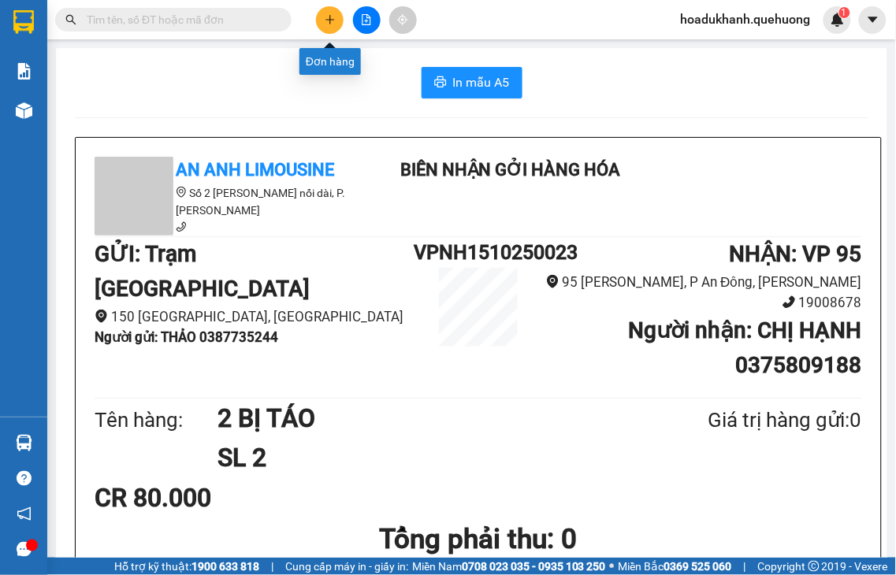
click at [325, 14] on icon "plus" at bounding box center [330, 19] width 11 height 11
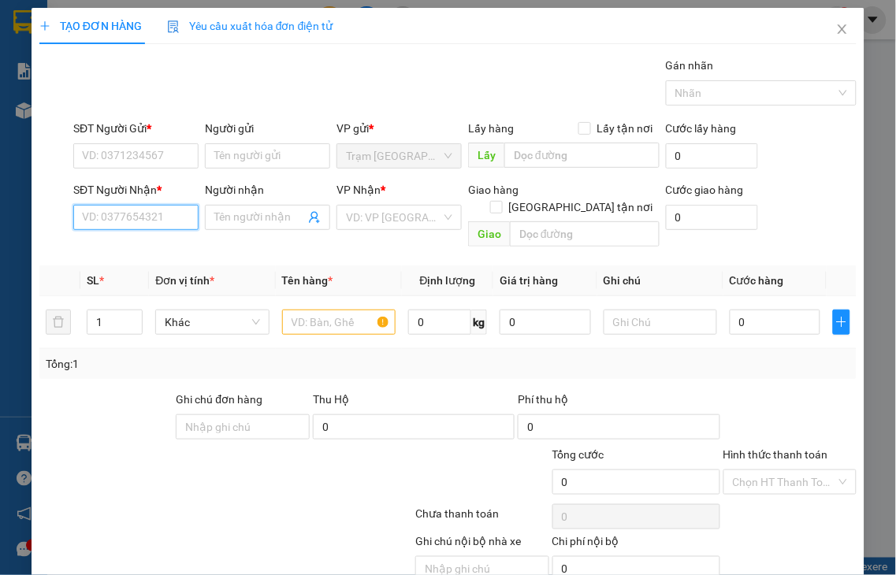
click at [100, 226] on input "SĐT Người Nhận *" at bounding box center [135, 217] width 125 height 25
click at [113, 218] on input "8367" at bounding box center [135, 217] width 125 height 25
drag, startPoint x: 113, startPoint y: 218, endPoint x: 0, endPoint y: 243, distance: 115.5
click at [0, 243] on div "TẠO ĐƠN HÀNG Yêu cầu xuất hóa đơn điện tử Transit Pickup Surcharge Ids Transit …" at bounding box center [448, 287] width 896 height 575
click at [117, 244] on div "0369306307 - CÔNG" at bounding box center [134, 248] width 104 height 17
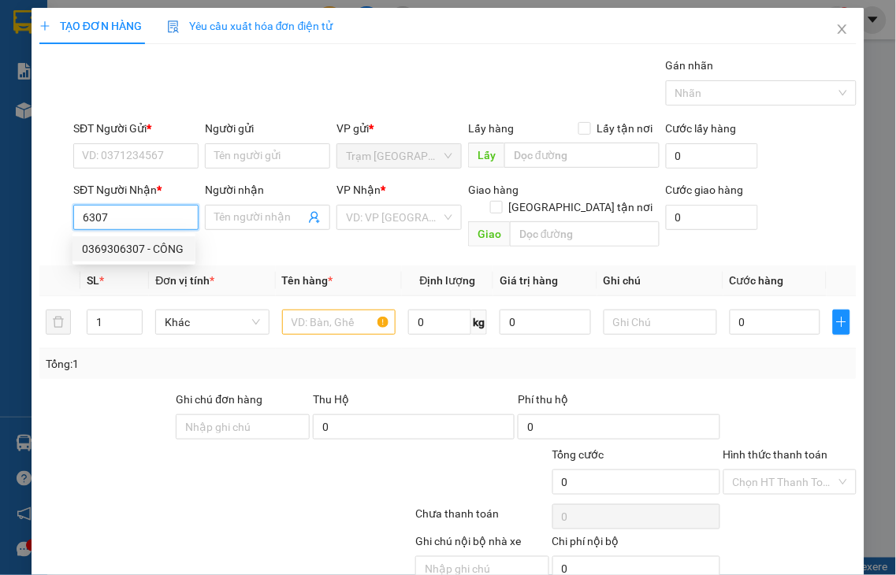
type input "0369306307"
type input "CÔNG"
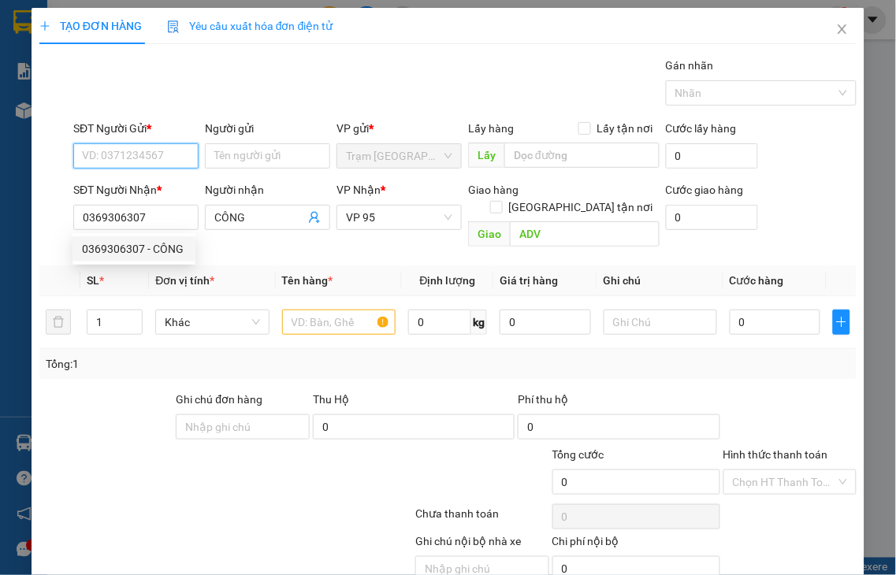
click at [79, 158] on input "SĐT Người Gửi *" at bounding box center [135, 155] width 125 height 25
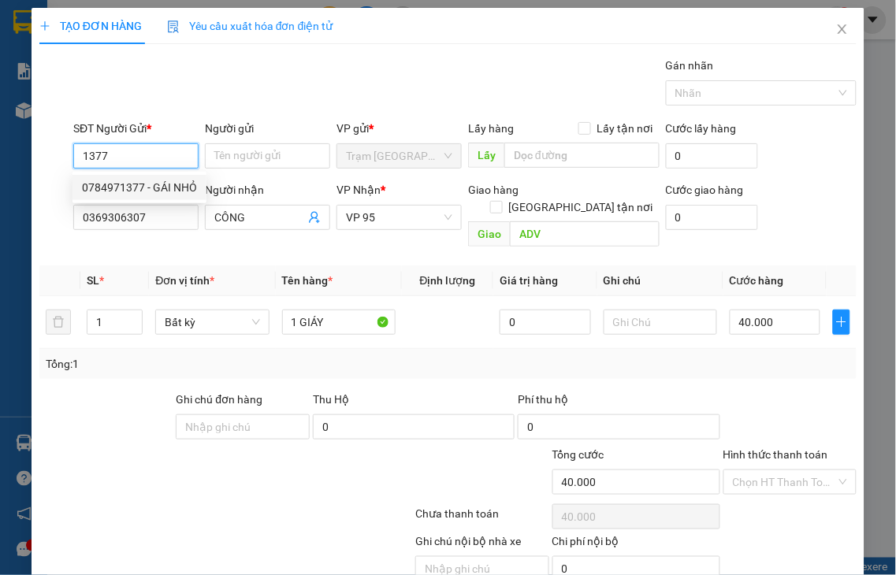
click at [169, 186] on div "0784971377 - GÁI NHỎ" at bounding box center [139, 187] width 115 height 17
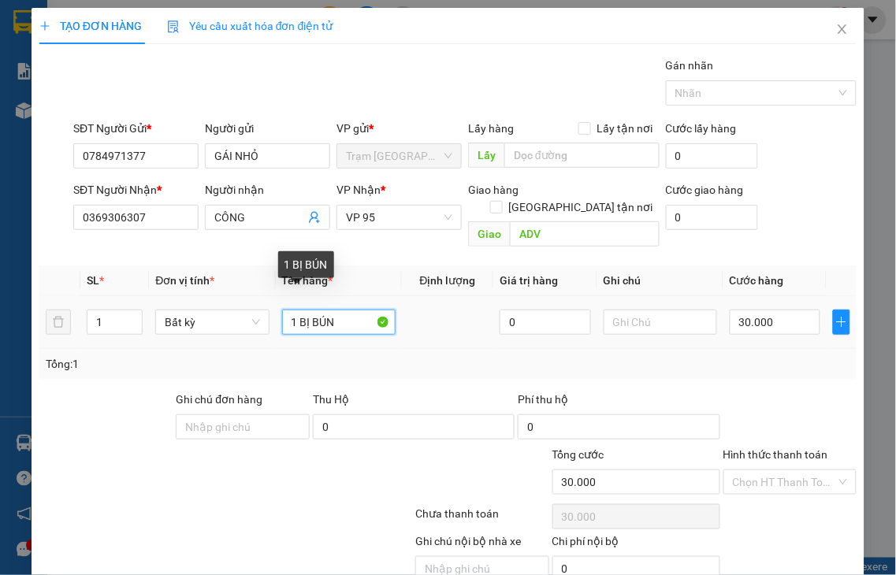
drag, startPoint x: 296, startPoint y: 308, endPoint x: 381, endPoint y: 304, distance: 84.4
click at [381, 310] on input "1 BỊ BÚN" at bounding box center [338, 322] width 113 height 25
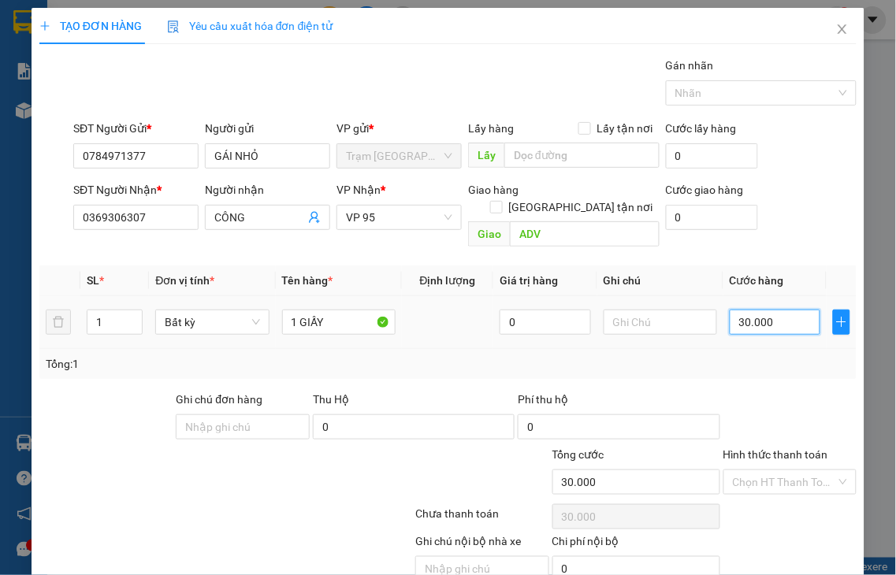
click at [775, 310] on input "30.000" at bounding box center [775, 322] width 91 height 25
click at [777, 448] on label "Hình thức thanh toán" at bounding box center [775, 454] width 105 height 13
click at [777, 470] on input "Hình thức thanh toán" at bounding box center [785, 482] width 104 height 24
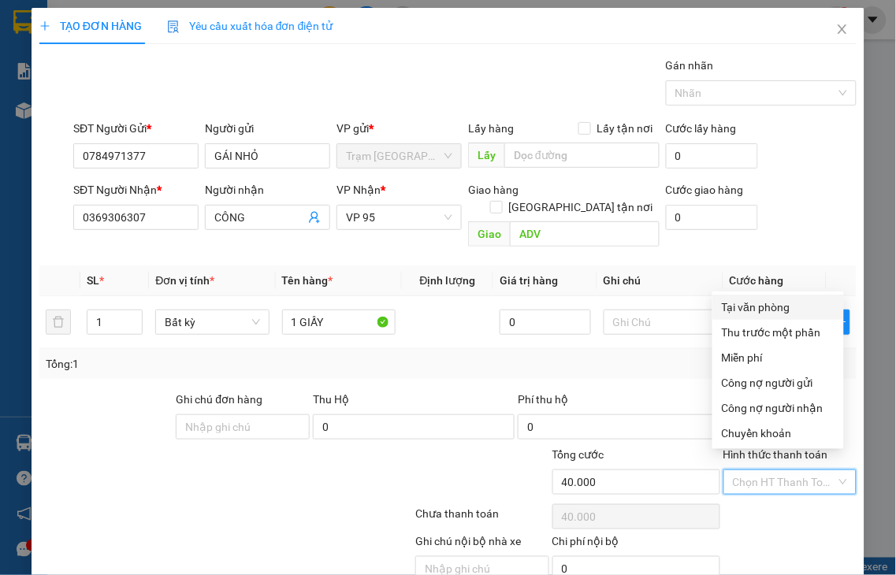
click at [760, 309] on div "Tại văn phòng" at bounding box center [778, 307] width 113 height 17
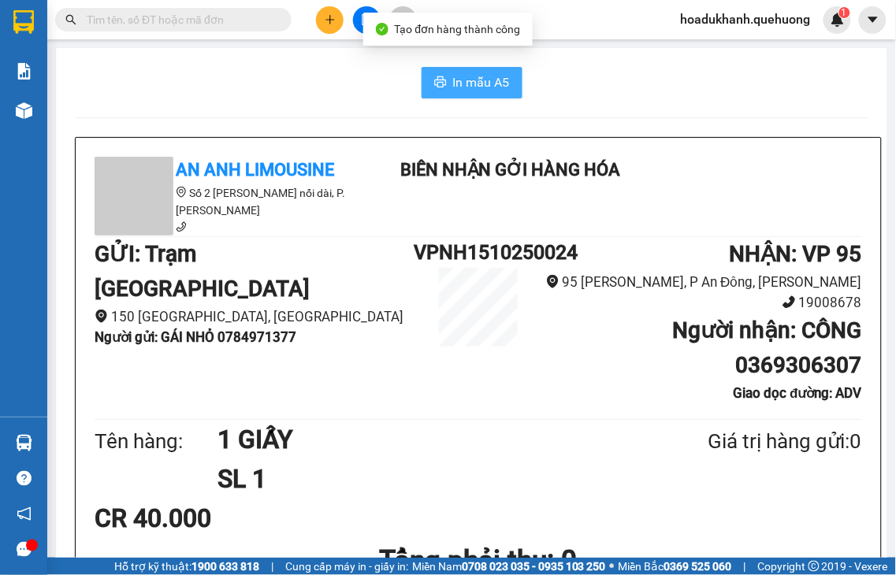
click at [470, 84] on span "In mẫu A5" at bounding box center [481, 83] width 57 height 20
click at [325, 22] on icon "plus" at bounding box center [330, 19] width 11 height 11
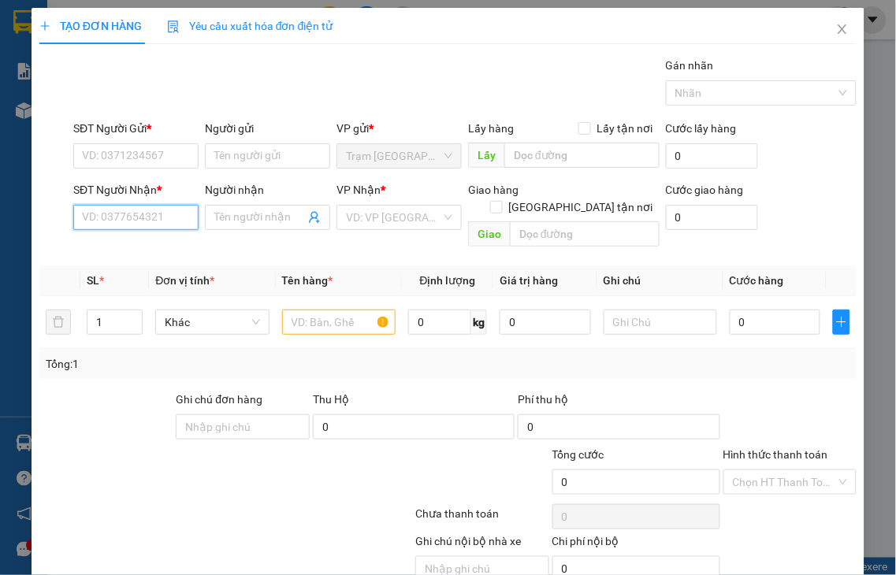
click at [128, 217] on input "SĐT Người Nhận *" at bounding box center [135, 217] width 125 height 25
click at [128, 217] on input "6545" at bounding box center [135, 217] width 125 height 25
click at [135, 250] on div "0918066545 - NGA" at bounding box center [134, 248] width 104 height 17
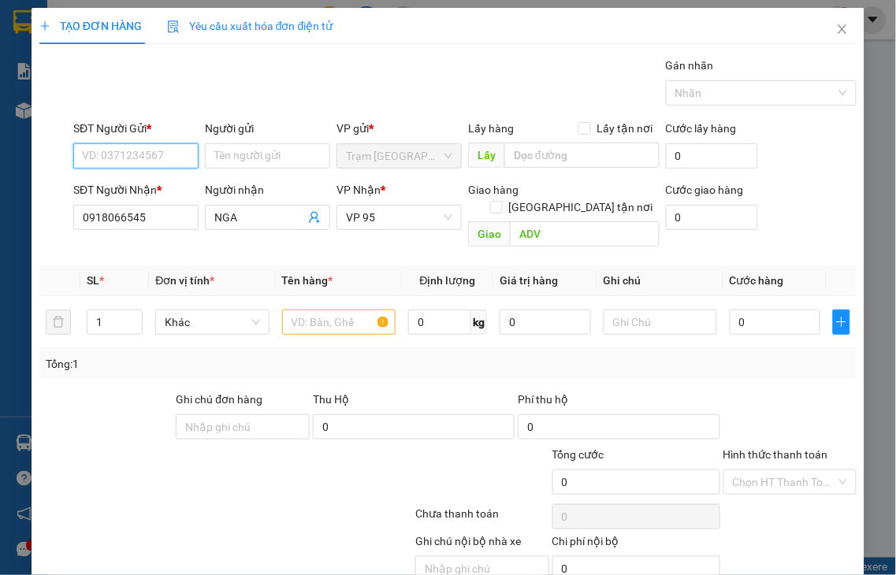
click at [110, 155] on input "SĐT Người Gửi *" at bounding box center [135, 155] width 125 height 25
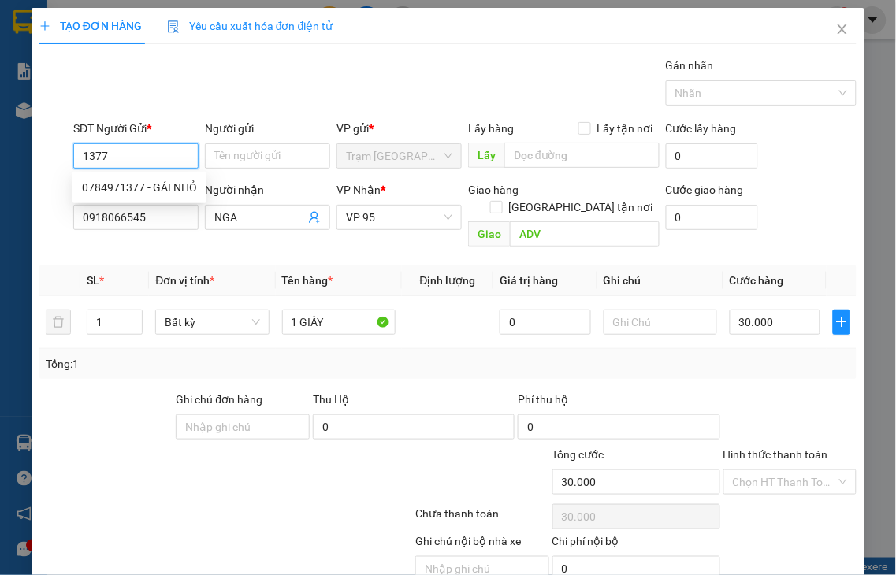
click at [122, 155] on input "1377" at bounding box center [135, 155] width 125 height 25
click at [129, 190] on div "0784971377 - GÁI NHỎ" at bounding box center [139, 187] width 115 height 17
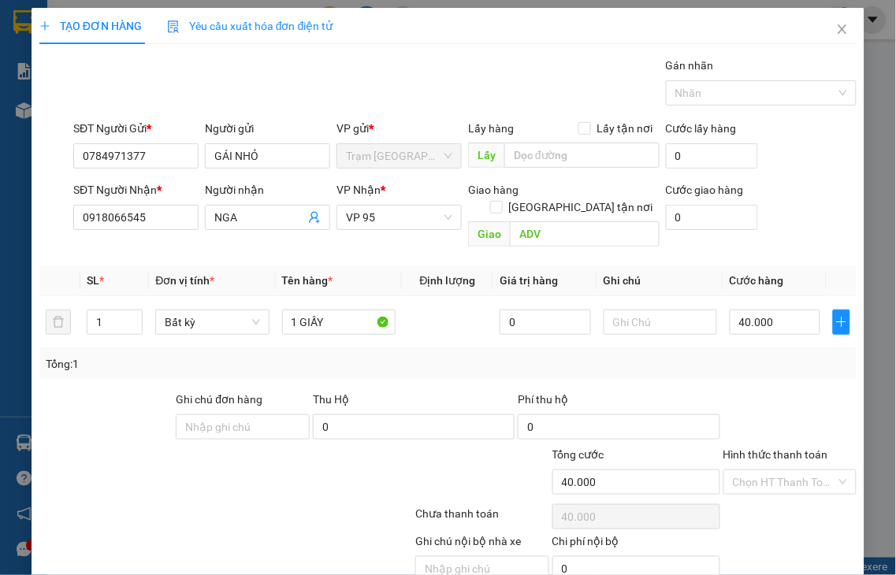
click at [742, 448] on label "Hình thức thanh toán" at bounding box center [775, 454] width 105 height 13
click at [742, 470] on input "Hình thức thanh toán" at bounding box center [785, 482] width 104 height 24
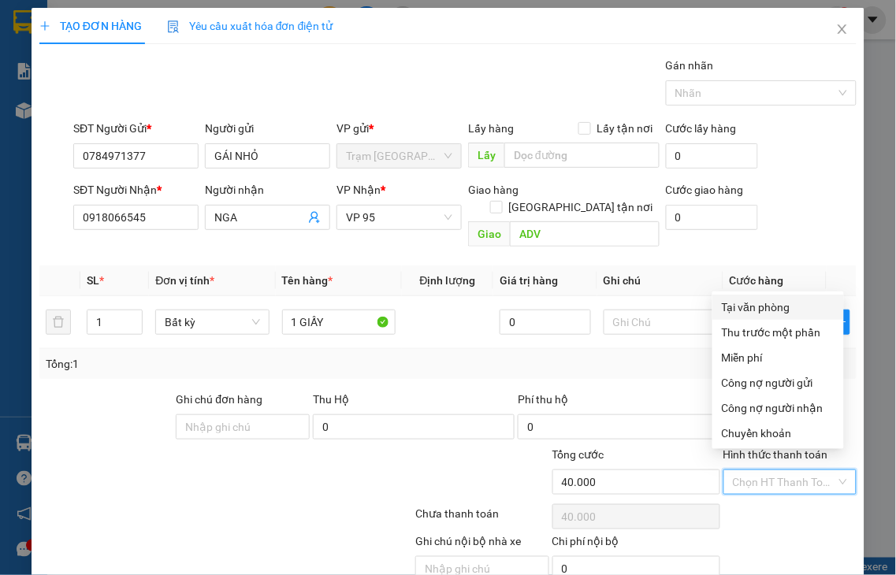
click at [738, 314] on div "Tại văn phòng" at bounding box center [778, 307] width 113 height 17
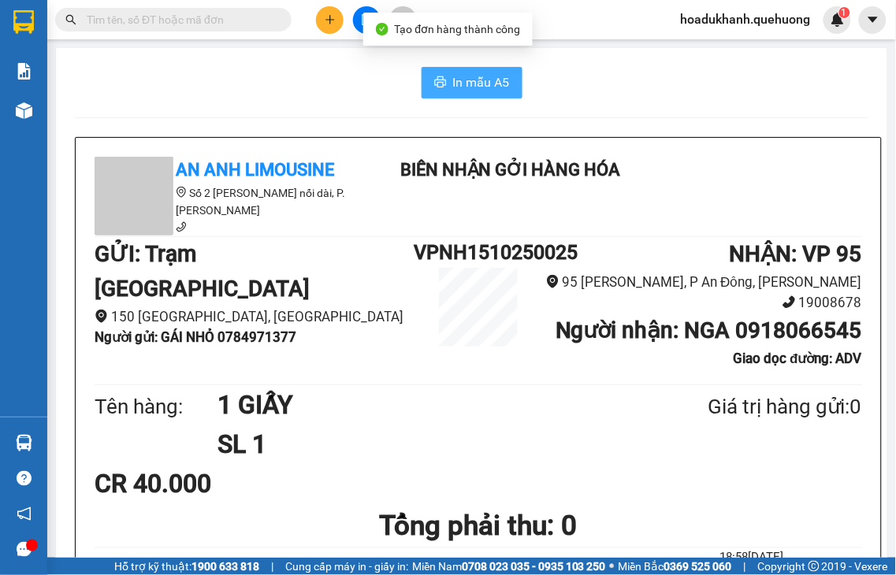
click at [453, 83] on span "In mẫu A5" at bounding box center [481, 83] width 57 height 20
click at [466, 84] on span "In mẫu A5" at bounding box center [481, 83] width 57 height 20
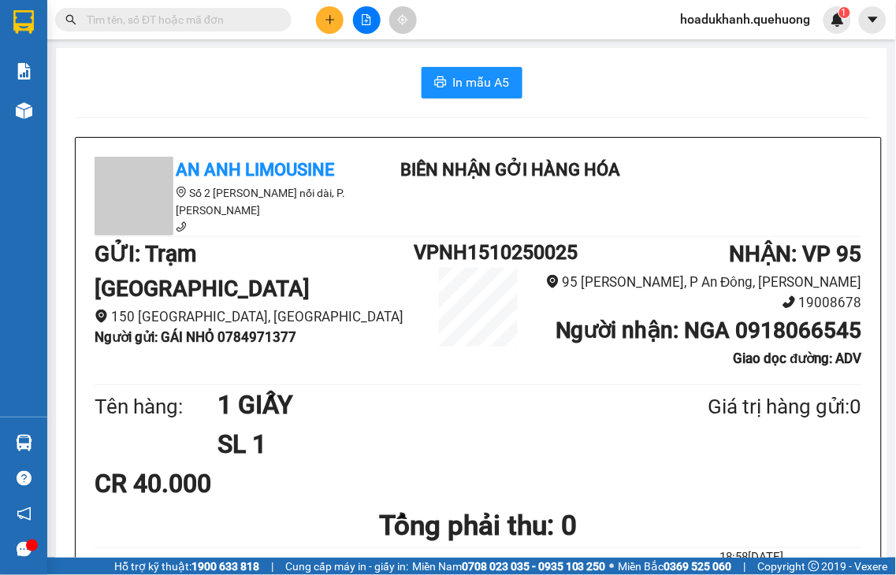
click at [332, 9] on button at bounding box center [330, 20] width 28 height 28
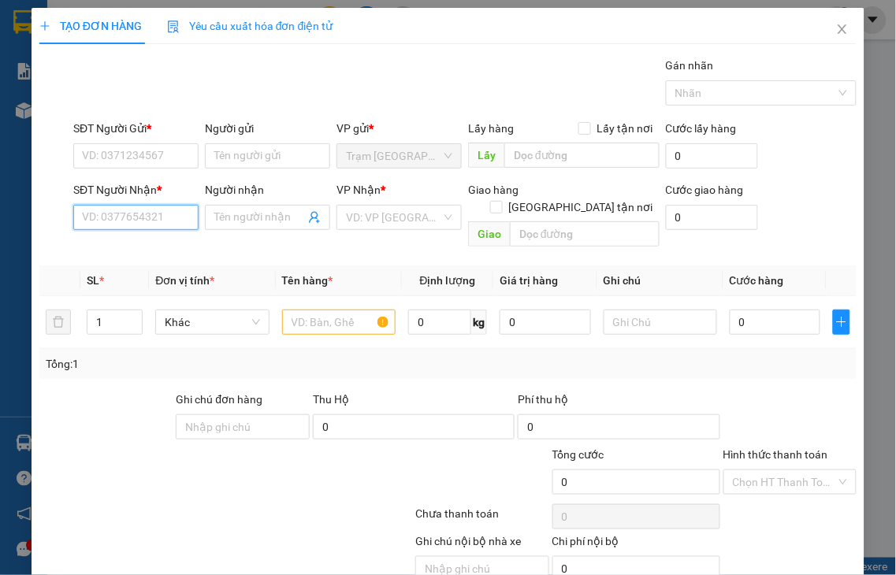
click at [111, 226] on input "SĐT Người Nhận *" at bounding box center [135, 217] width 125 height 25
click at [154, 210] on input "5355" at bounding box center [135, 217] width 125 height 25
click at [147, 251] on div "0793465355 - ĐẠT" at bounding box center [134, 248] width 104 height 17
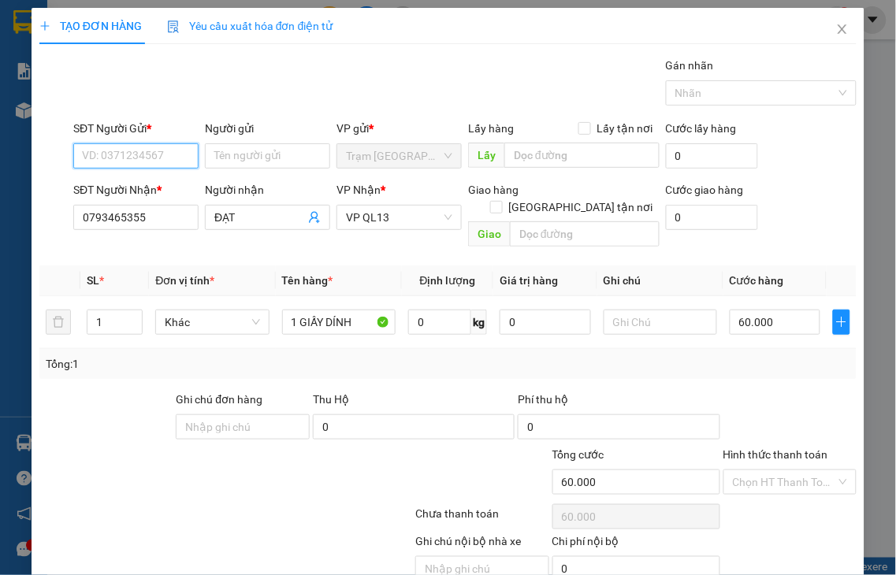
click at [129, 148] on input "SĐT Người Gửi *" at bounding box center [135, 155] width 125 height 25
click at [128, 160] on input "SĐT Người Gửi *" at bounding box center [135, 155] width 125 height 25
click at [208, 153] on input "Người gửi" at bounding box center [267, 155] width 125 height 25
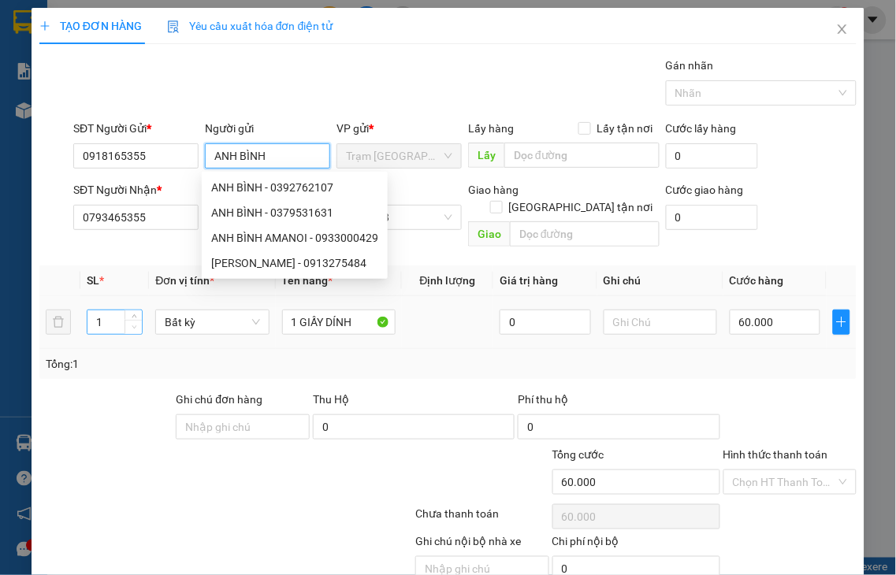
click at [134, 323] on span "down" at bounding box center [133, 327] width 9 height 9
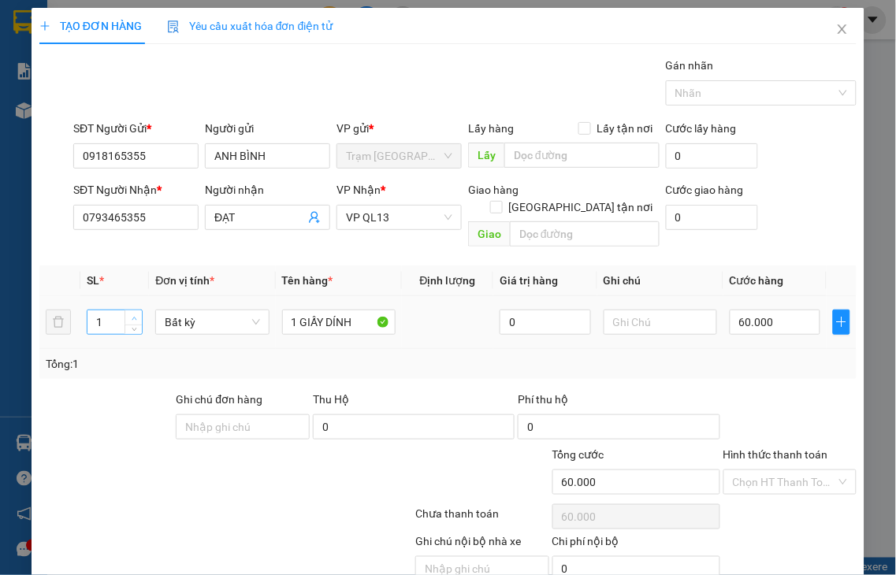
click at [134, 314] on span "up" at bounding box center [133, 318] width 9 height 9
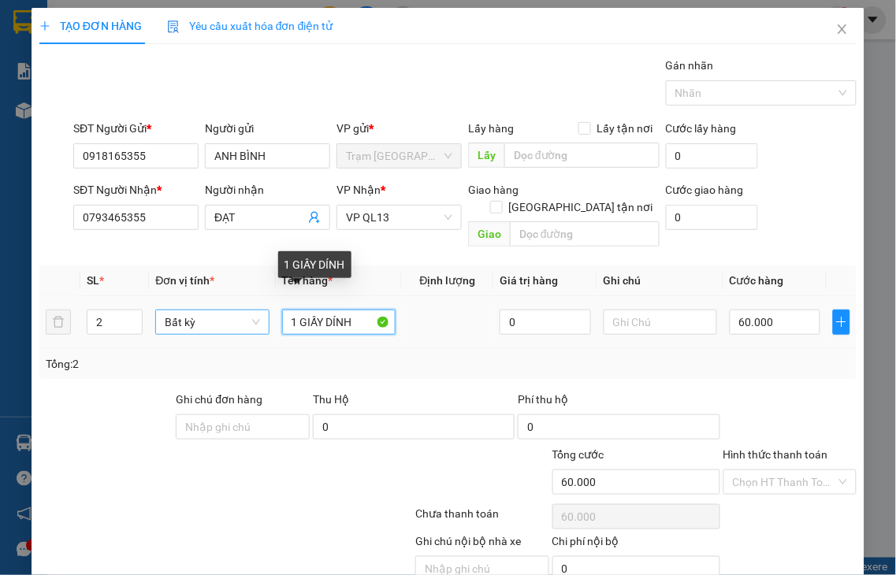
drag, startPoint x: 292, startPoint y: 303, endPoint x: 226, endPoint y: 317, distance: 66.9
click at [226, 317] on tr "2 Bất kỳ 1 GIẤY DÍNH 0 60.000" at bounding box center [447, 322] width 817 height 53
drag, startPoint x: 318, startPoint y: 303, endPoint x: 392, endPoint y: 296, distance: 74.4
click at [392, 296] on td "2 GIẤY DÍNH" at bounding box center [339, 322] width 126 height 53
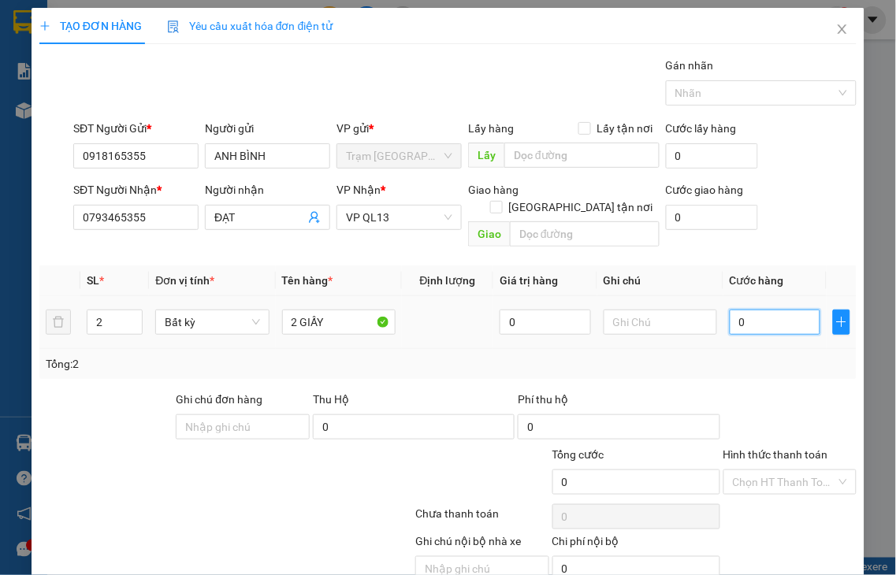
click at [752, 310] on input "0" at bounding box center [775, 322] width 91 height 25
click at [755, 448] on label "Hình thức thanh toán" at bounding box center [775, 454] width 105 height 13
click at [755, 470] on input "Hình thức thanh toán" at bounding box center [785, 482] width 104 height 24
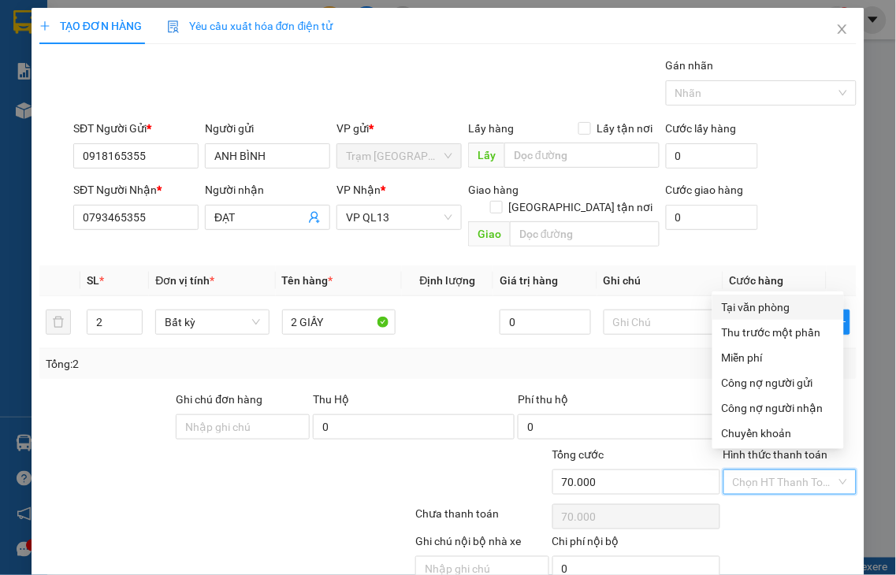
click at [761, 309] on div "Tại văn phòng" at bounding box center [778, 307] width 113 height 17
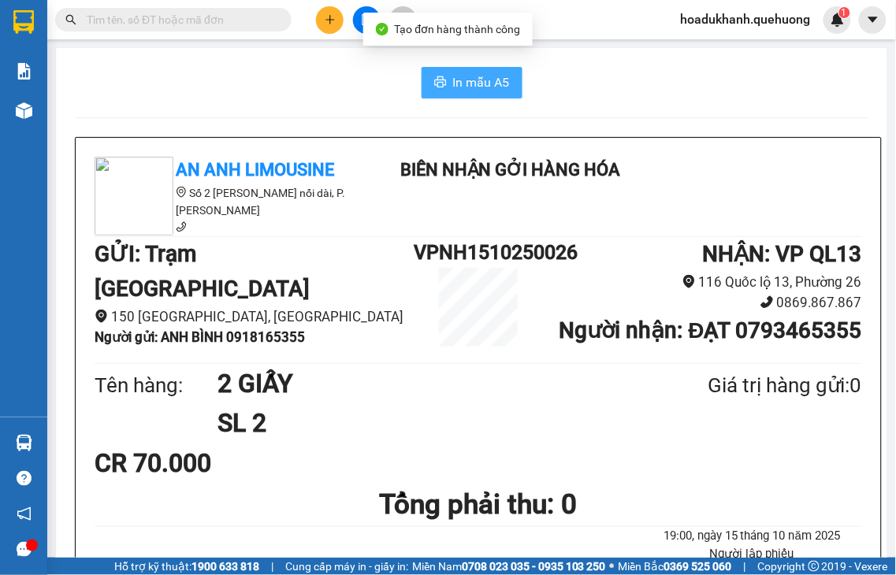
click at [458, 81] on span "In mẫu A5" at bounding box center [481, 83] width 57 height 20
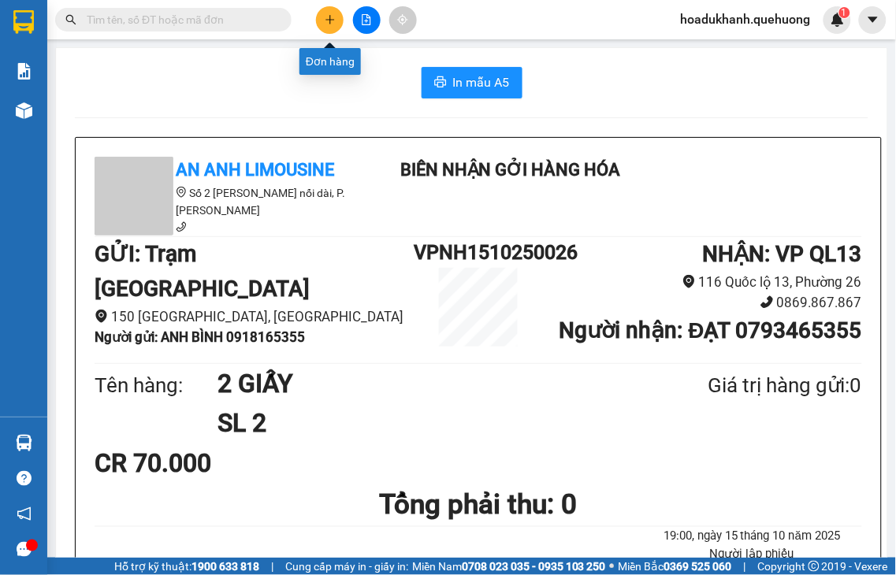
click at [329, 22] on icon "plus" at bounding box center [330, 19] width 11 height 11
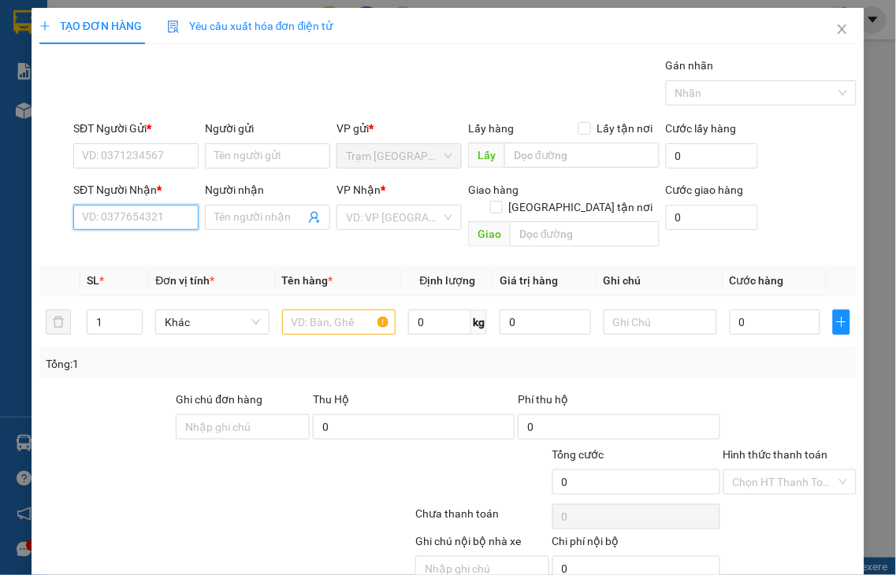
drag, startPoint x: 152, startPoint y: 227, endPoint x: 154, endPoint y: 218, distance: 9.7
click at [154, 218] on input "SĐT Người Nhận *" at bounding box center [135, 217] width 125 height 25
click at [153, 216] on input "3209" at bounding box center [135, 217] width 125 height 25
click at [148, 216] on input "3209" at bounding box center [135, 217] width 125 height 25
click at [139, 245] on div "0366803209 - THÁI LỆ" at bounding box center [159, 248] width 155 height 17
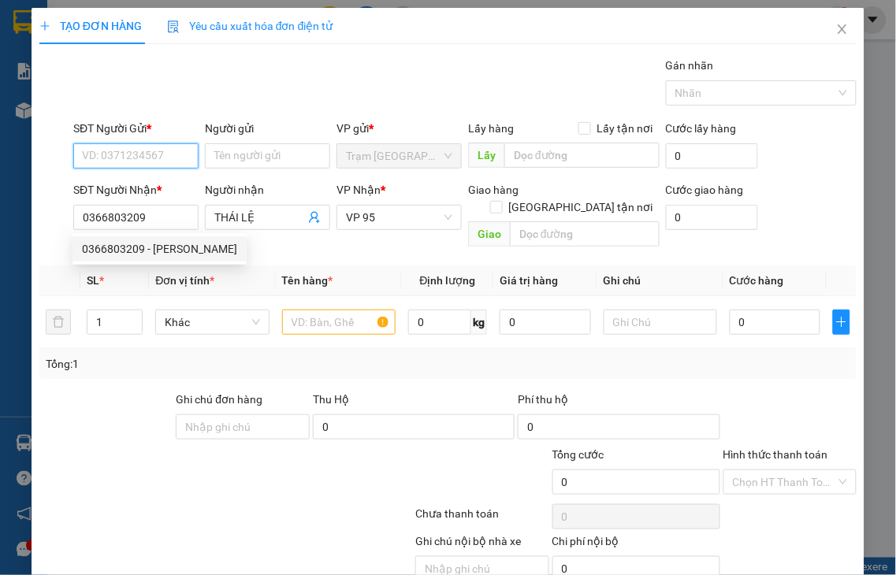
click at [122, 154] on input "SĐT Người Gửi *" at bounding box center [135, 155] width 125 height 25
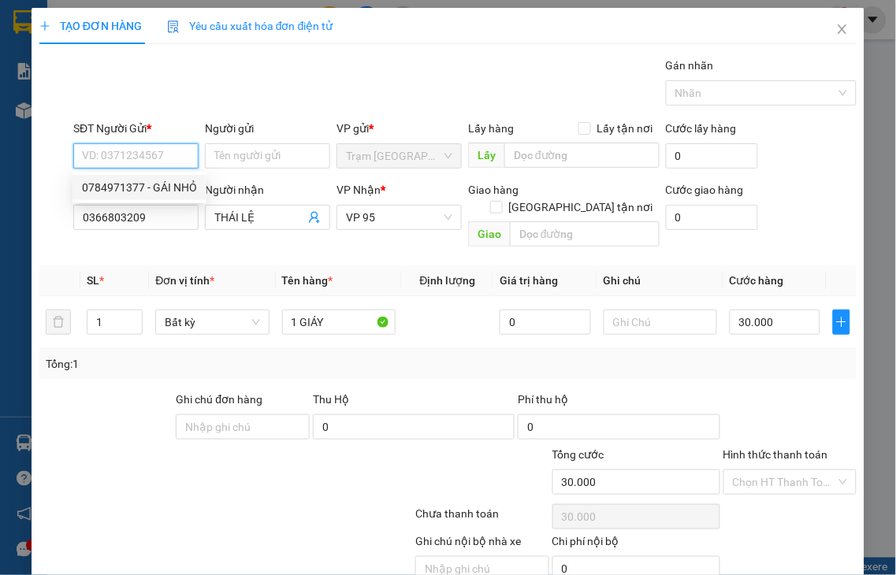
click at [123, 186] on div "0784971377 - GÁI NHỎ" at bounding box center [139, 187] width 115 height 17
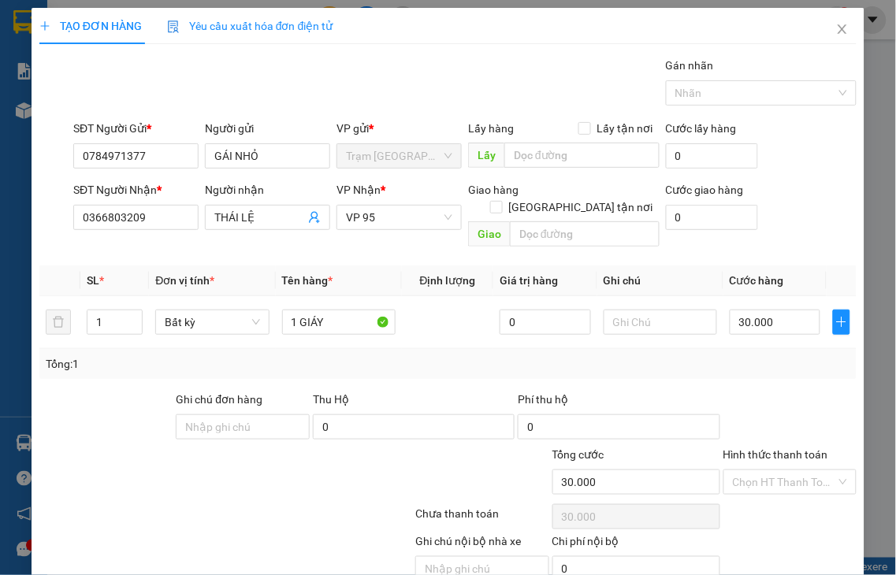
click at [775, 448] on label "Hình thức thanh toán" at bounding box center [775, 454] width 105 height 13
click at [775, 470] on input "Hình thức thanh toán" at bounding box center [785, 482] width 104 height 24
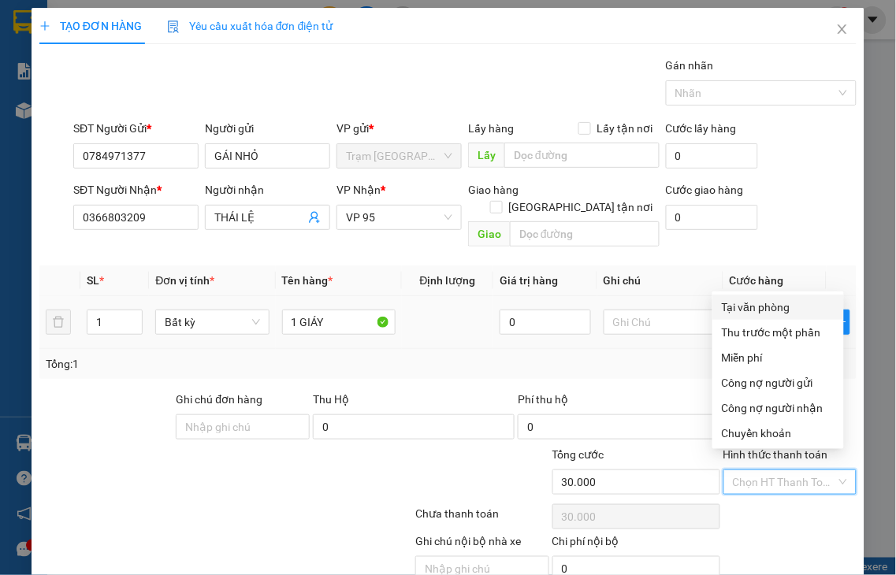
click at [736, 310] on div "Tại văn phòng" at bounding box center [778, 307] width 113 height 17
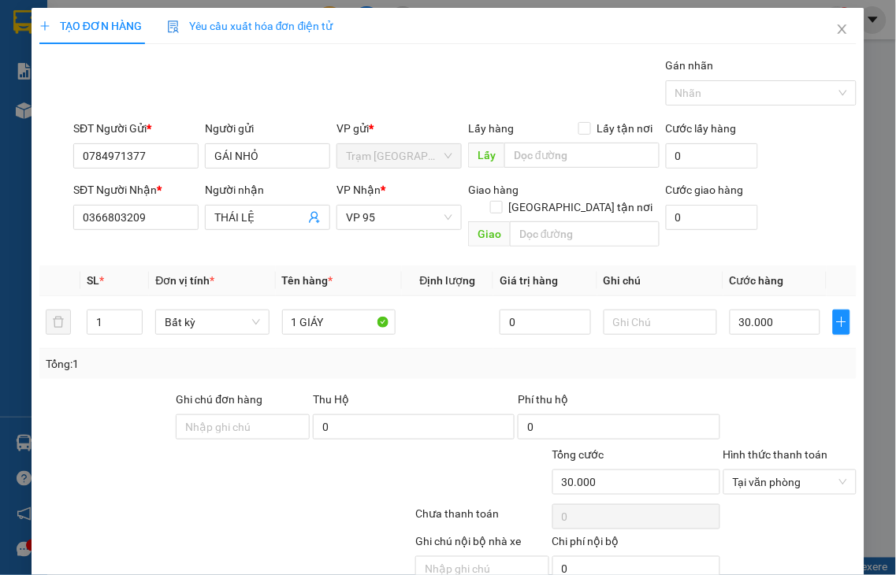
drag, startPoint x: 768, startPoint y: 530, endPoint x: 463, endPoint y: 172, distance: 469.6
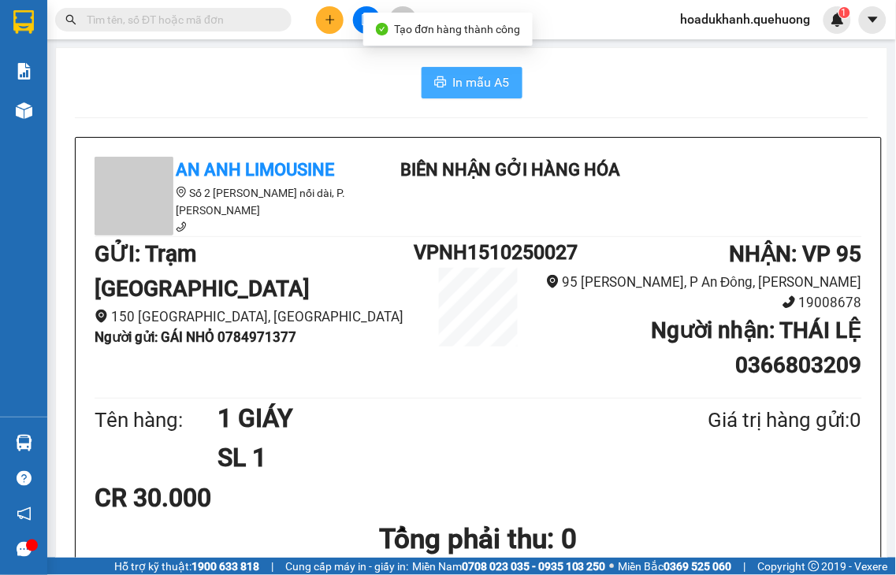
click at [434, 84] on icon "printer" at bounding box center [440, 81] width 12 height 11
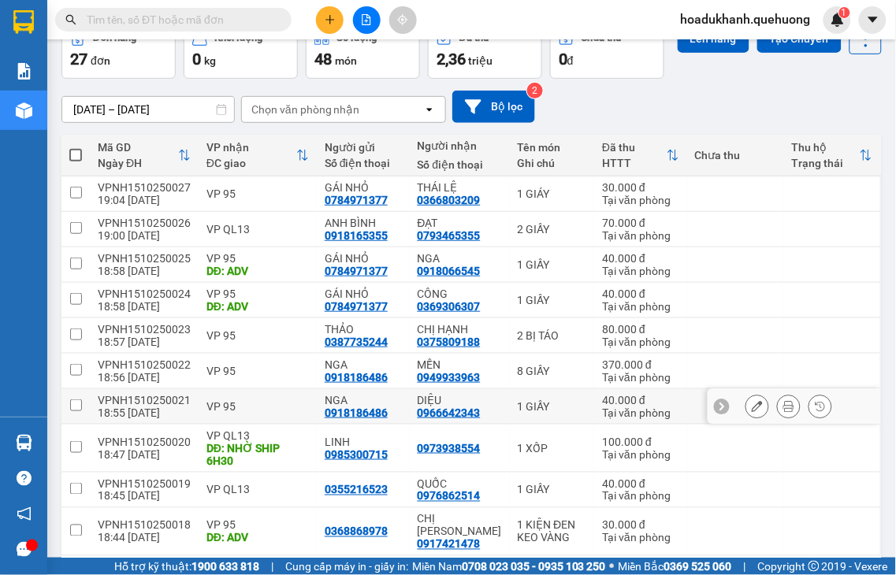
scroll to position [175, 0]
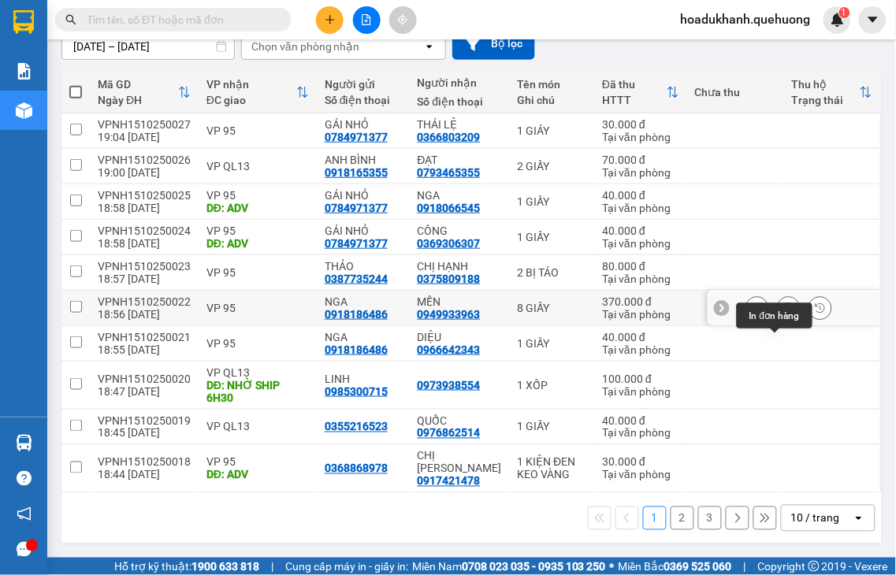
click at [783, 314] on icon at bounding box center [788, 308] width 11 height 11
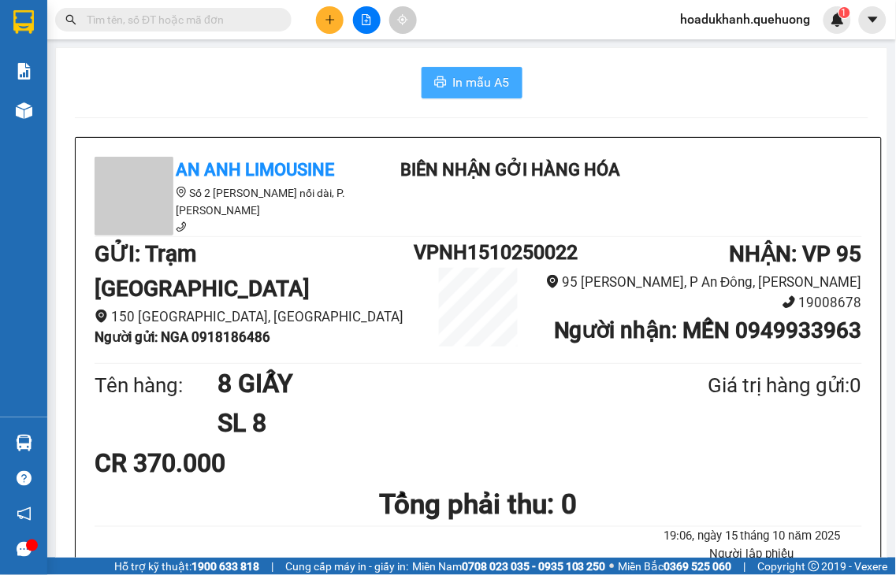
click at [453, 88] on span "In mẫu A5" at bounding box center [481, 83] width 57 height 20
click at [329, 24] on icon "plus" at bounding box center [330, 19] width 11 height 11
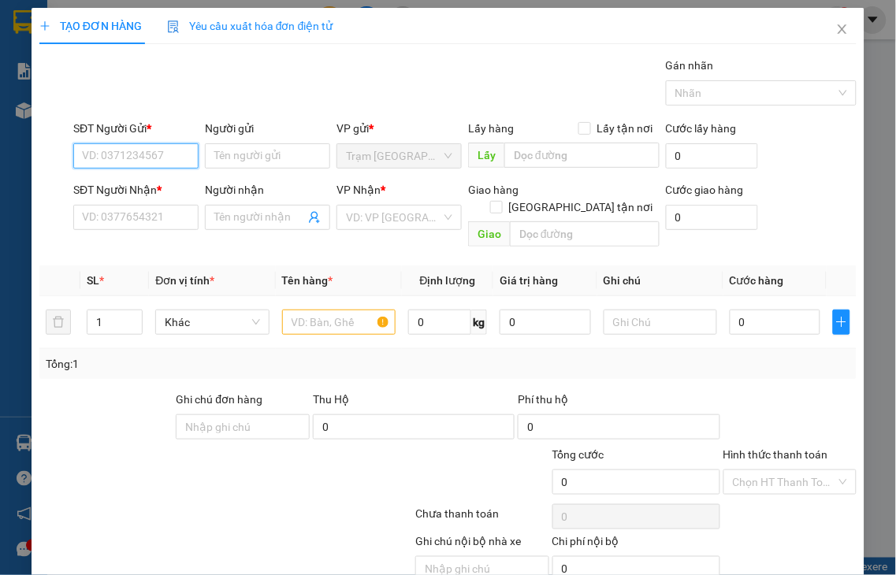
click at [130, 158] on input "SĐT Người Gửi *" at bounding box center [135, 155] width 125 height 25
click at [128, 151] on input "9673" at bounding box center [135, 155] width 125 height 25
click at [117, 195] on div "0975599673" at bounding box center [134, 187] width 104 height 17
type input "0975599673"
type input "0907036536"
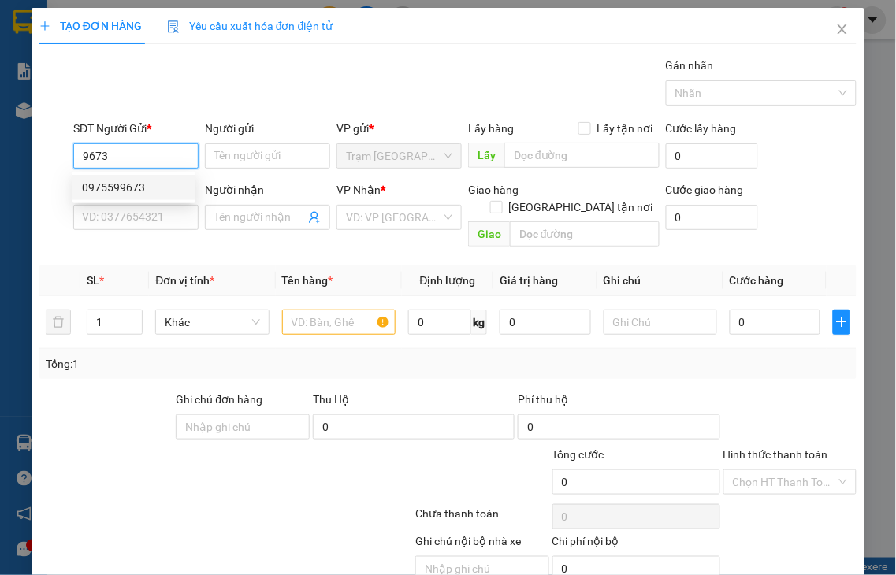
type input "A LIÊM"
type input "30.000"
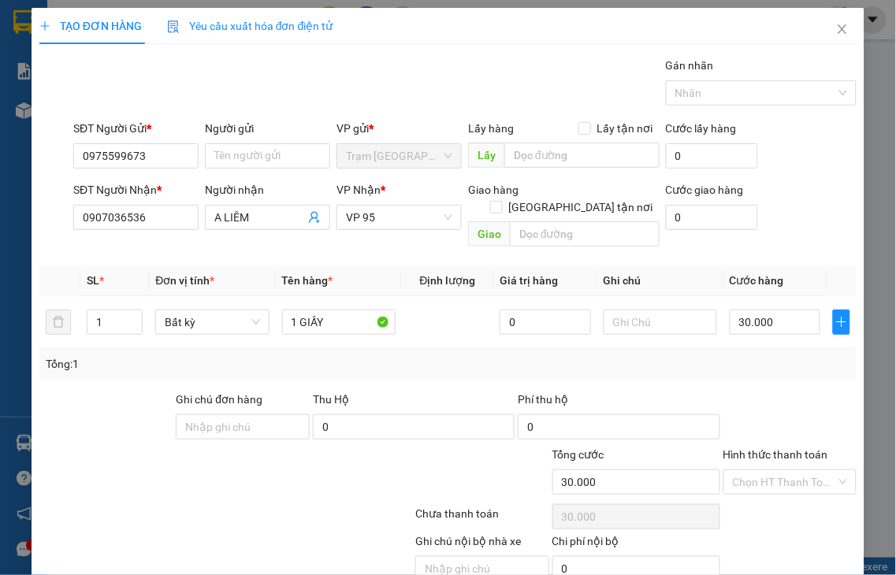
click at [778, 448] on label "Hình thức thanh toán" at bounding box center [775, 454] width 105 height 13
click at [778, 470] on input "Hình thức thanh toán" at bounding box center [785, 482] width 104 height 24
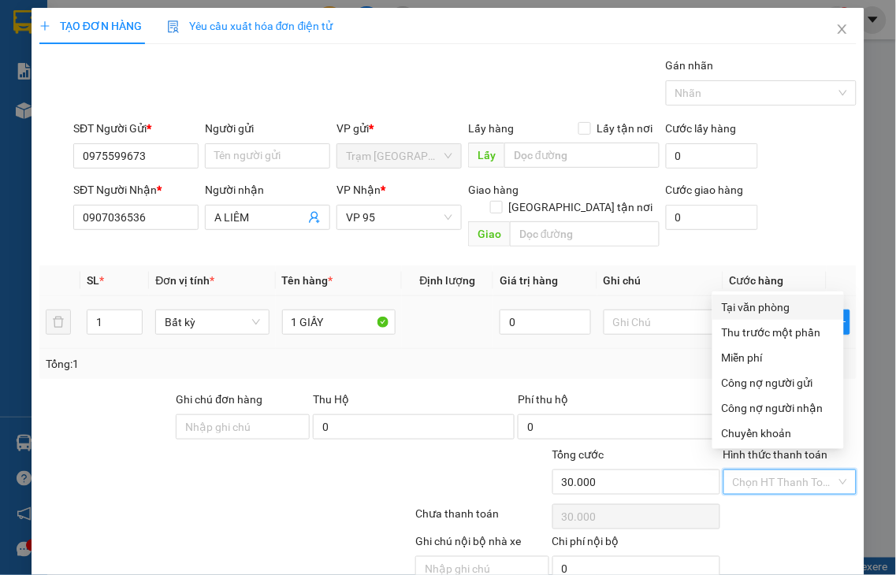
click at [741, 309] on div "Tại văn phòng" at bounding box center [778, 307] width 113 height 17
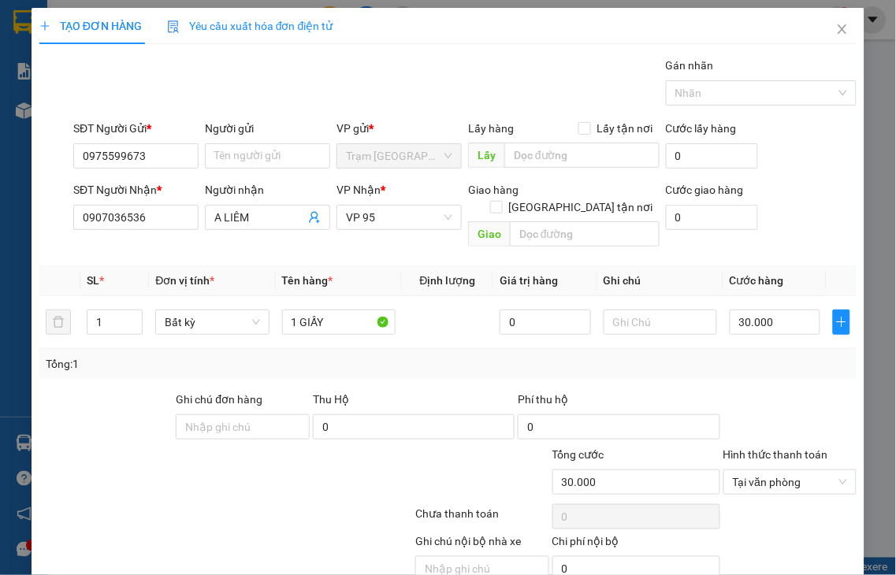
drag, startPoint x: 780, startPoint y: 534, endPoint x: 727, endPoint y: 344, distance: 197.9
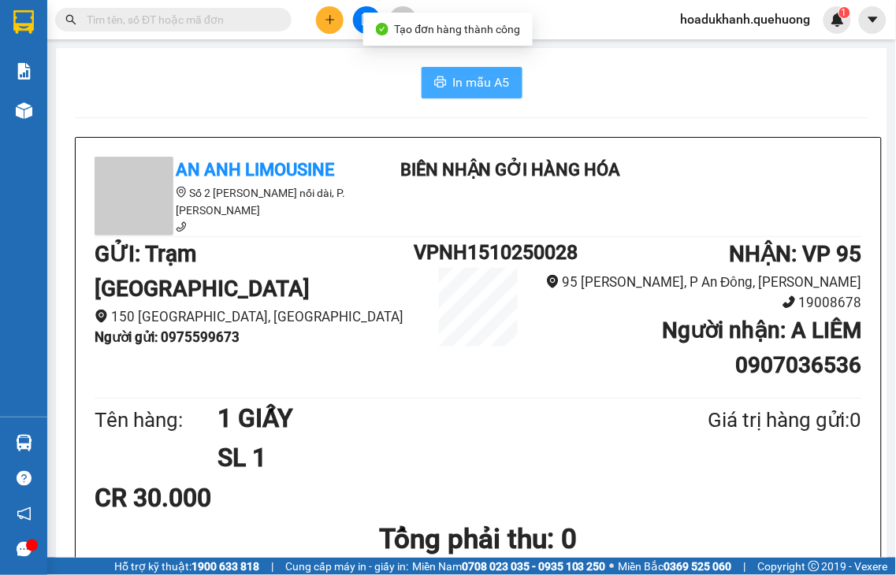
click at [481, 87] on span "In mẫu A5" at bounding box center [481, 83] width 57 height 20
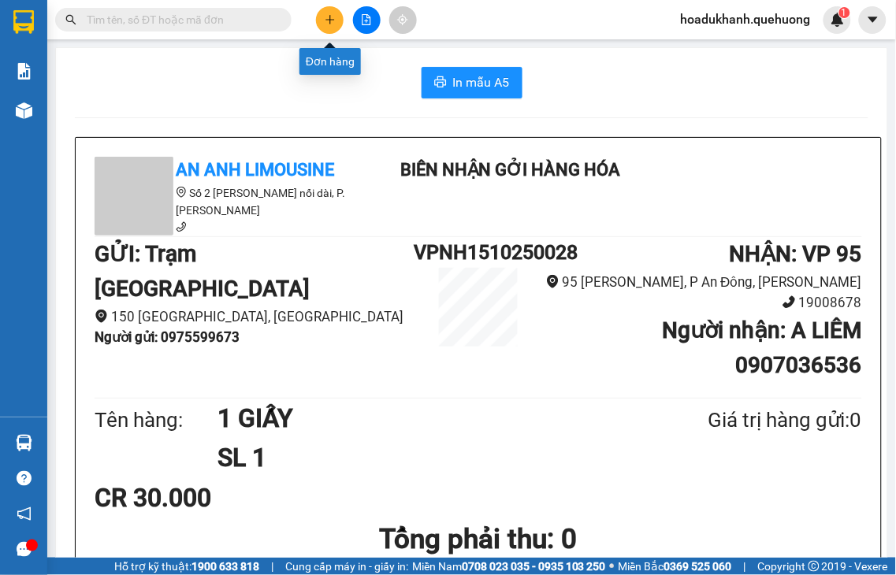
click at [340, 16] on button at bounding box center [330, 20] width 28 height 28
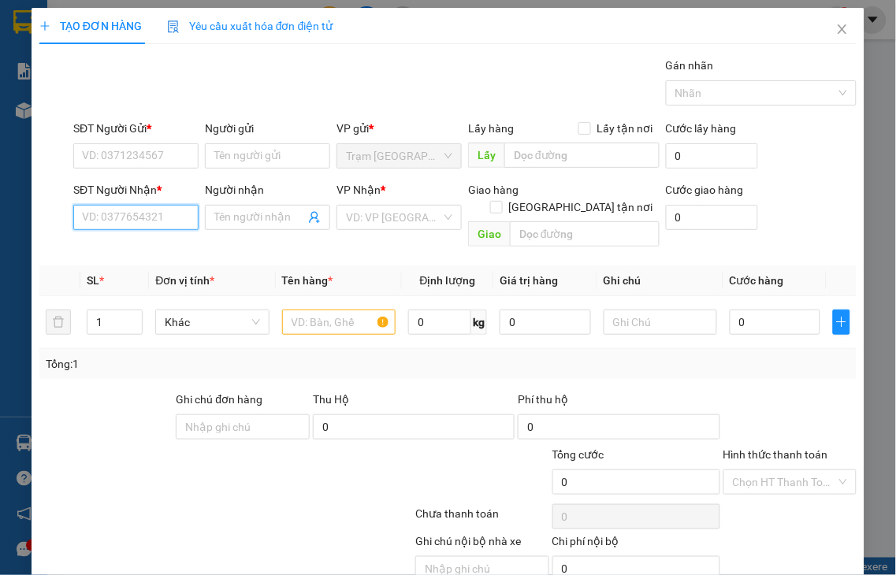
click at [124, 217] on input "SĐT Người Nhận *" at bounding box center [135, 217] width 125 height 25
click at [126, 217] on input "0925" at bounding box center [135, 217] width 125 height 25
click at [124, 245] on div "0925153891 - TÁNH" at bounding box center [134, 248] width 104 height 17
type input "0925153891"
type input "TÁNH"
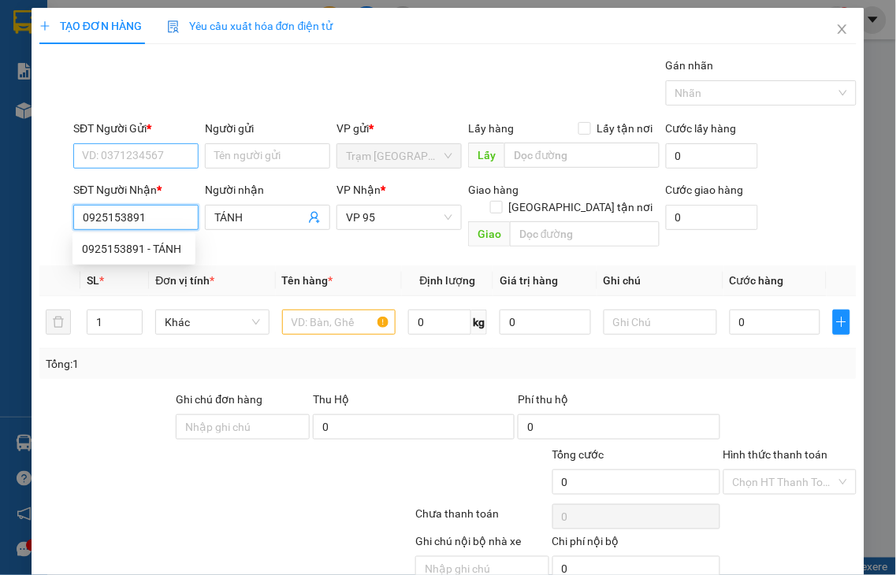
type input "0925153891"
click at [121, 152] on input "SĐT Người Gửi *" at bounding box center [135, 155] width 125 height 25
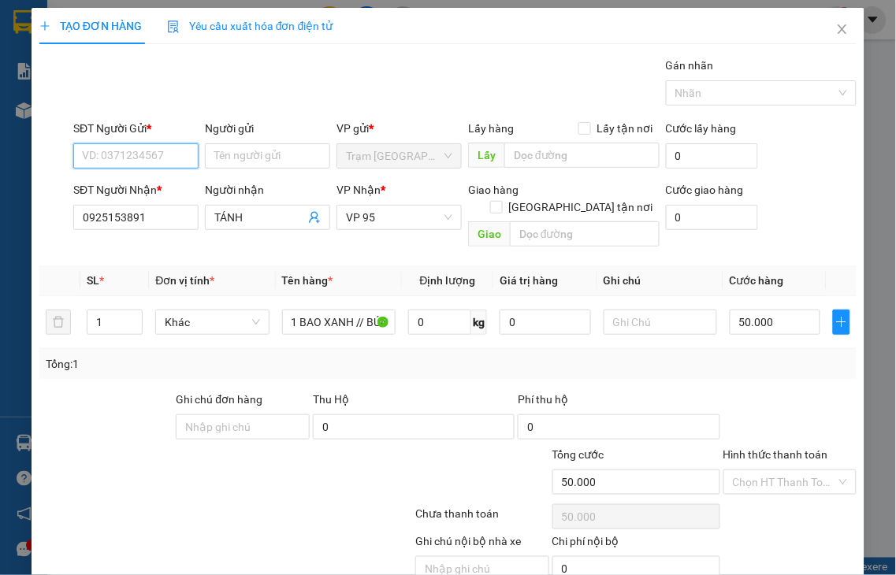
type input "50.000"
click at [121, 152] on input "SĐT Người Gửi *" at bounding box center [135, 155] width 125 height 25
click at [119, 183] on div "0949186791 - HƯƠNG" at bounding box center [159, 187] width 155 height 17
type input "0949186791"
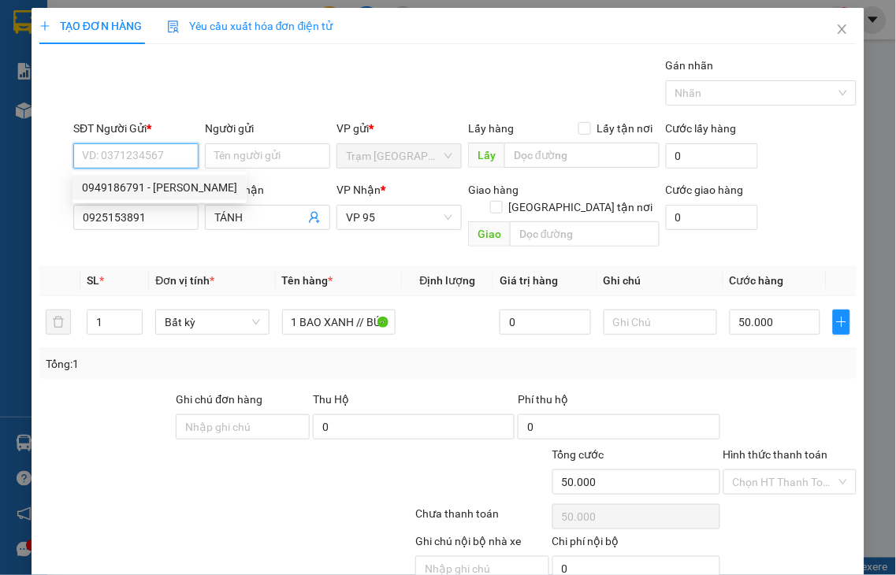
type input "HƯƠNG"
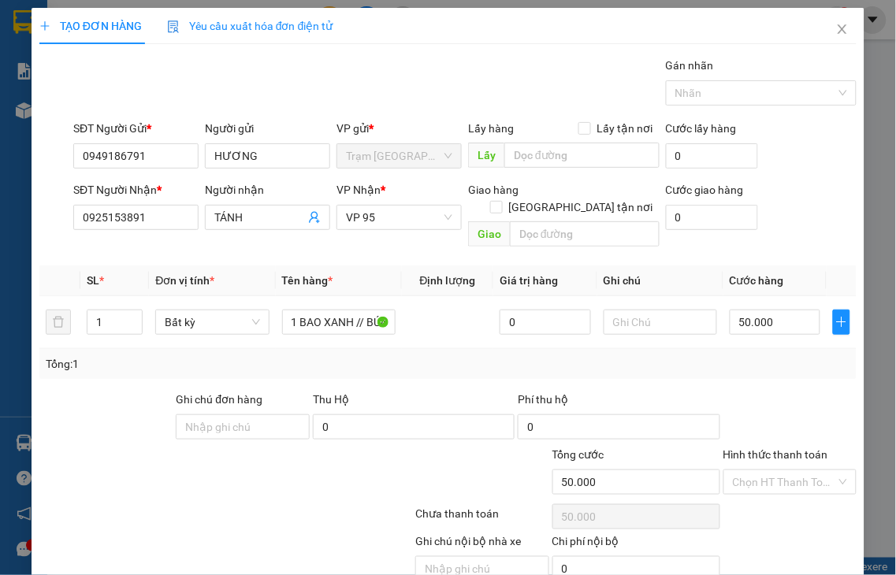
click at [792, 448] on label "Hình thức thanh toán" at bounding box center [775, 454] width 105 height 13
click at [792, 470] on input "Hình thức thanh toán" at bounding box center [785, 482] width 104 height 24
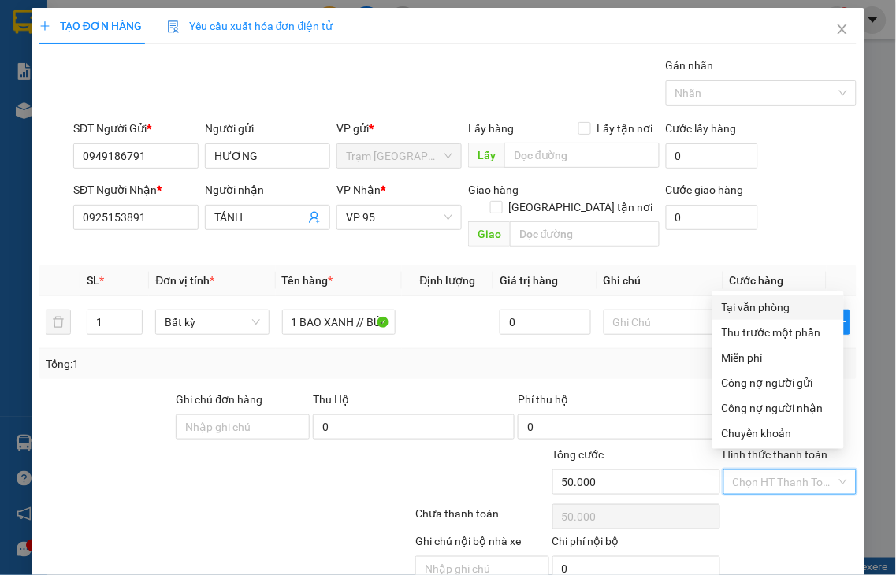
click at [753, 313] on div "Tại văn phòng" at bounding box center [778, 307] width 113 height 17
type input "0"
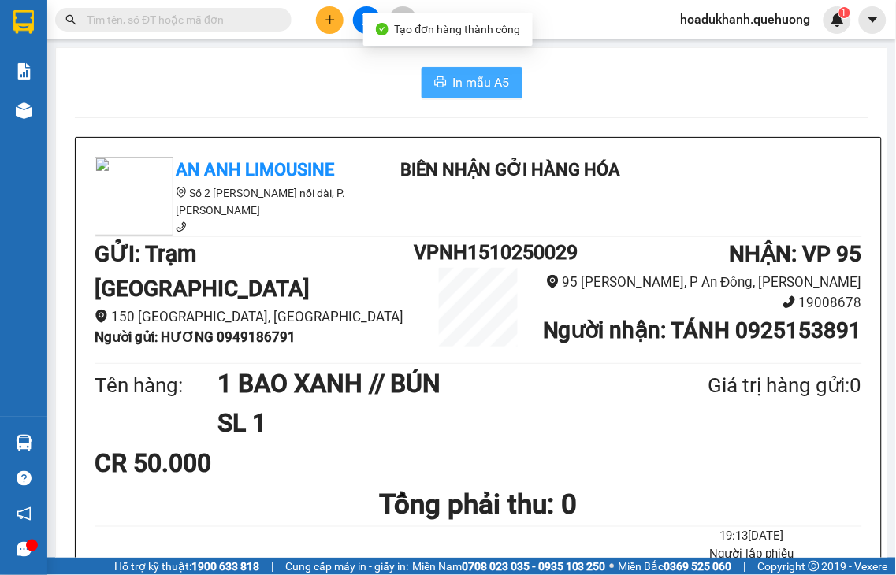
click at [482, 82] on span "In mẫu A5" at bounding box center [481, 83] width 57 height 20
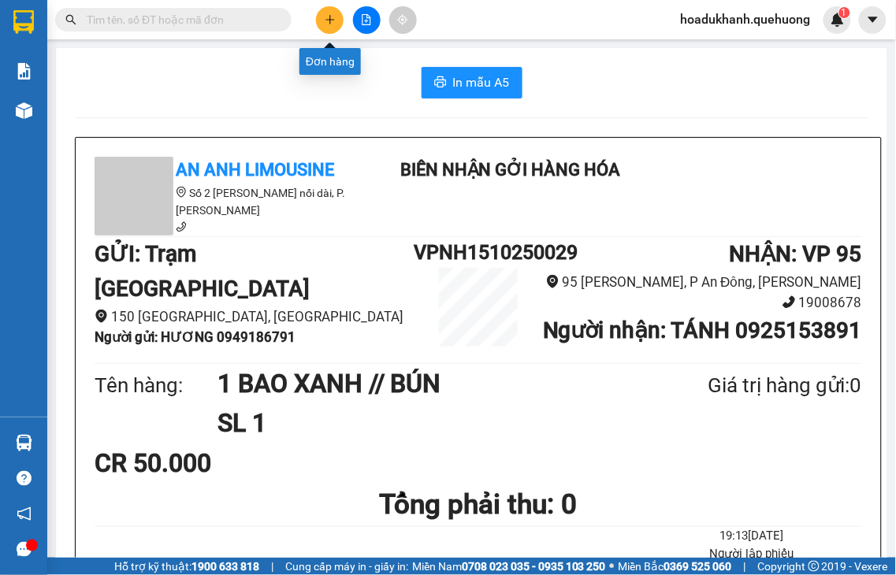
click at [332, 22] on icon "plus" at bounding box center [330, 19] width 11 height 11
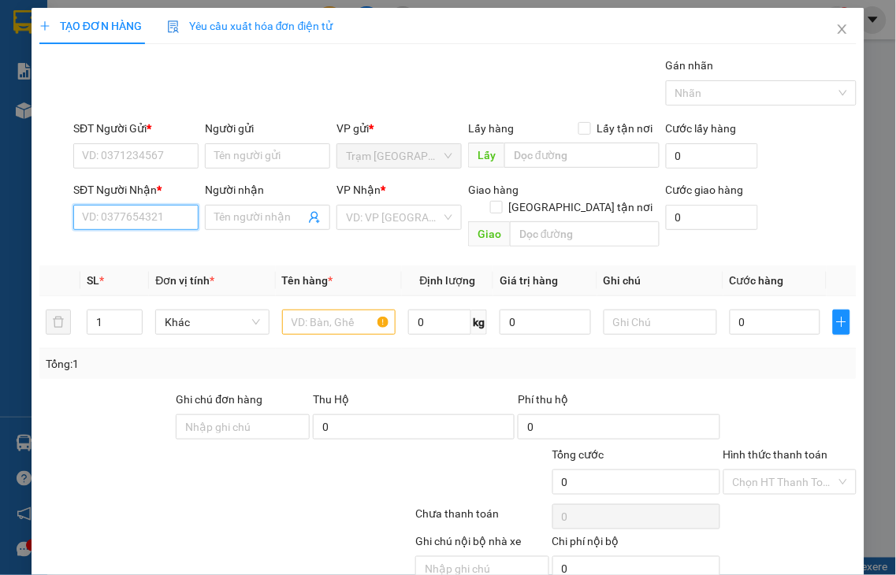
drag, startPoint x: 116, startPoint y: 219, endPoint x: 162, endPoint y: 199, distance: 50.8
click at [117, 219] on input "SĐT Người Nhận *" at bounding box center [135, 217] width 125 height 25
click at [158, 210] on input "0707142489" at bounding box center [135, 217] width 125 height 25
type input "0707142489"
click at [224, 219] on input "Người nhận" at bounding box center [259, 217] width 91 height 17
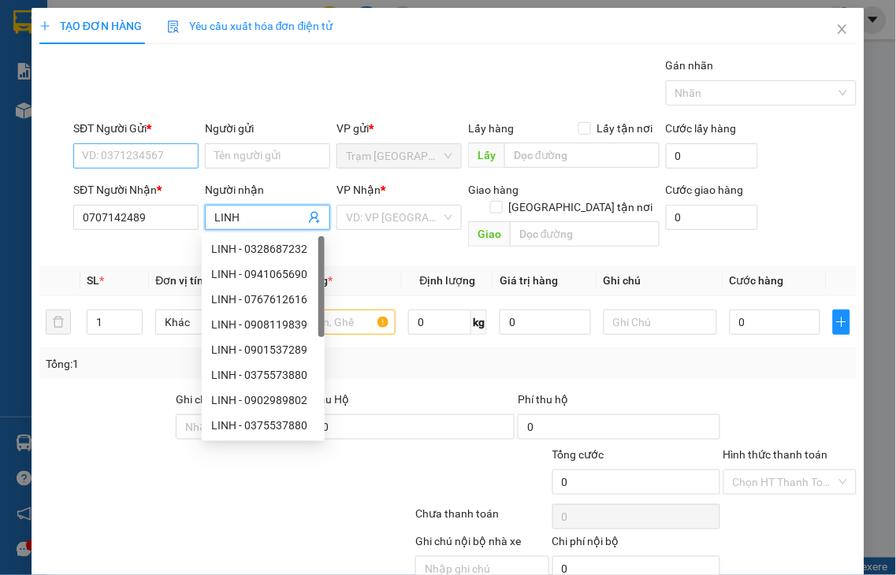
type input "LINH"
click at [162, 158] on input "SĐT Người Gửi *" at bounding box center [135, 155] width 125 height 25
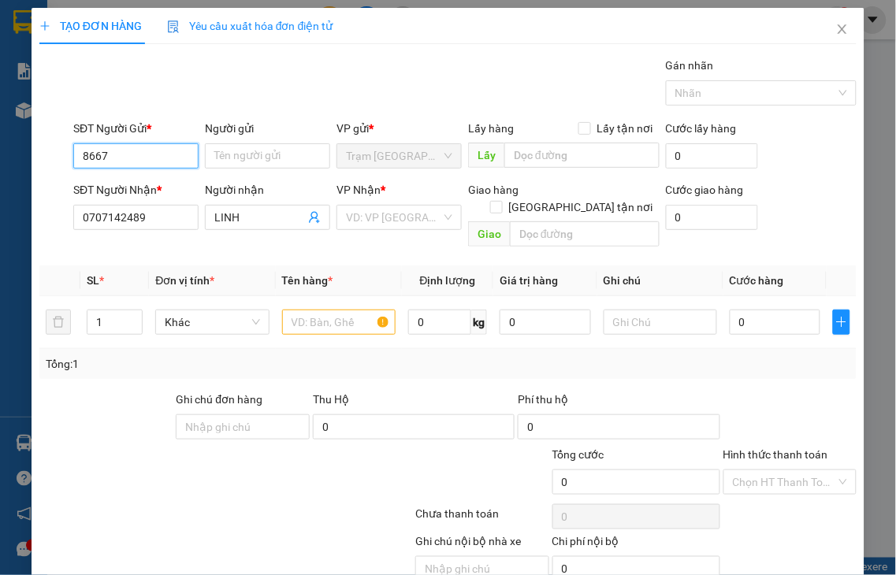
click at [154, 154] on input "8667" at bounding box center [135, 155] width 125 height 25
click at [151, 182] on div "0988898667 - THU" at bounding box center [134, 187] width 104 height 17
type input "0988898667"
type input "THU"
type input "30.000"
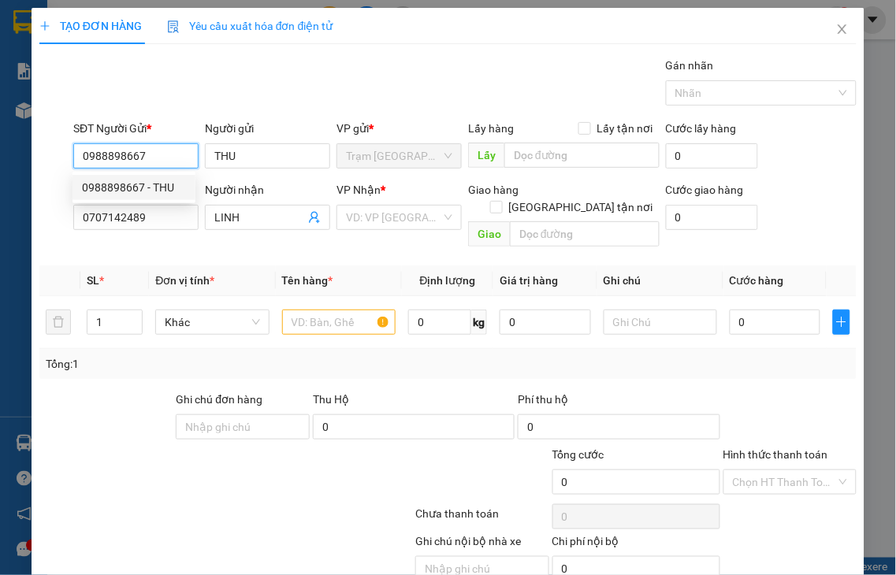
type input "30.000"
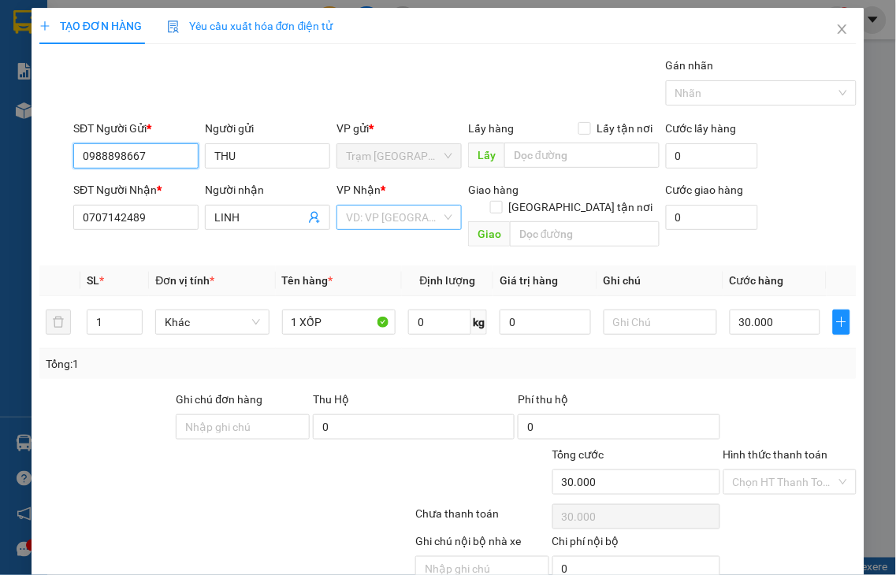
type input "0988898667"
click at [366, 213] on input "search" at bounding box center [393, 218] width 95 height 24
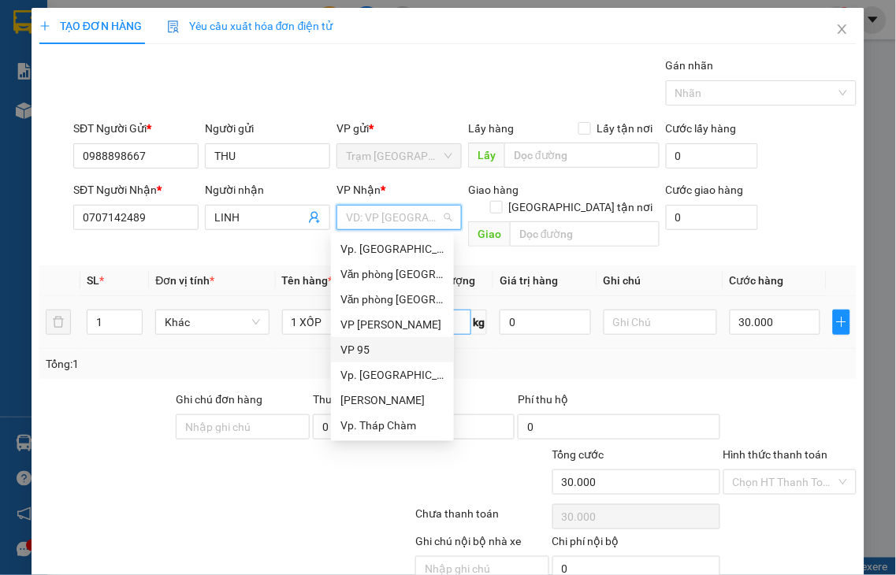
drag, startPoint x: 351, startPoint y: 351, endPoint x: 437, endPoint y: 318, distance: 91.3
click at [351, 351] on div "VP 95" at bounding box center [392, 349] width 104 height 17
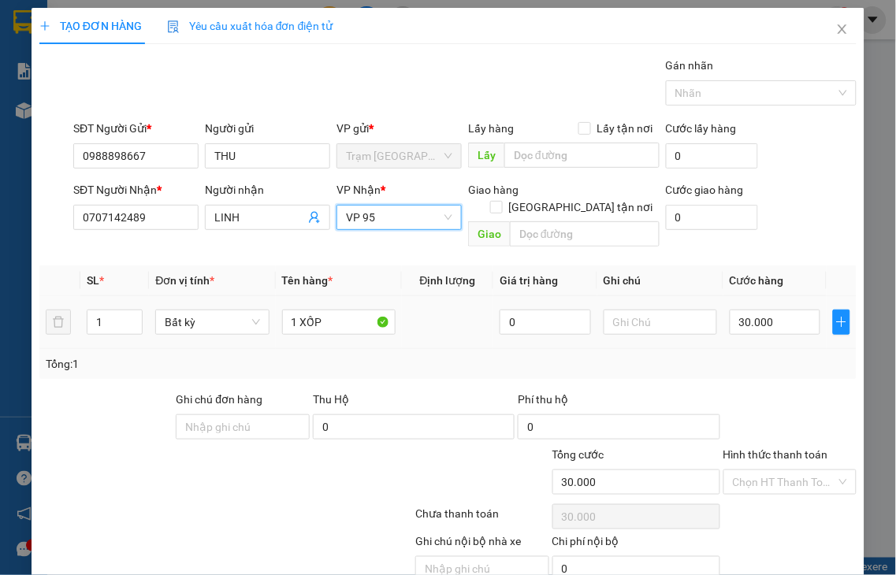
drag, startPoint x: 774, startPoint y: 436, endPoint x: 783, endPoint y: 498, distance: 63.0
click at [775, 448] on label "Hình thức thanh toán" at bounding box center [775, 454] width 105 height 13
click at [775, 470] on input "Hình thức thanh toán" at bounding box center [785, 482] width 104 height 24
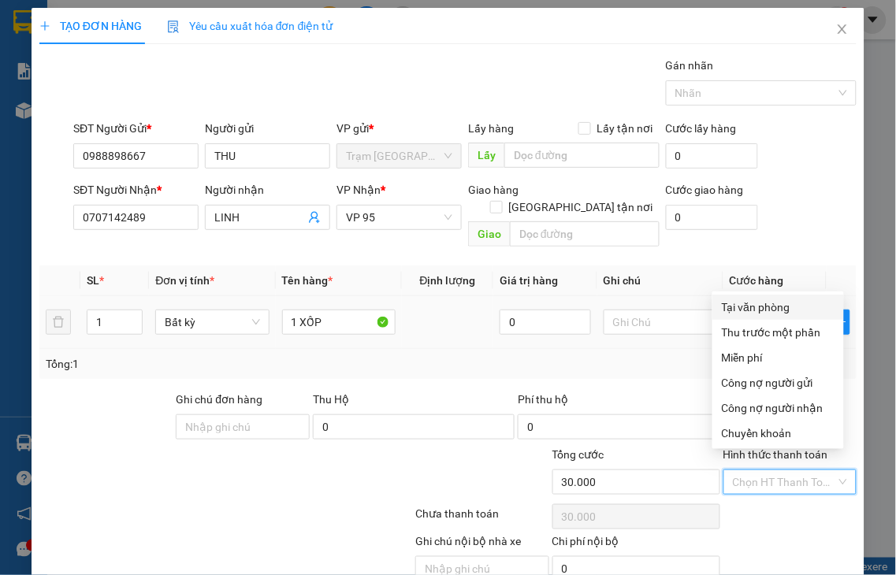
click at [767, 306] on div "Tại văn phòng" at bounding box center [778, 307] width 113 height 17
type input "0"
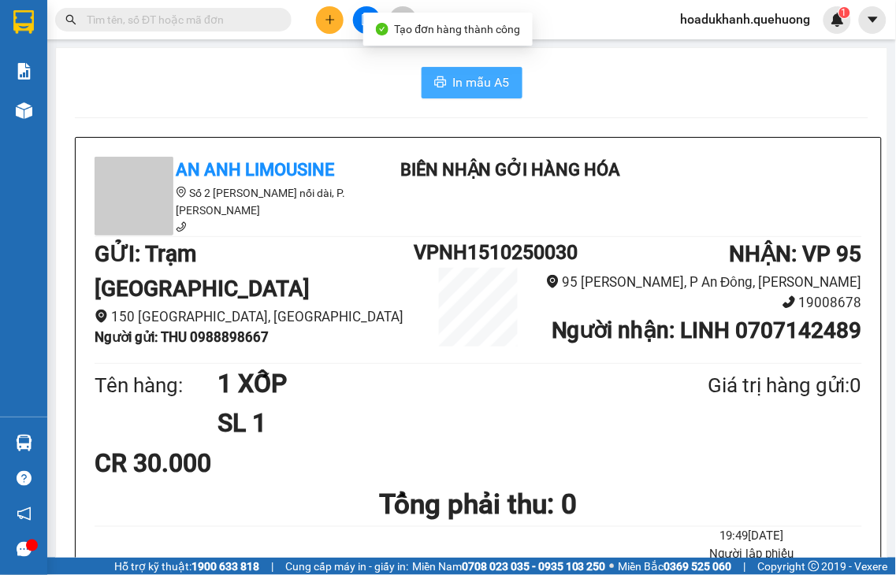
click at [460, 87] on span "In mẫu A5" at bounding box center [481, 83] width 57 height 20
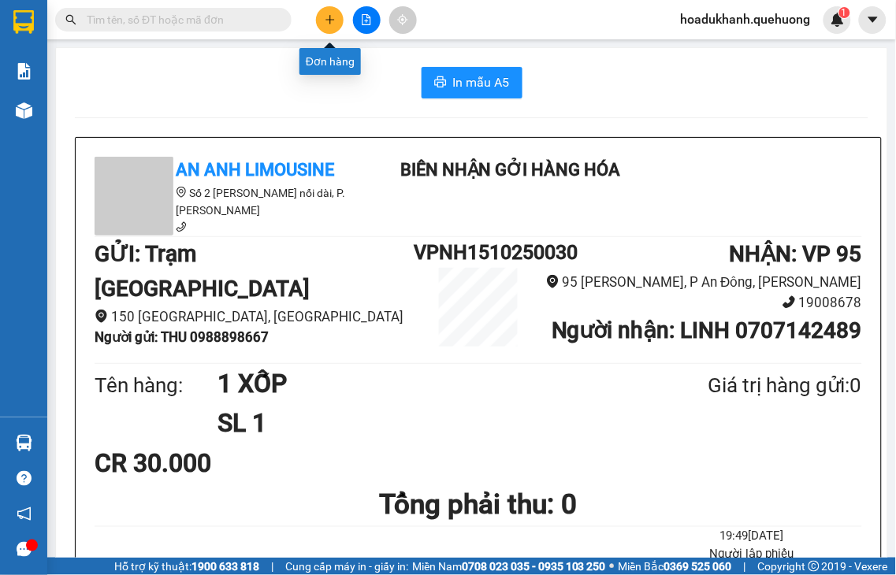
click at [328, 17] on icon "plus" at bounding box center [330, 19] width 11 height 11
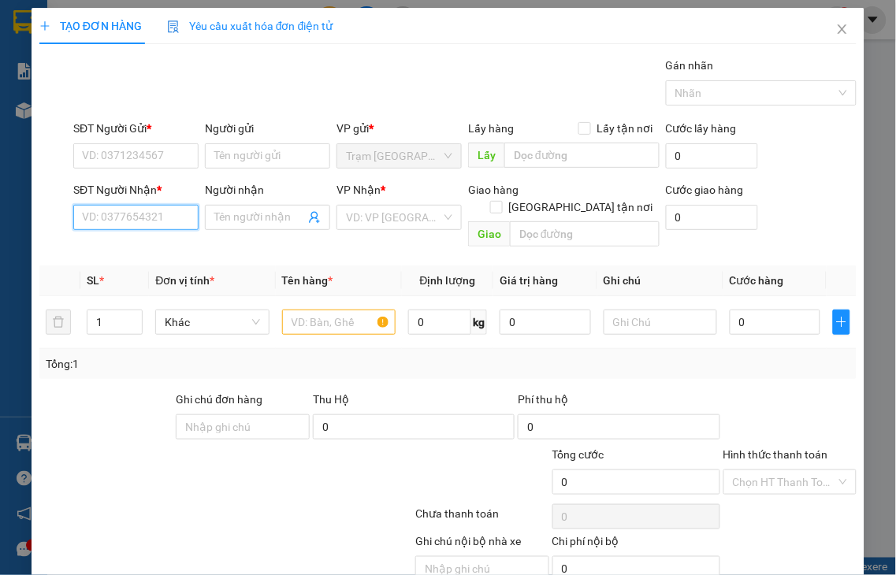
click at [139, 218] on input "SĐT Người Nhận *" at bounding box center [135, 217] width 125 height 25
type input "0703058230"
click at [169, 245] on div "0703058230 - TUẤN" at bounding box center [134, 248] width 104 height 17
type input "TUẤN"
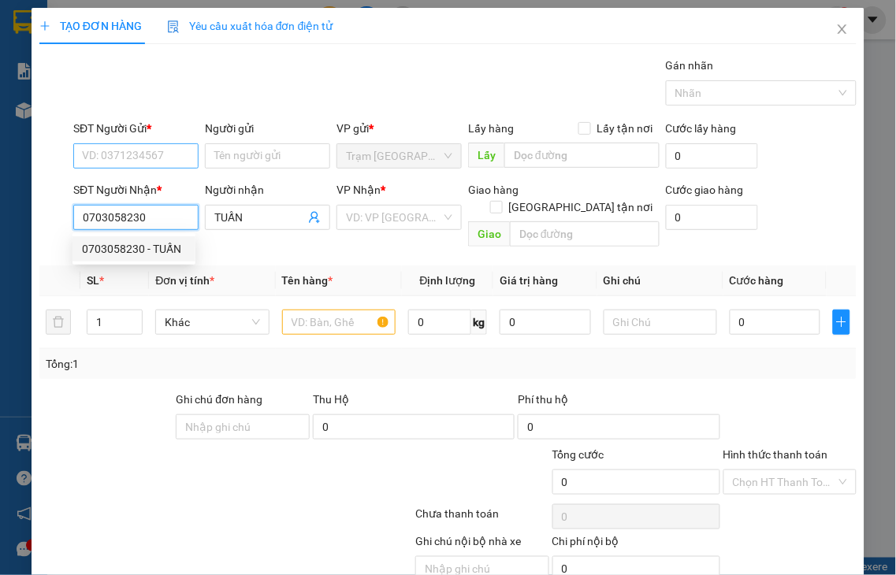
type input "0703058230"
click at [123, 154] on input "SĐT Người Gửi *" at bounding box center [135, 155] width 125 height 25
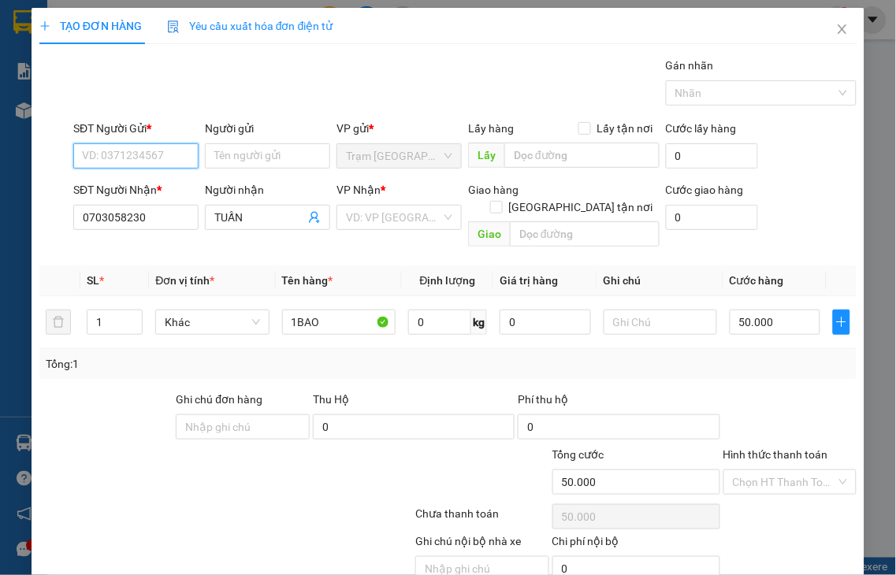
type input "50.000"
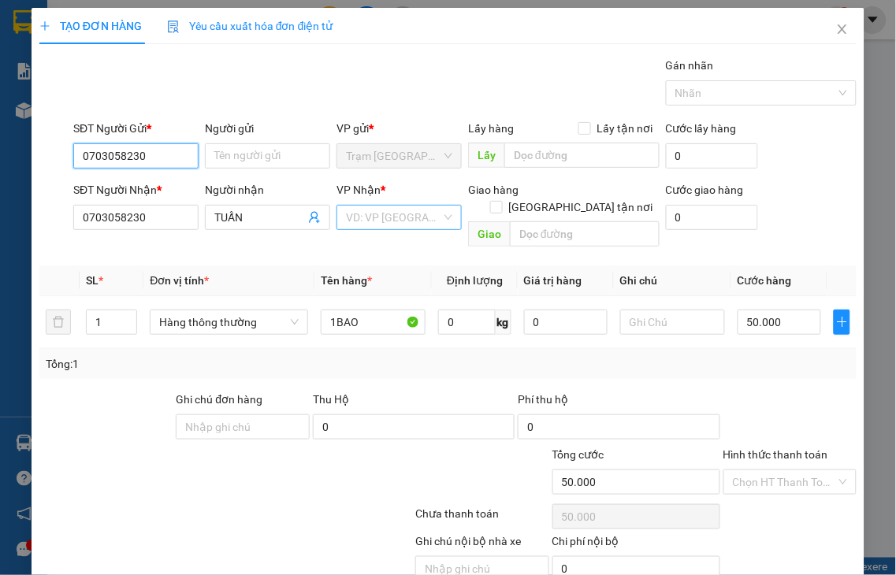
type input "0703058230"
click at [348, 214] on input "search" at bounding box center [393, 218] width 95 height 24
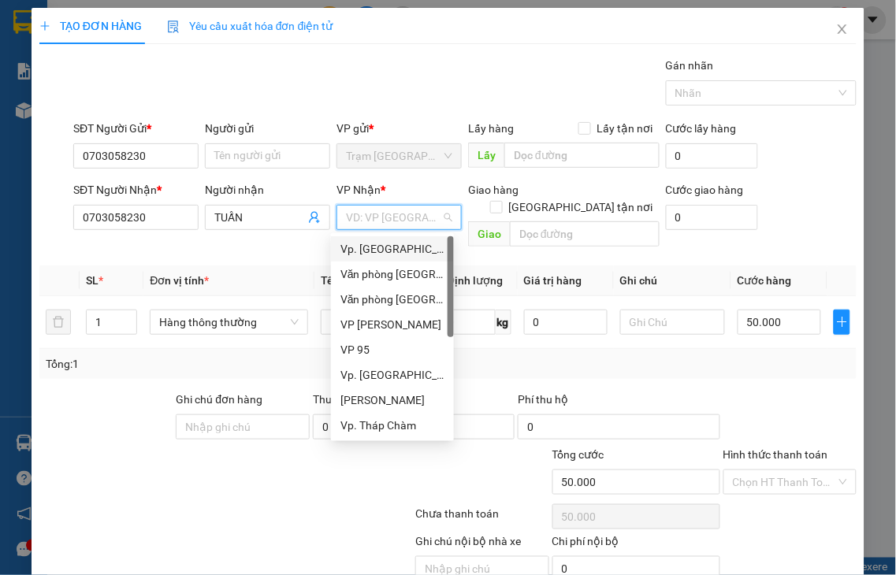
type input "Q"
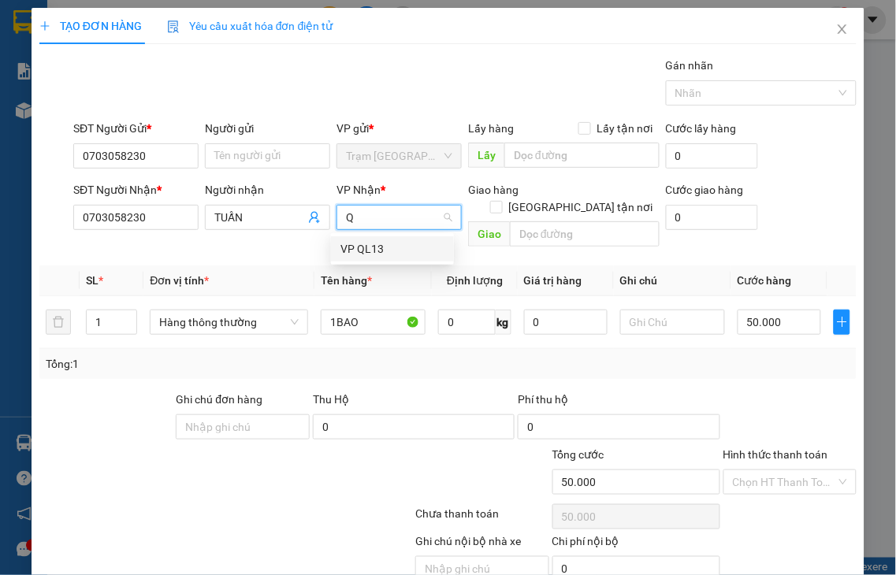
click at [374, 249] on div "VP QL13" at bounding box center [392, 248] width 104 height 17
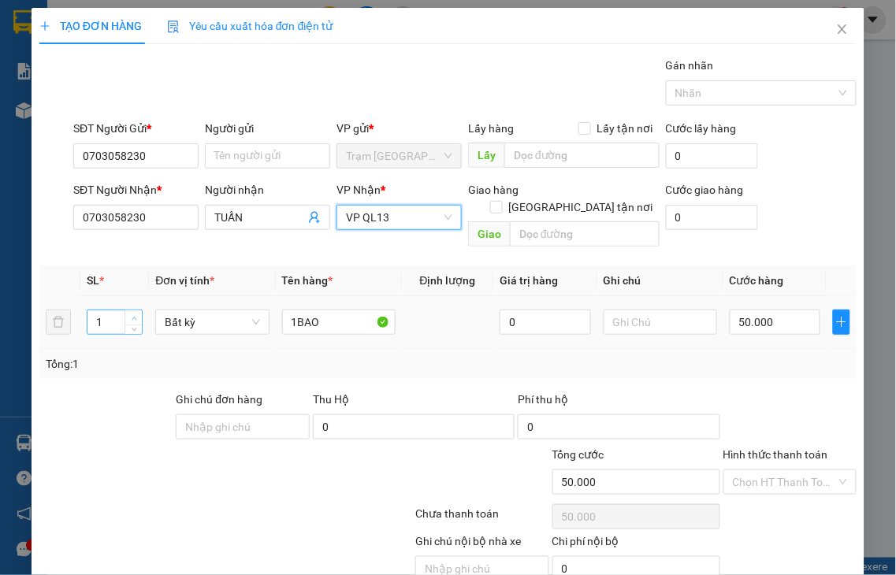
click at [132, 316] on icon "up" at bounding box center [135, 319] width 6 height 6
type input "2"
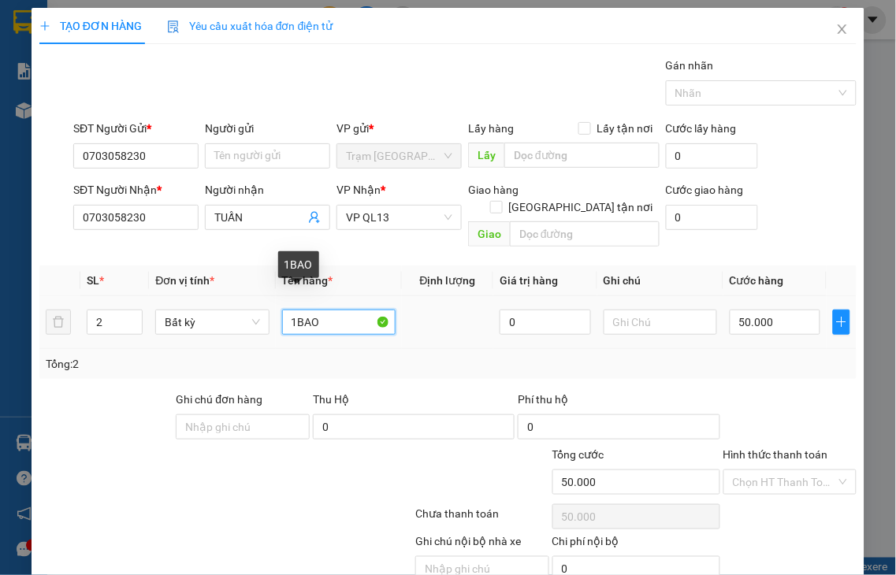
drag, startPoint x: 284, startPoint y: 299, endPoint x: 481, endPoint y: 278, distance: 198.2
click at [478, 296] on tr "2 Bất kỳ 1BAO 0 50.000" at bounding box center [447, 322] width 817 height 53
type input "1"
type input "0"
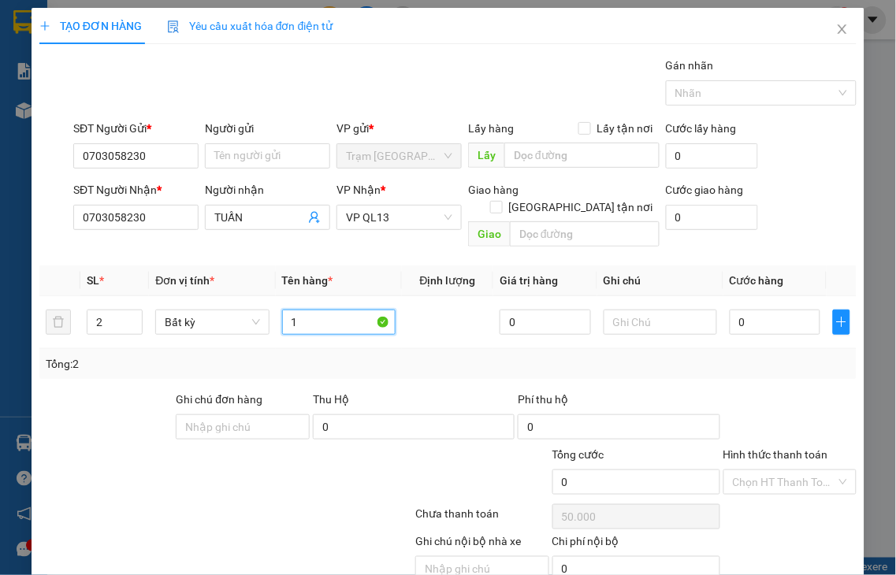
type input "0"
type input "1 TẤM ẢNH + 1 XỐP"
click at [775, 310] on input "0" at bounding box center [775, 322] width 91 height 25
type input "8"
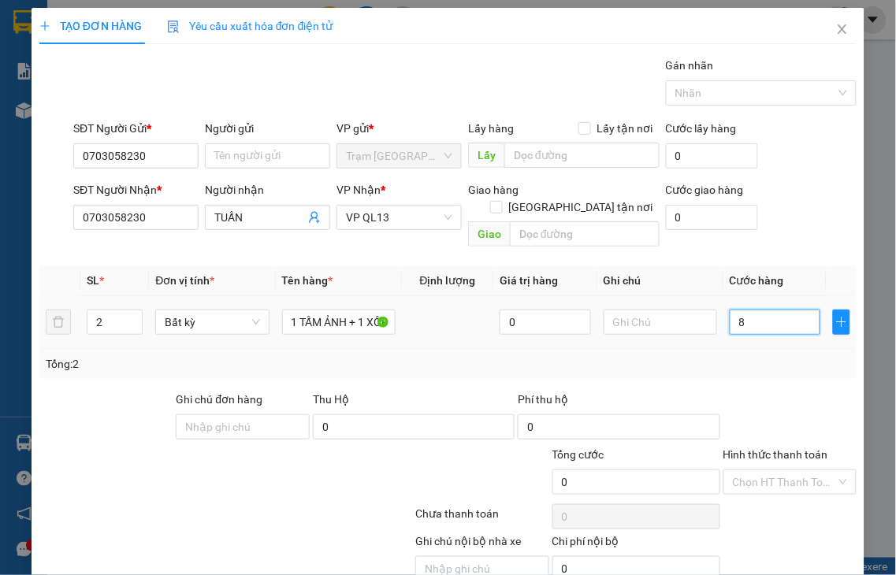
type input "8"
type input "80"
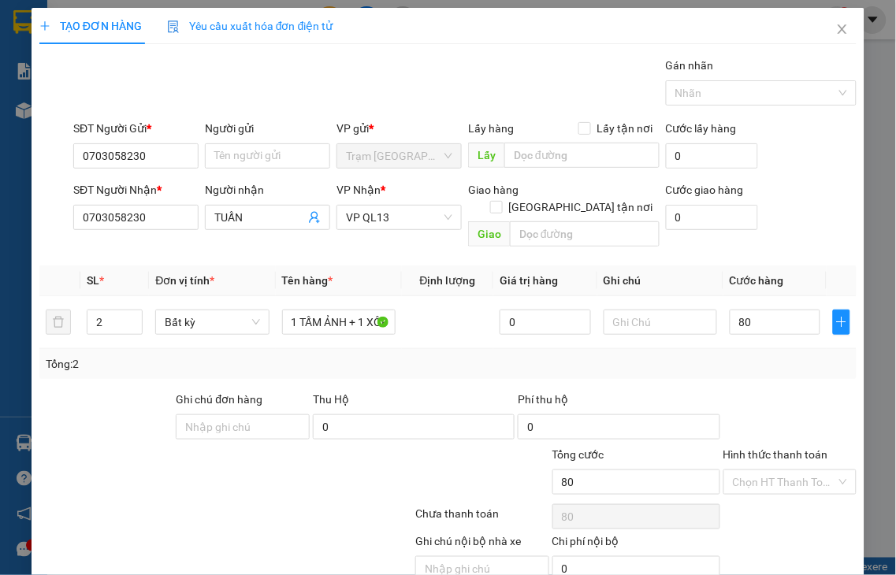
click at [749, 448] on label "Hình thức thanh toán" at bounding box center [775, 454] width 105 height 13
click at [749, 470] on input "Hình thức thanh toán" at bounding box center [785, 482] width 104 height 24
type input "80.000"
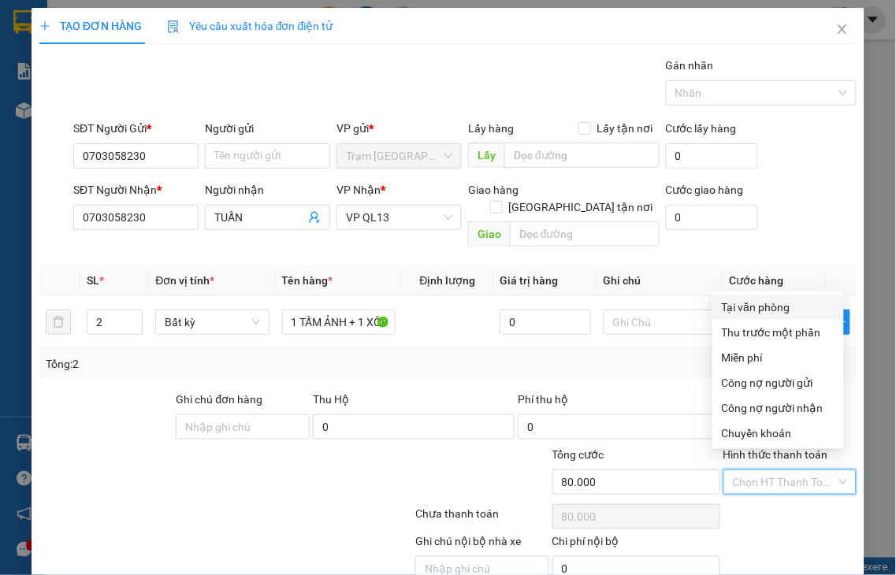
drag, startPoint x: 739, startPoint y: 312, endPoint x: 851, endPoint y: 280, distance: 116.5
click at [739, 310] on div "Tại văn phòng" at bounding box center [778, 307] width 113 height 17
type input "0"
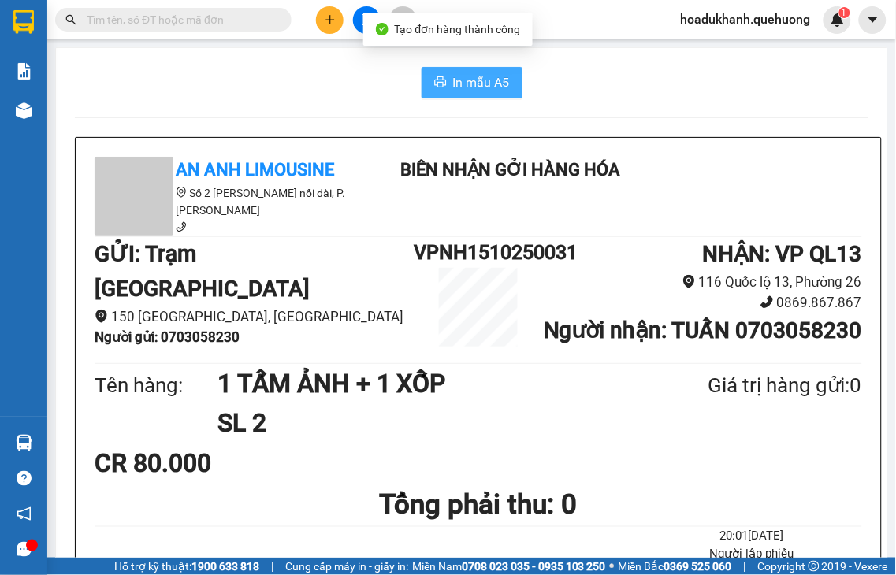
click at [481, 89] on span "In mẫu A5" at bounding box center [481, 83] width 57 height 20
click at [473, 79] on span "In mẫu A5" at bounding box center [481, 83] width 57 height 20
